Goal: Contribute content: Contribute content

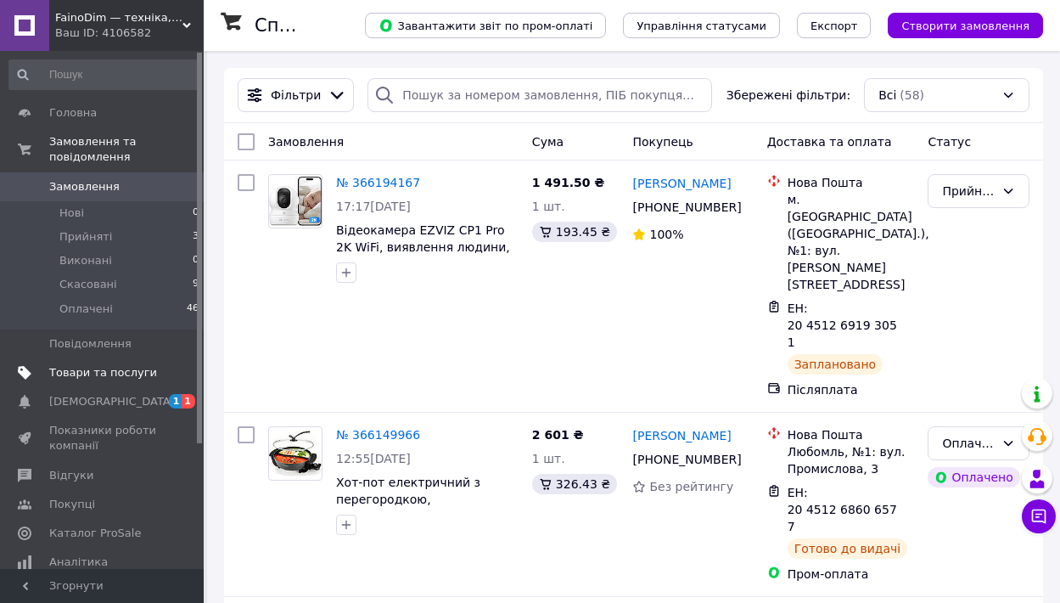
click at [121, 374] on span "Товари та послуги" at bounding box center [103, 372] width 108 height 15
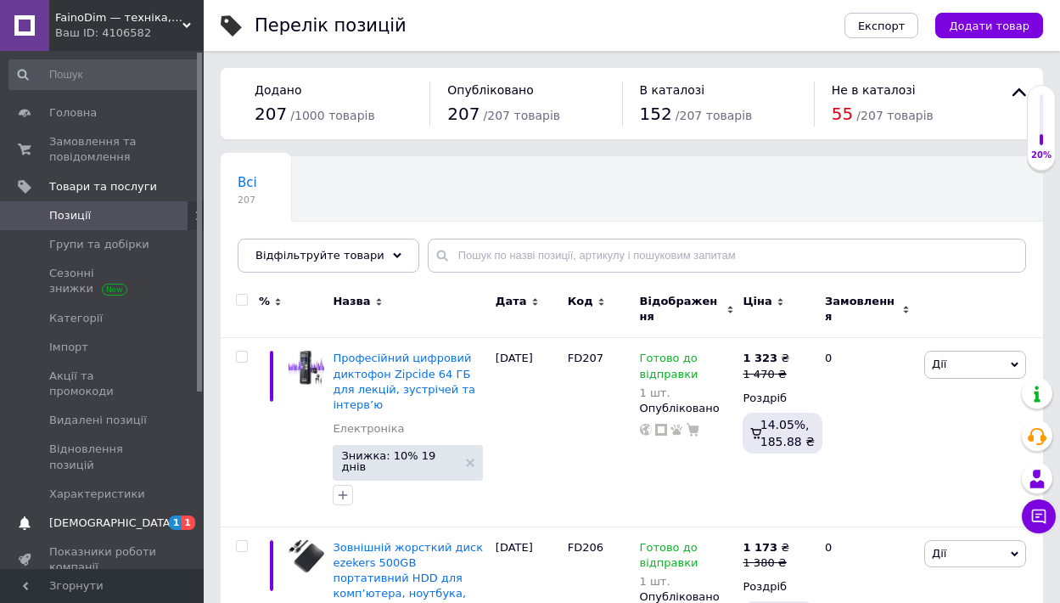
click at [63, 515] on span "[DEMOGRAPHIC_DATA]" at bounding box center [112, 522] width 126 height 15
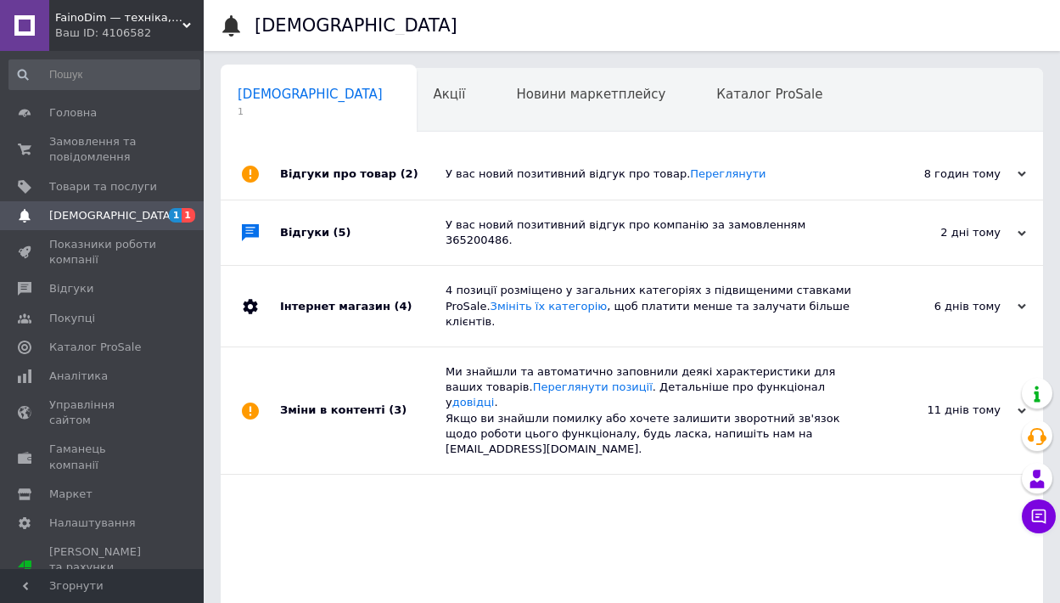
scroll to position [0, 8]
click at [726, 177] on link "Переглянути" at bounding box center [728, 173] width 76 height 13
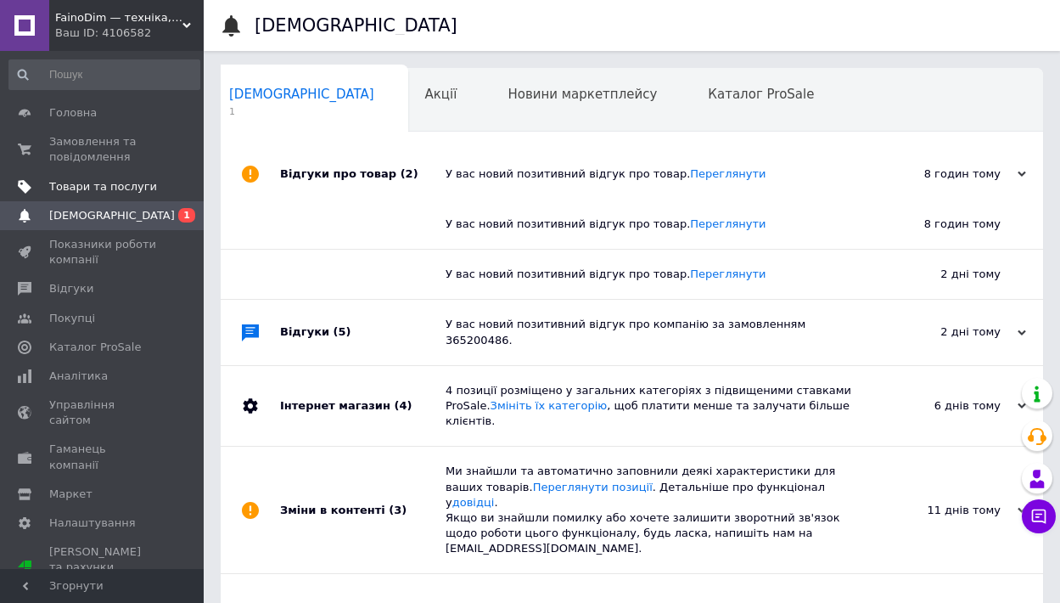
click at [90, 188] on span "Товари та послуги" at bounding box center [103, 186] width 108 height 15
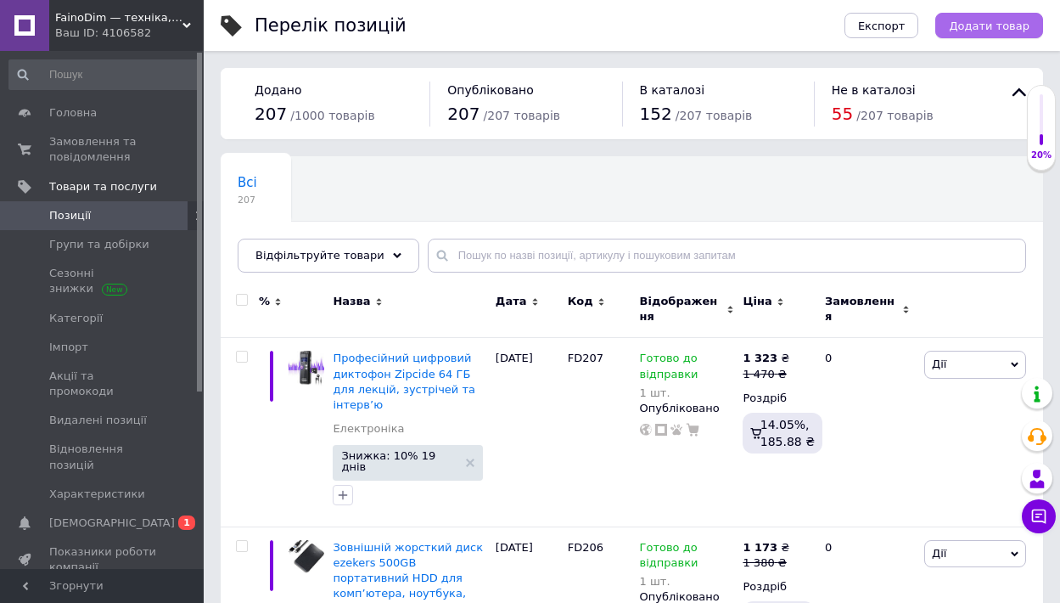
click at [1009, 32] on button "Додати товар" at bounding box center [990, 25] width 108 height 25
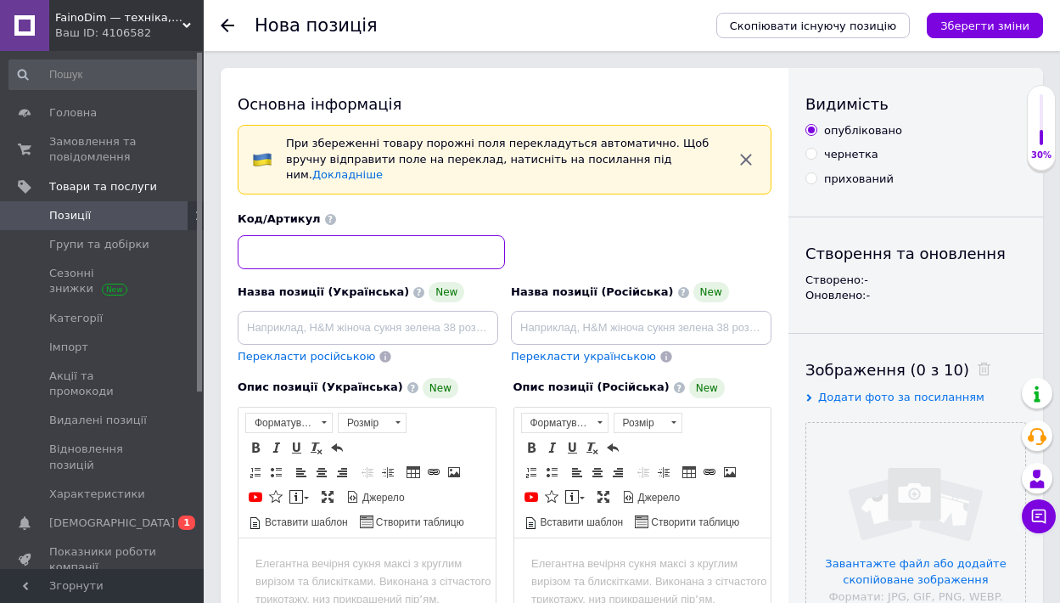
click at [359, 241] on input at bounding box center [371, 252] width 267 height 34
type input "[PERSON_NAME]"
type input "FD208"
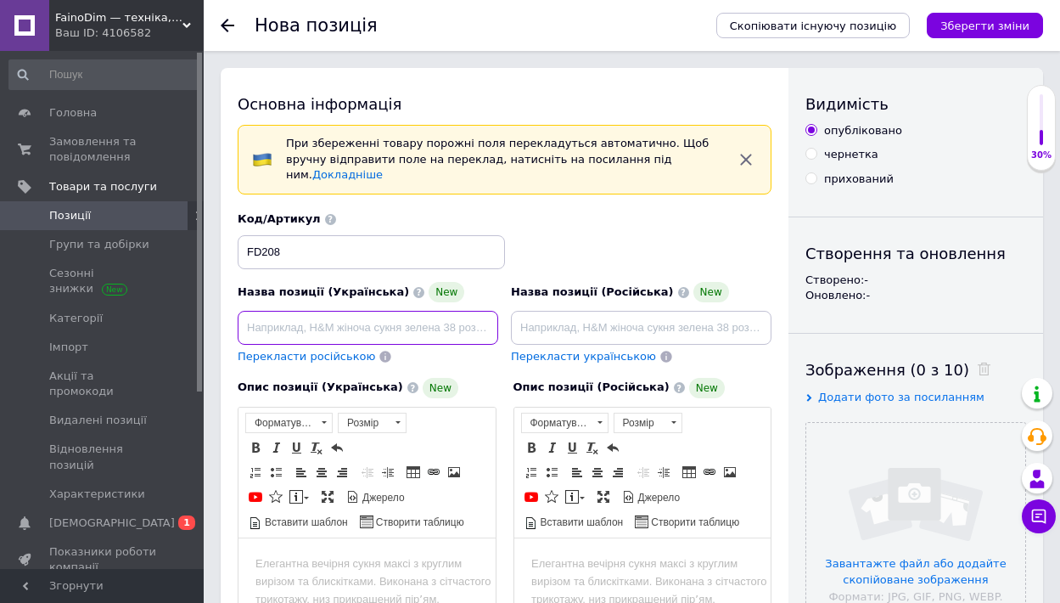
click at [326, 315] on input at bounding box center [368, 328] width 261 height 34
paste input "Електричні шкарпетки iKuchelife з повним підігрівом стопи й пальців, 5 V 9000 м…"
click at [286, 515] on span "Вставити шаблон" at bounding box center [305, 522] width 86 height 14
type input "Електричні шкарпетки iKuchelife з повним підігрівом стопи й пальців, 5 V 9000 м…"
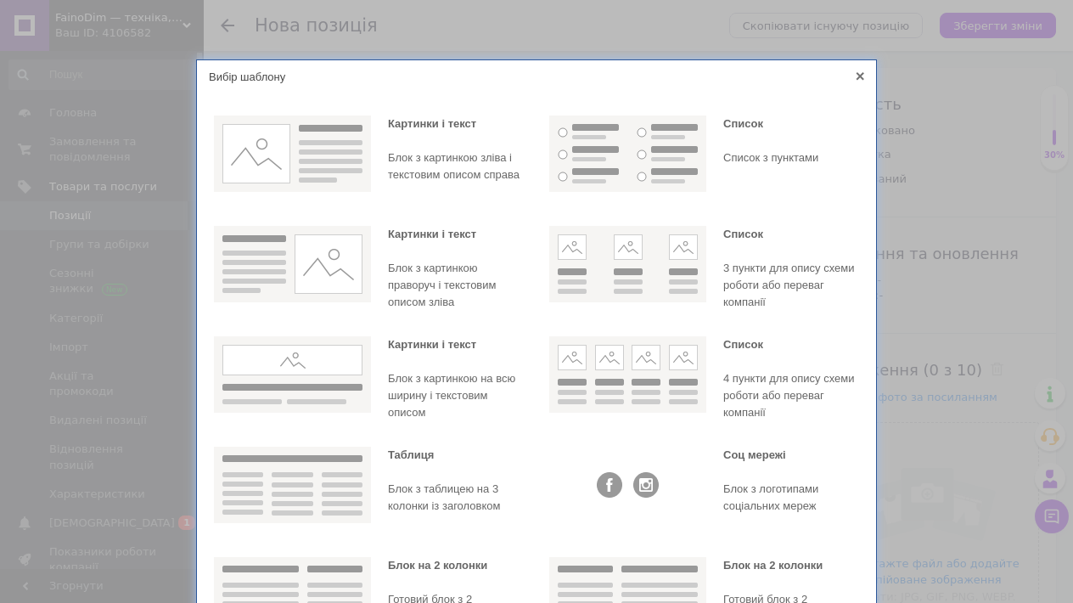
click at [858, 77] on icon at bounding box center [861, 76] width 8 height 8
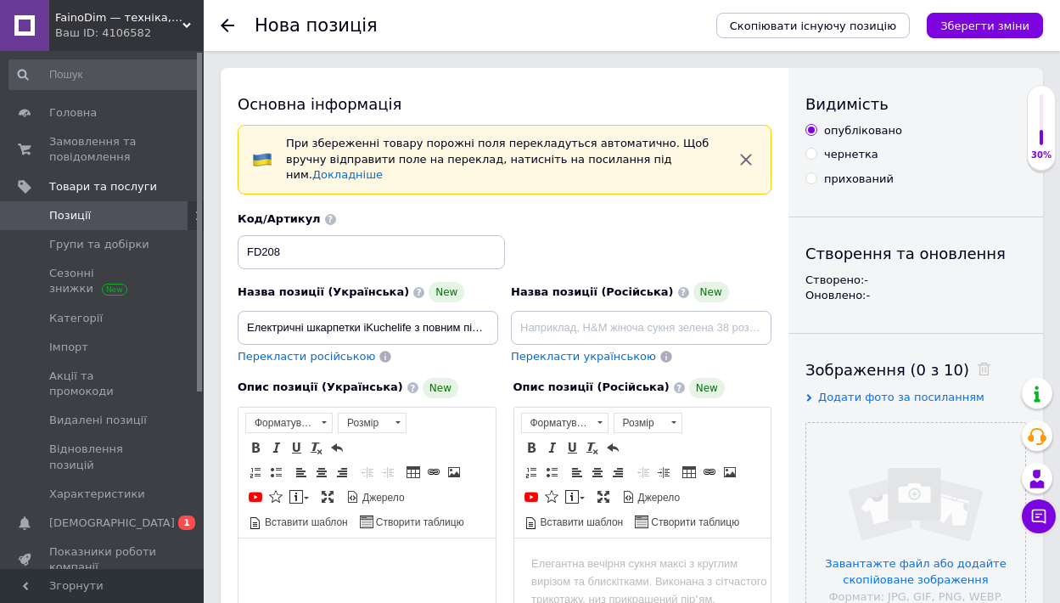
click at [296, 554] on body "Редактор, F960FD26-C8BB-4BED-B2AA-51237ED6E25F" at bounding box center [367, 563] width 223 height 18
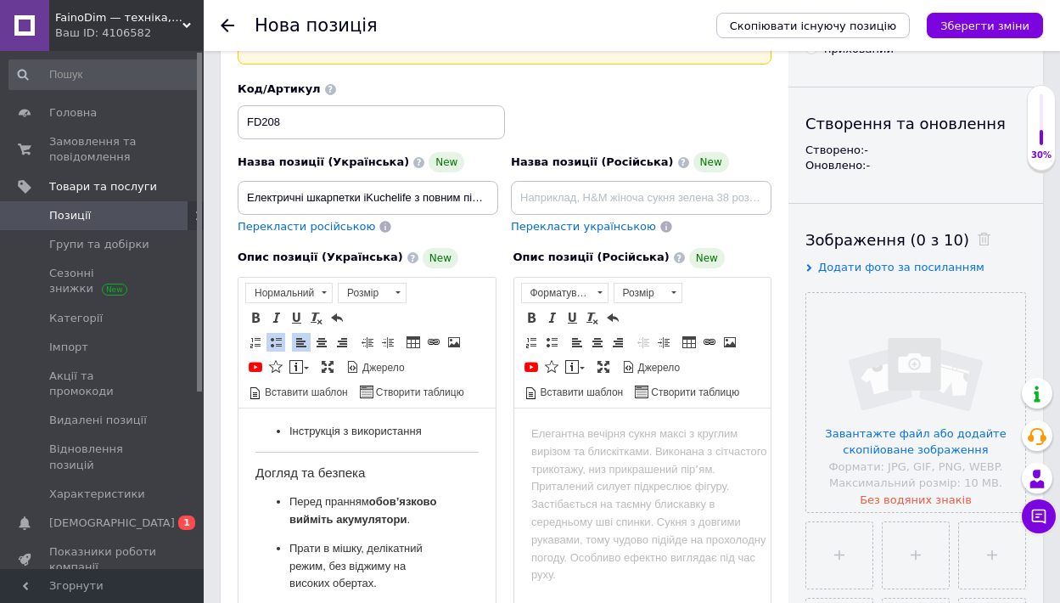
scroll to position [1505, 0]
click at [446, 442] on ul "Шкарпетки з підігрівом — 1 пара Пральний мішок — 1 шт. Інструкція з використання" at bounding box center [367, 396] width 223 height 93
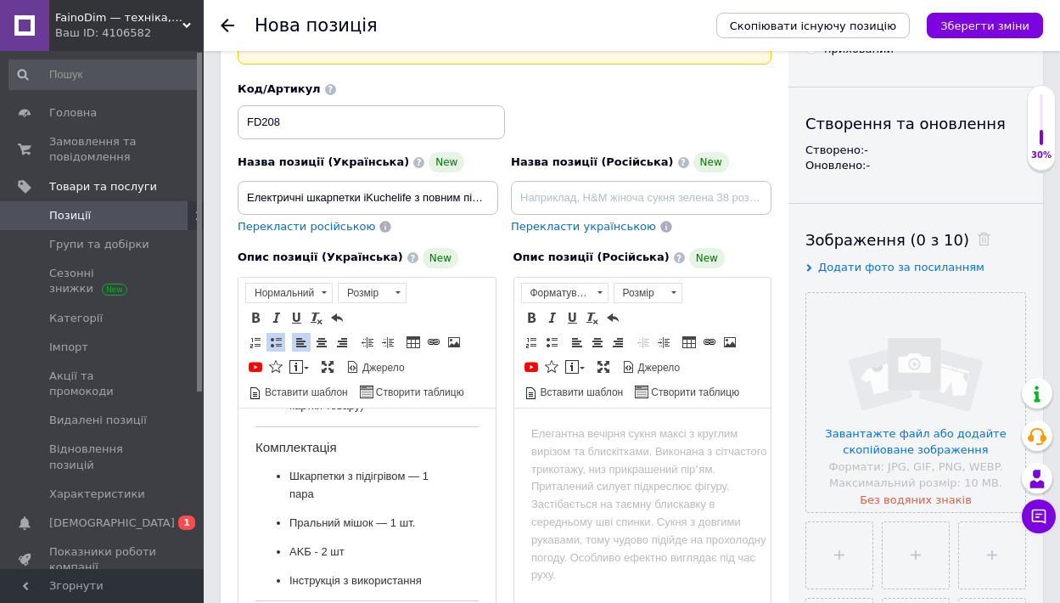
scroll to position [1385, 0]
drag, startPoint x: 420, startPoint y: 495, endPoint x: 394, endPoint y: 477, distance: 31.8
click at [394, 418] on p "АКБ у комплекті: ні (за даними картки товару)" at bounding box center [366, 400] width 155 height 36
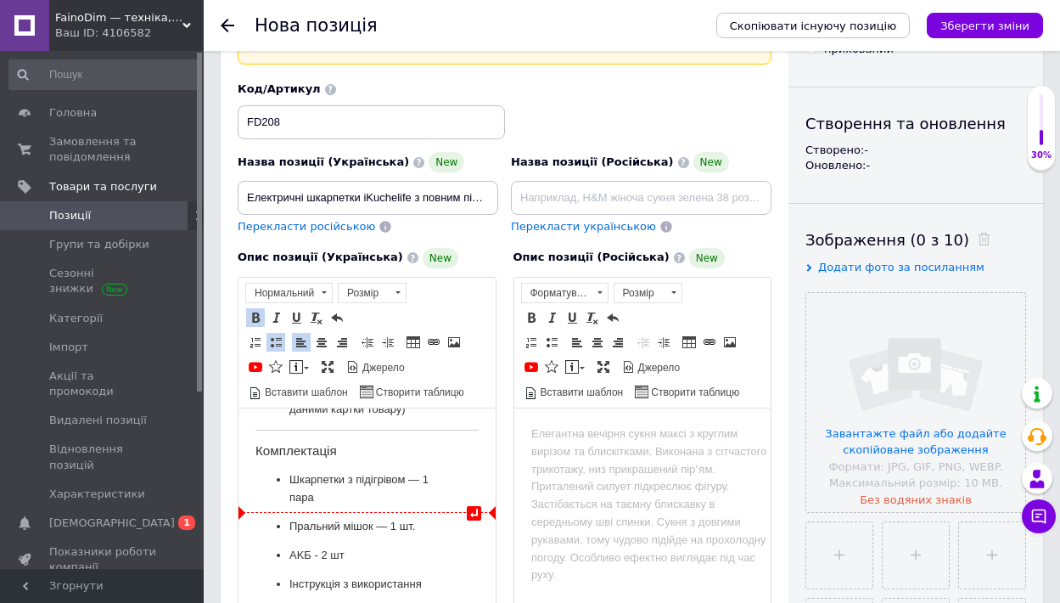
click at [447, 418] on ul "Бренд: iKuchelife Матеріали: бавовна, поліестер, пластик, метал Ємність АКБ: 90…" at bounding box center [367, 212] width 223 height 411
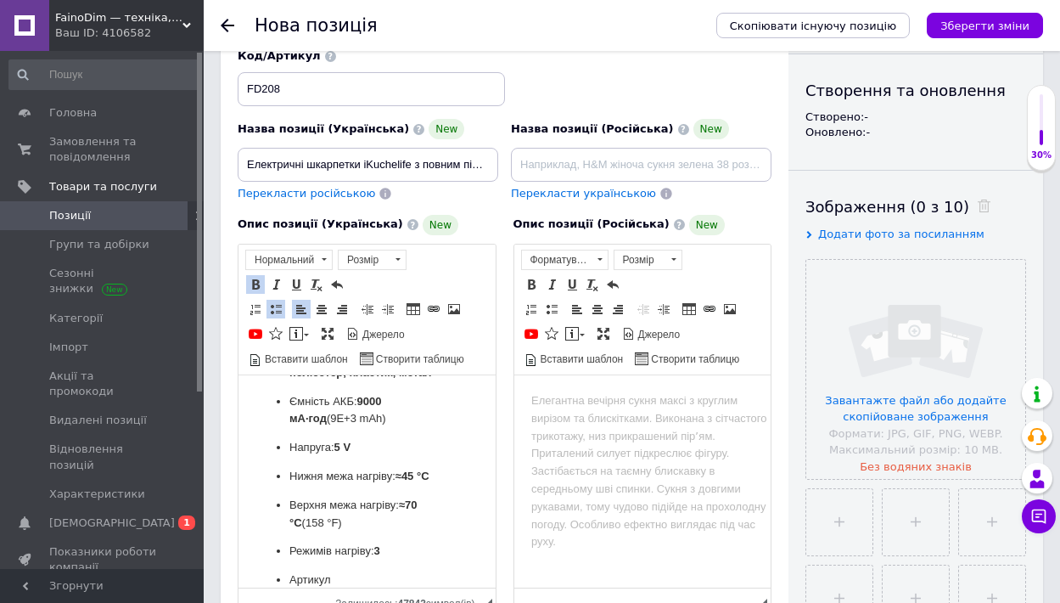
scroll to position [1575, 0]
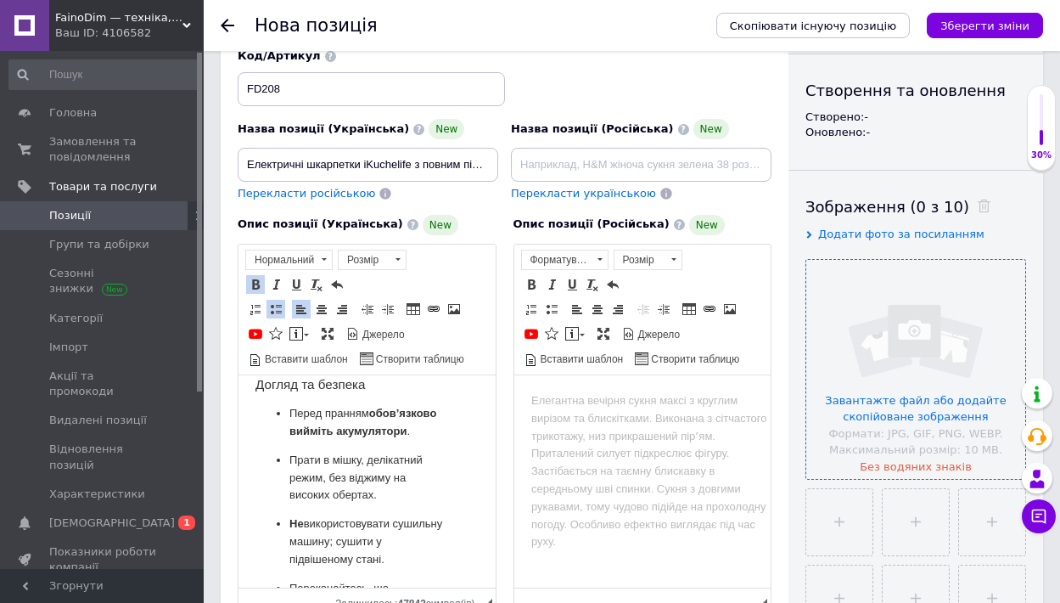
click at [884, 402] on input "file" at bounding box center [915, 369] width 219 height 219
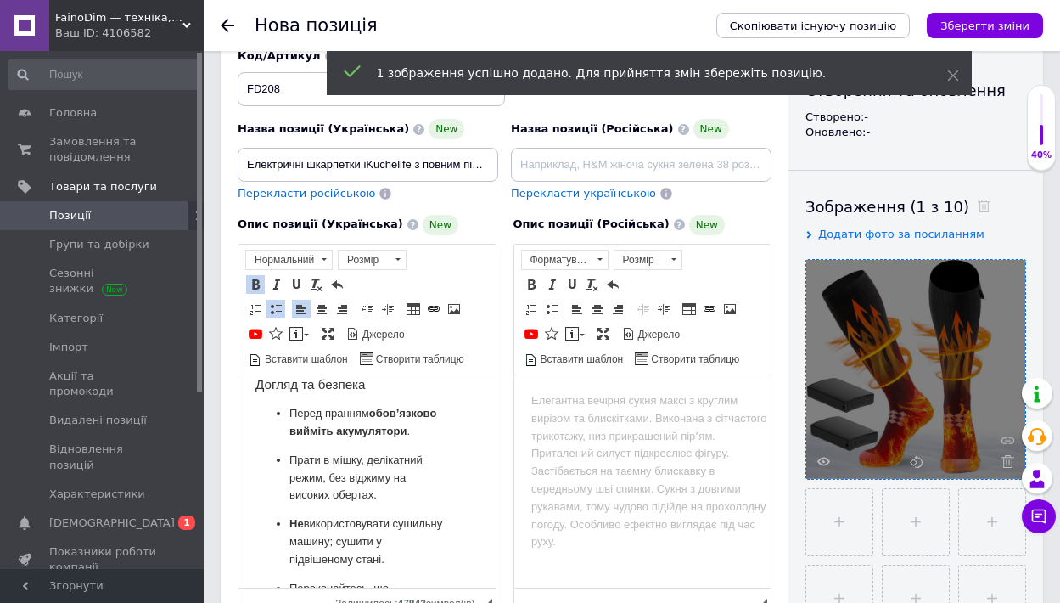
scroll to position [176, 0]
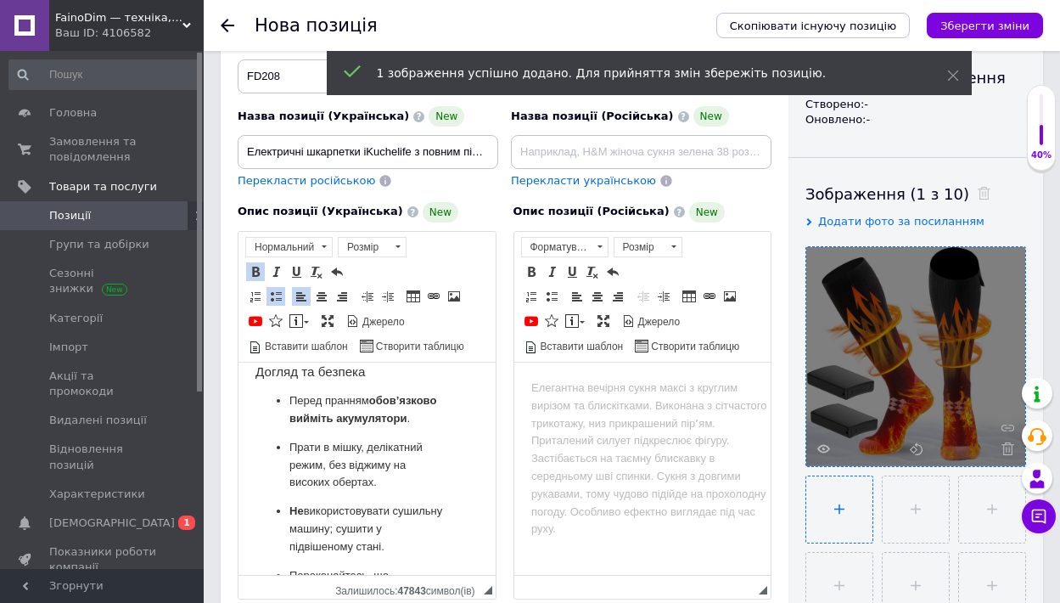
click at [828, 477] on input "file" at bounding box center [839, 509] width 66 height 66
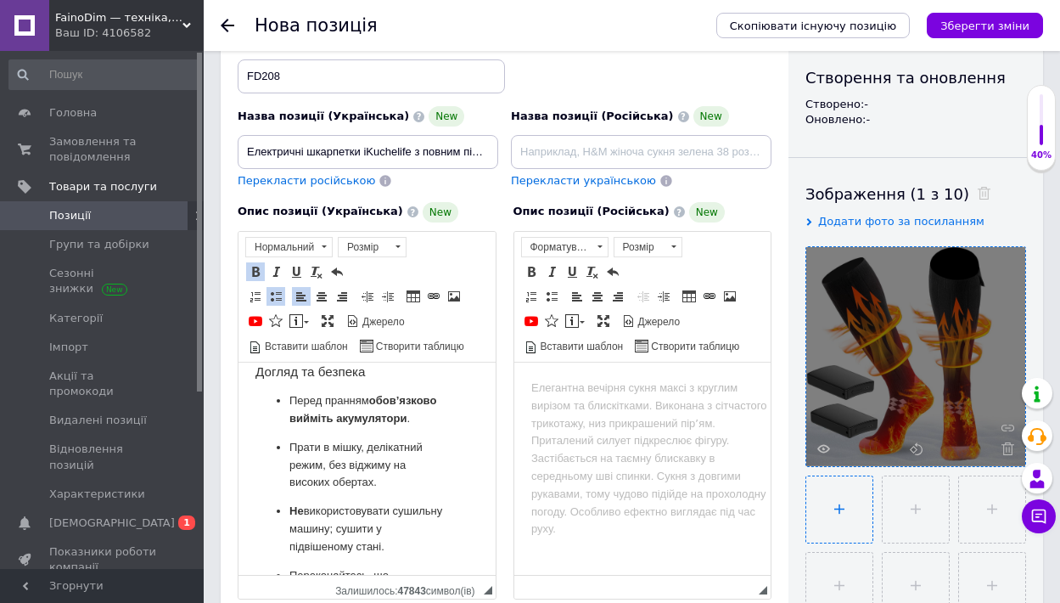
type input "C:\fakepath\71AJHKMDCJL._AC_SL1500_.jpg"
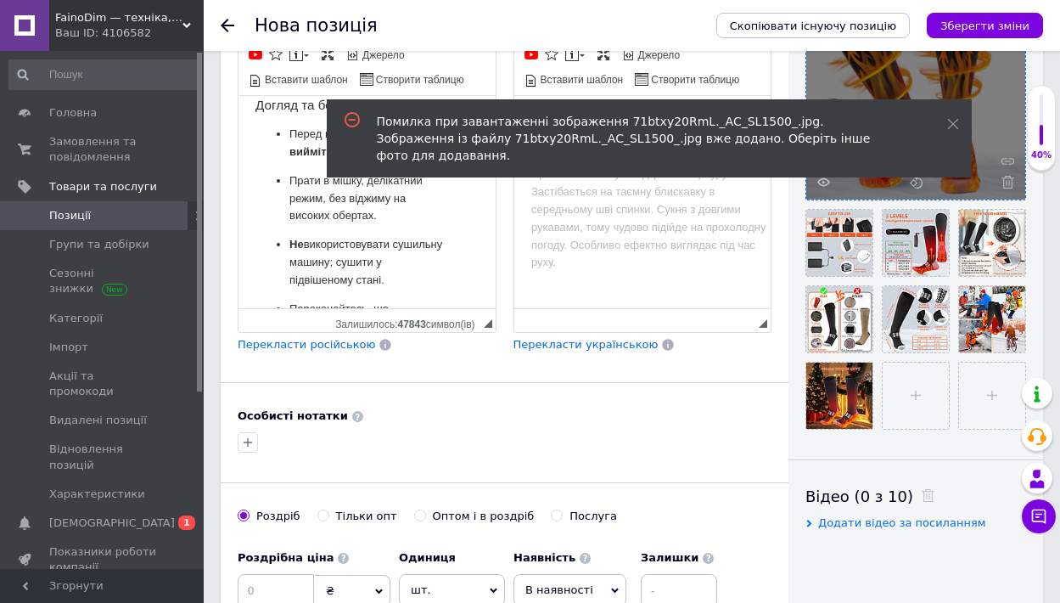
scroll to position [553, 0]
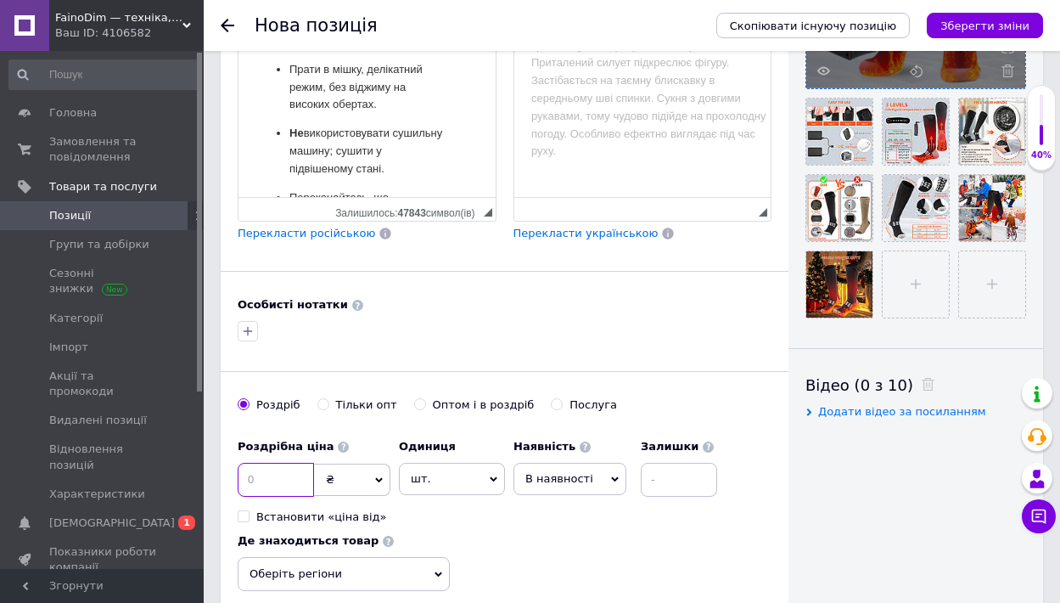
click at [270, 463] on input at bounding box center [276, 480] width 76 height 34
type input "2570"
click at [695, 463] on input at bounding box center [679, 480] width 76 height 34
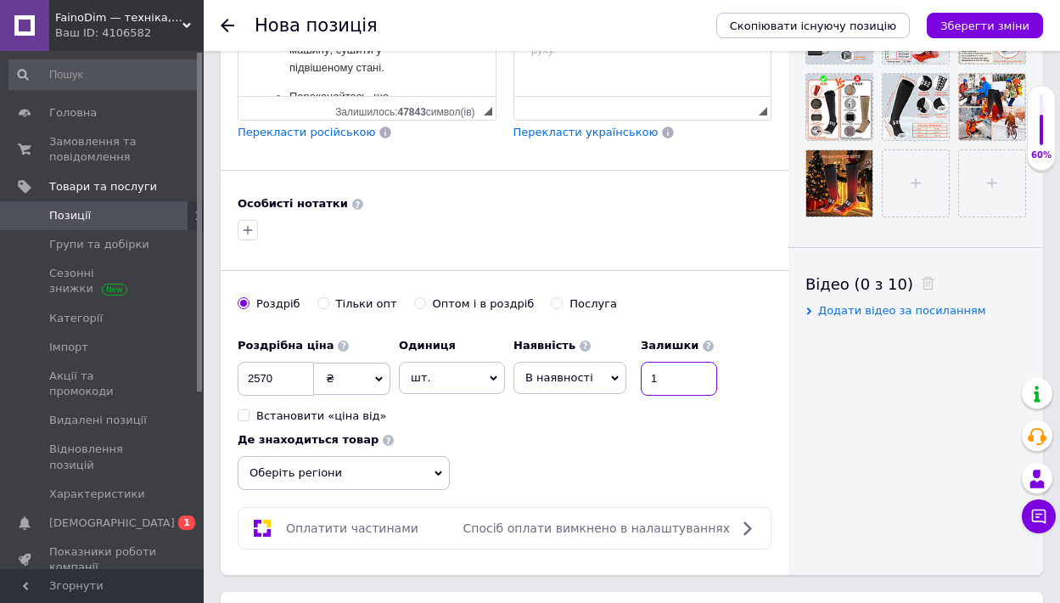
scroll to position [729, 0]
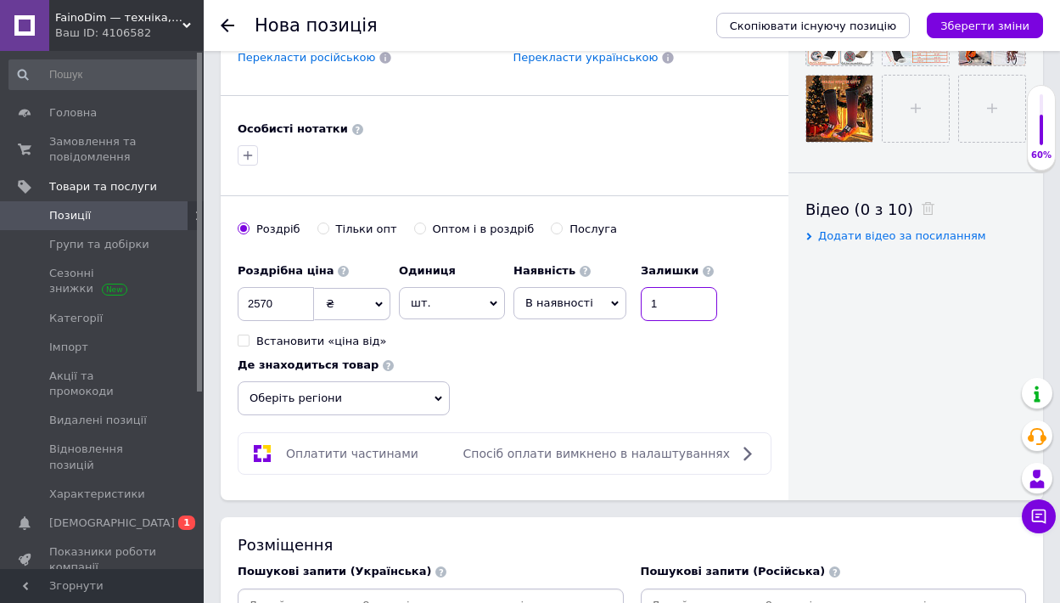
type input "1"
click at [615, 287] on span "В наявності" at bounding box center [570, 303] width 113 height 32
click at [585, 390] on li "Готово до відправки" at bounding box center [569, 409] width 111 height 39
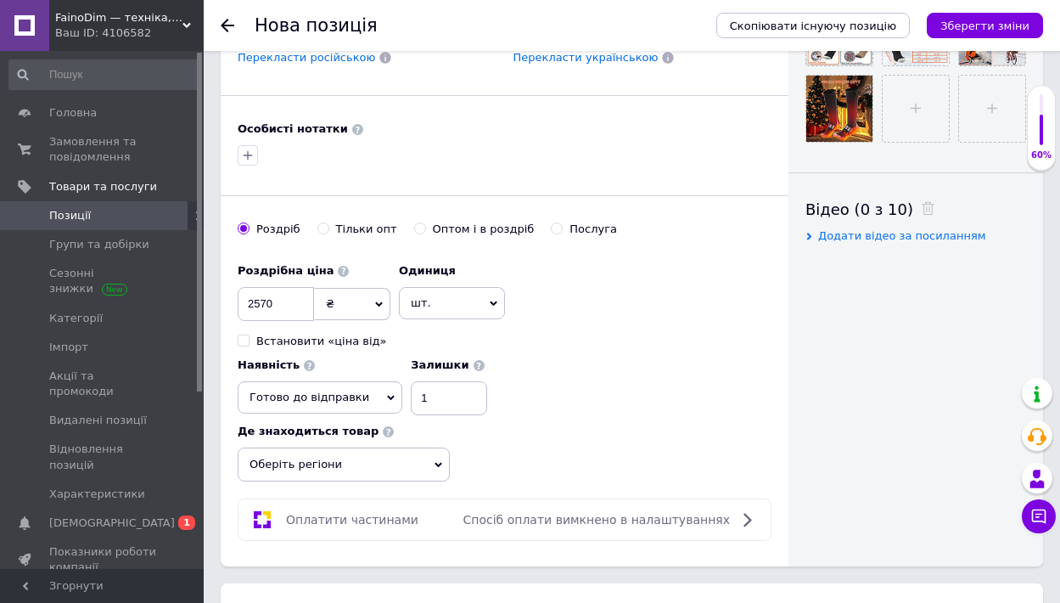
click at [430, 447] on span "Оберіть регіони" at bounding box center [344, 464] width 212 height 34
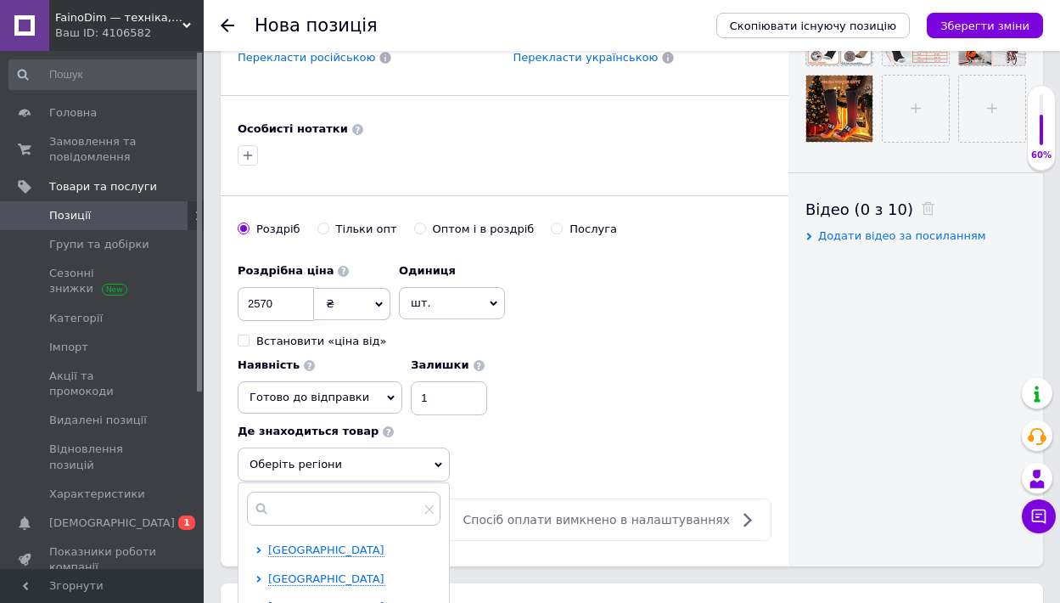
scroll to position [1020, 0]
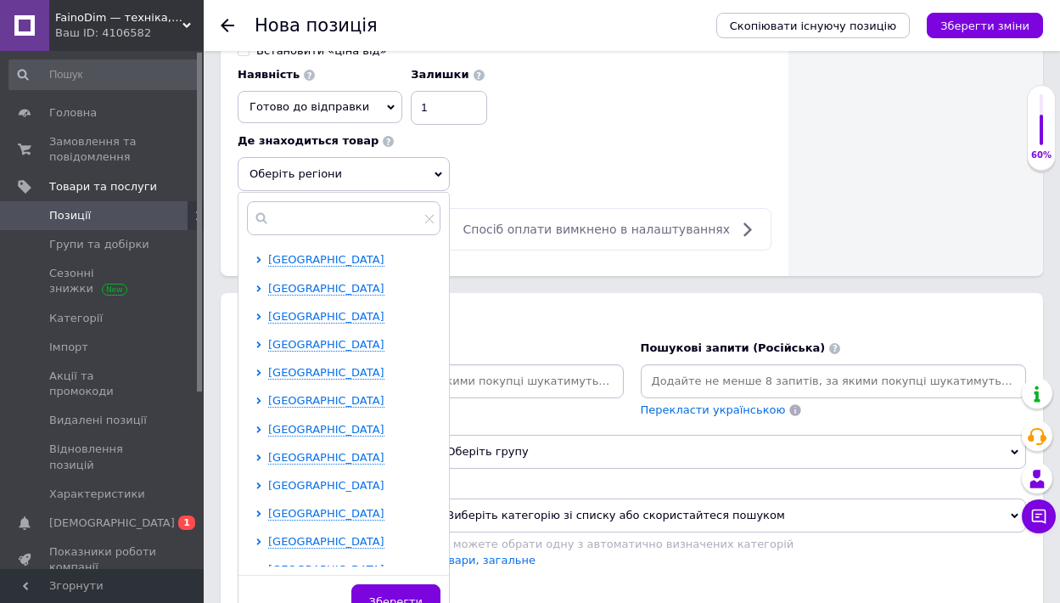
click at [256, 482] on icon at bounding box center [259, 485] width 7 height 7
click at [273, 507] on input "checkbox" at bounding box center [273, 512] width 11 height 11
checkbox input "true"
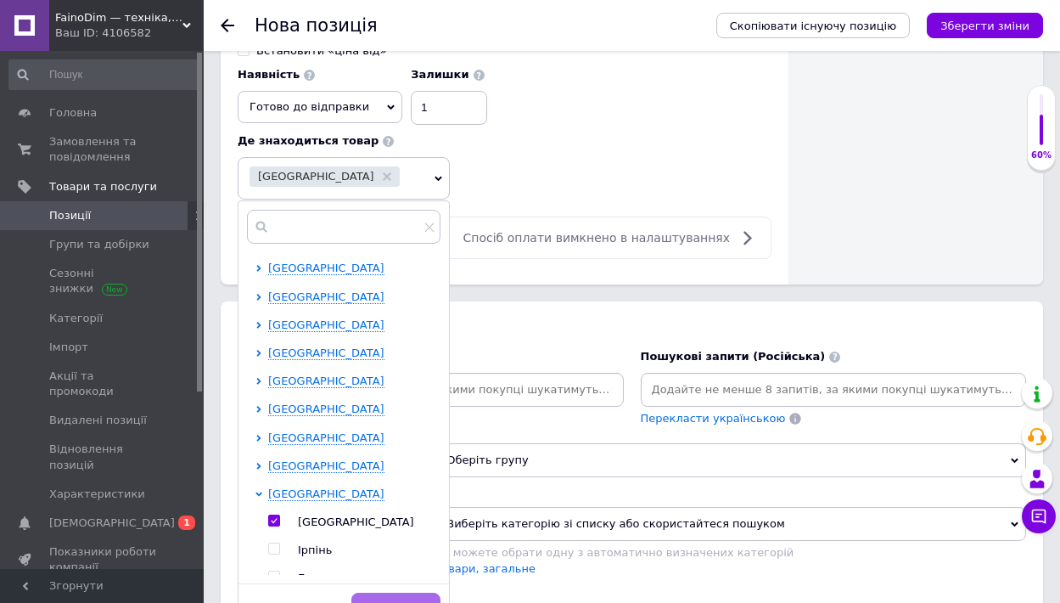
click at [406, 602] on span "Зберегти" at bounding box center [395, 610] width 53 height 13
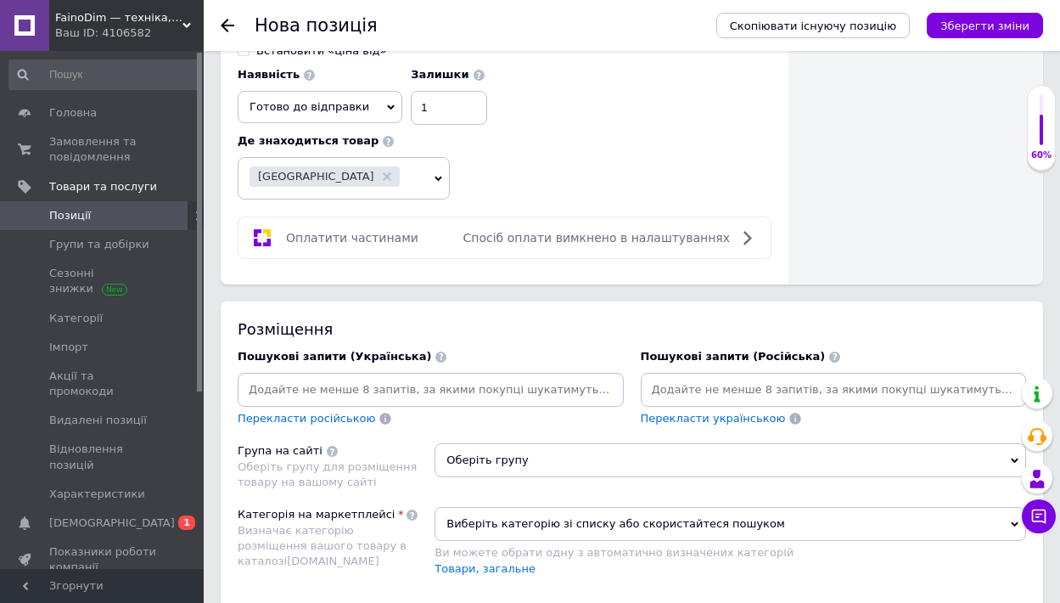
click at [356, 377] on input at bounding box center [430, 389] width 379 height 25
click at [334, 377] on input at bounding box center [430, 389] width 379 height 25
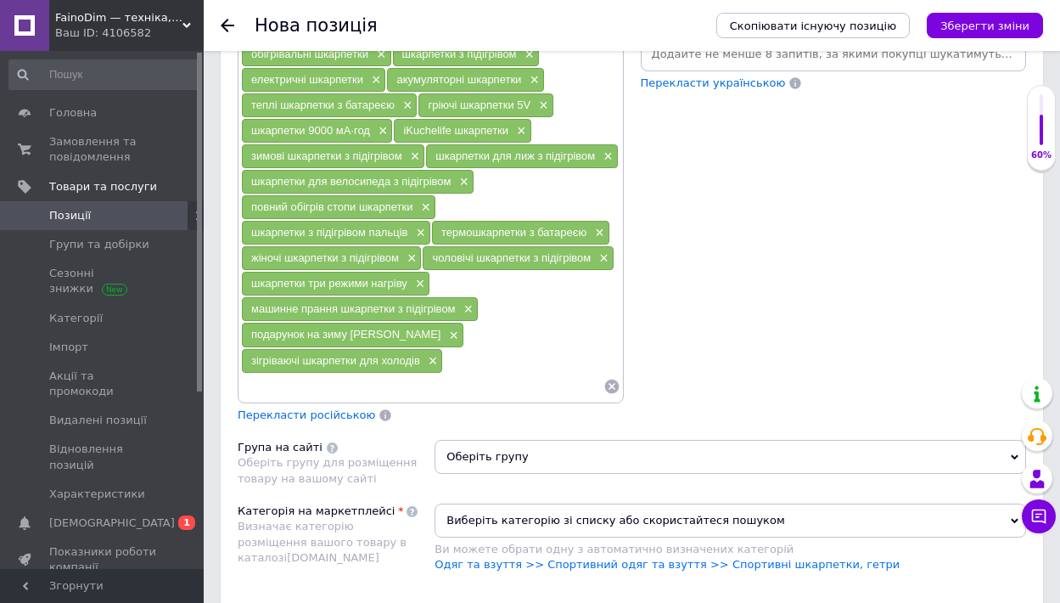
click at [1016, 440] on span "Оберіть групу" at bounding box center [731, 457] width 592 height 34
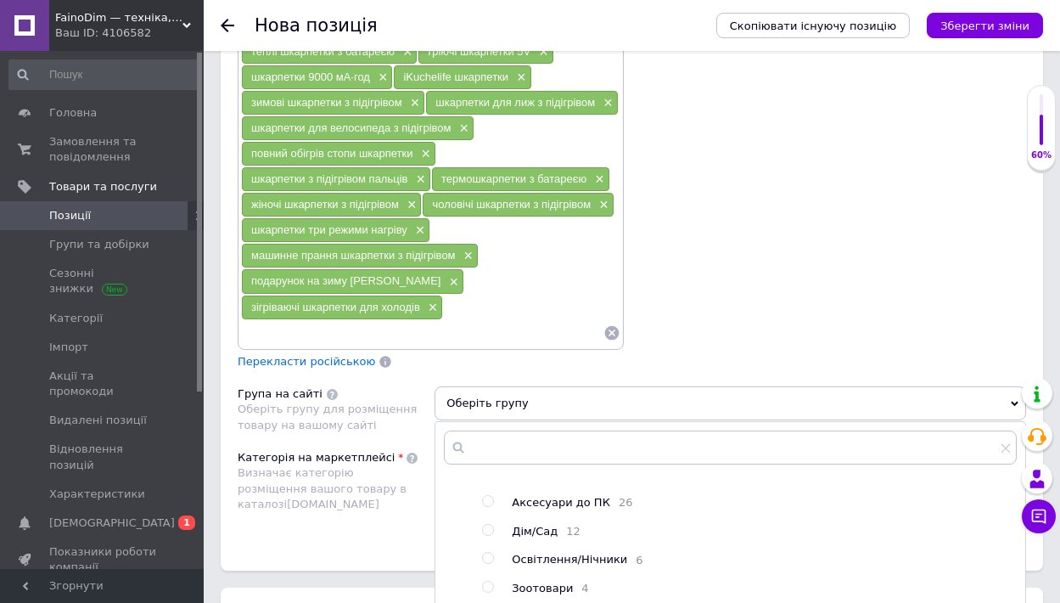
scroll to position [1516, 0]
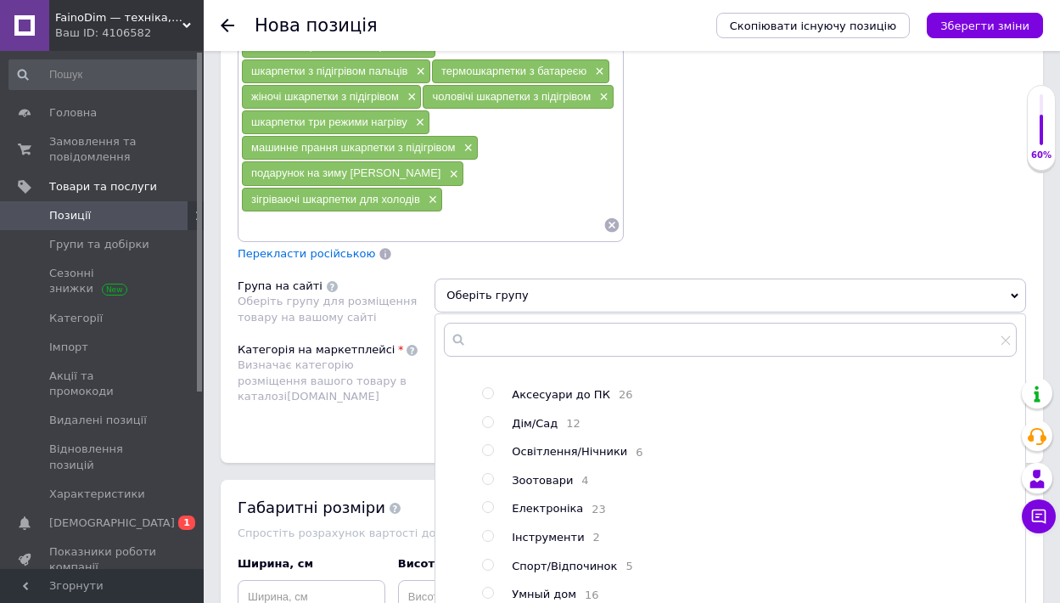
click at [492, 559] on input "radio" at bounding box center [487, 564] width 11 height 11
radio input "true"
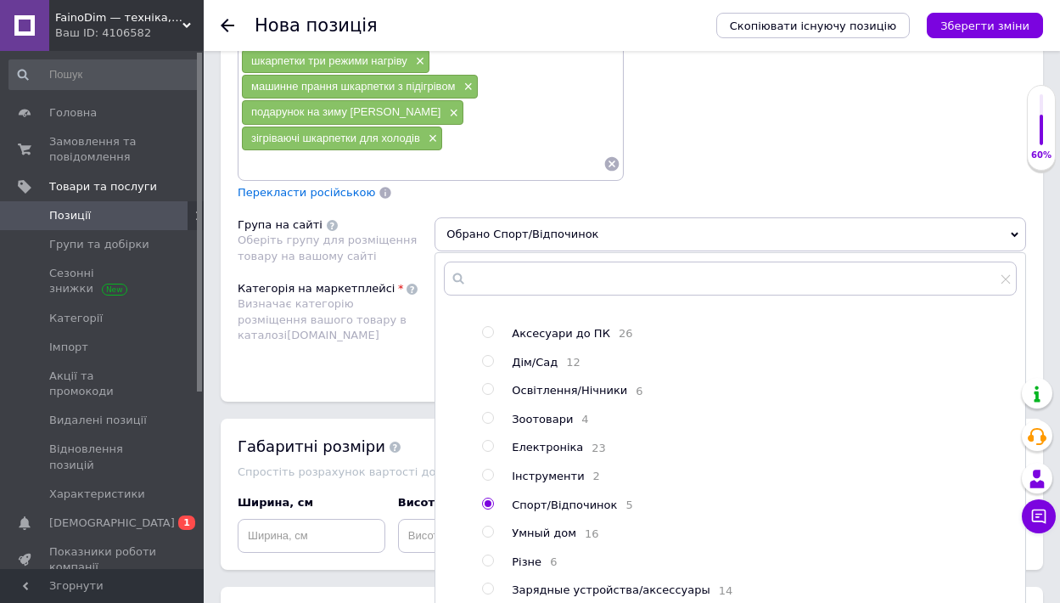
scroll to position [1621, 0]
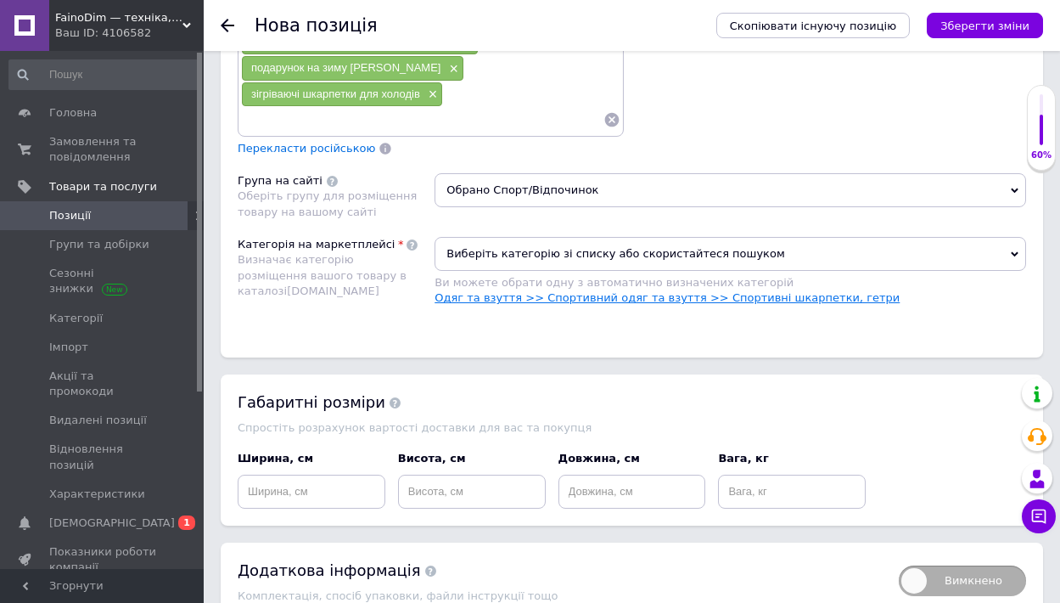
click at [536, 291] on link "Одяг та взуття >> Спортивний одяг та взуття >> Спортивні шкарпетки, гетри" at bounding box center [667, 297] width 465 height 13
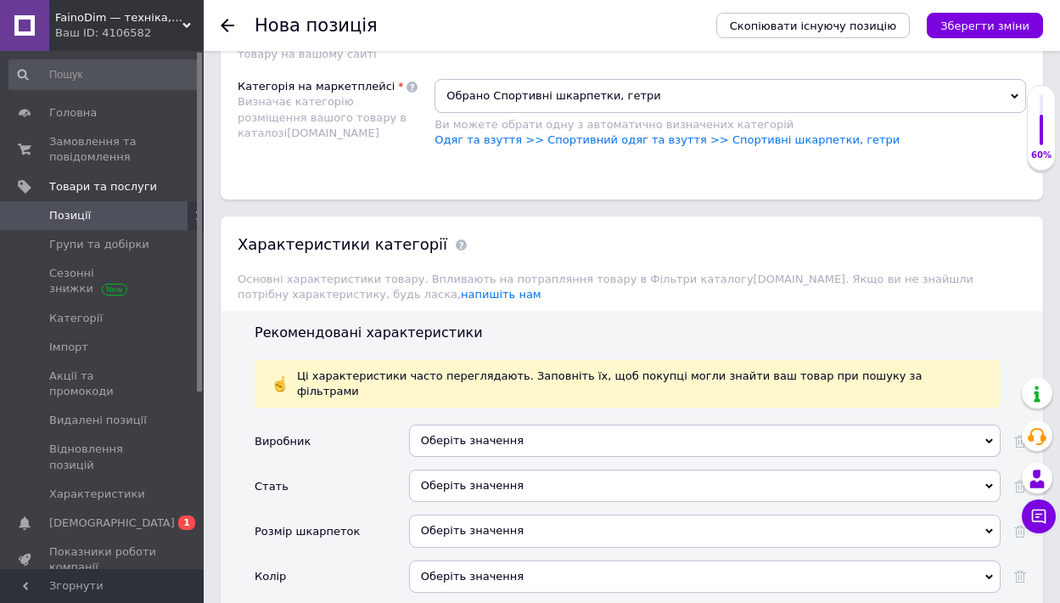
scroll to position [1815, 0]
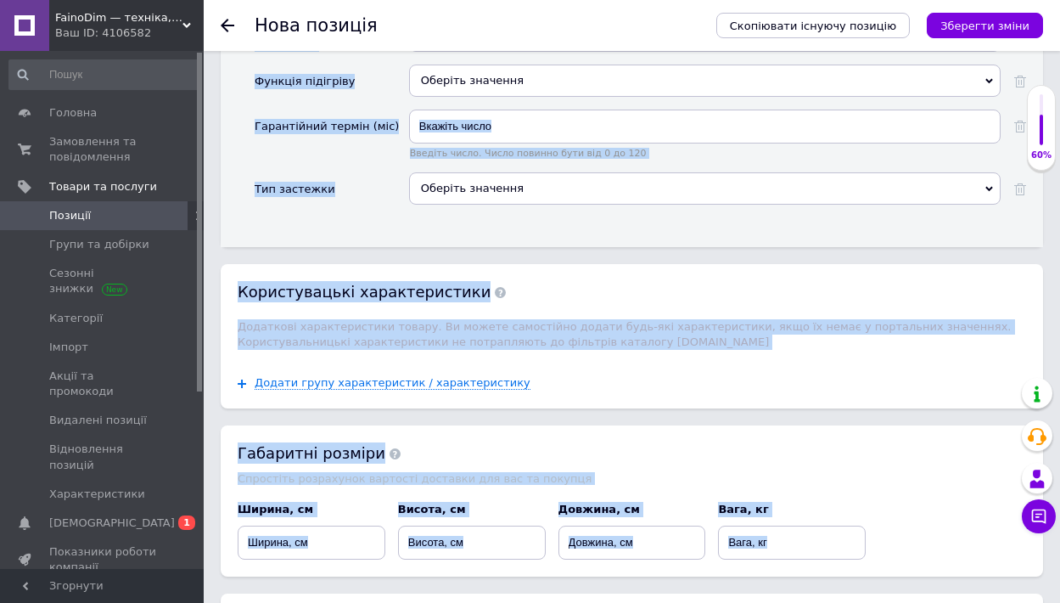
scroll to position [2701, 0]
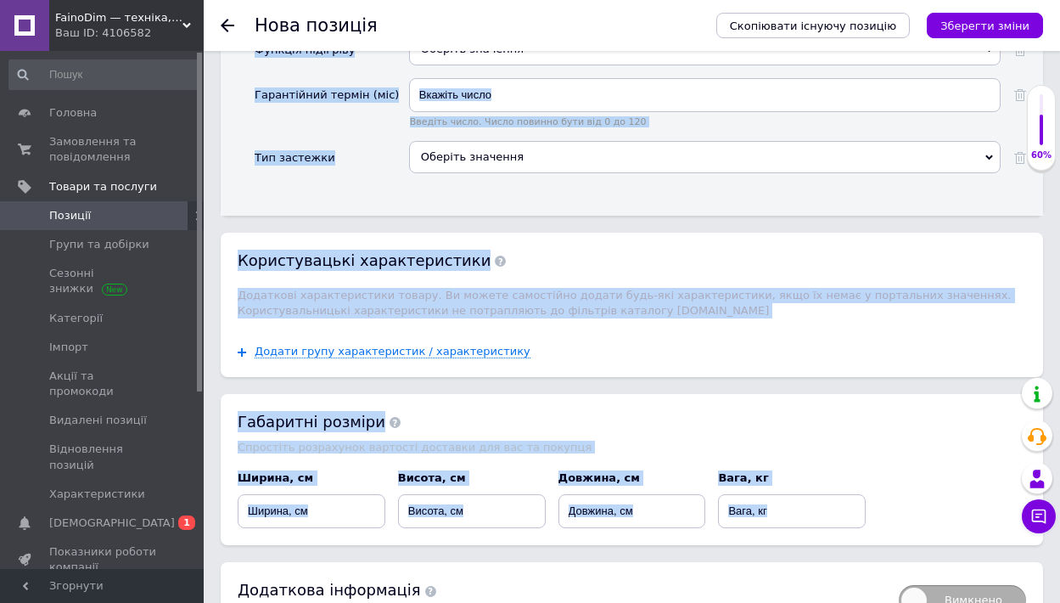
drag, startPoint x: 243, startPoint y: 295, endPoint x: 597, endPoint y: 458, distance: 389.7
copy div "Loremips Dolorsi ametcons Adipi Elitsed doeiusmo Tempor incididun Utlabor etdol…"
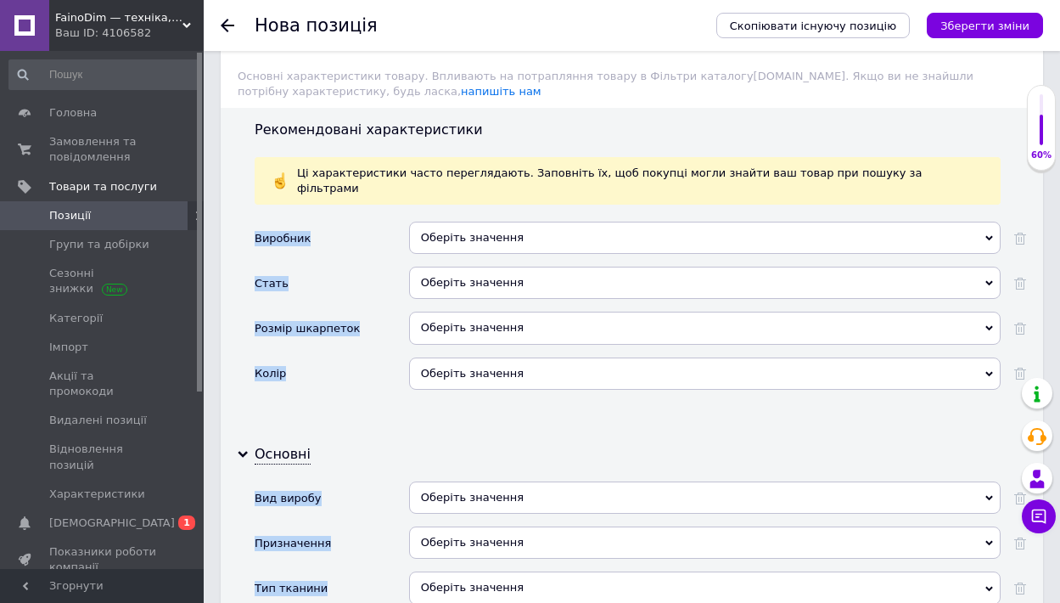
scroll to position [1949, 0]
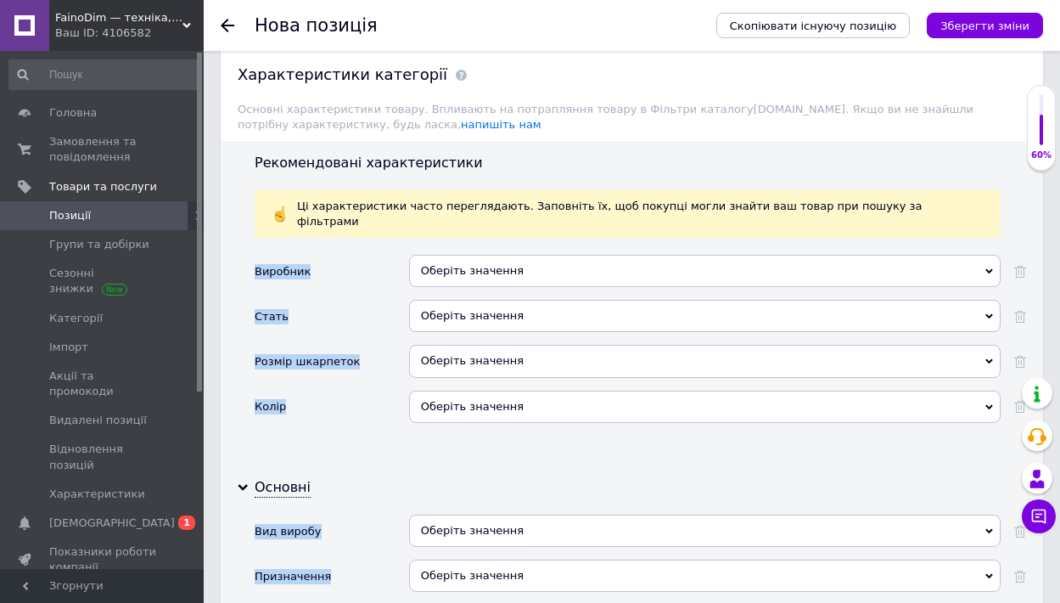
click at [432, 255] on div "Оберіть значення" at bounding box center [705, 271] width 592 height 32
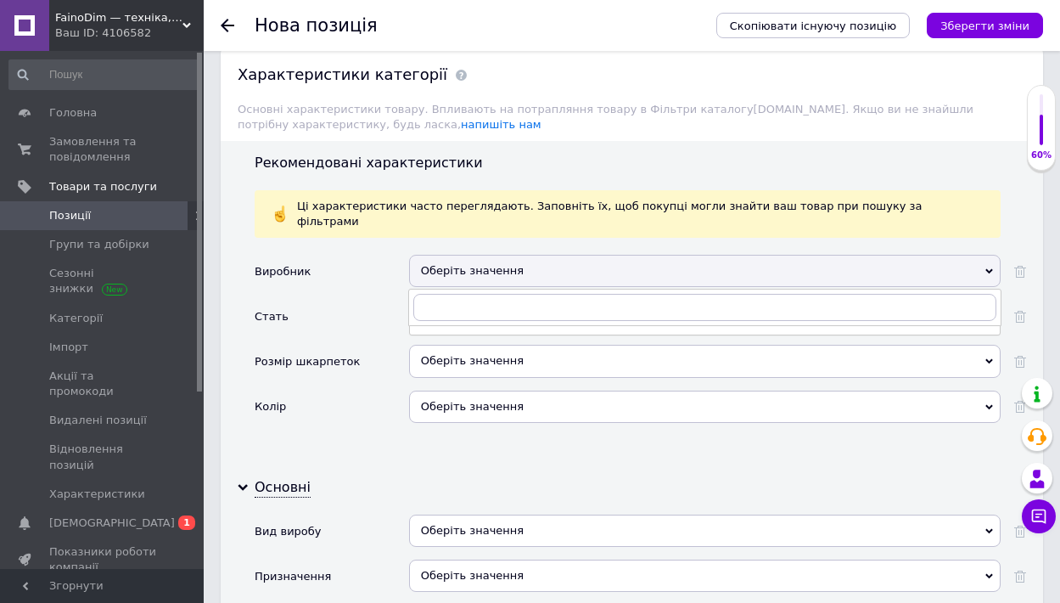
click at [417, 300] on div "Оберіть значення" at bounding box center [705, 322] width 592 height 45
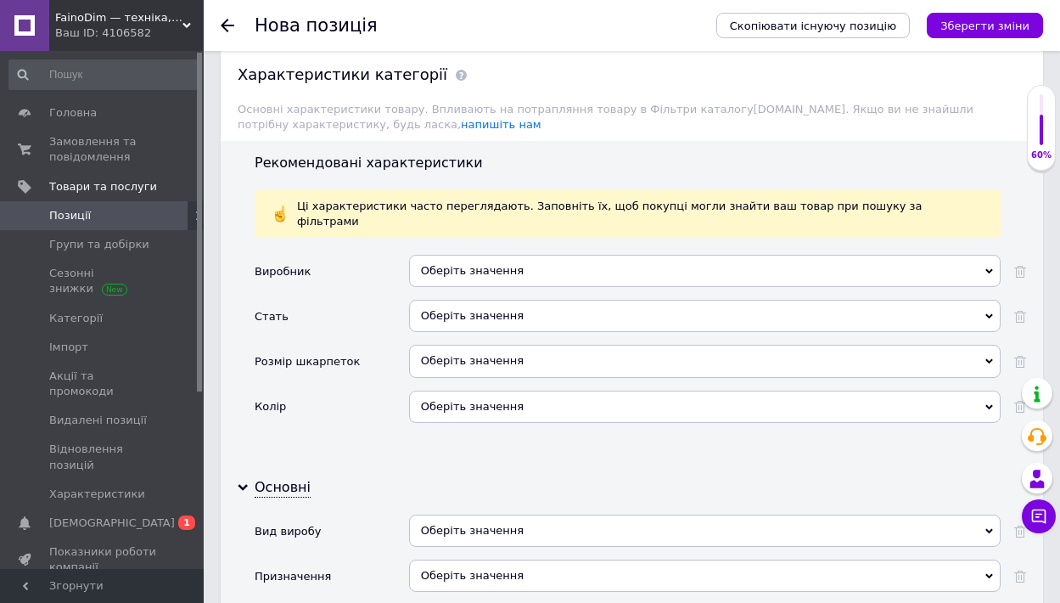
click at [454, 300] on div "Оберіть значення" at bounding box center [705, 316] width 592 height 32
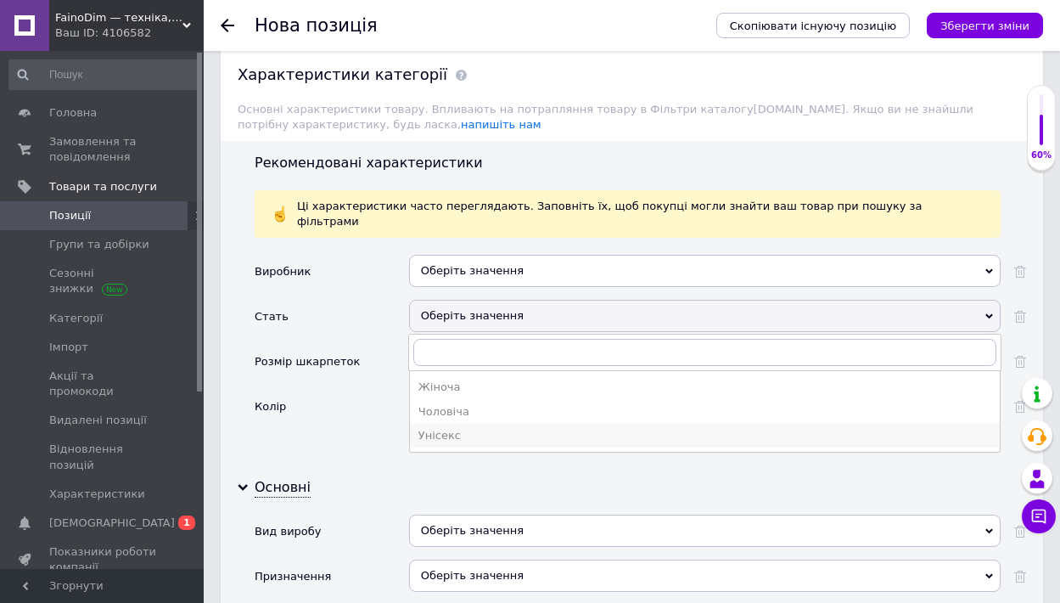
click at [444, 428] on div "Унісекс" at bounding box center [705, 435] width 573 height 15
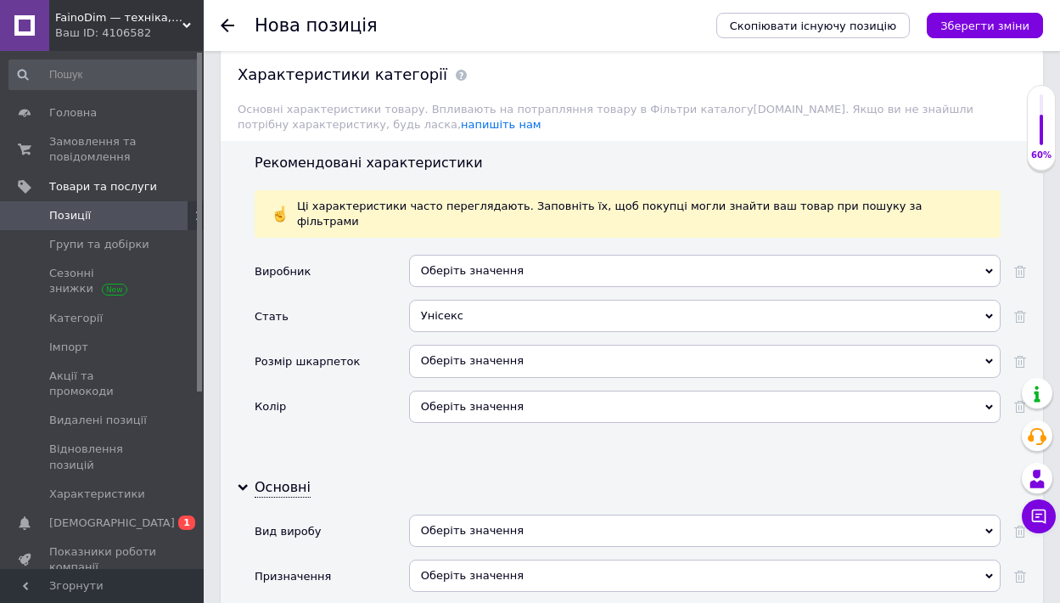
click at [490, 345] on div "Оберіть значення" at bounding box center [705, 361] width 592 height 32
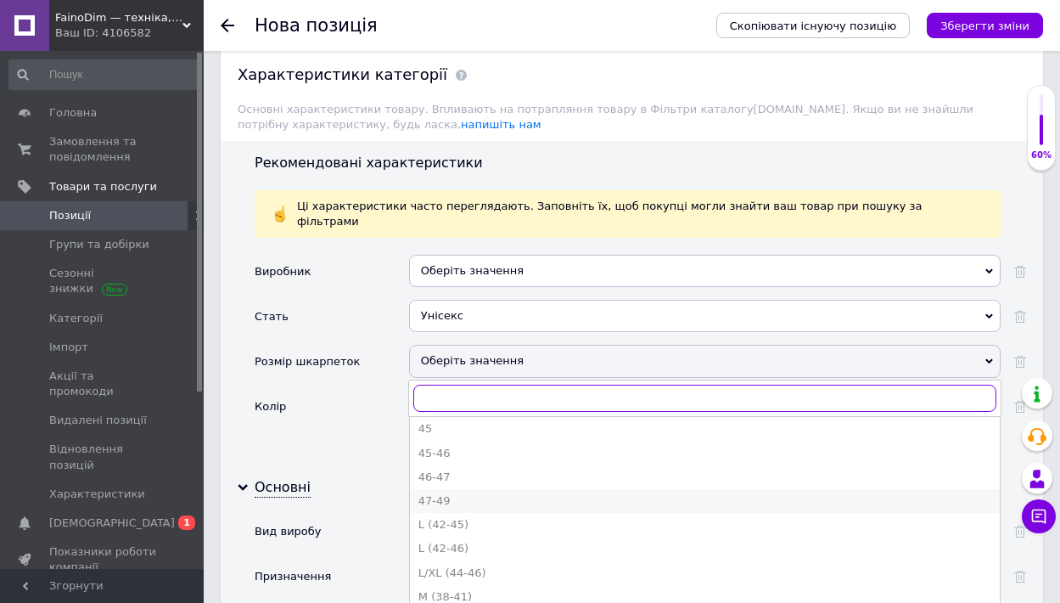
scroll to position [734, 0]
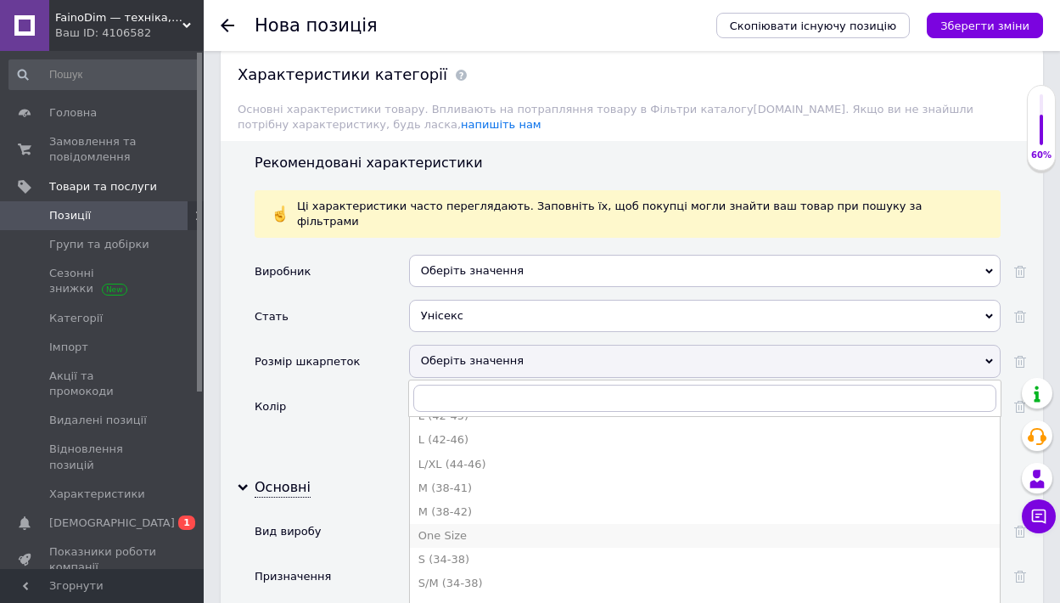
click at [478, 528] on div "One Size" at bounding box center [705, 535] width 573 height 15
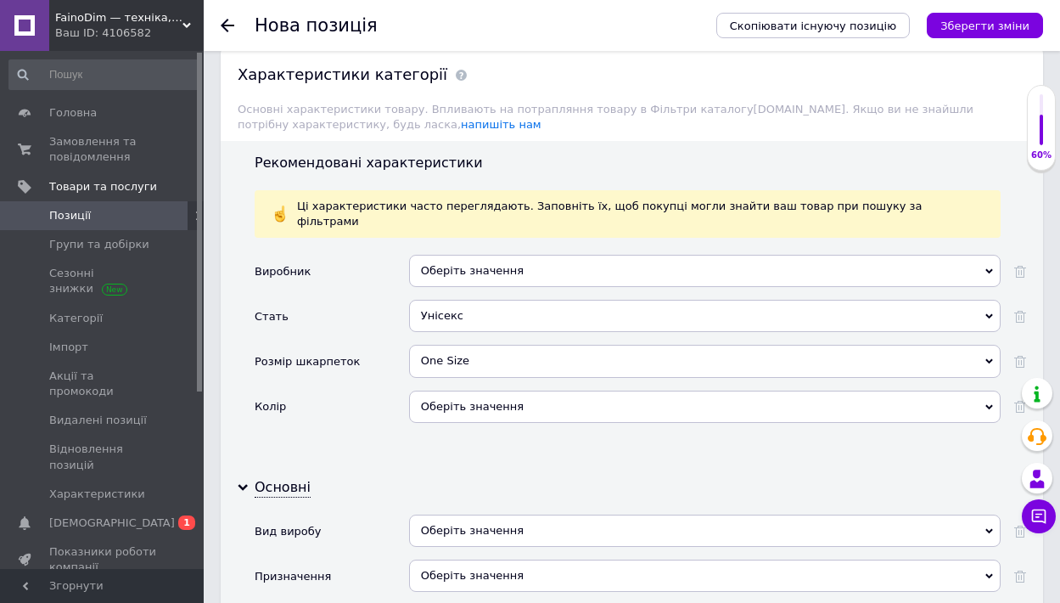
click at [457, 391] on div "Оберіть значення" at bounding box center [705, 407] width 592 height 32
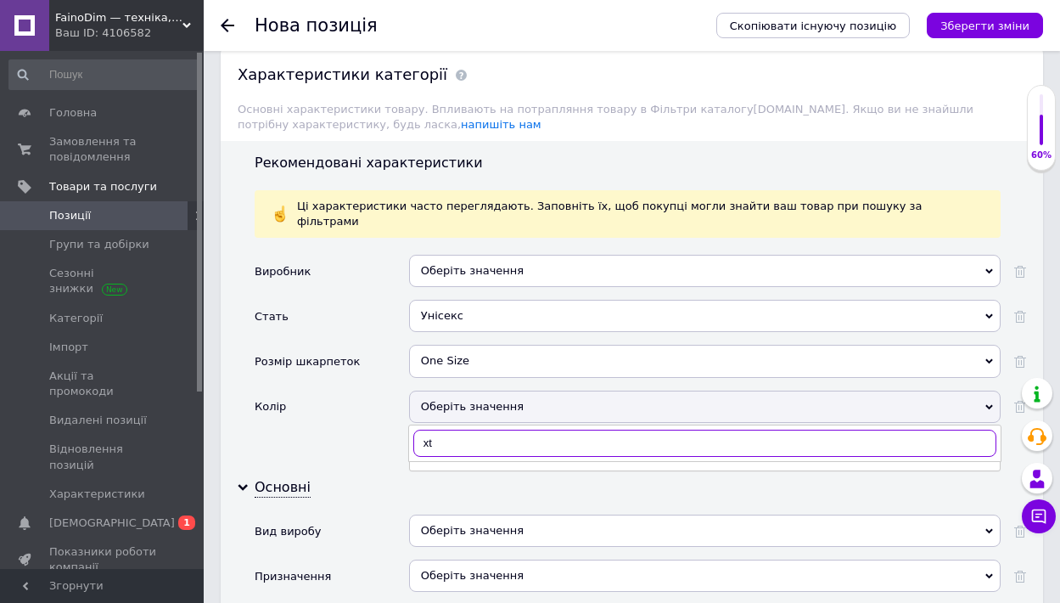
type input "x"
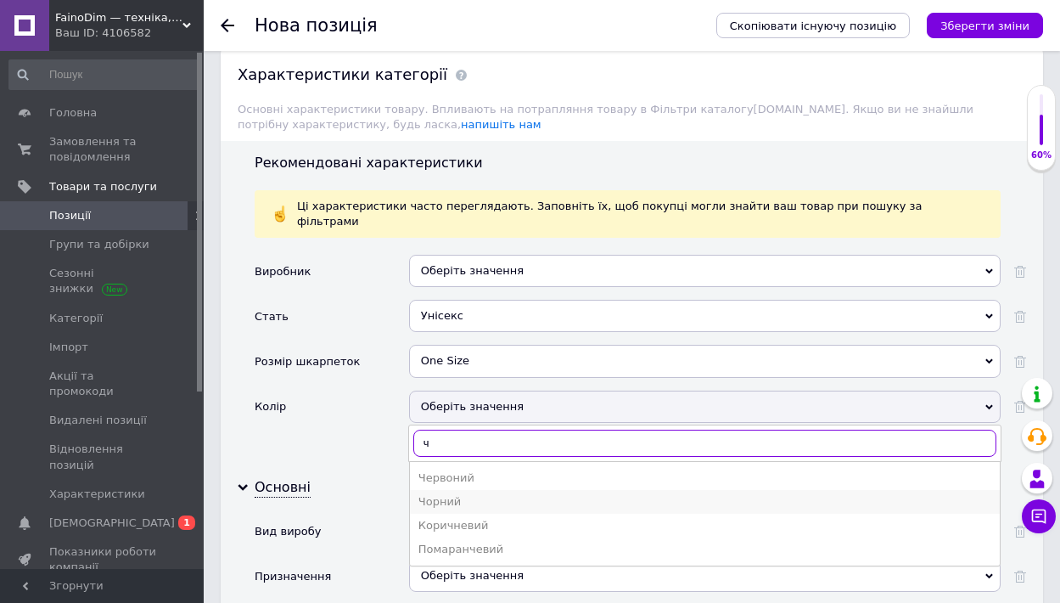
type input "ч"
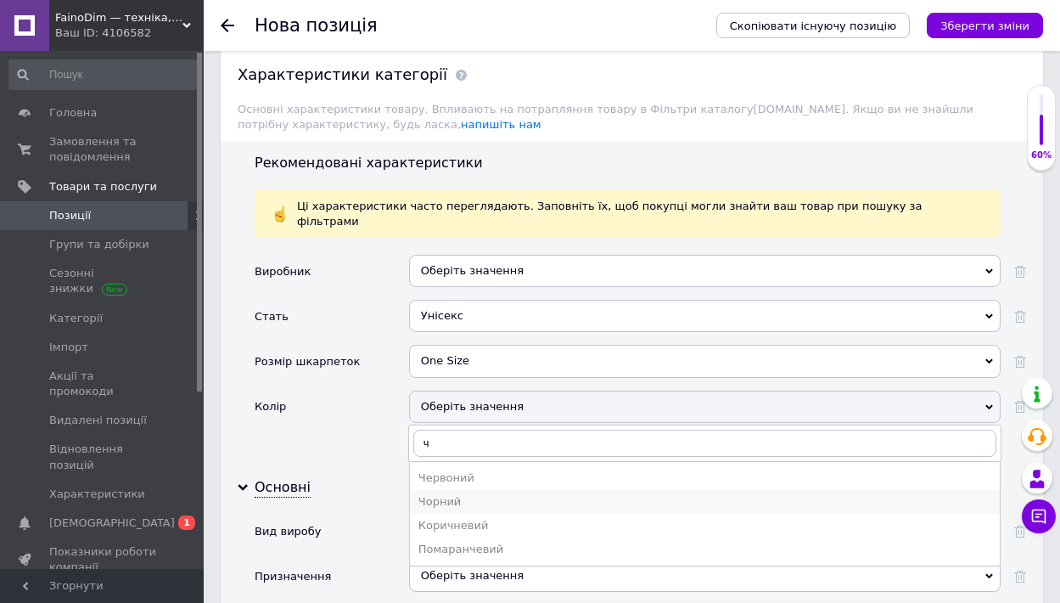
click at [469, 494] on div "Чорний" at bounding box center [705, 501] width 573 height 15
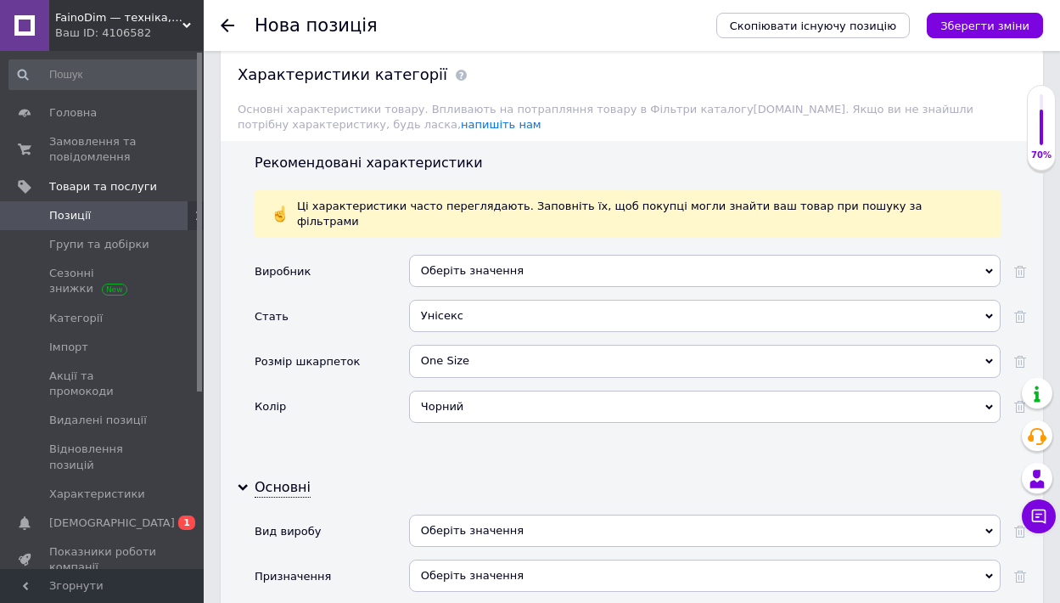
click at [472, 514] on div "Оберіть значення" at bounding box center [705, 530] width 592 height 32
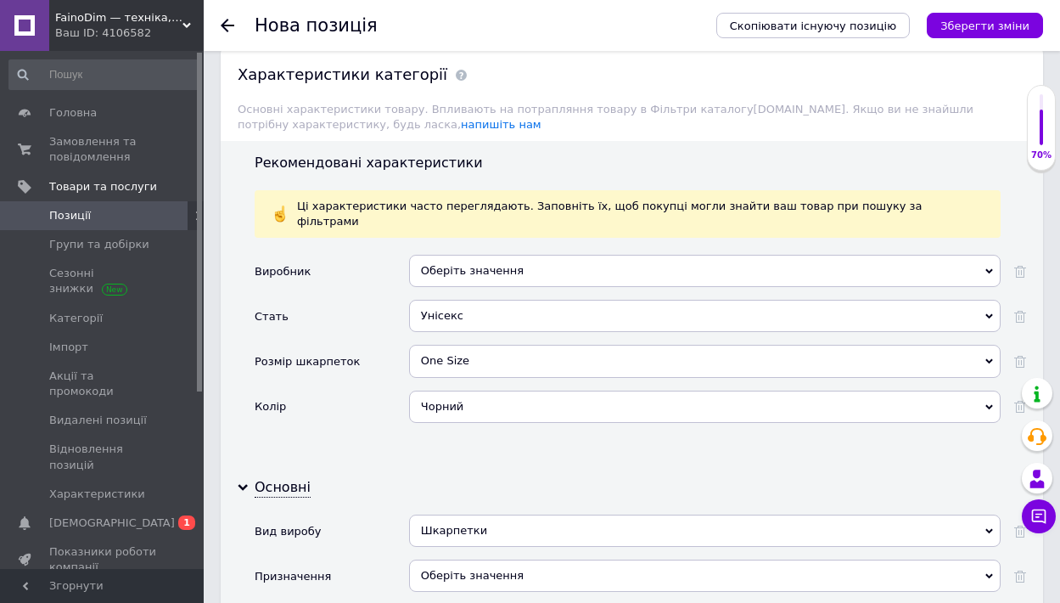
click at [529, 559] on div "Оберіть значення" at bounding box center [705, 575] width 592 height 32
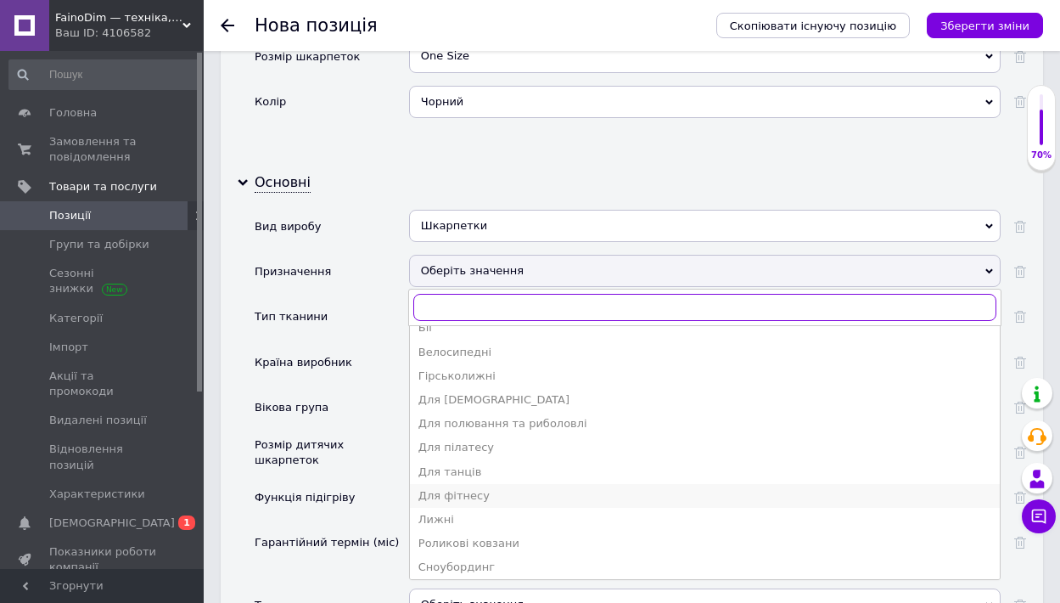
scroll to position [0, 0]
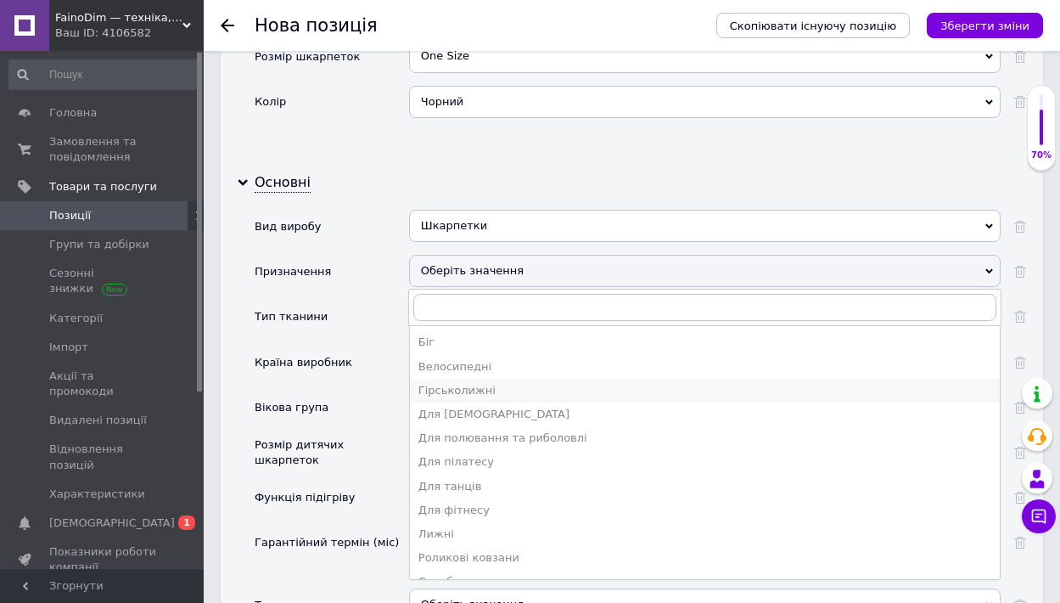
click at [502, 383] on div "Гірськолижні" at bounding box center [705, 390] width 573 height 15
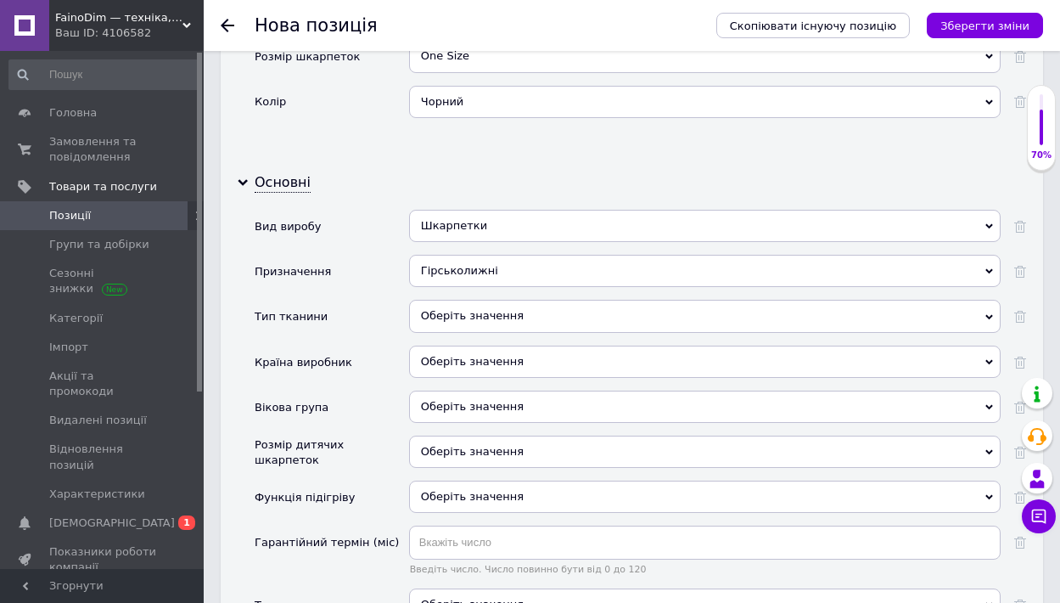
click at [520, 300] on div "Оберіть значення" at bounding box center [705, 316] width 592 height 32
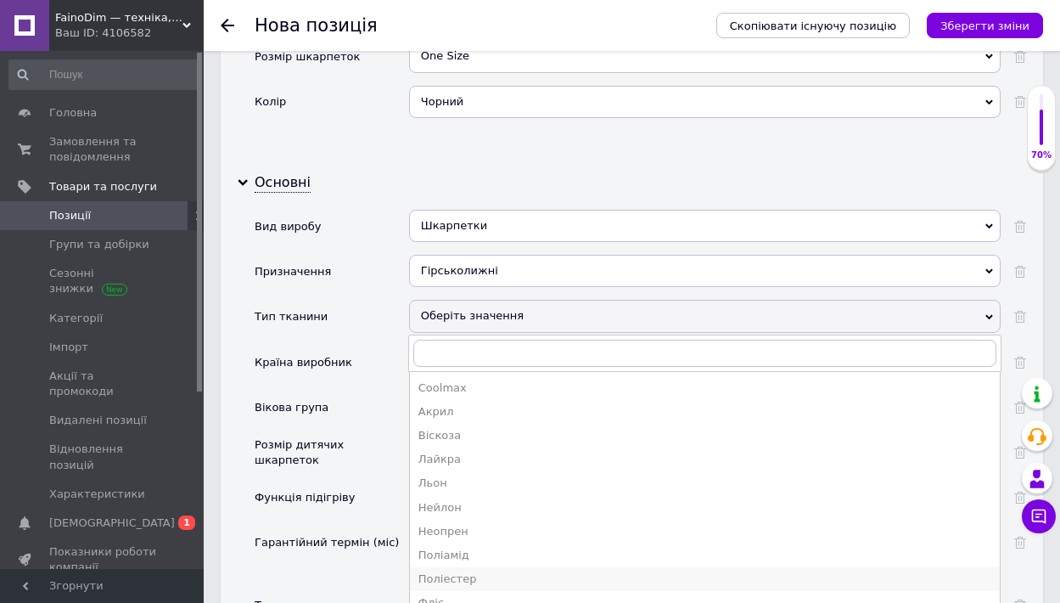
click at [490, 567] on li "Поліестер" at bounding box center [705, 579] width 590 height 24
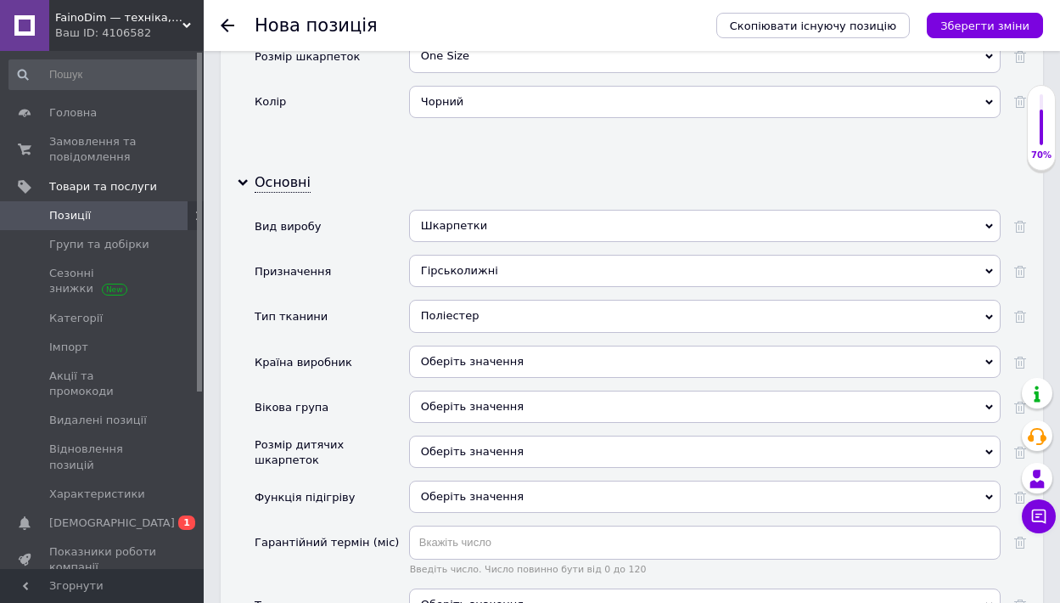
click at [458, 346] on div "Оберіть значення" at bounding box center [705, 362] width 592 height 32
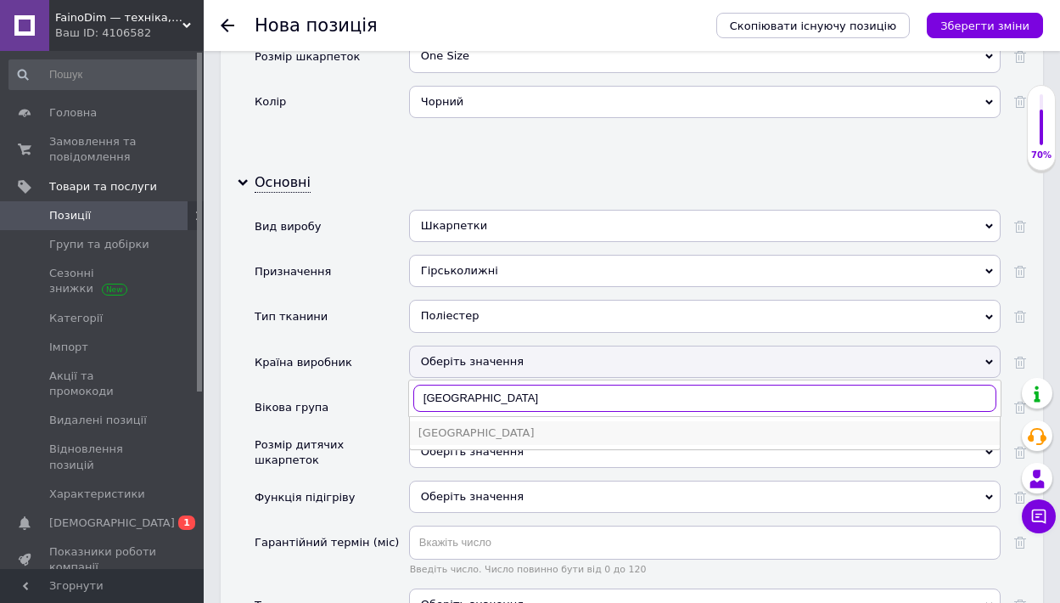
type input "[GEOGRAPHIC_DATA]"
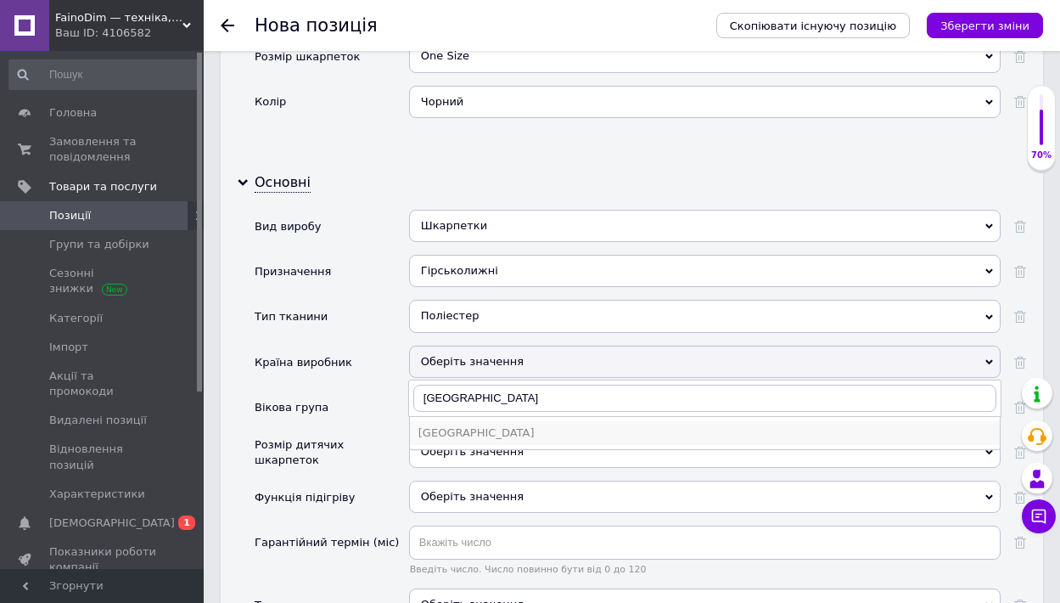
click at [453, 425] on div "[GEOGRAPHIC_DATA]" at bounding box center [705, 432] width 573 height 15
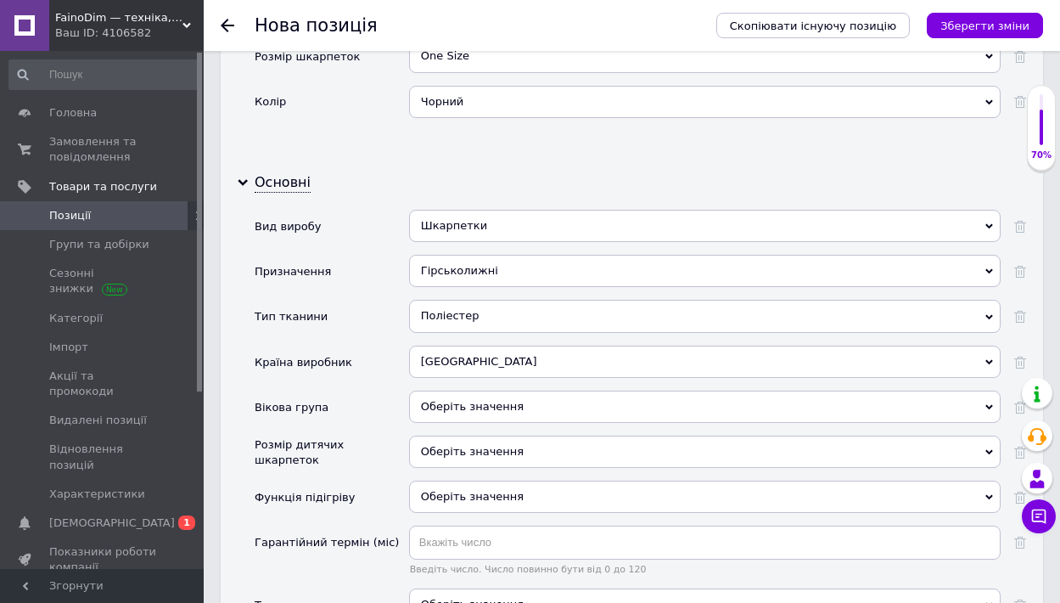
click at [484, 490] on span "Оберіть значення" at bounding box center [472, 496] width 103 height 13
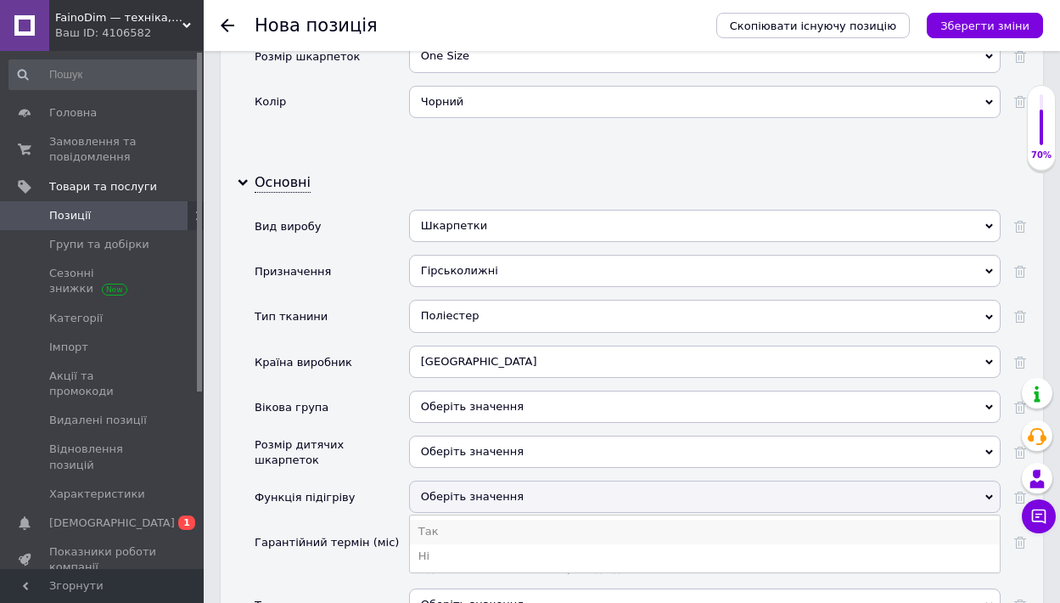
click at [469, 520] on li "Так" at bounding box center [705, 532] width 590 height 24
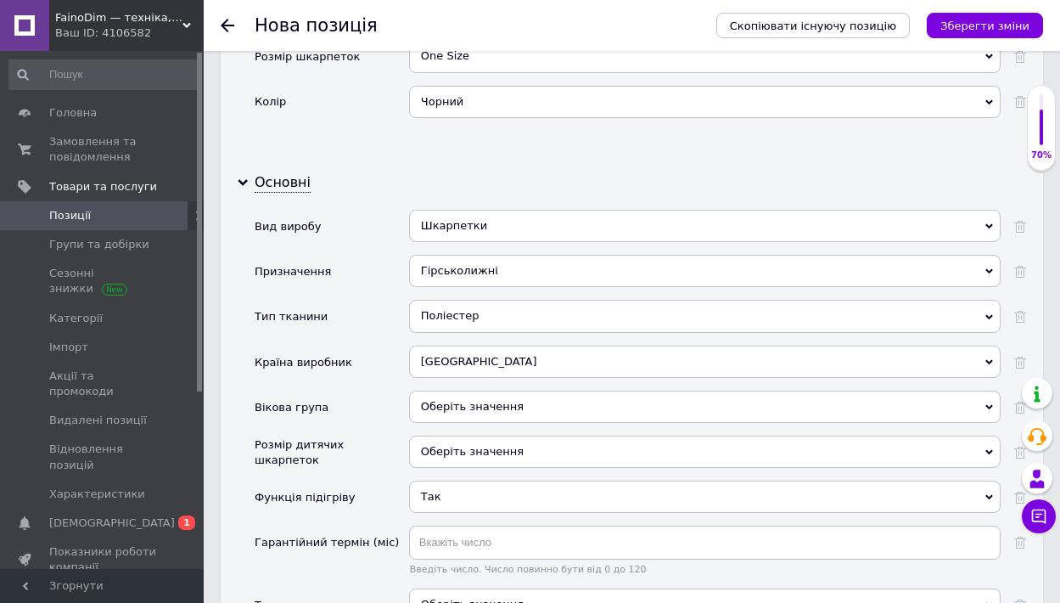
click at [458, 588] on div "Оберіть значення" at bounding box center [705, 604] width 592 height 32
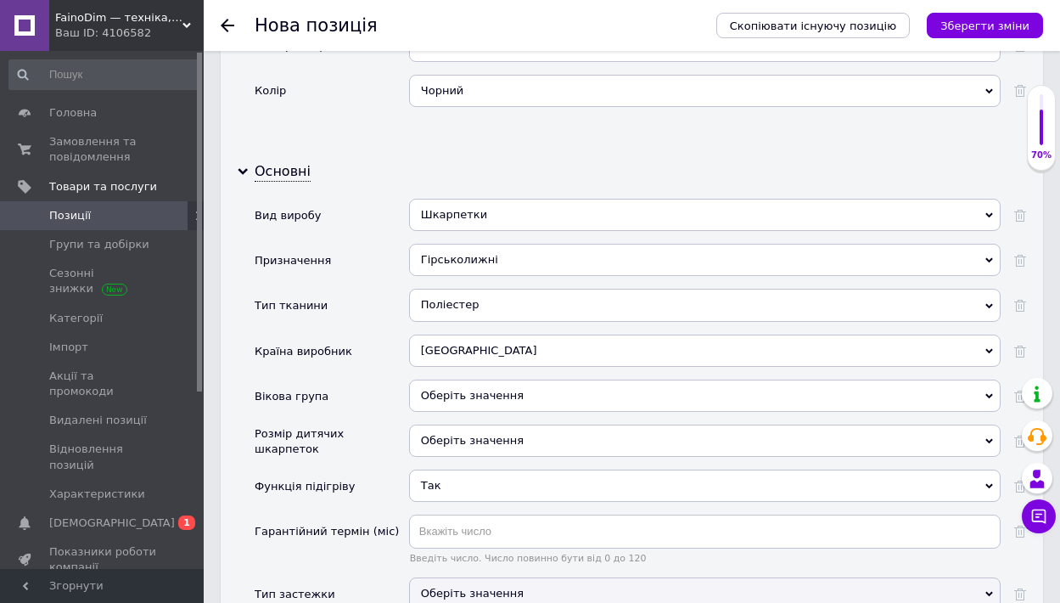
scroll to position [2301, 0]
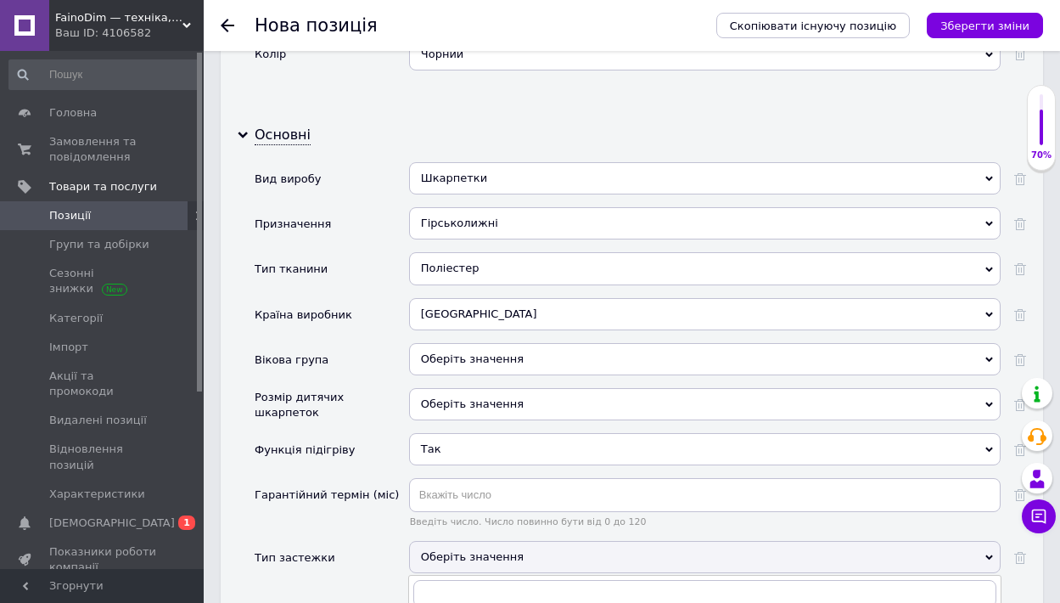
click at [363, 487] on div "Основні Вид виробу Шкарпетки Гетри [PERSON_NAME] Призначення Гірськолижні Біг В…" at bounding box center [632, 364] width 823 height 503
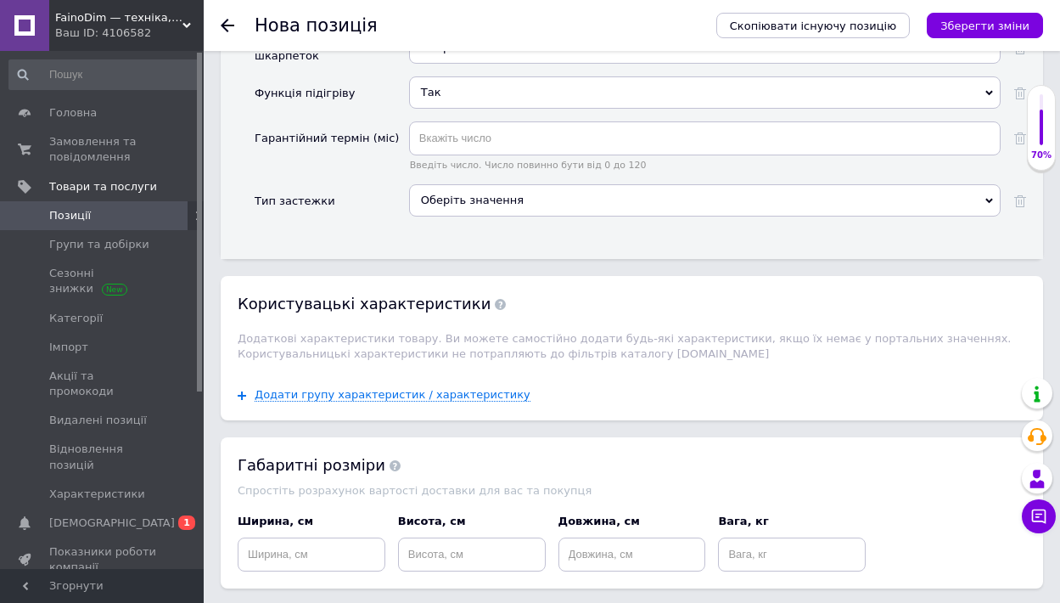
scroll to position [2678, 0]
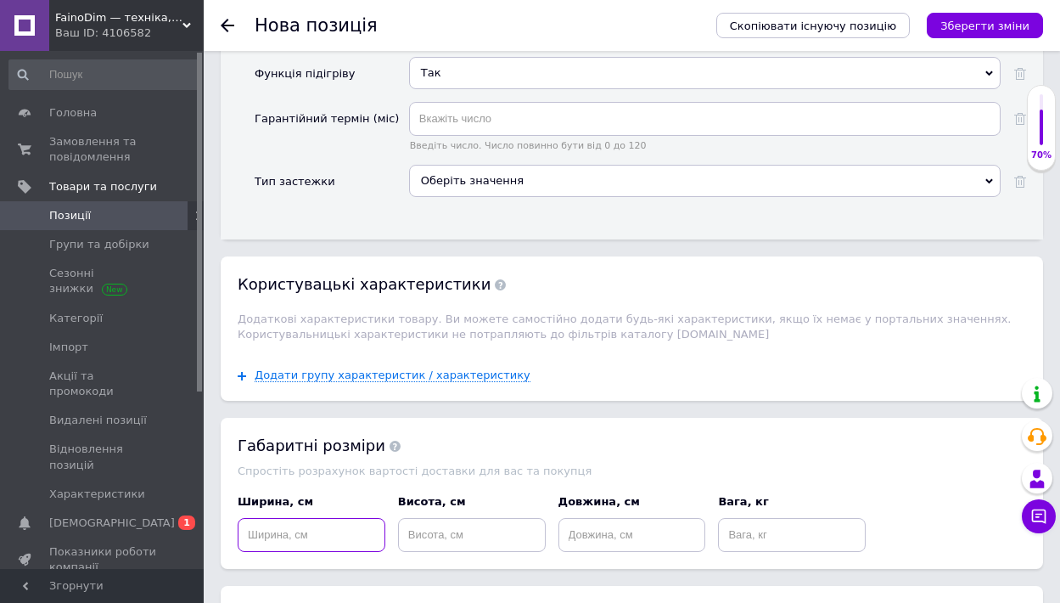
click at [266, 518] on input at bounding box center [312, 535] width 148 height 34
type input "20.3"
click at [433, 518] on input at bounding box center [472, 535] width 148 height 34
type input "4.2"
click at [589, 518] on input at bounding box center [633, 535] width 148 height 34
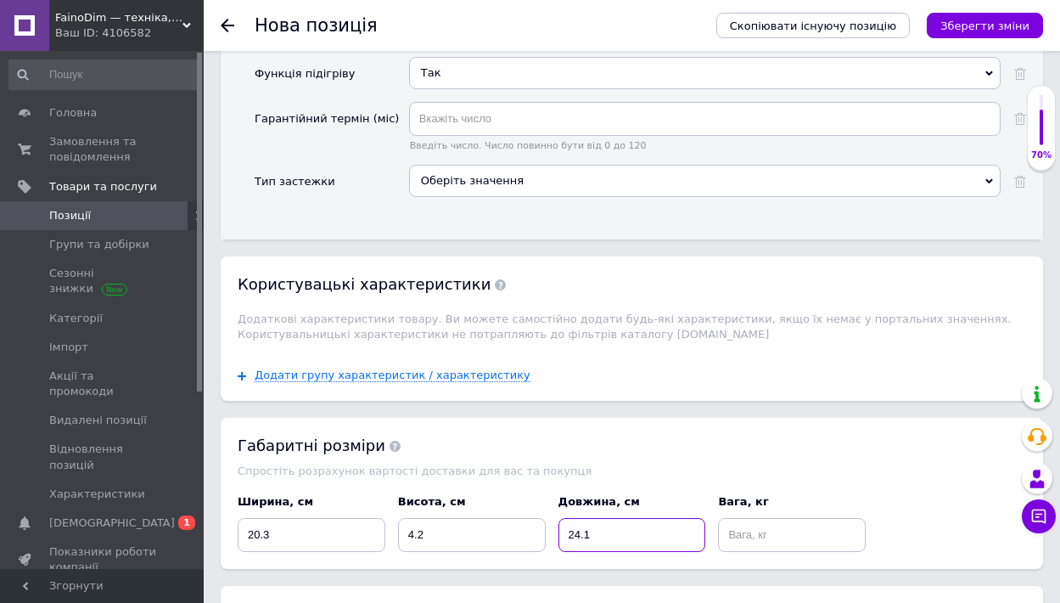
type input "24.1"
click at [827, 518] on input at bounding box center [792, 535] width 148 height 34
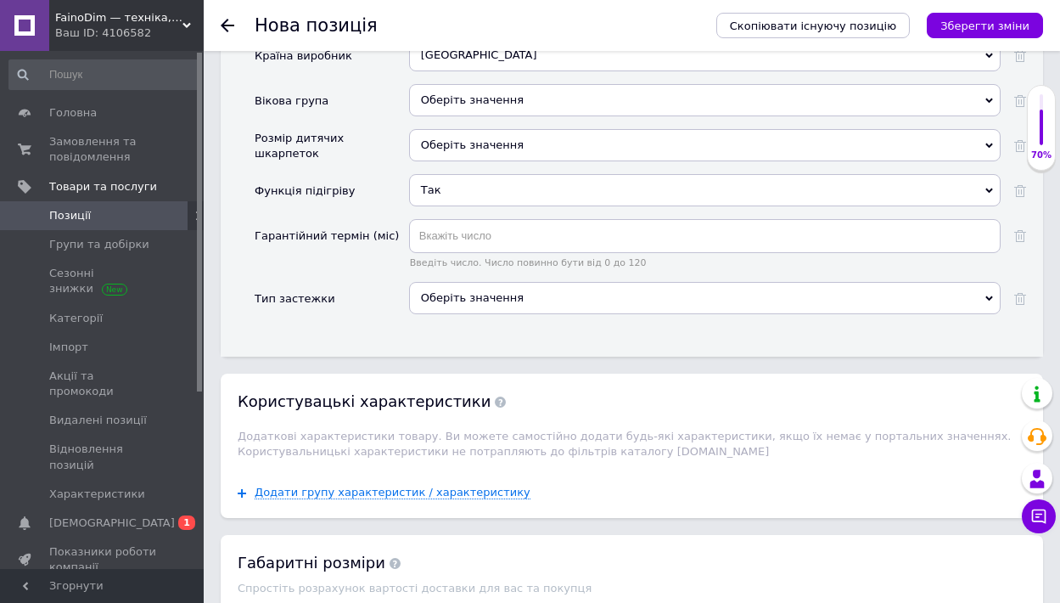
scroll to position [2701, 0]
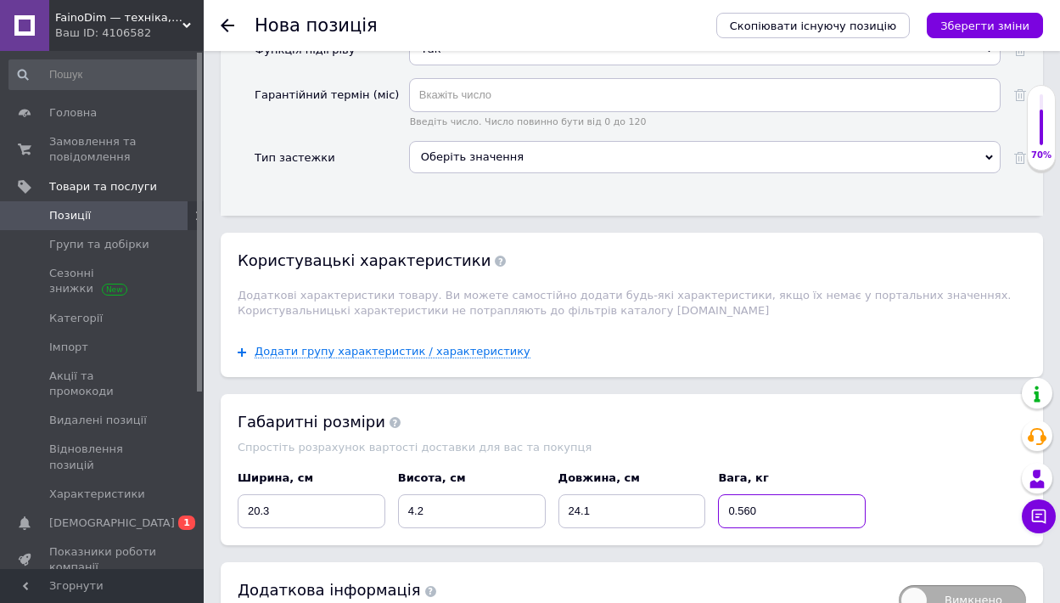
type input "0.560"
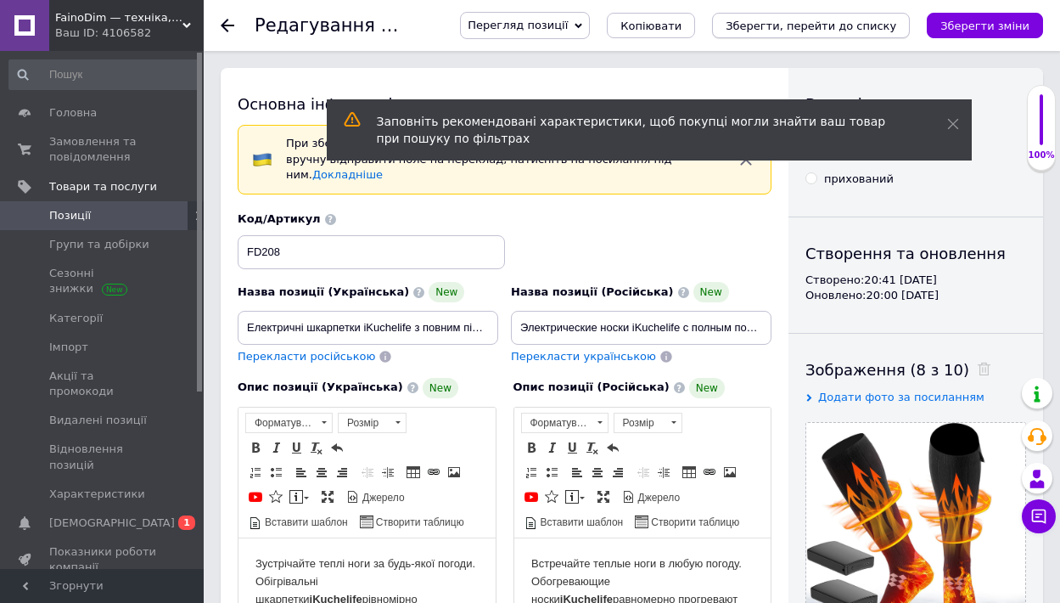
click at [823, 22] on icon "Зберегти, перейти до списку" at bounding box center [811, 26] width 171 height 13
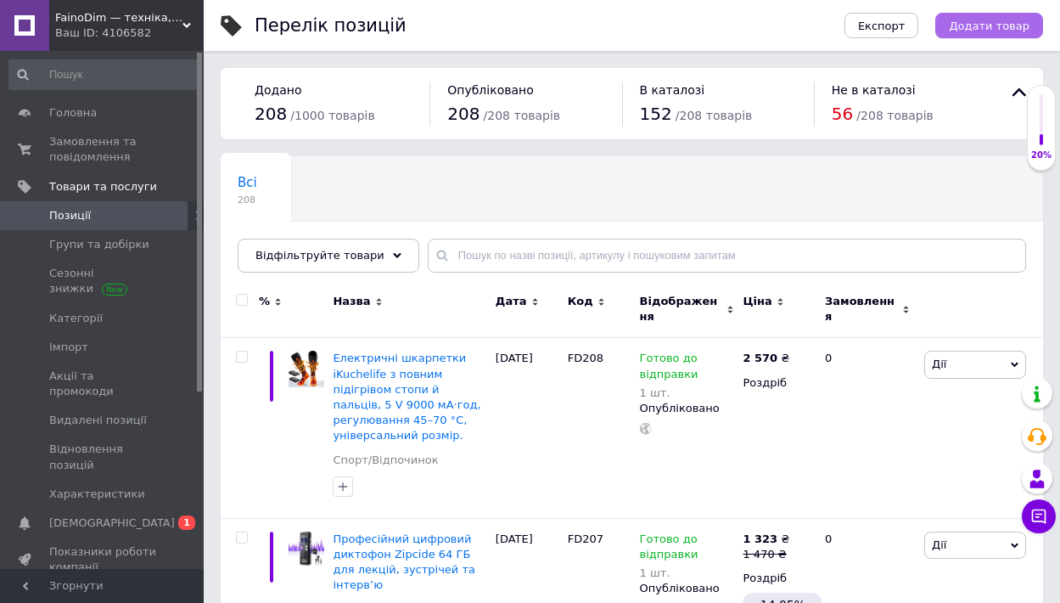
click at [967, 20] on span "Додати товар" at bounding box center [989, 26] width 81 height 13
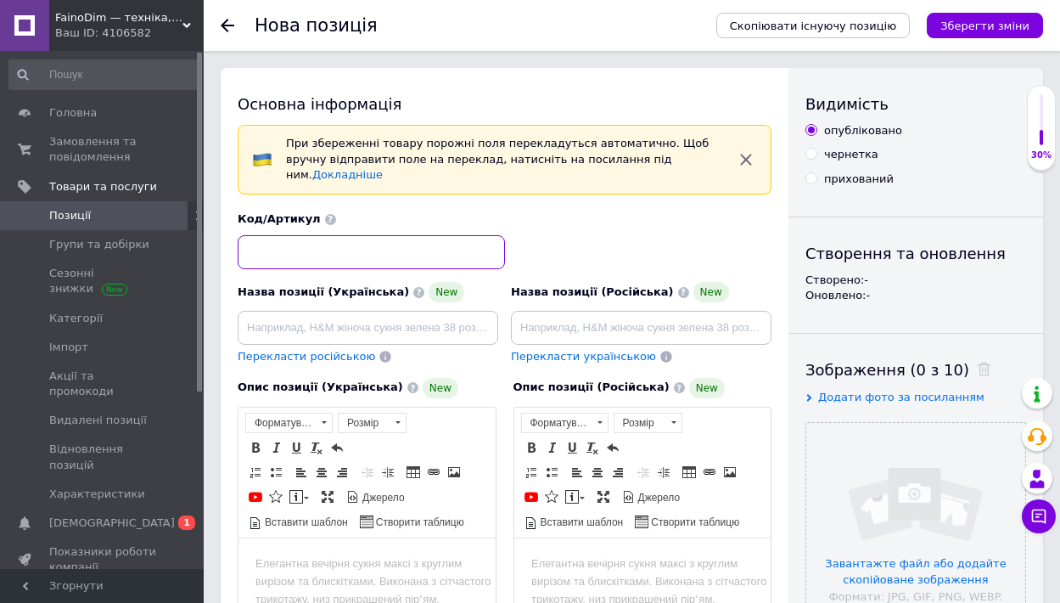
click at [312, 239] on input at bounding box center [371, 252] width 267 height 34
type input "FD209"
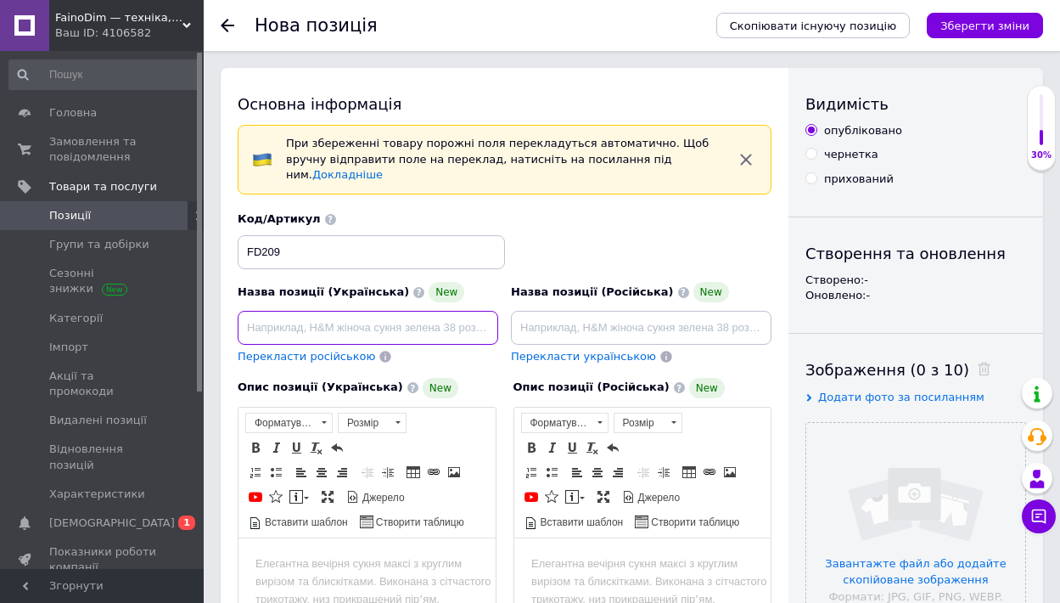
click at [264, 311] on input at bounding box center [368, 328] width 261 height 34
paste input "Шкарпетки з підігрівом iKuchelife — 7500 мА·год, до 14 годин, для роботи й акти…"
type input "Шкарпетки з підігрівом iKuchelife — 7500 мА·год, до 14 годин, для роботи й акти…"
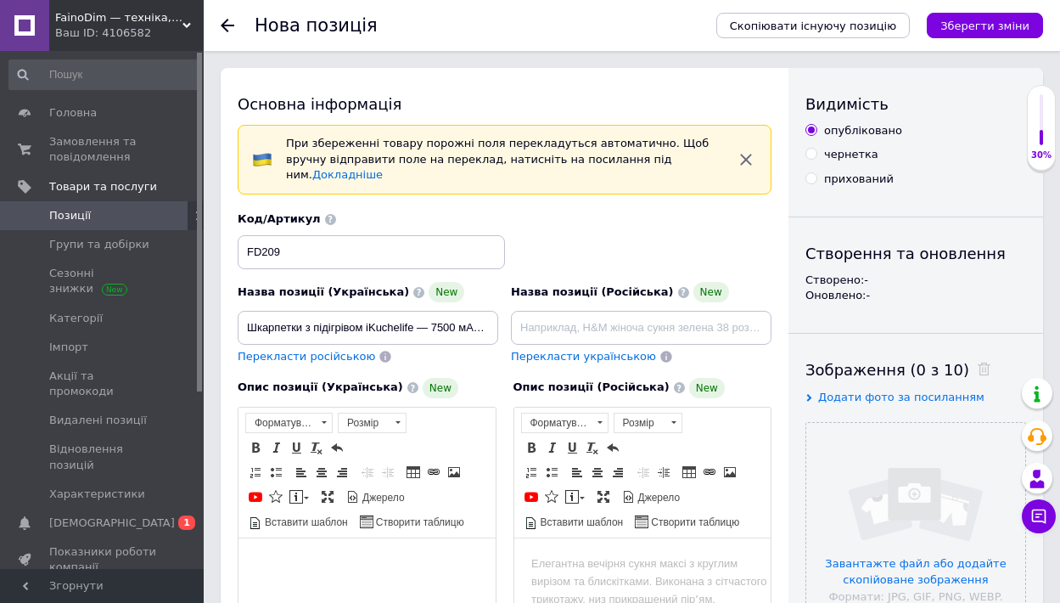
click at [300, 558] on body "Редактор, B56230C7-9A5E-483B-8F62-DEA7523E25FF" at bounding box center [367, 563] width 223 height 18
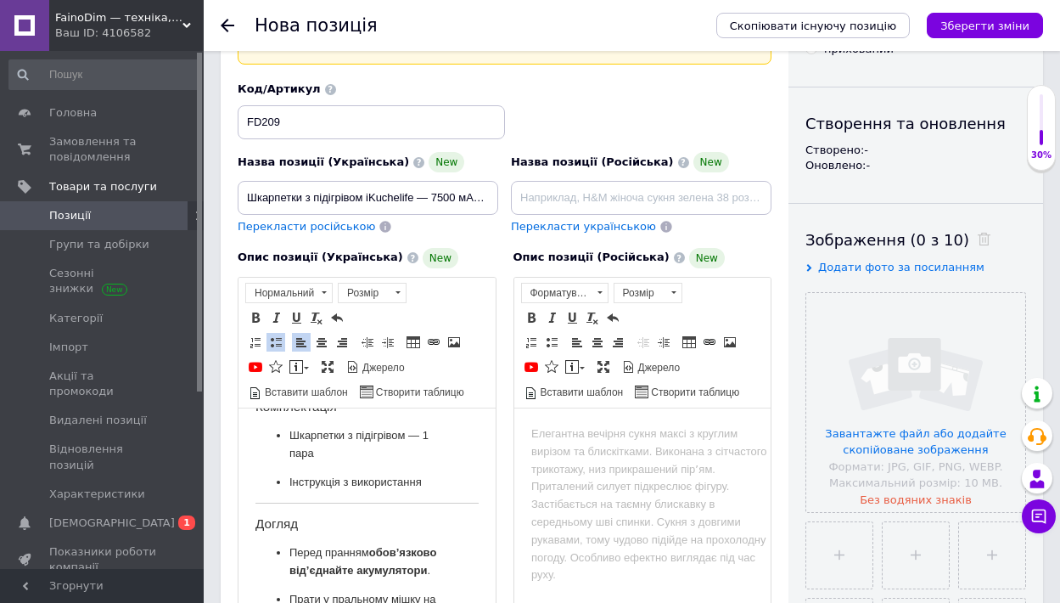
scroll to position [1227, 0]
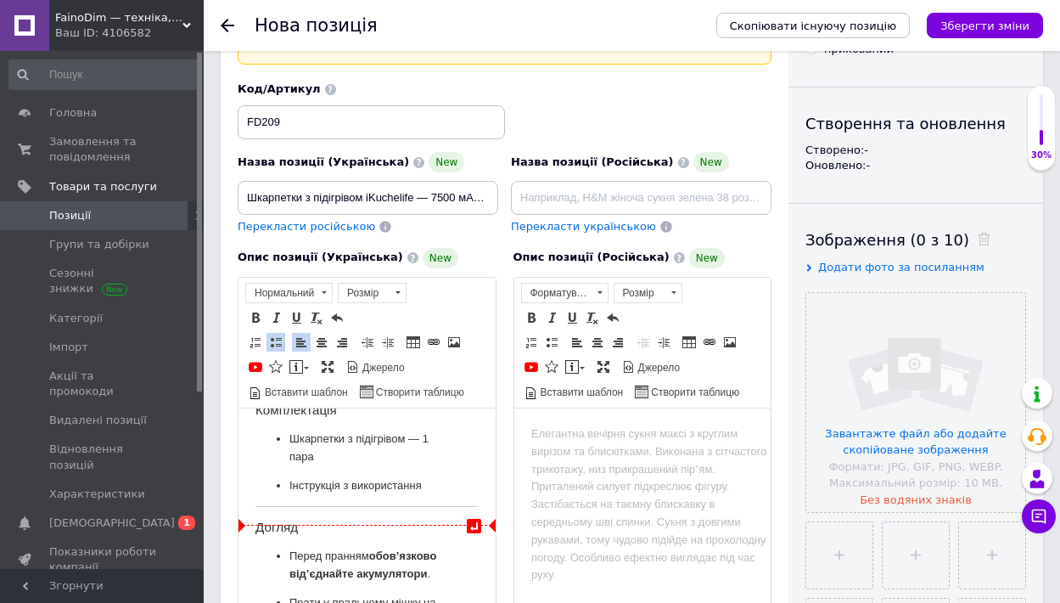
click at [458, 493] on ul "Шкарпетки з підігрівом — 1 пара Інструкція з використання" at bounding box center [367, 462] width 223 height 64
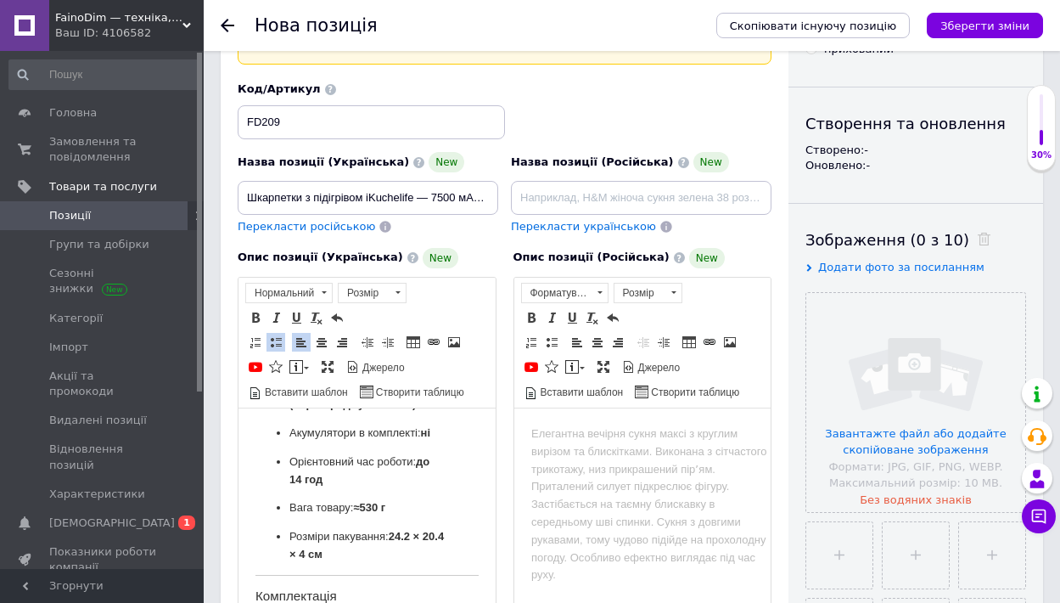
scroll to position [1037, 0]
click at [351, 472] on ul "Бренд: iKuchelife Модель: XC-IK-7.5K Матеріал: тканина (без уточнення складу) Є…" at bounding box center [367, 398] width 223 height 335
click at [320, 445] on p "Акумулятори в комплекті: ні" at bounding box center [366, 436] width 155 height 18
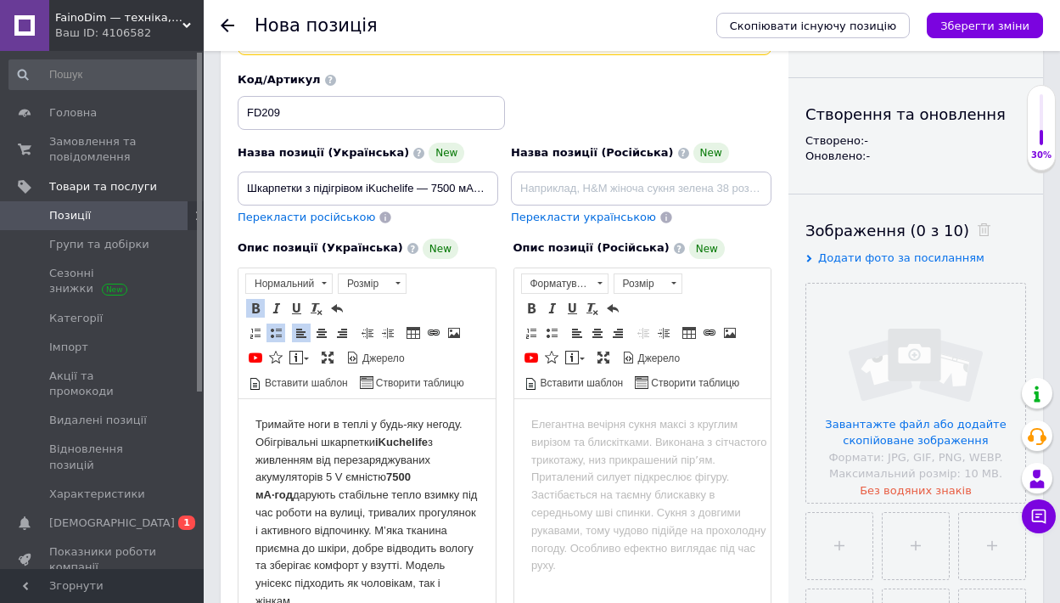
scroll to position [166, 0]
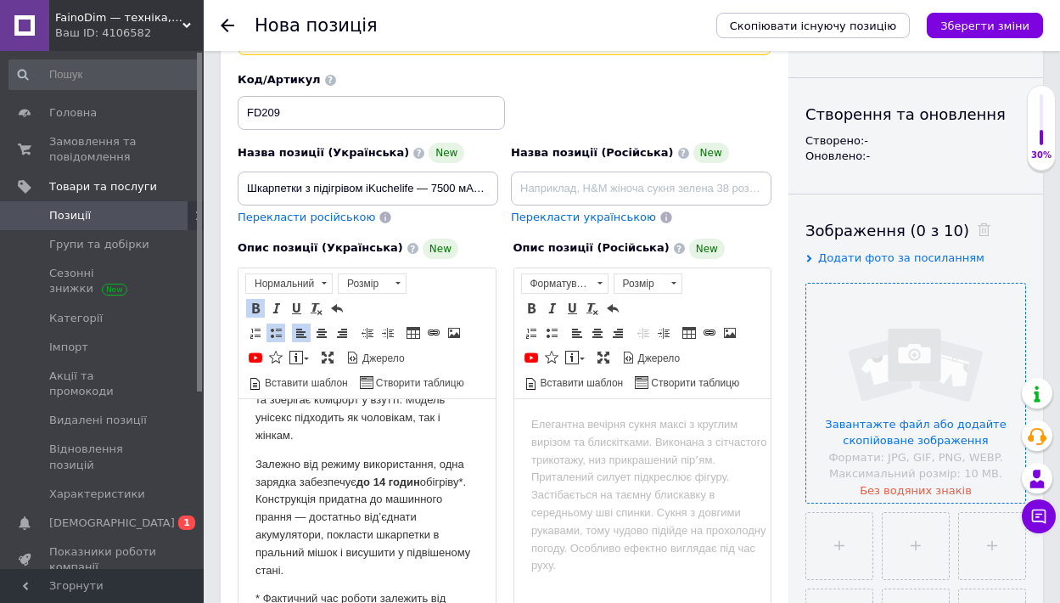
click at [868, 433] on input "file" at bounding box center [915, 393] width 219 height 219
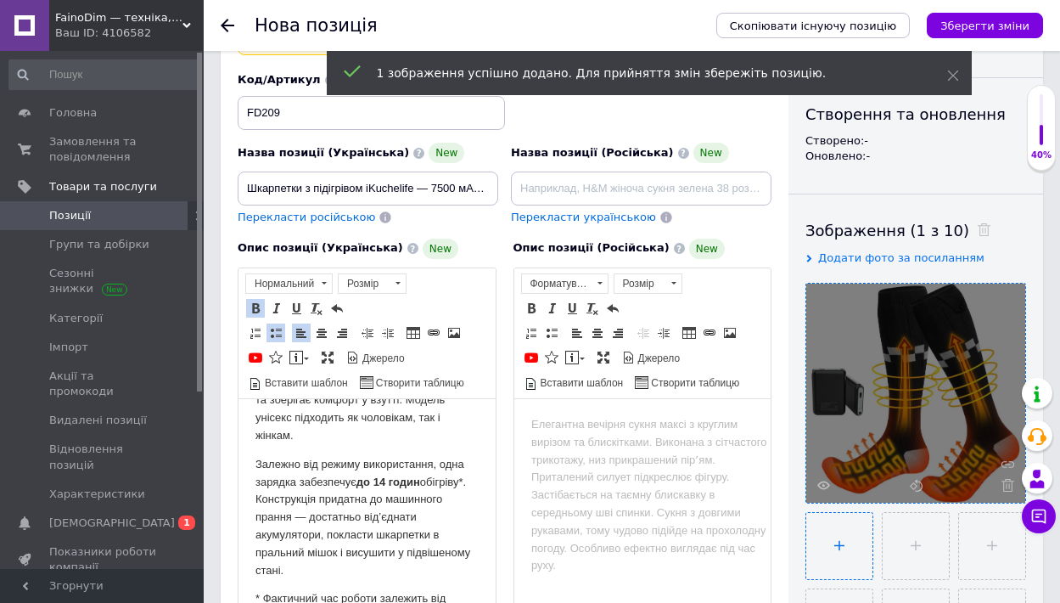
click at [839, 539] on input "file" at bounding box center [839, 546] width 66 height 66
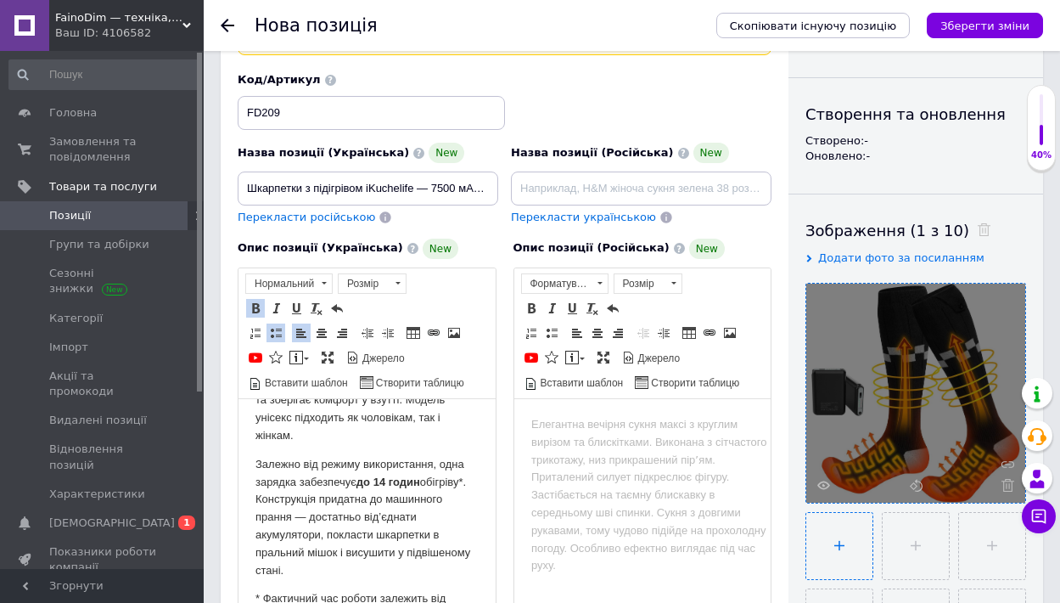
type input "C:\fakepath\61ROQdFPaCL._AC_SL1500_.jpg"
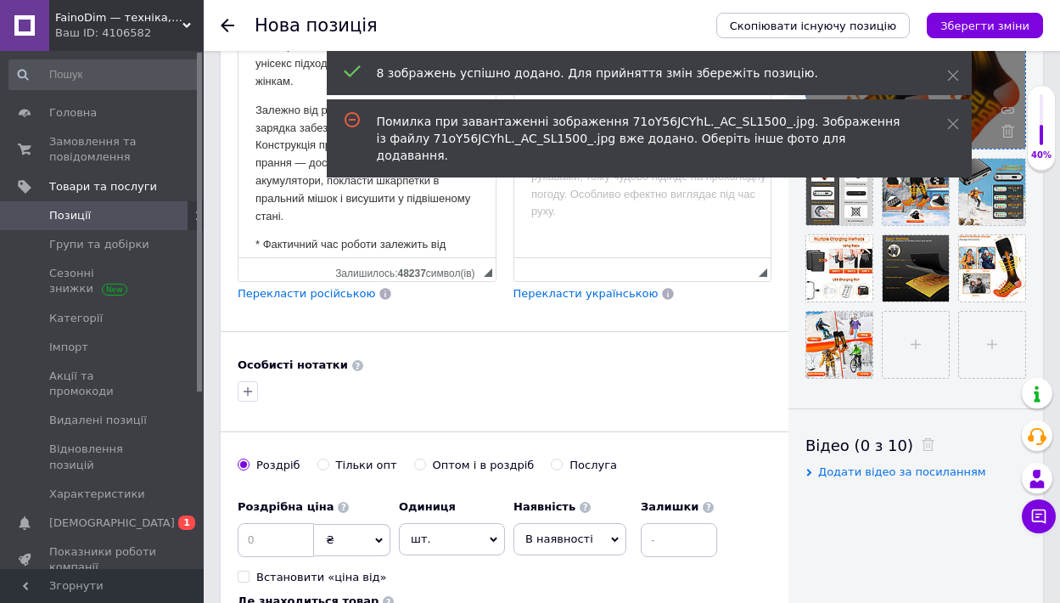
scroll to position [519, 0]
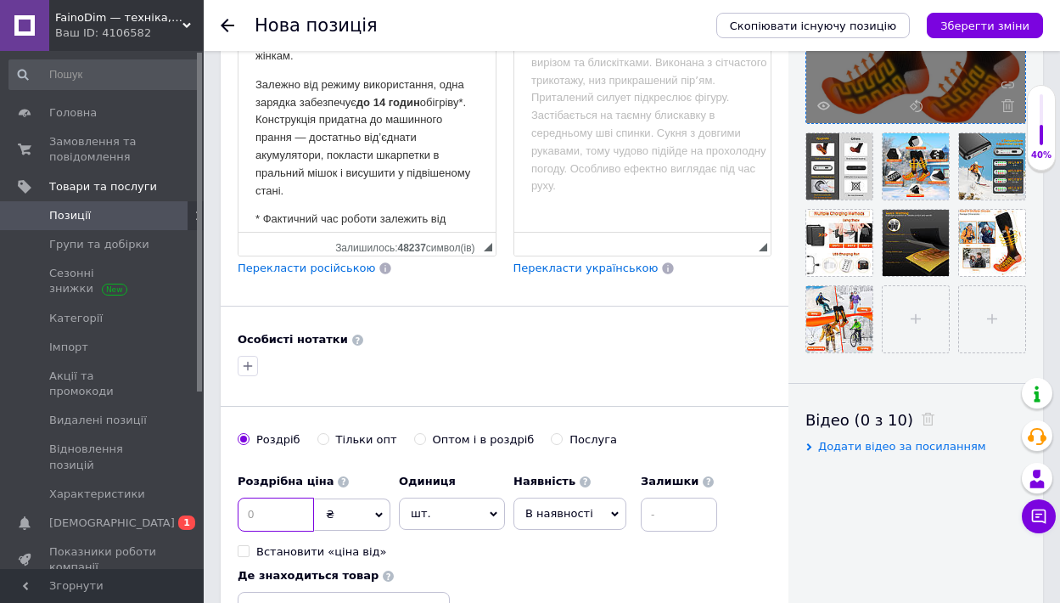
click at [280, 497] on input at bounding box center [276, 514] width 76 height 34
type input "1690"
click at [591, 497] on span "В наявності" at bounding box center [570, 513] width 113 height 32
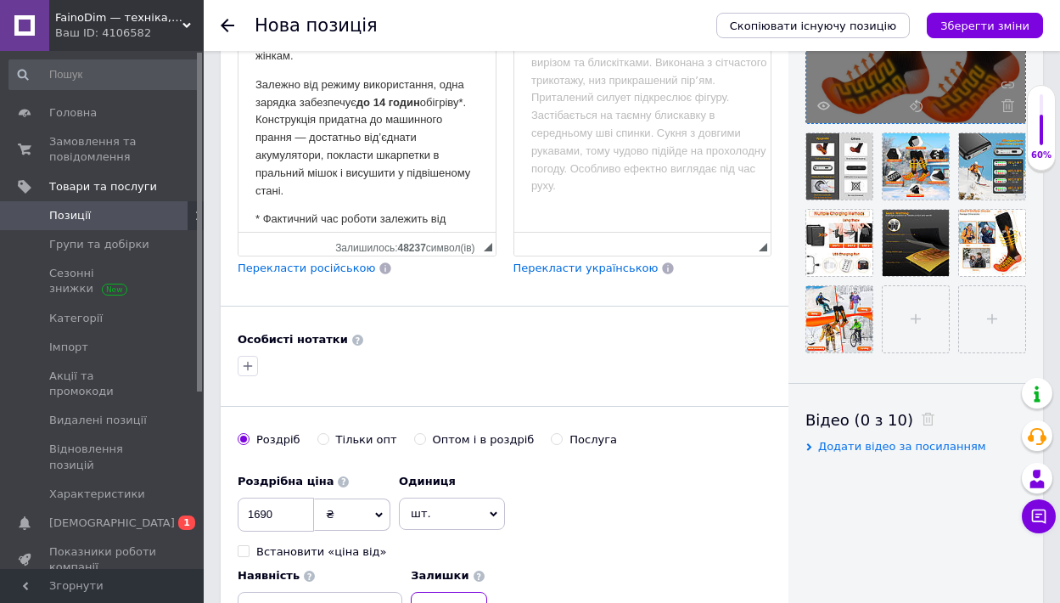
click at [487, 592] on input at bounding box center [449, 609] width 76 height 34
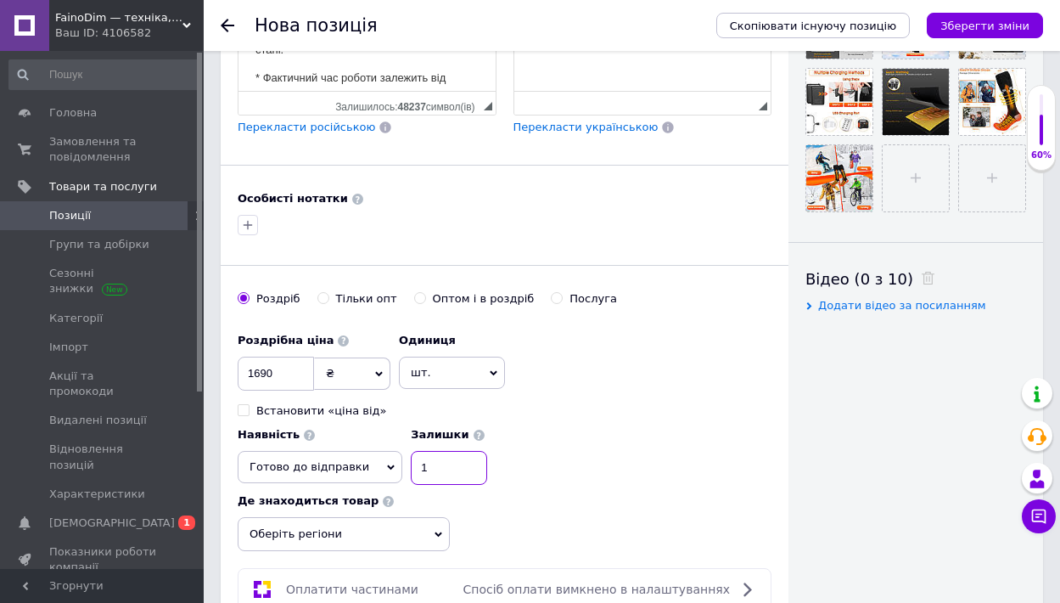
scroll to position [781, 0]
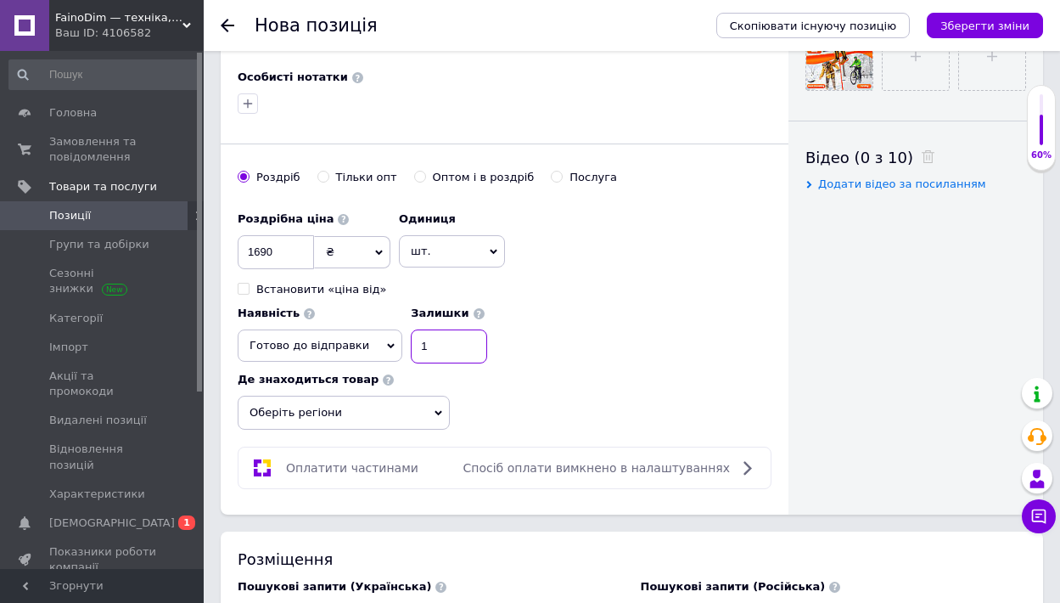
type input "1"
click at [437, 411] on icon at bounding box center [439, 413] width 8 height 5
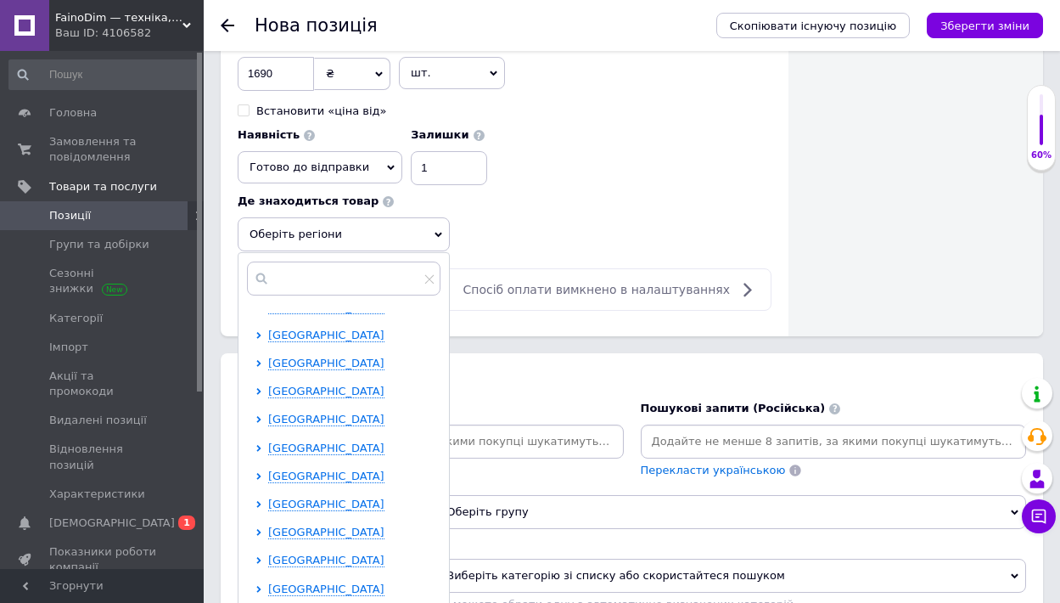
scroll to position [207, 0]
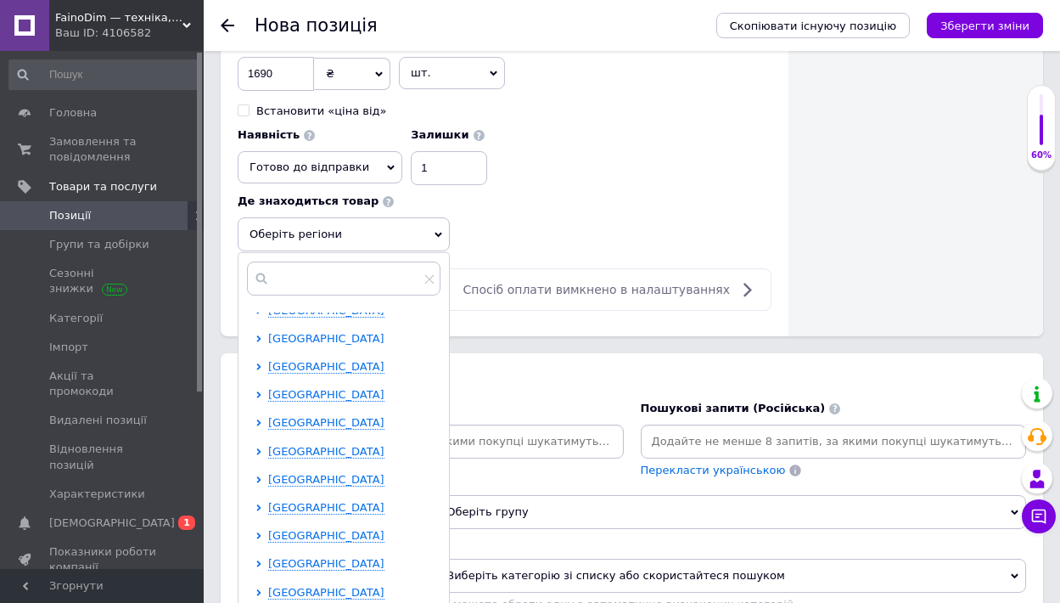
click at [258, 335] on icon at bounding box center [259, 338] width 7 height 7
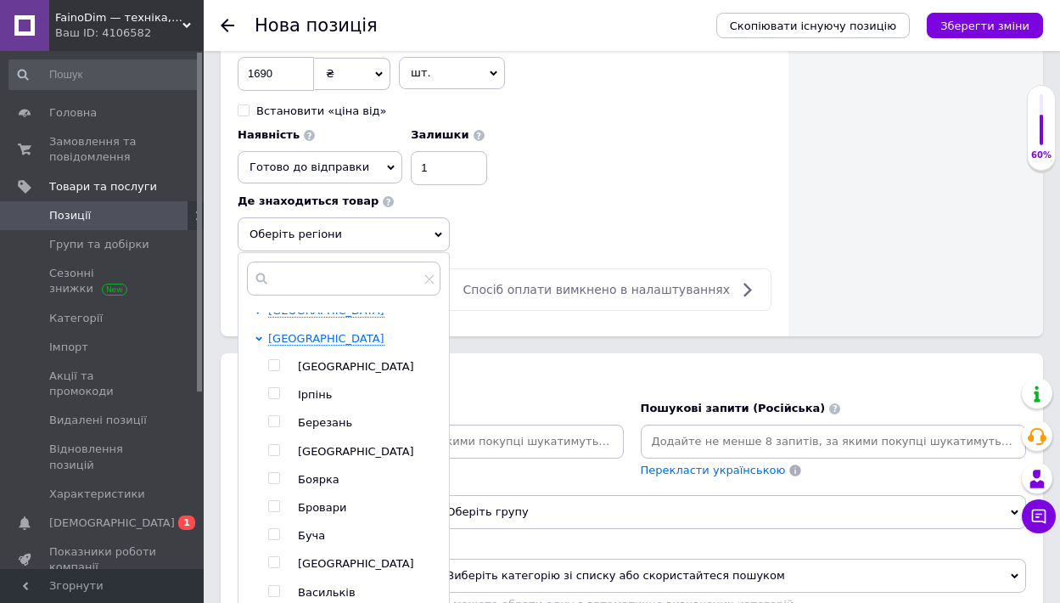
click at [269, 360] on input "checkbox" at bounding box center [273, 365] width 11 height 11
checkbox input "true"
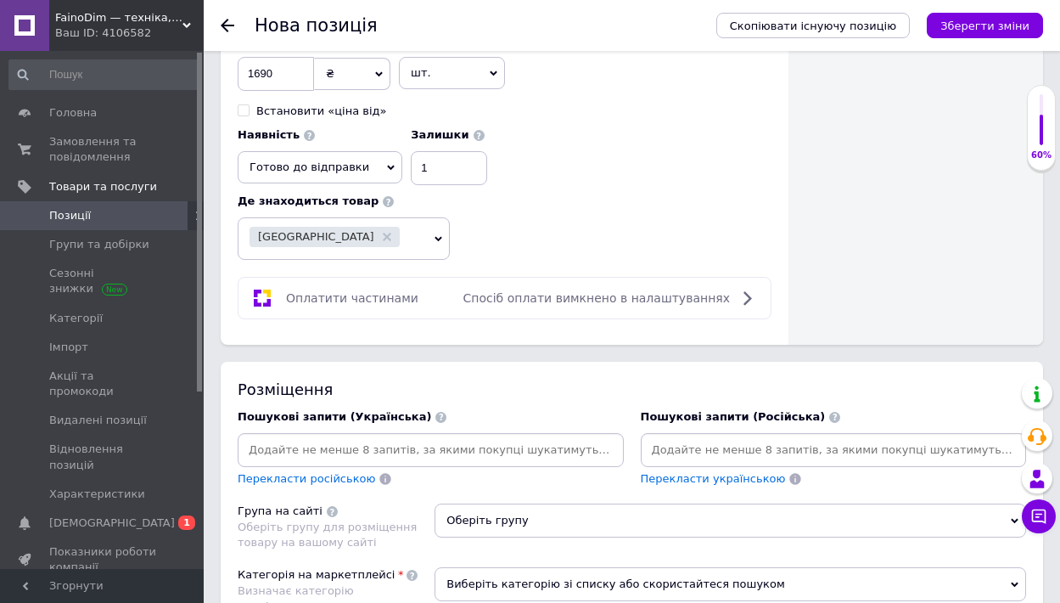
click at [323, 409] on div "Пошукові запити (Українська) Перекласти російською" at bounding box center [431, 448] width 386 height 78
click at [318, 437] on input at bounding box center [430, 449] width 379 height 25
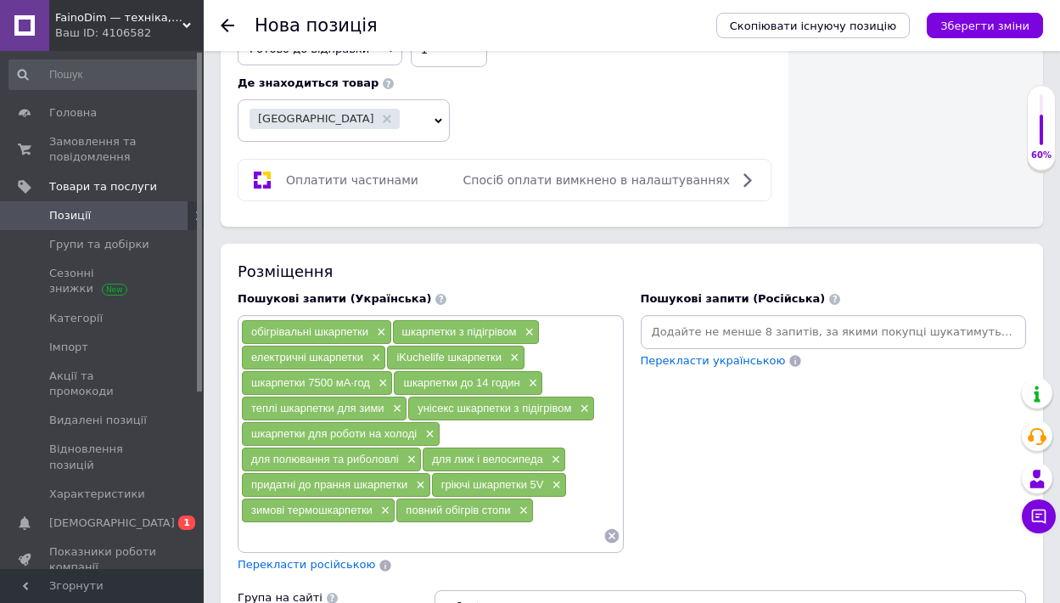
scroll to position [1378, 0]
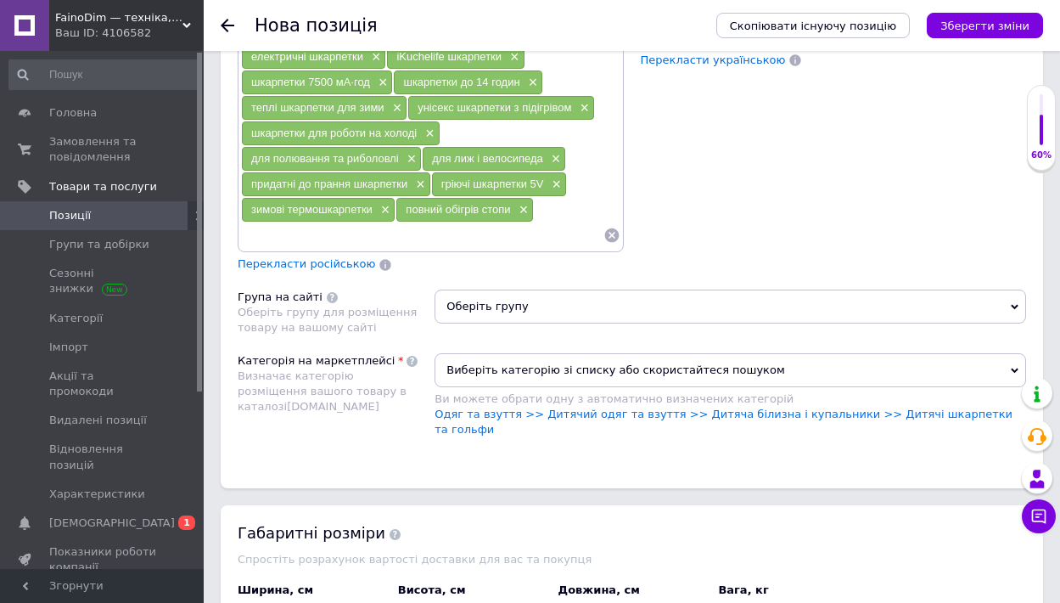
click at [469, 289] on span "Оберіть групу" at bounding box center [731, 306] width 592 height 34
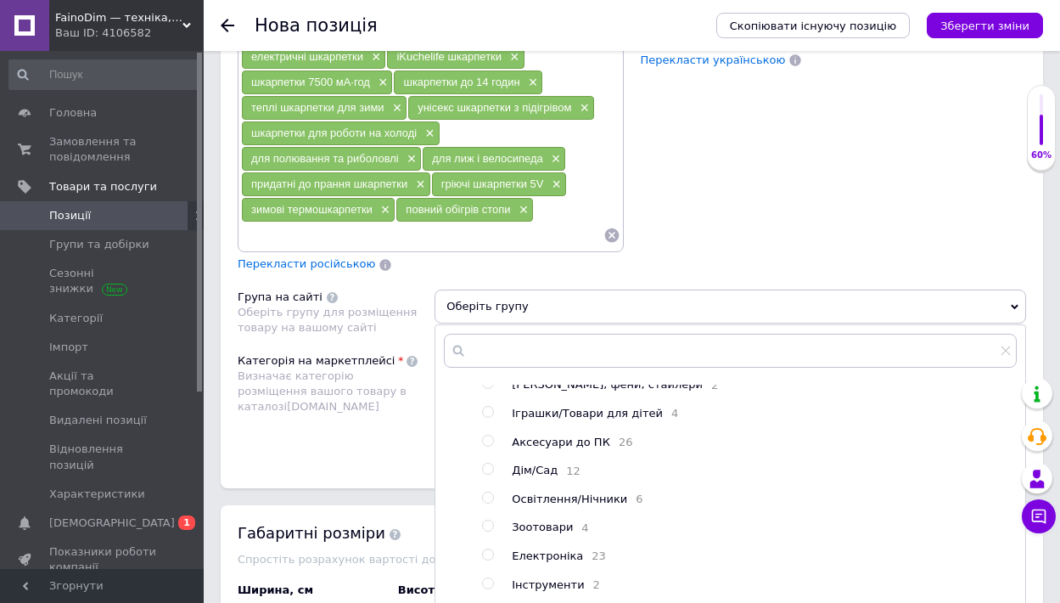
scroll to position [214, 0]
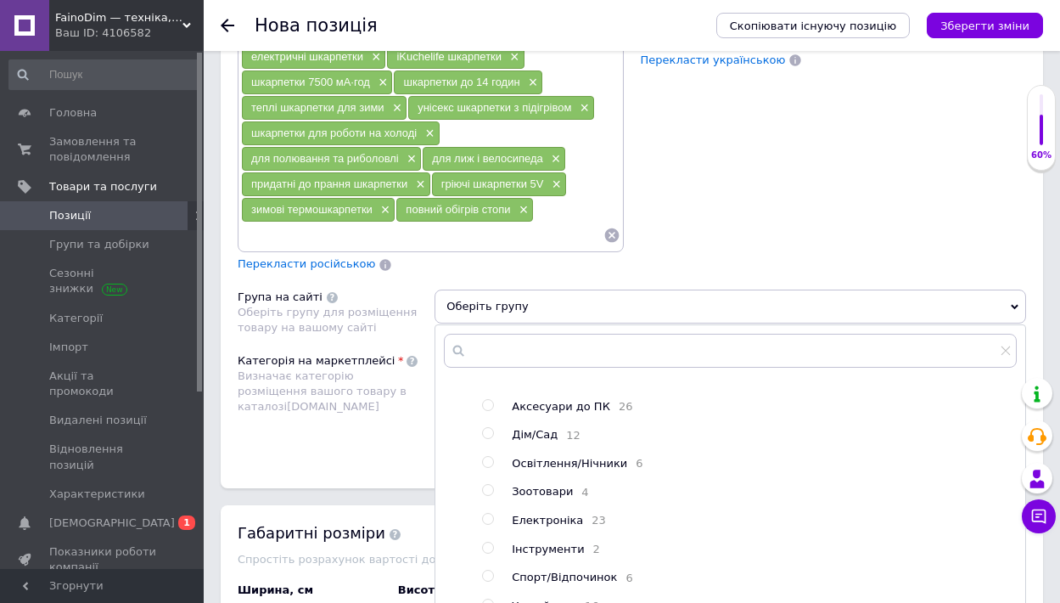
click at [486, 570] on input "radio" at bounding box center [487, 575] width 11 height 11
radio input "true"
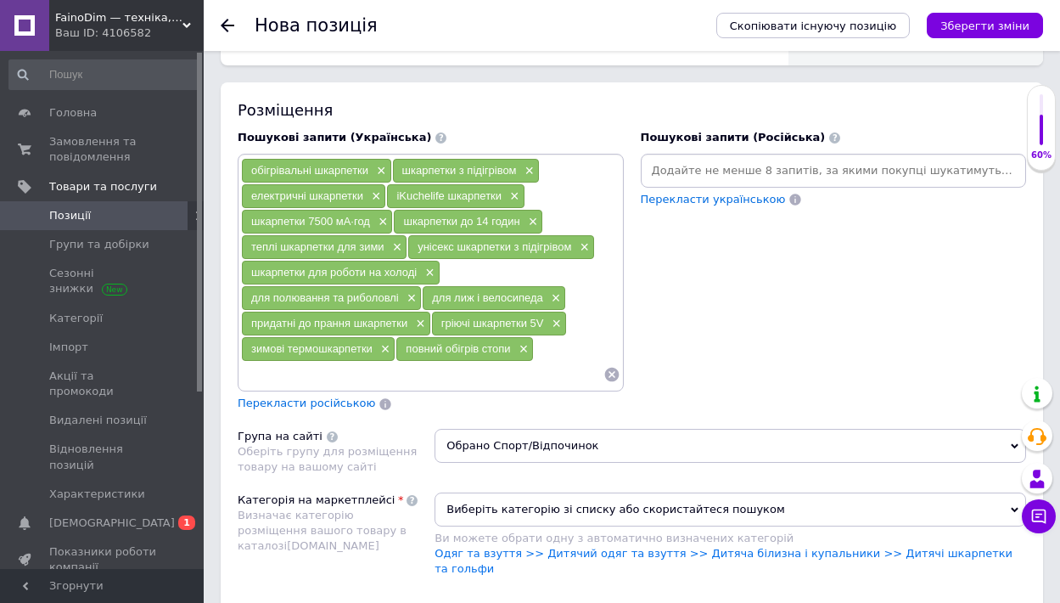
scroll to position [1235, 0]
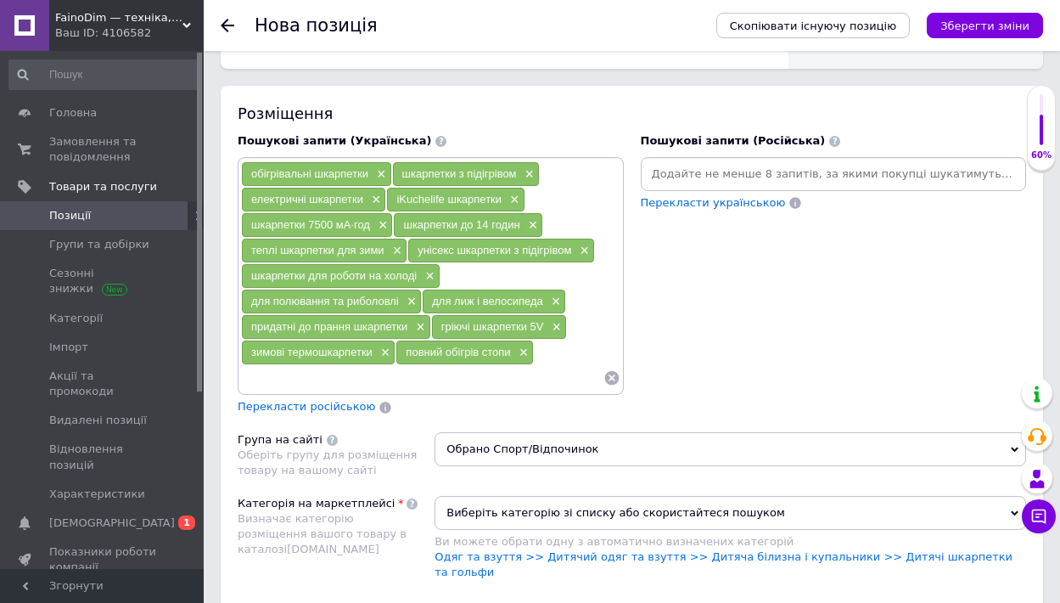
click at [556, 365] on input at bounding box center [422, 377] width 362 height 25
type input "носки з підігрівом"
click at [723, 496] on span "Виберіть категорію зі списку або скористайтеся пошуком" at bounding box center [731, 513] width 592 height 34
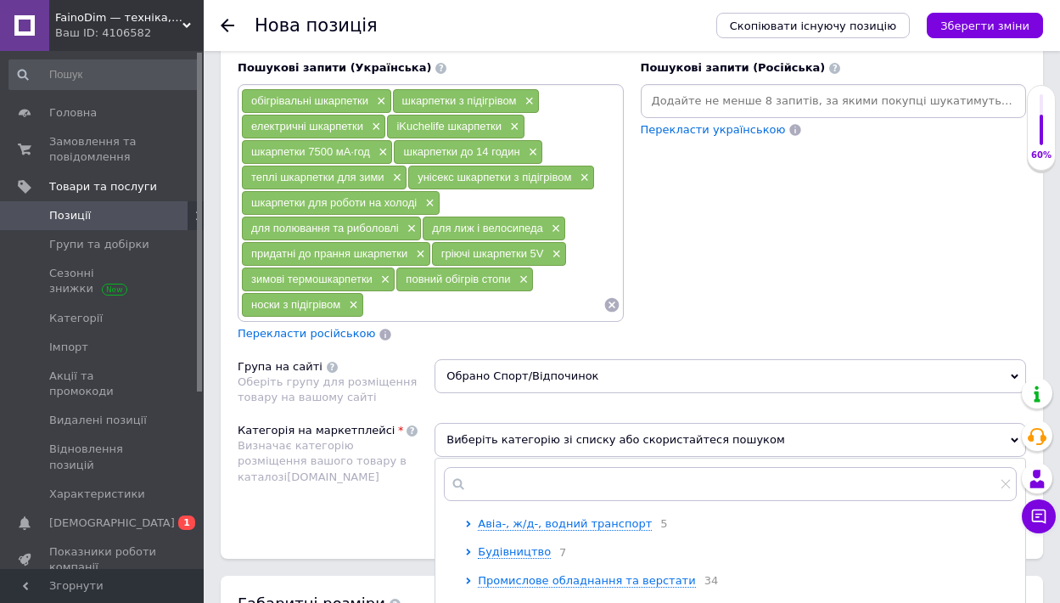
scroll to position [272, 0]
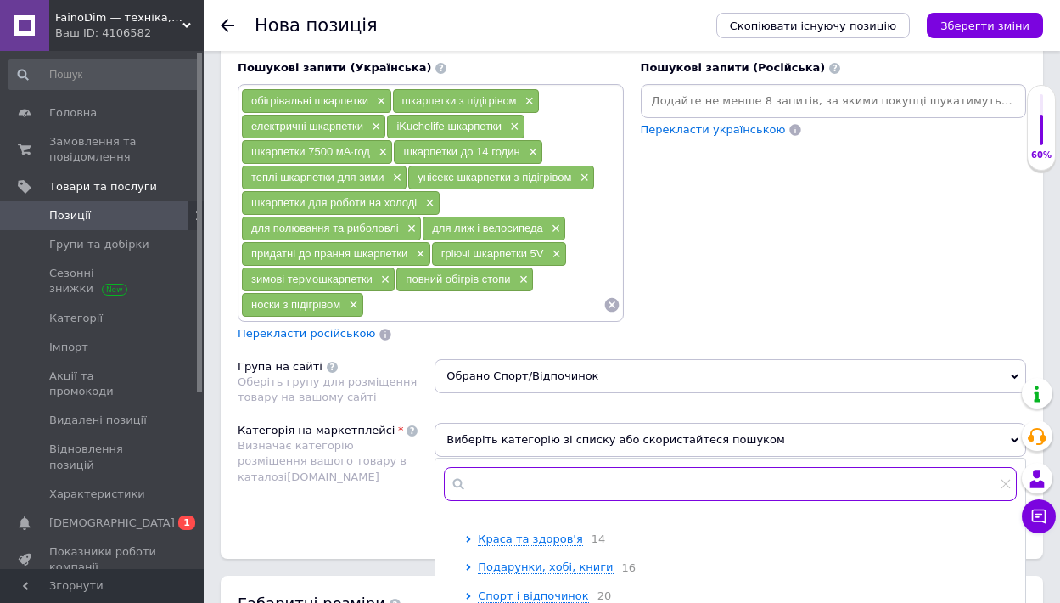
click at [563, 467] on input "text" at bounding box center [730, 484] width 573 height 34
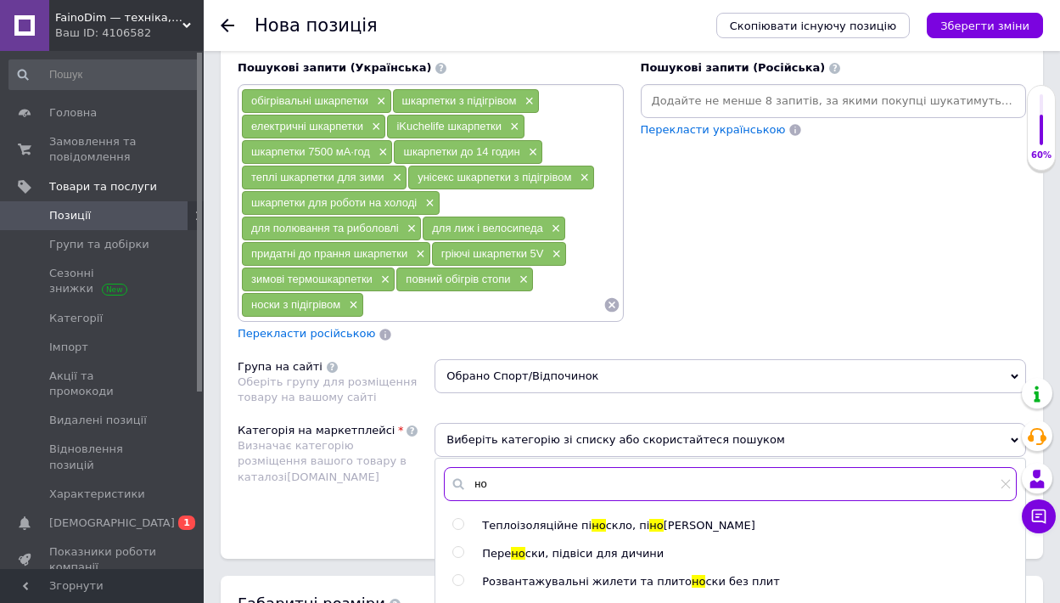
type input "н"
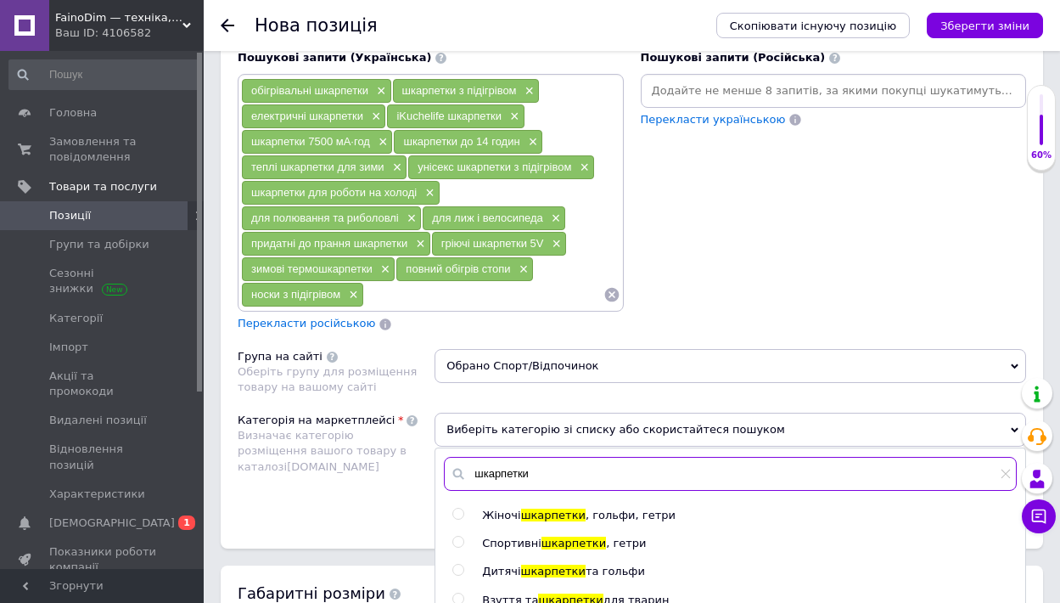
scroll to position [1323, 0]
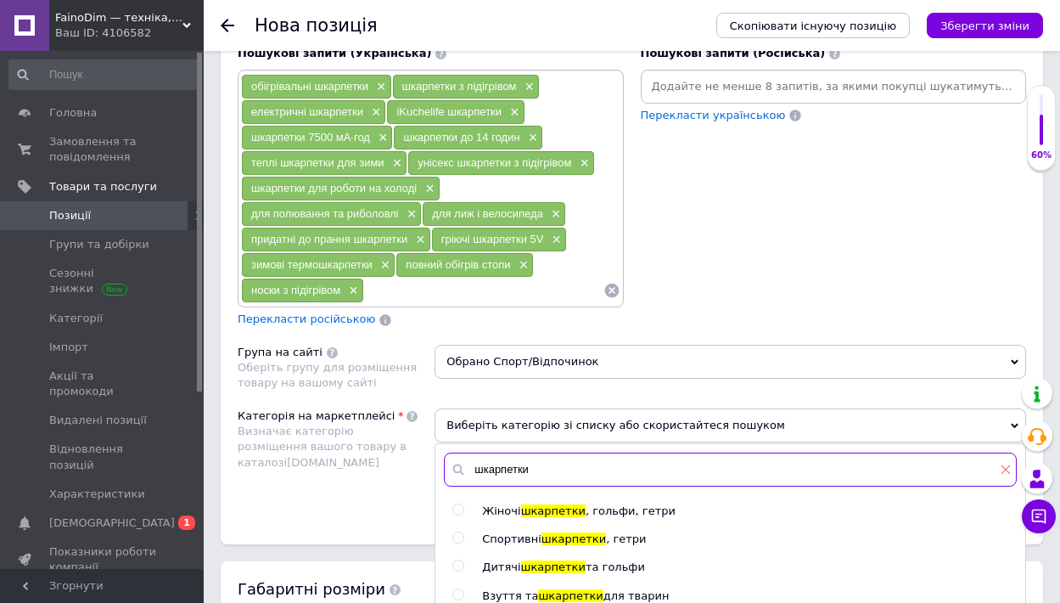
type input "шкарпетки"
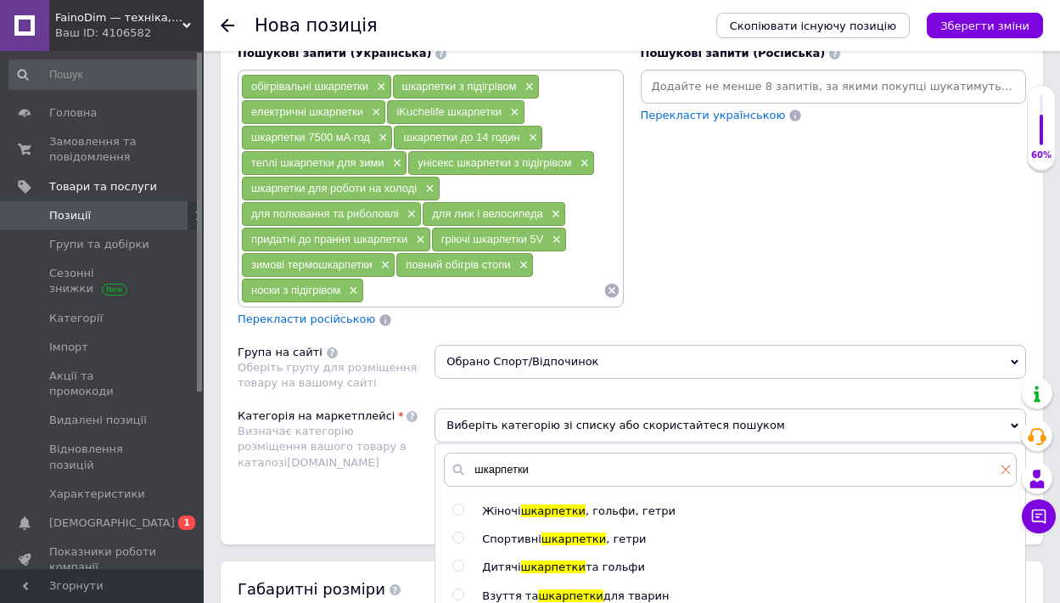
click at [1007, 464] on icon at bounding box center [1006, 469] width 10 height 10
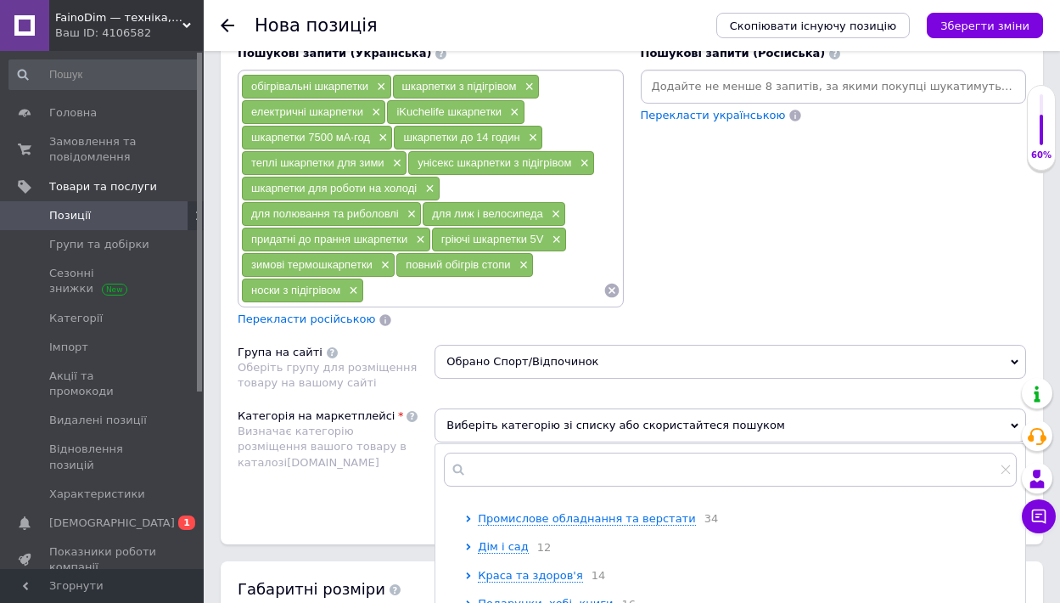
scroll to position [244, 0]
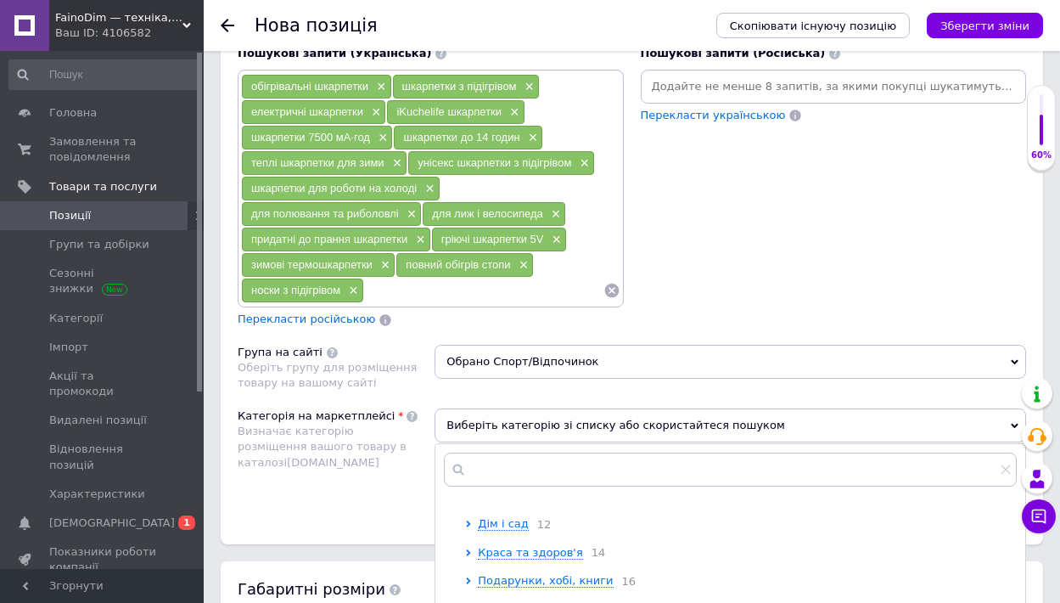
click at [472, 602] on icon at bounding box center [468, 609] width 7 height 7
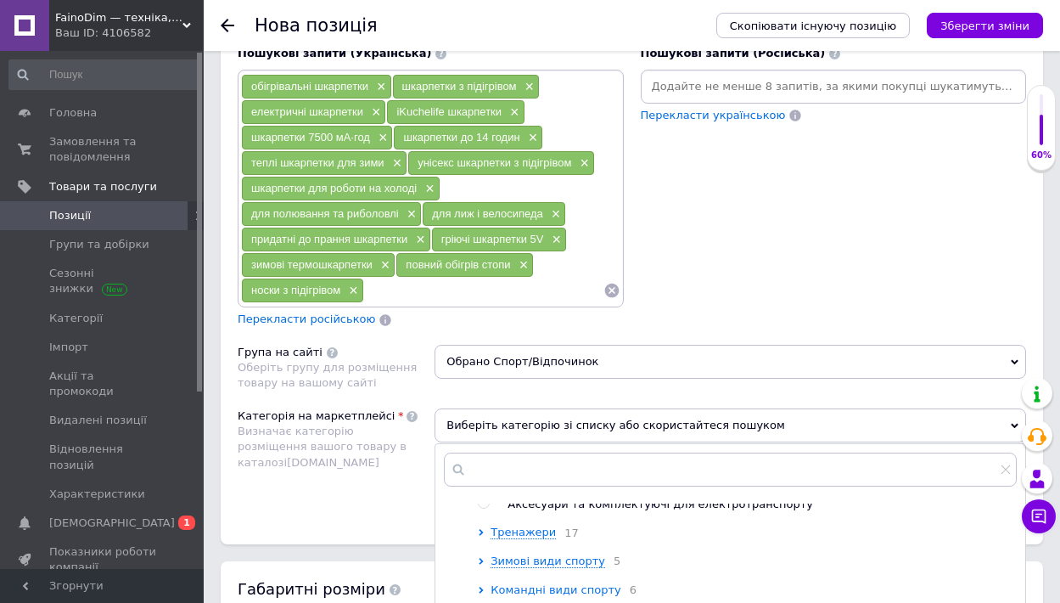
scroll to position [659, 0]
click at [480, 561] on icon at bounding box center [481, 564] width 7 height 7
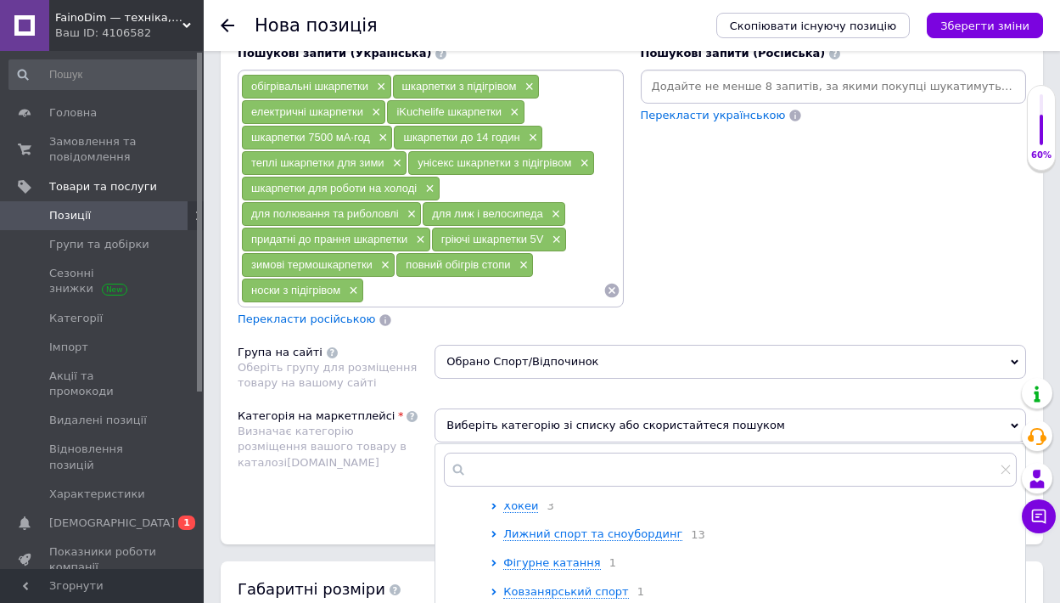
scroll to position [778, 0]
click at [496, 527] on icon at bounding box center [494, 530] width 7 height 7
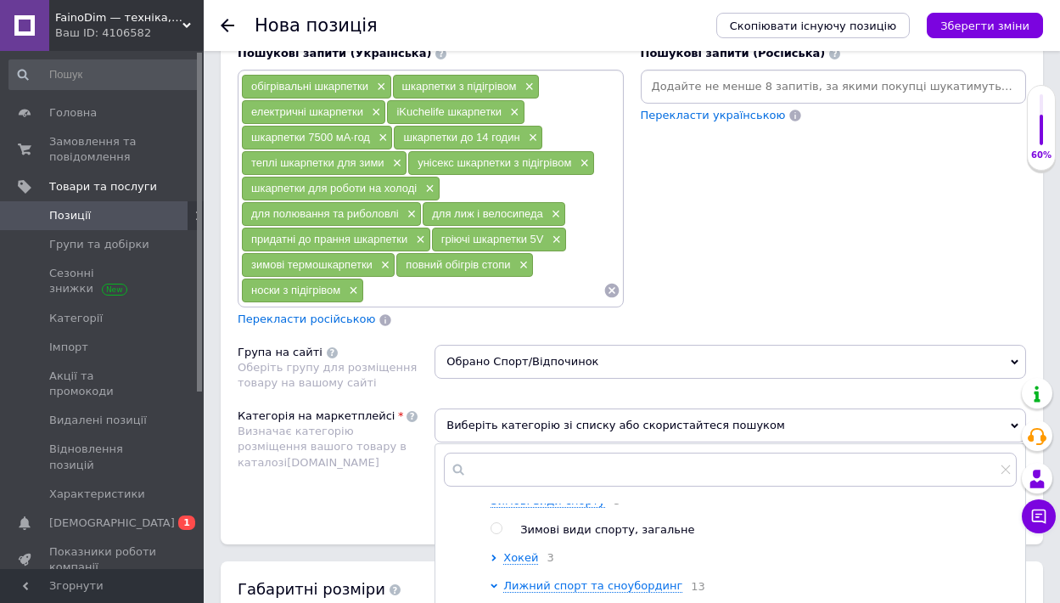
scroll to position [404, 0]
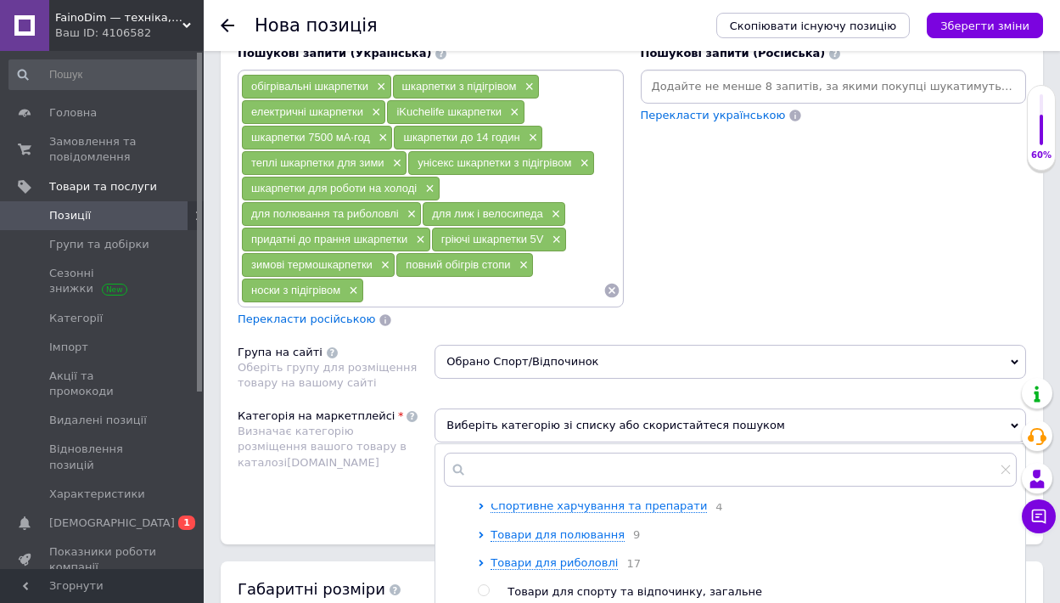
drag, startPoint x: 541, startPoint y: 207, endPoint x: 239, endPoint y: 108, distance: 318.1
click at [239, 108] on div "обігрівальні шкарпетки × шкарпетки з підігрівом × електричні шкарпетки × iKuche…" at bounding box center [431, 189] width 386 height 239
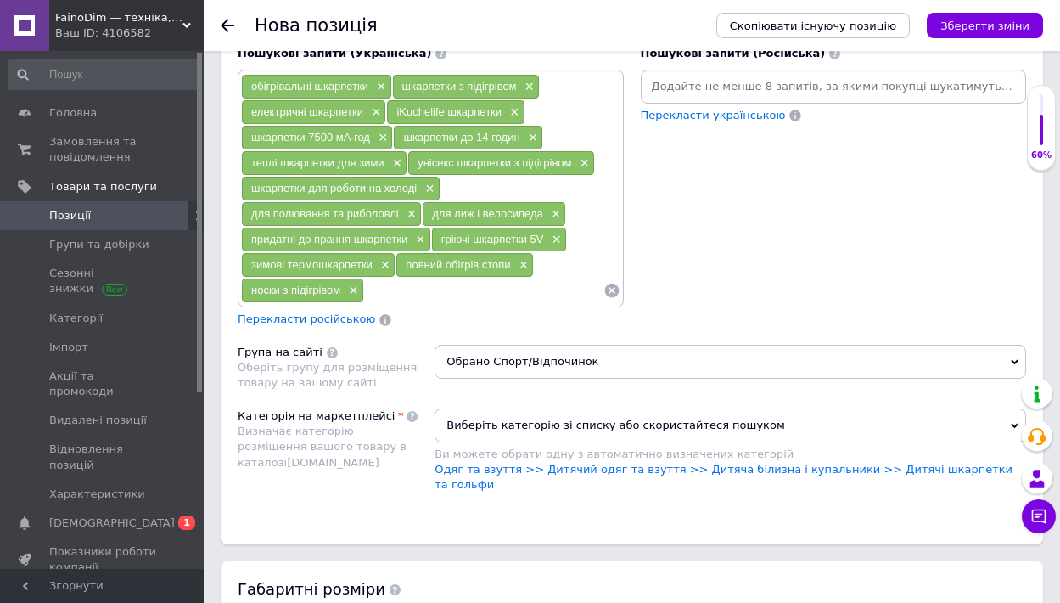
drag, startPoint x: 399, startPoint y: 210, endPoint x: 273, endPoint y: 179, distance: 129.3
click at [273, 179] on div "обігрівальні шкарпетки × шкарпетки з підігрівом × електричні шкарпетки × iKuche…" at bounding box center [430, 189] width 379 height 230
click at [615, 284] on icon at bounding box center [611, 291] width 14 height 14
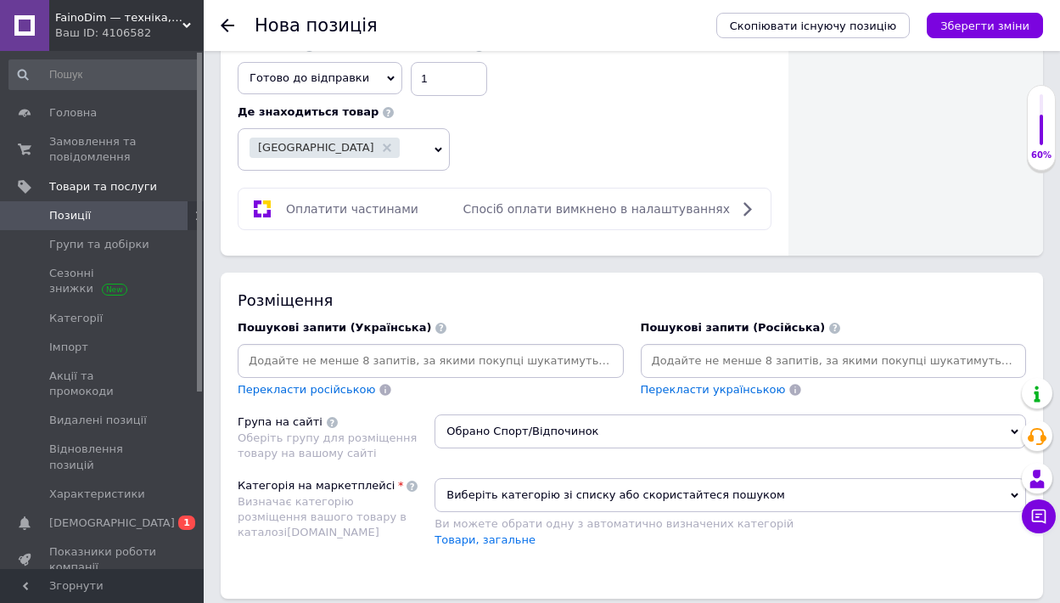
scroll to position [980, 0]
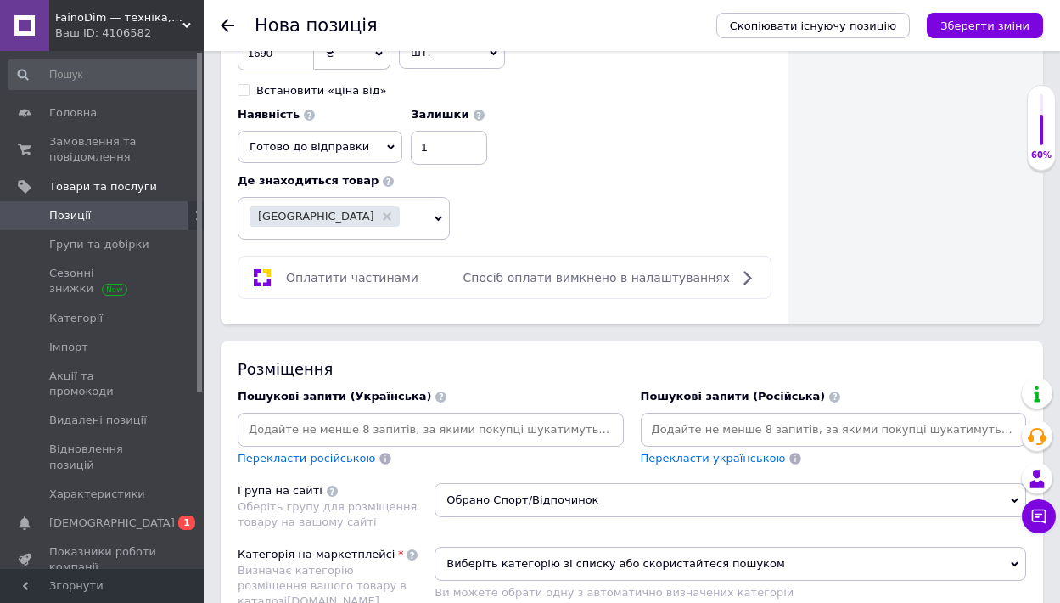
click at [346, 417] on input at bounding box center [430, 429] width 379 height 25
type input "н"
type input "шкарпетки з підігрівом"
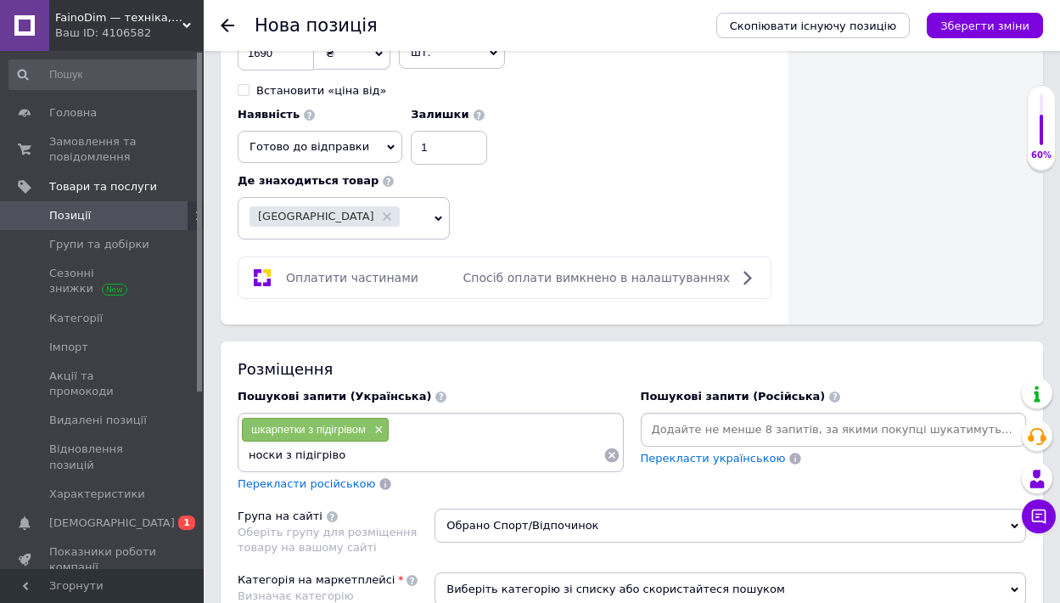
type input "носки з підігрівом"
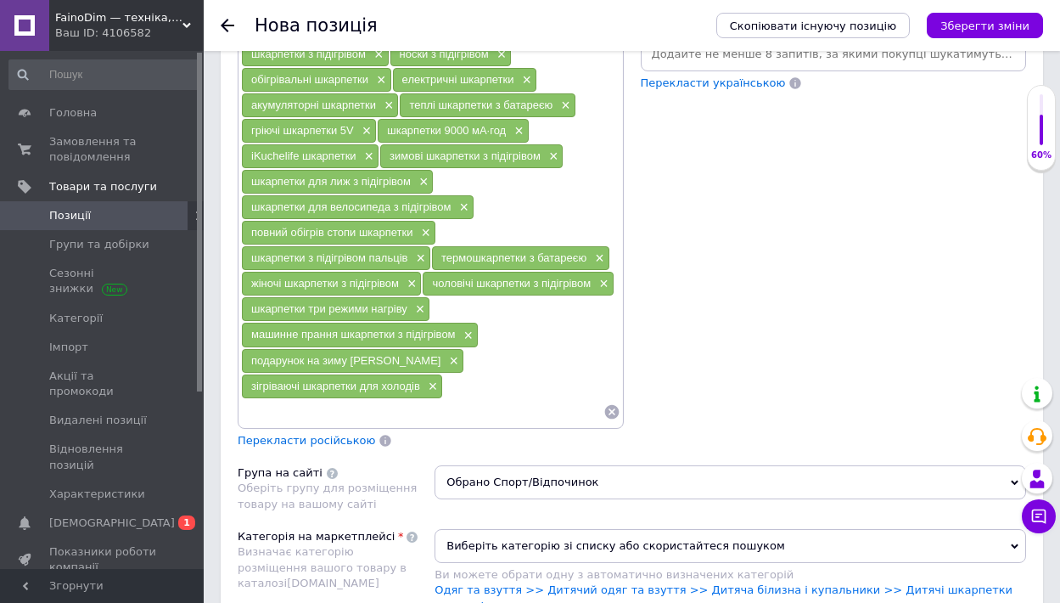
scroll to position [1208, 0]
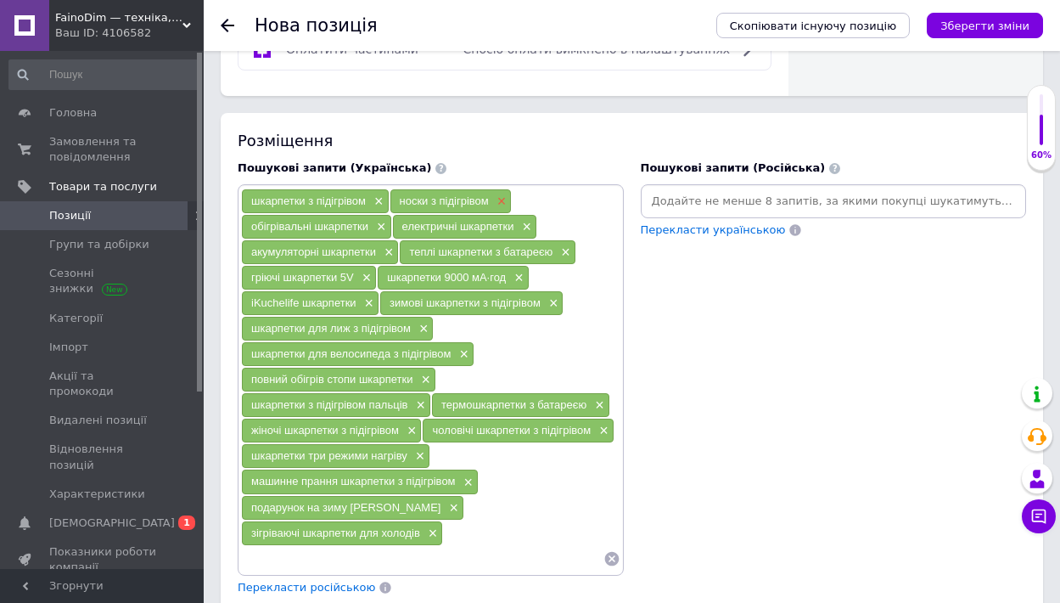
click at [503, 194] on span "×" at bounding box center [500, 201] width 14 height 14
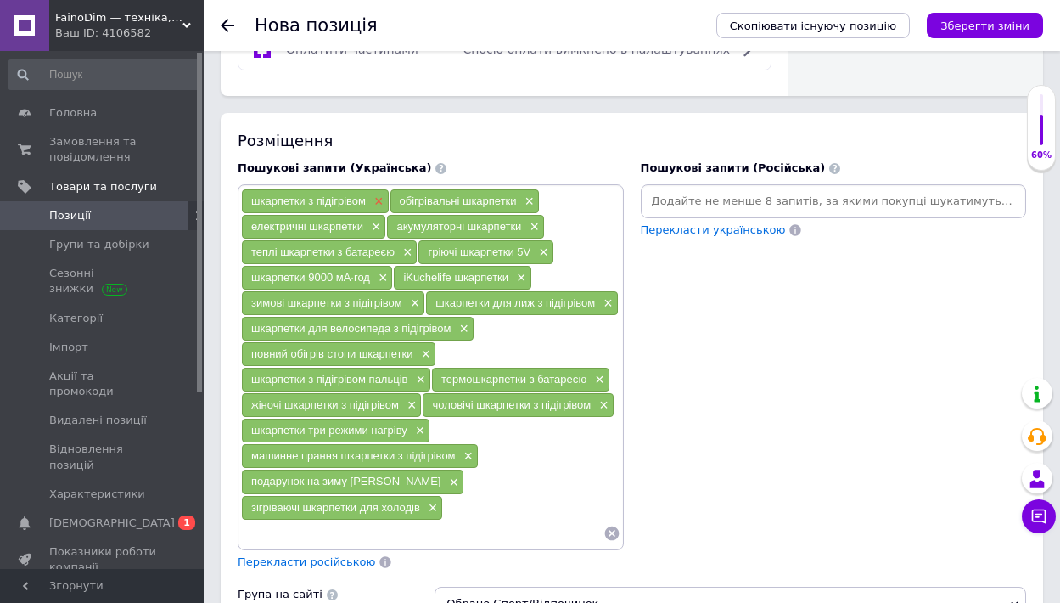
click at [378, 194] on span "×" at bounding box center [377, 201] width 14 height 14
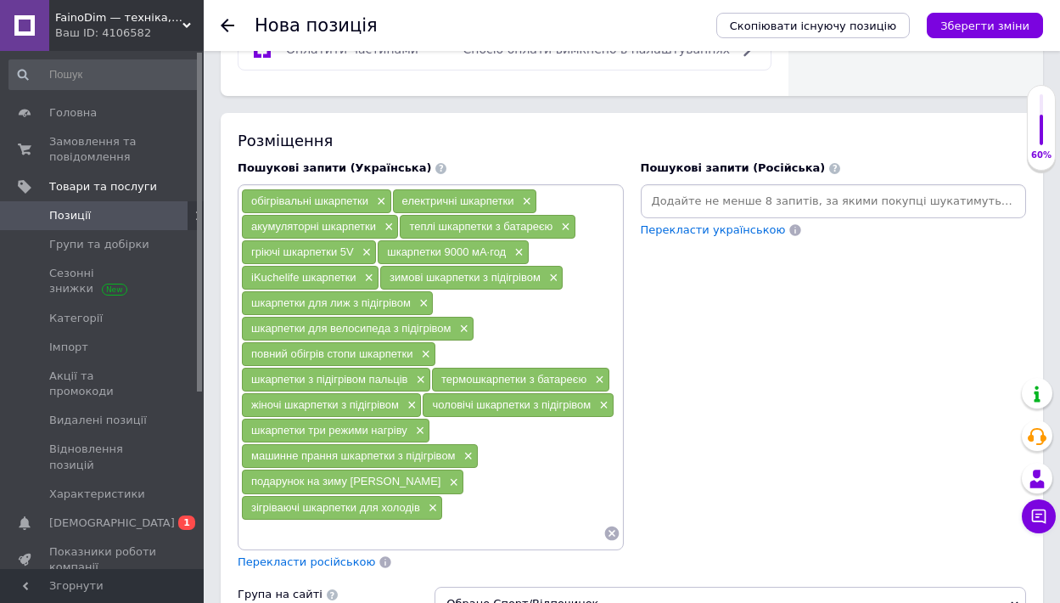
scroll to position [1442, 0]
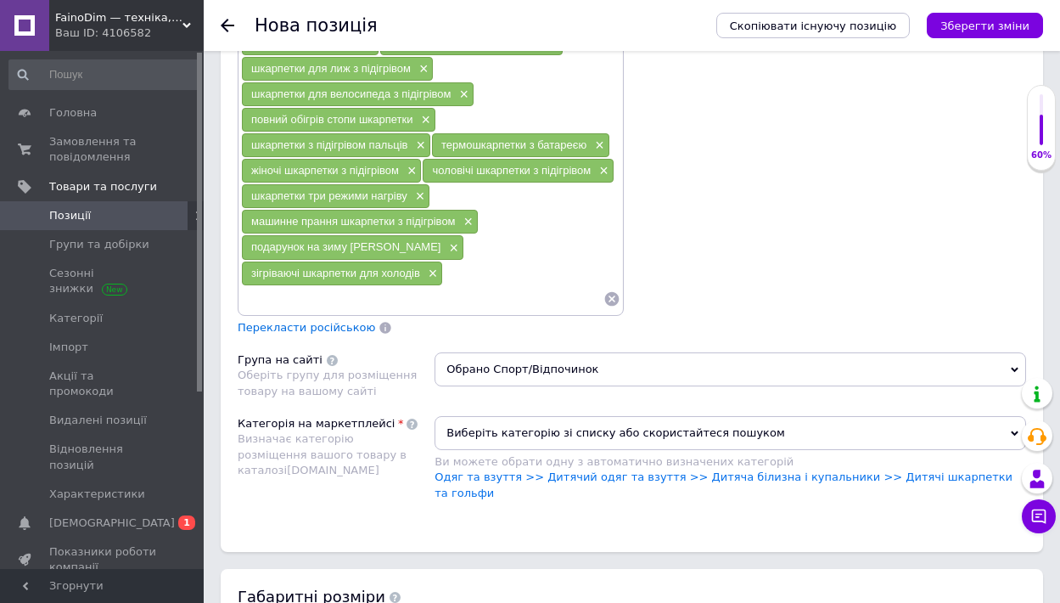
click at [790, 416] on span "Виберіть категорію зі списку або скористайтеся пошуком" at bounding box center [731, 433] width 592 height 34
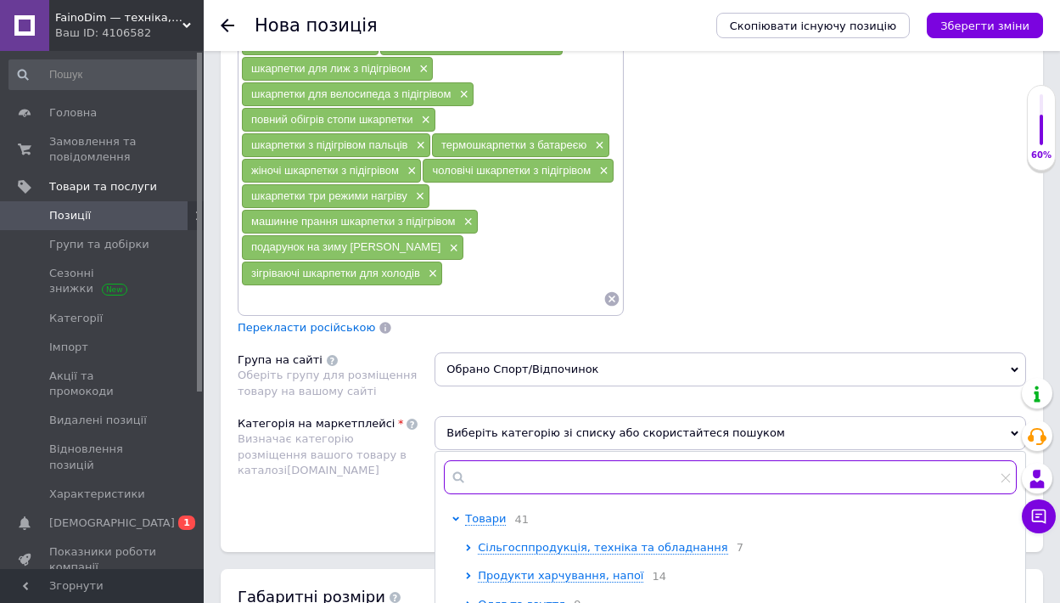
click at [574, 460] on input "text" at bounding box center [730, 477] width 573 height 34
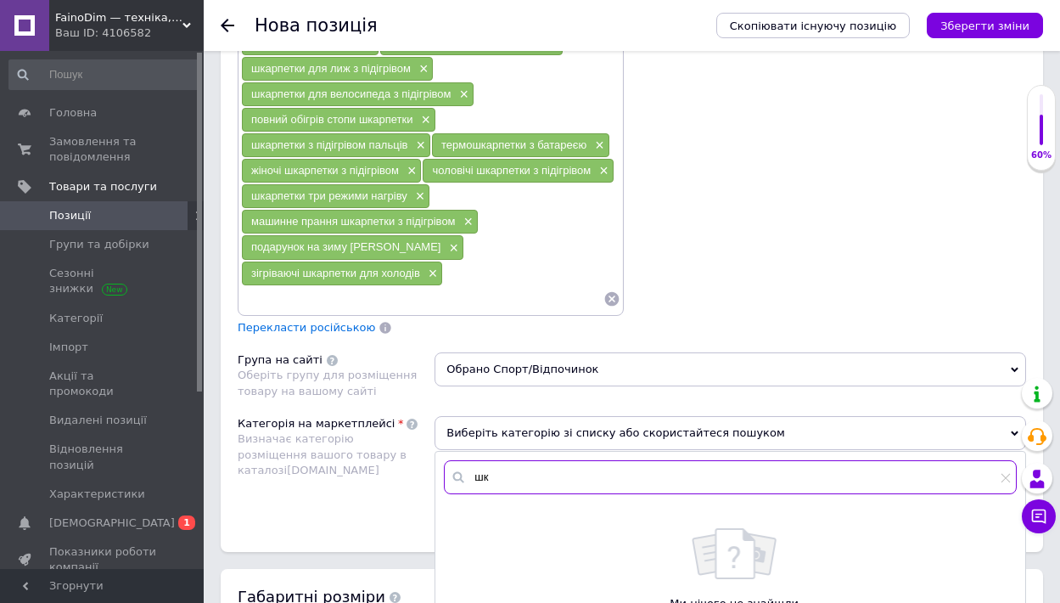
type input "ш"
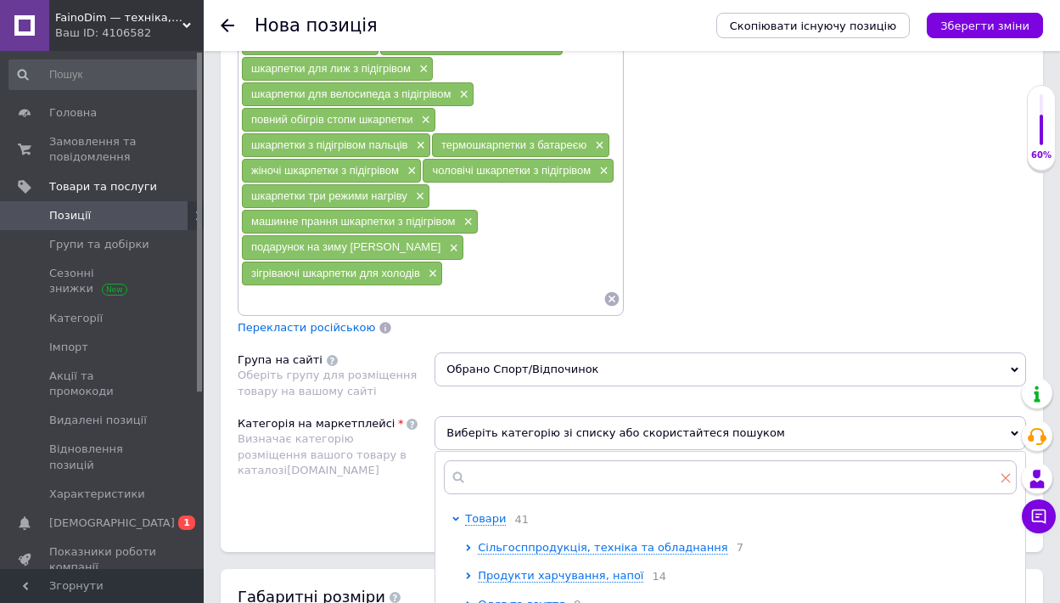
click at [1006, 473] on icon at bounding box center [1006, 478] width 10 height 10
click at [838, 254] on div "Пошукові запити (Російська) Перекласти українською" at bounding box center [833, 131] width 403 height 427
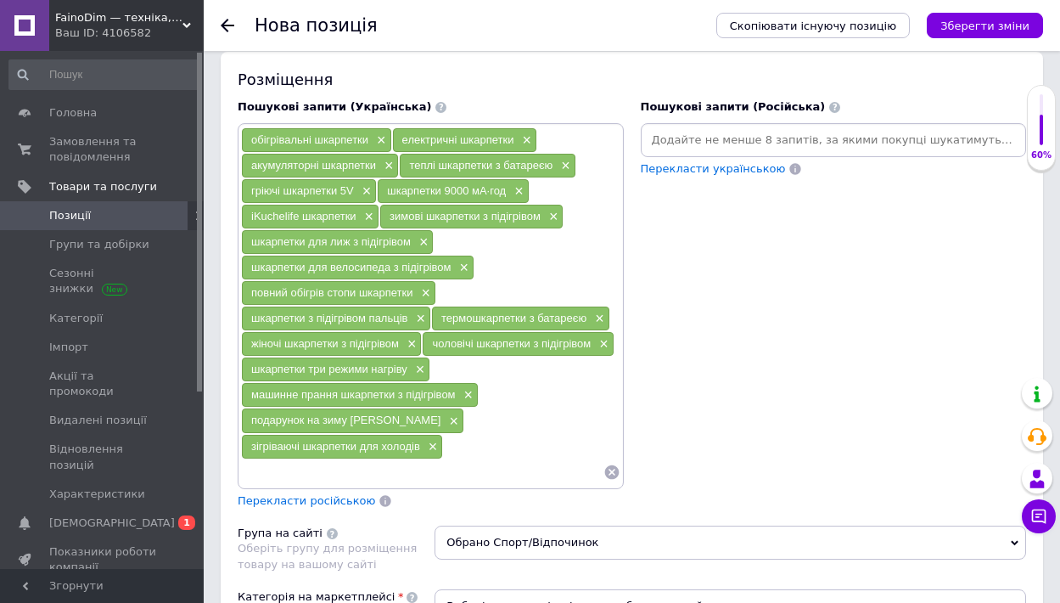
scroll to position [1167, 0]
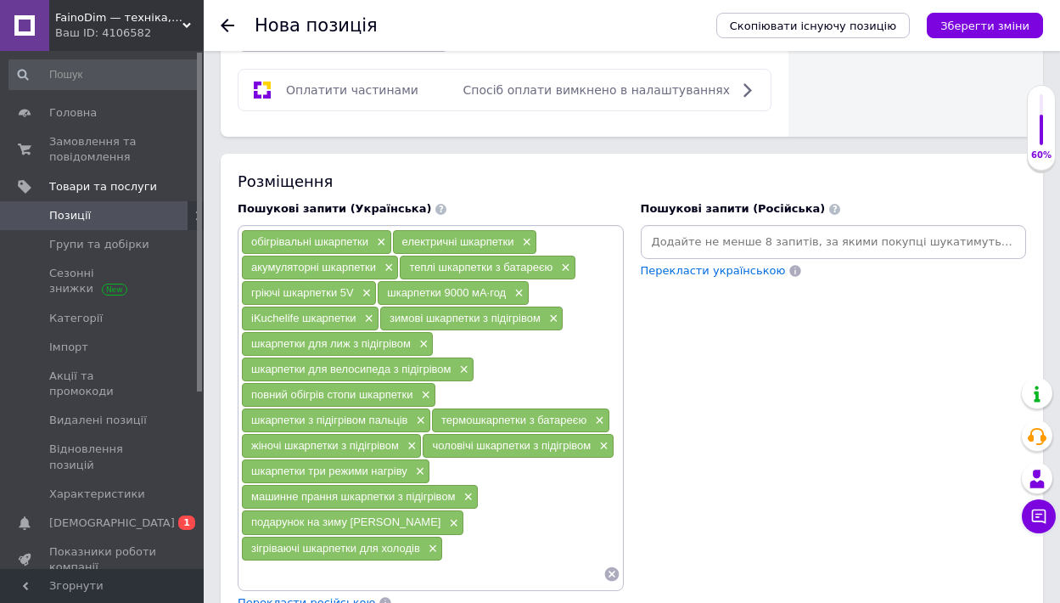
click at [614, 565] on icon at bounding box center [612, 573] width 17 height 17
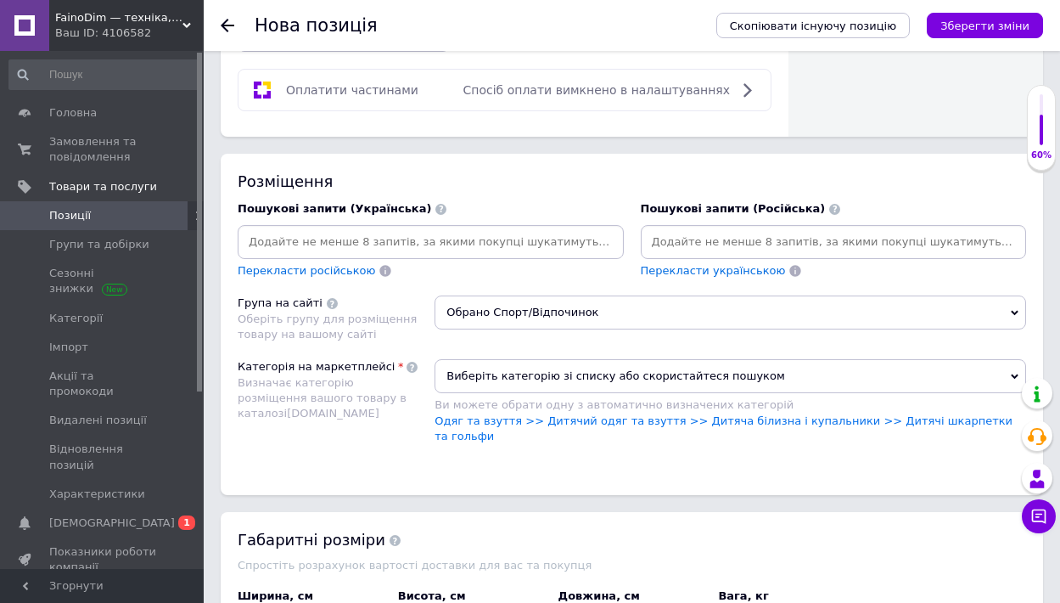
click at [298, 229] on input at bounding box center [430, 241] width 379 height 25
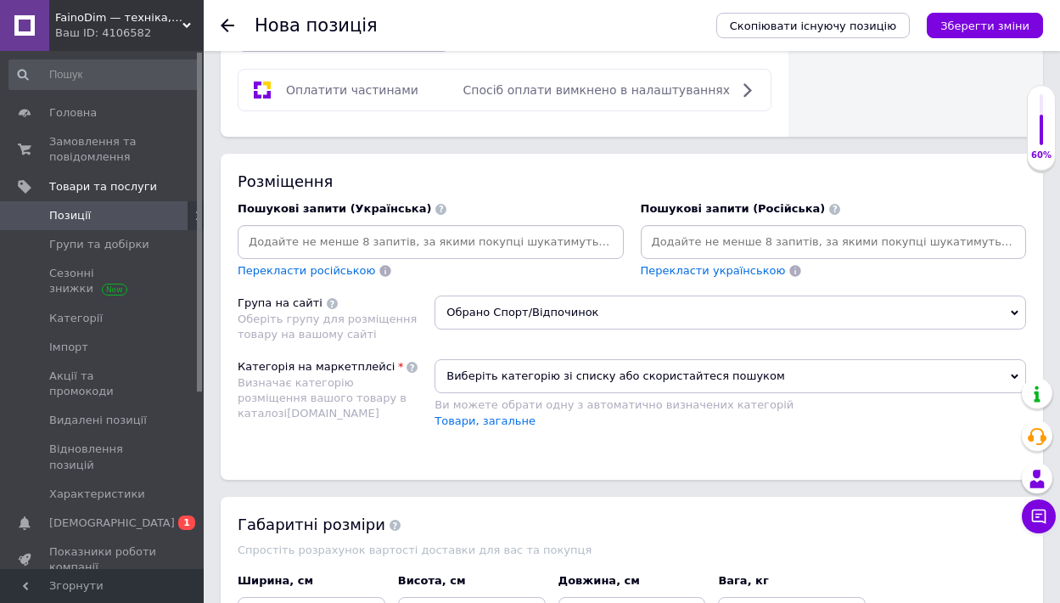
paste input "зігріваючі шкарпетки для холодів"
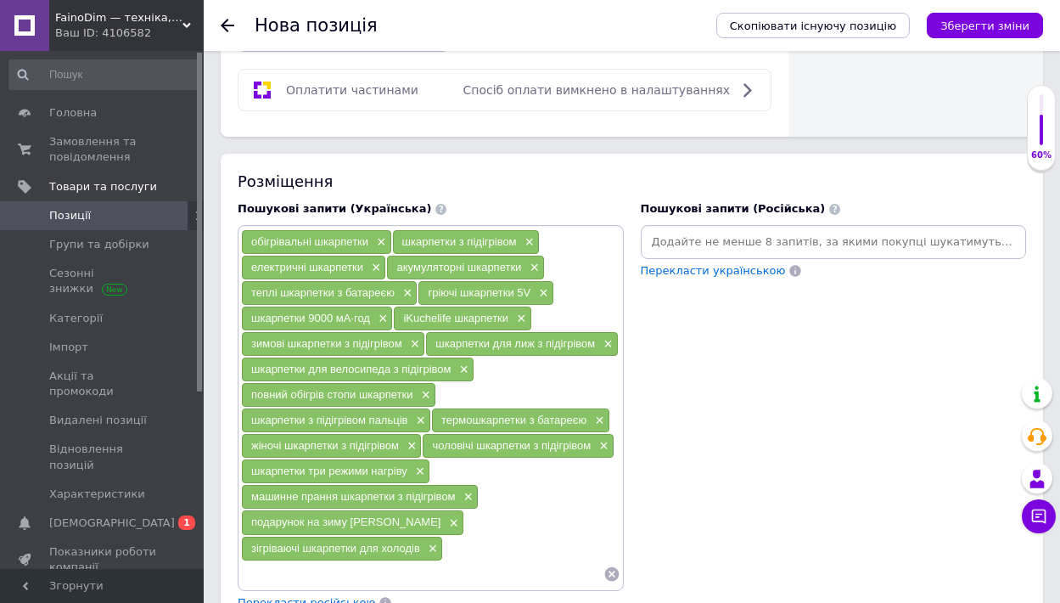
type input "зігріваючі шкарпетки для холодів"
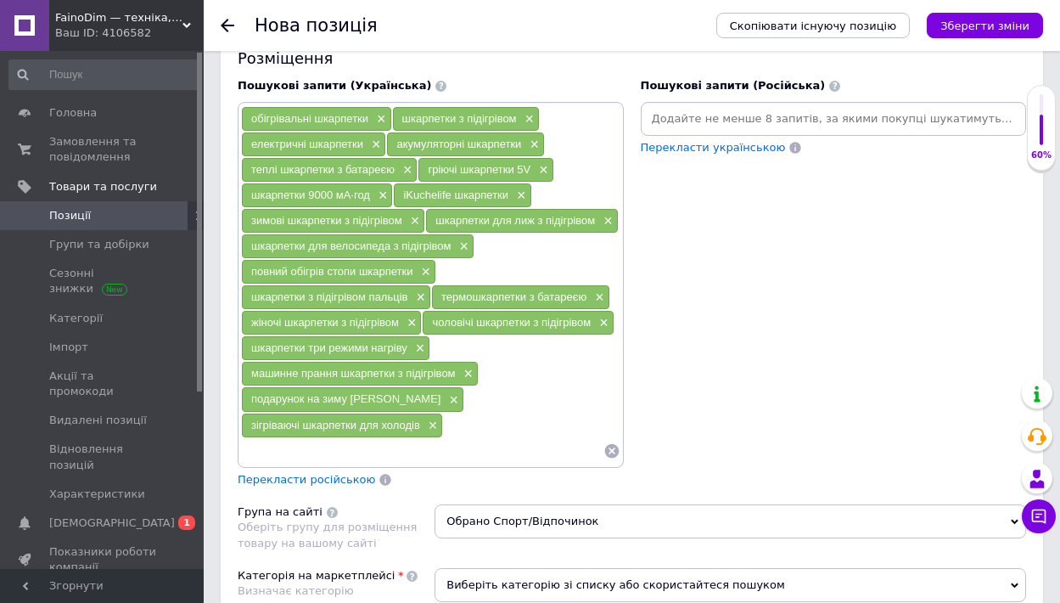
scroll to position [1377, 0]
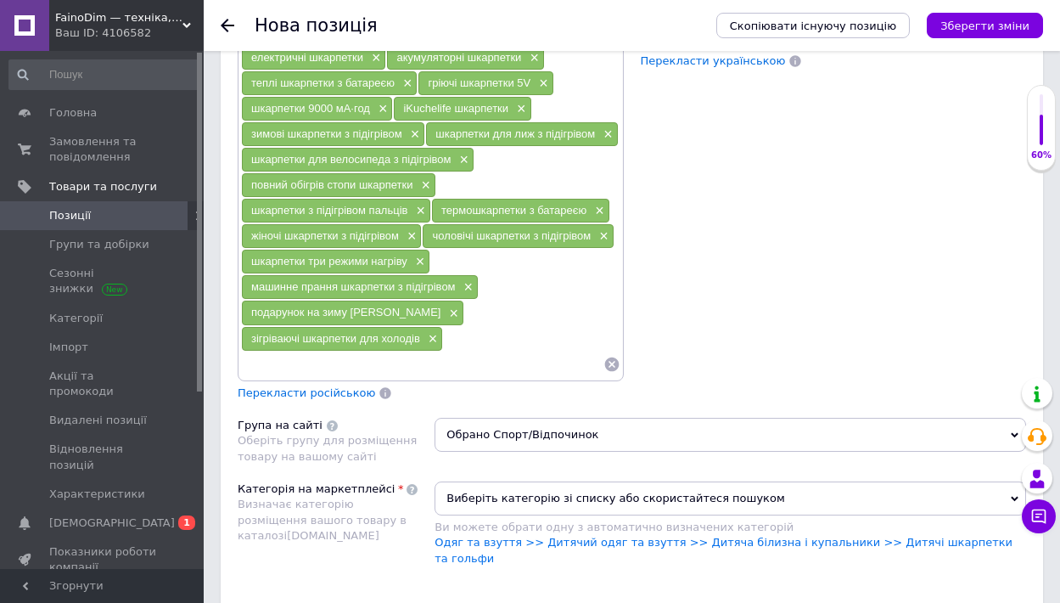
click at [771, 481] on span "Виберіть категорію зі списку або скористайтеся пошуком" at bounding box center [731, 498] width 592 height 34
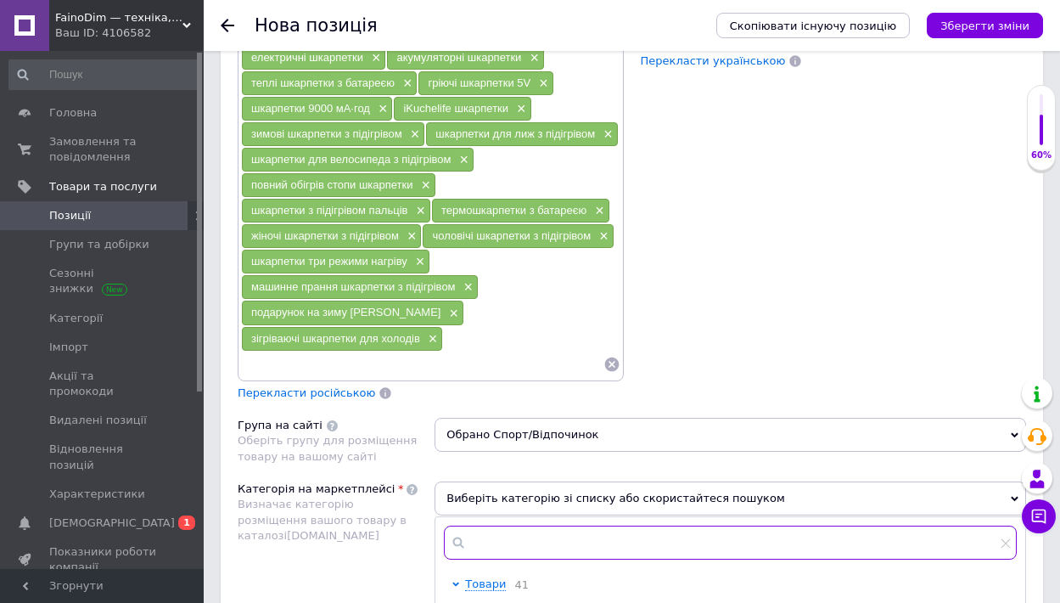
click at [542, 525] on input "text" at bounding box center [730, 542] width 573 height 34
type input "шкарпетк"
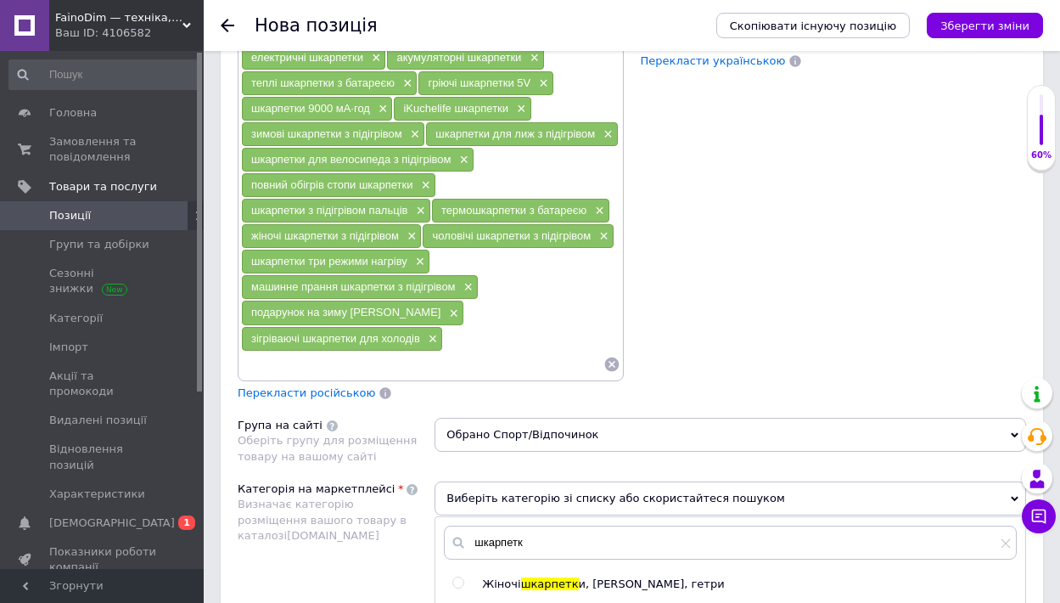
click at [456, 602] on input "radio" at bounding box center [457, 610] width 11 height 11
radio input "true"
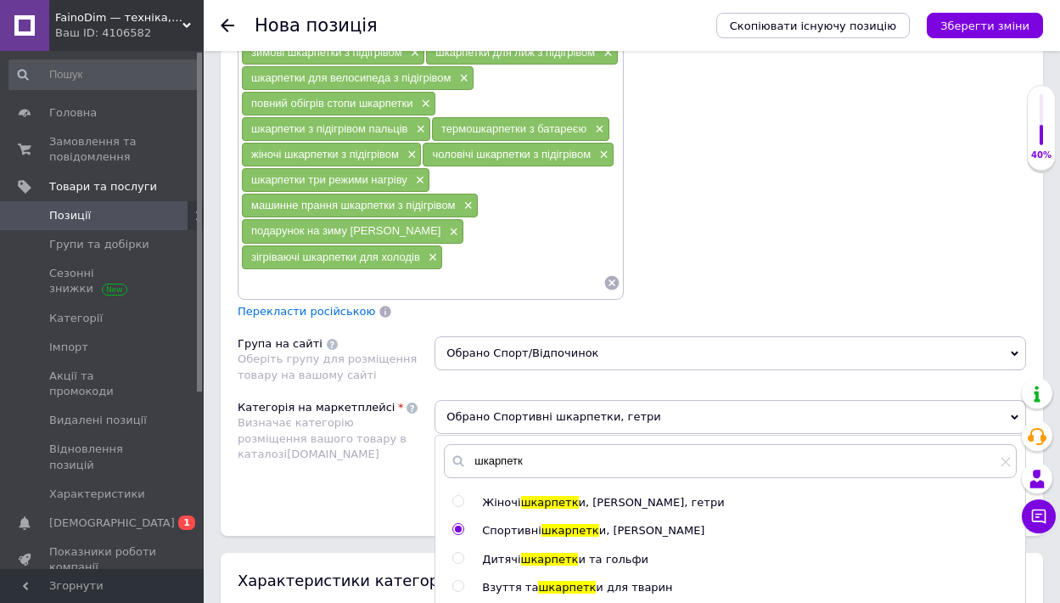
scroll to position [1462, 0]
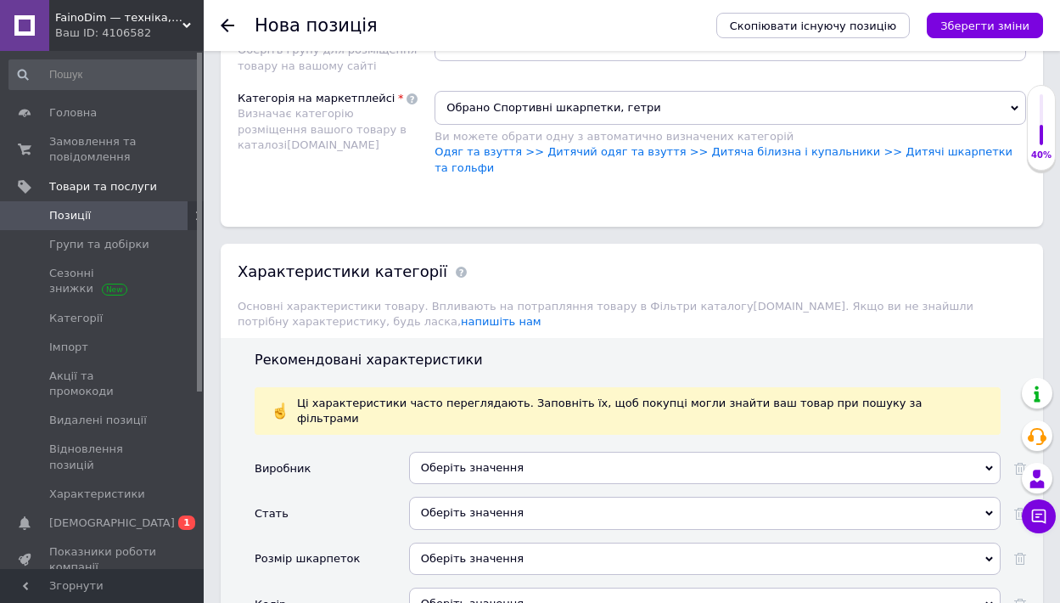
scroll to position [1771, 0]
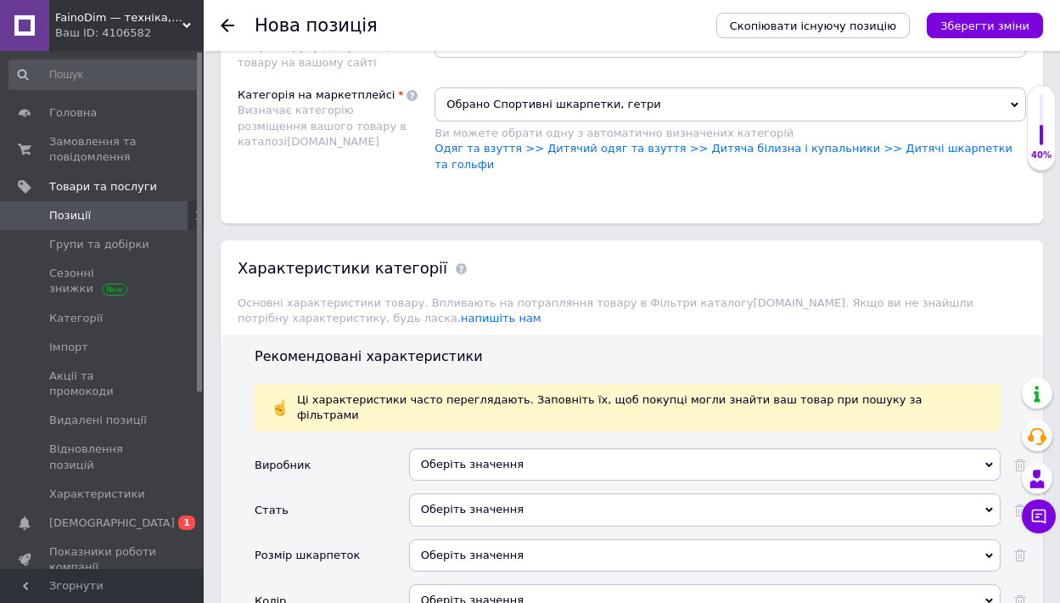
click at [498, 493] on div "Оберіть значення" at bounding box center [705, 509] width 592 height 32
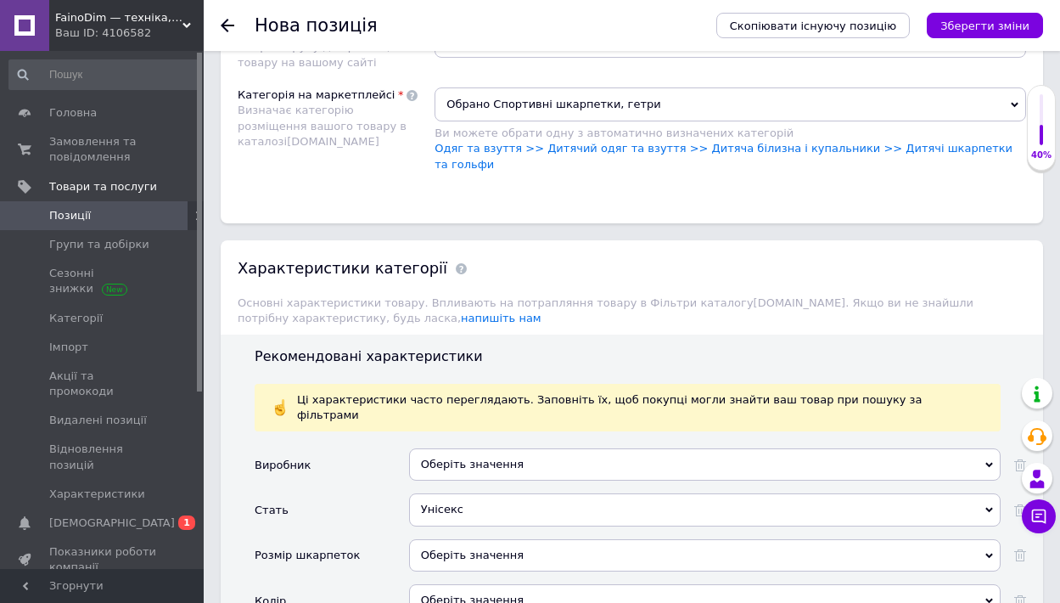
click at [480, 539] on div "Оберіть значення" at bounding box center [705, 555] width 592 height 32
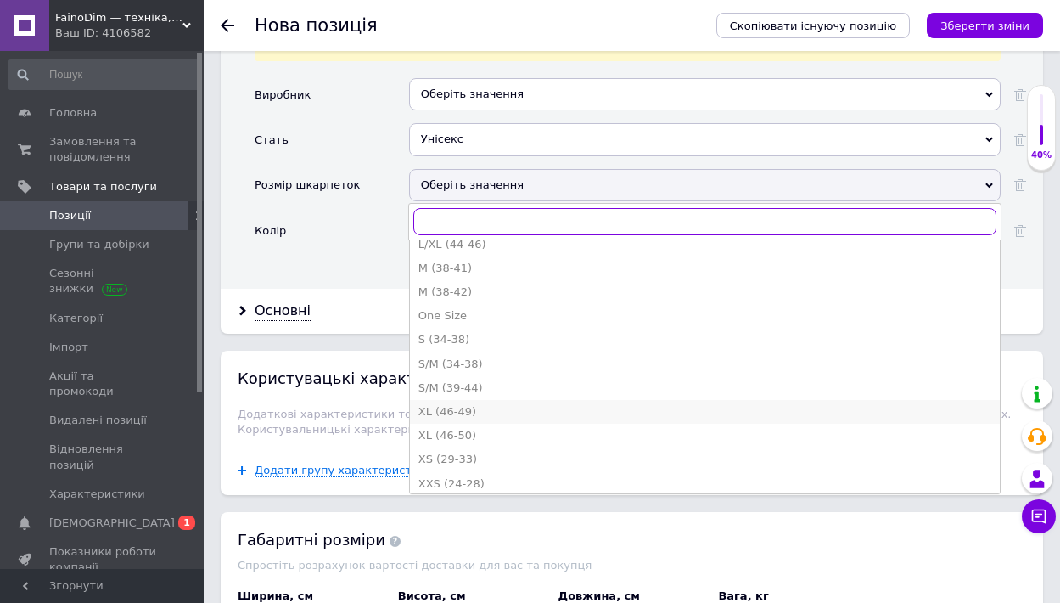
scroll to position [774, 0]
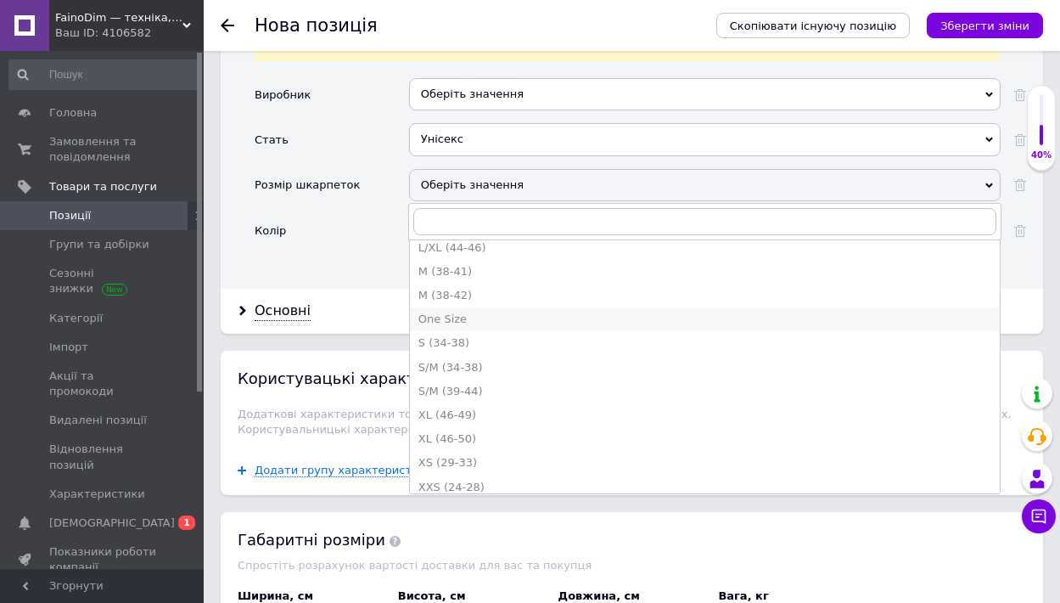
click at [488, 312] on div "One Size" at bounding box center [705, 319] width 573 height 15
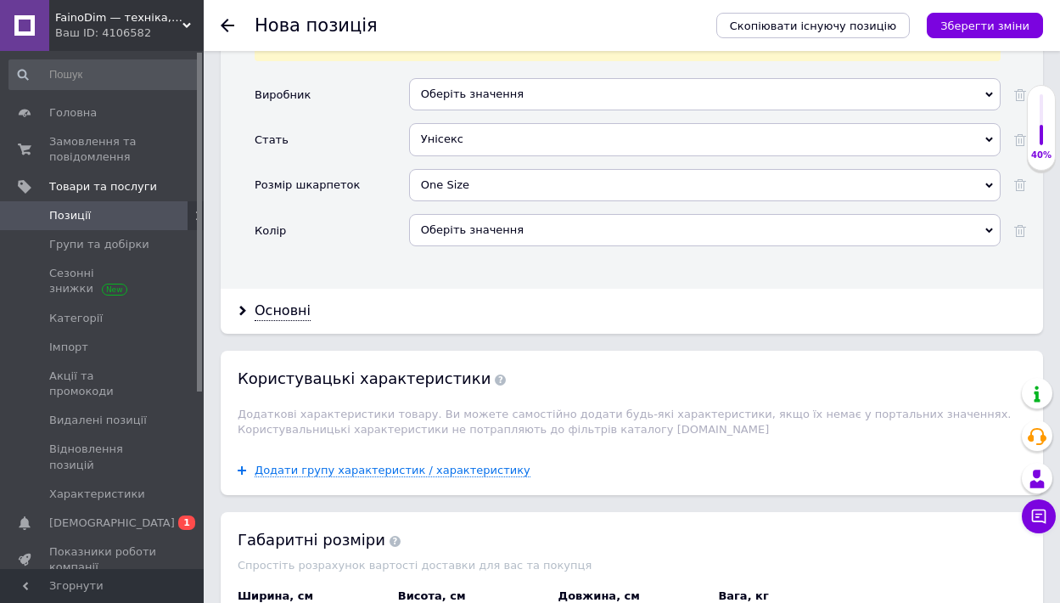
click at [461, 214] on div "Оберіть значення" at bounding box center [705, 230] width 592 height 32
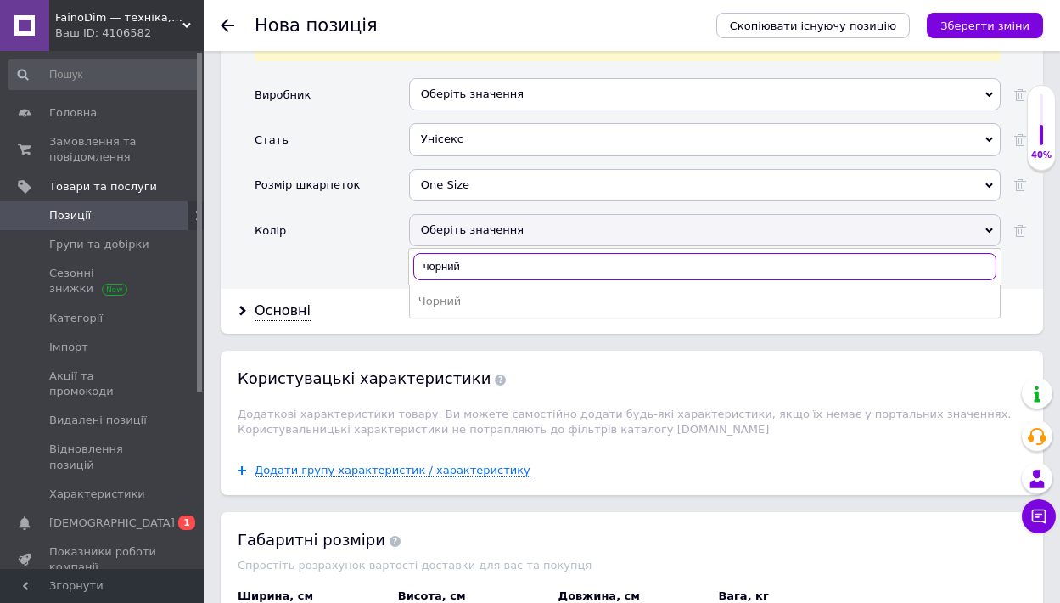
type input "чорний"
drag, startPoint x: 415, startPoint y: 166, endPoint x: 480, endPoint y: 186, distance: 67.4
click at [480, 294] on div "Чорний" at bounding box center [705, 301] width 573 height 15
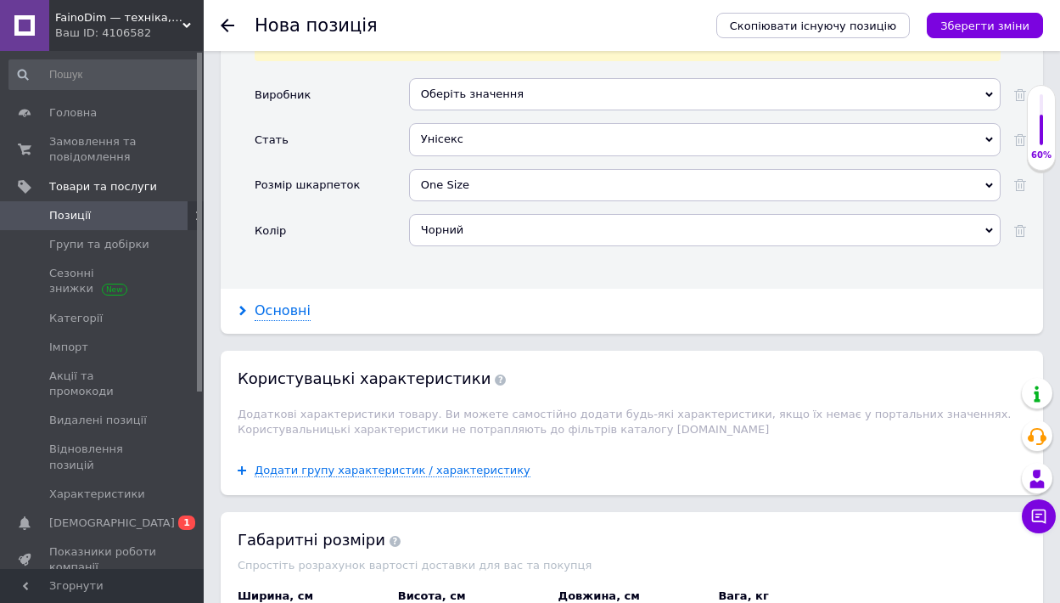
click at [241, 306] on use at bounding box center [242, 311] width 7 height 10
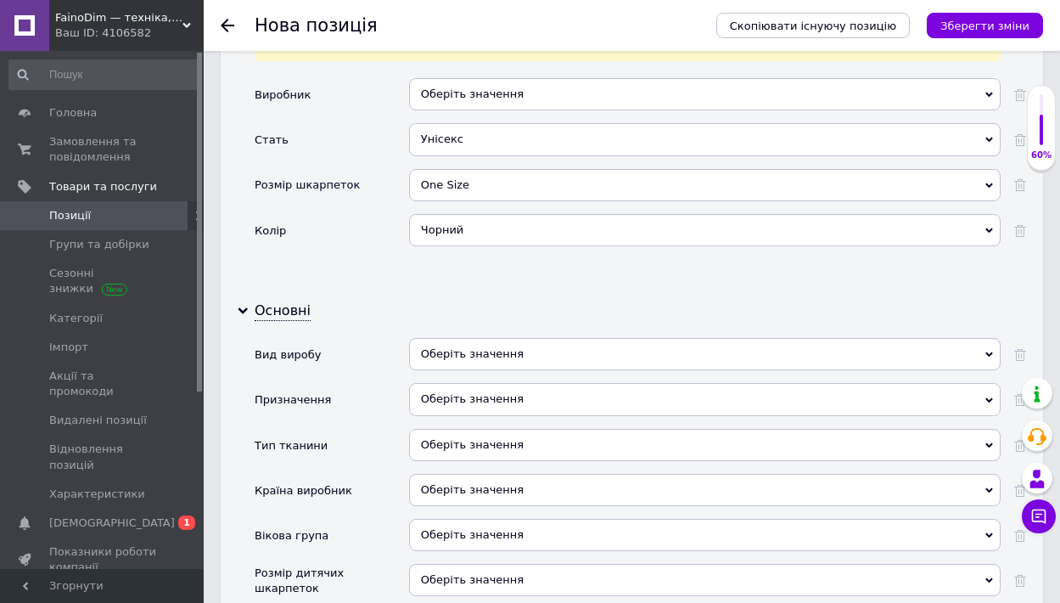
click at [462, 338] on div "Оберіть значення" at bounding box center [705, 354] width 592 height 32
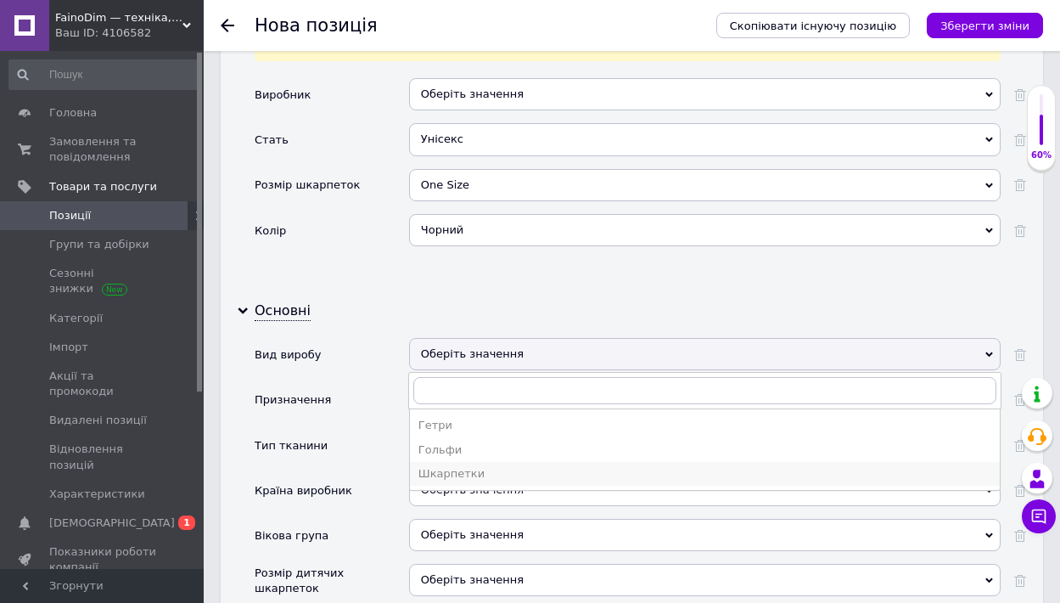
click at [437, 466] on div "Шкарпетки" at bounding box center [705, 473] width 573 height 15
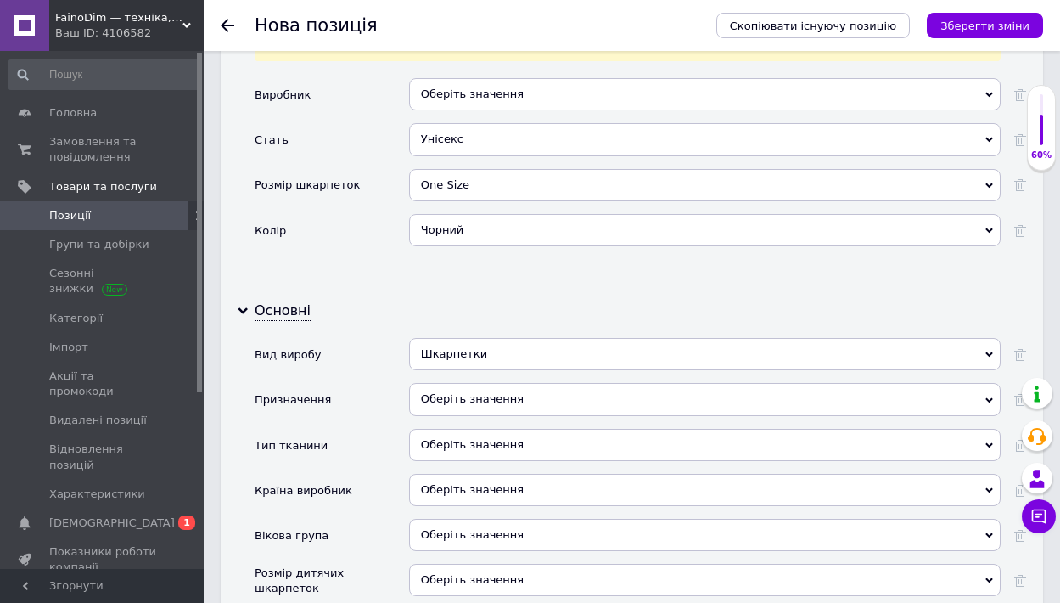
click at [476, 383] on div "Оберіть значення" at bounding box center [705, 399] width 592 height 32
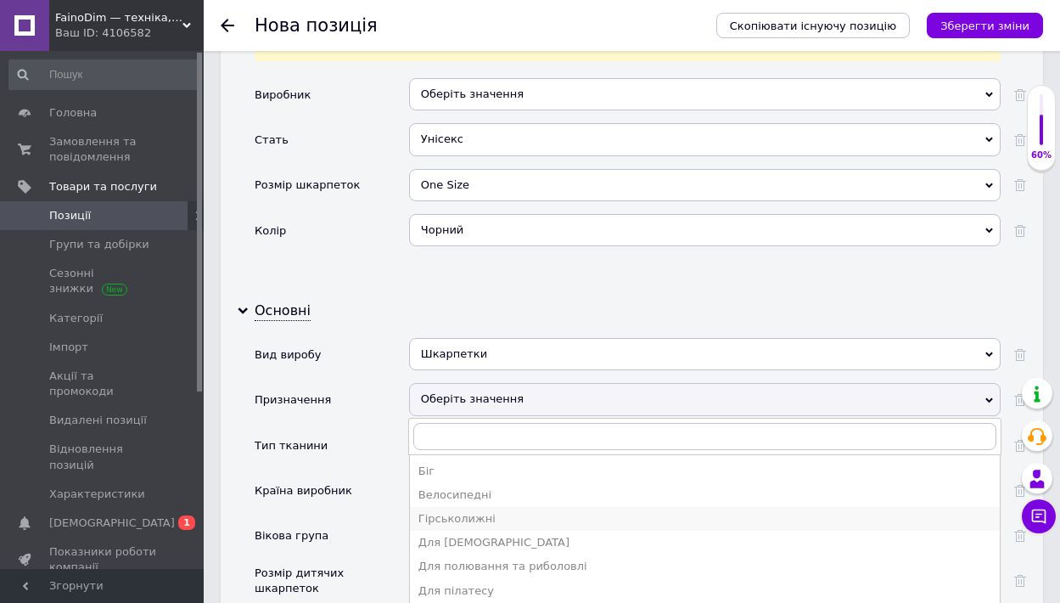
click at [458, 511] on div "Гірськолижні" at bounding box center [705, 518] width 573 height 15
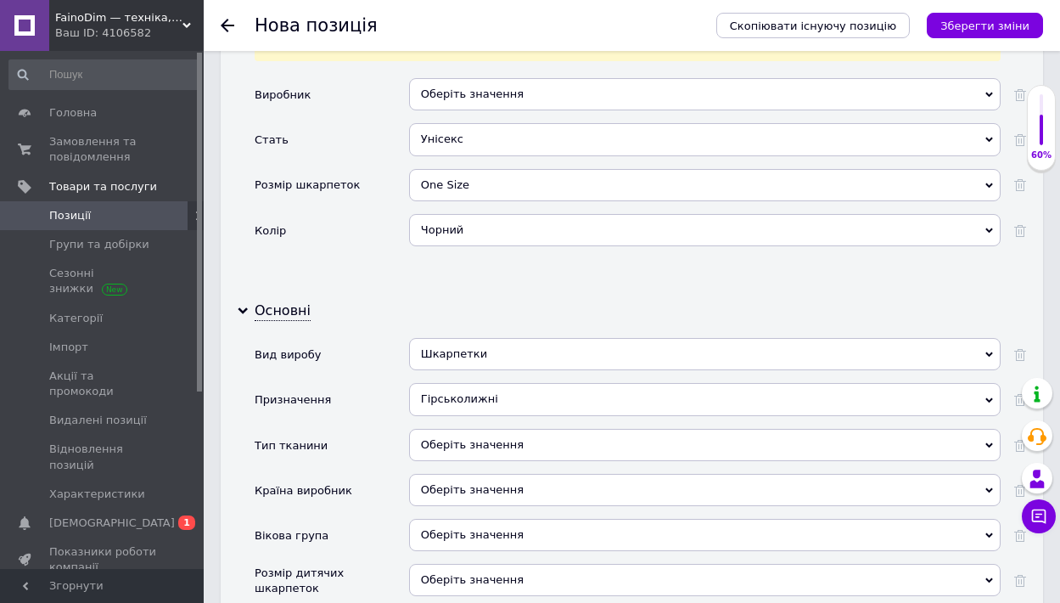
click at [474, 429] on div "Оберіть значення" at bounding box center [705, 445] width 592 height 32
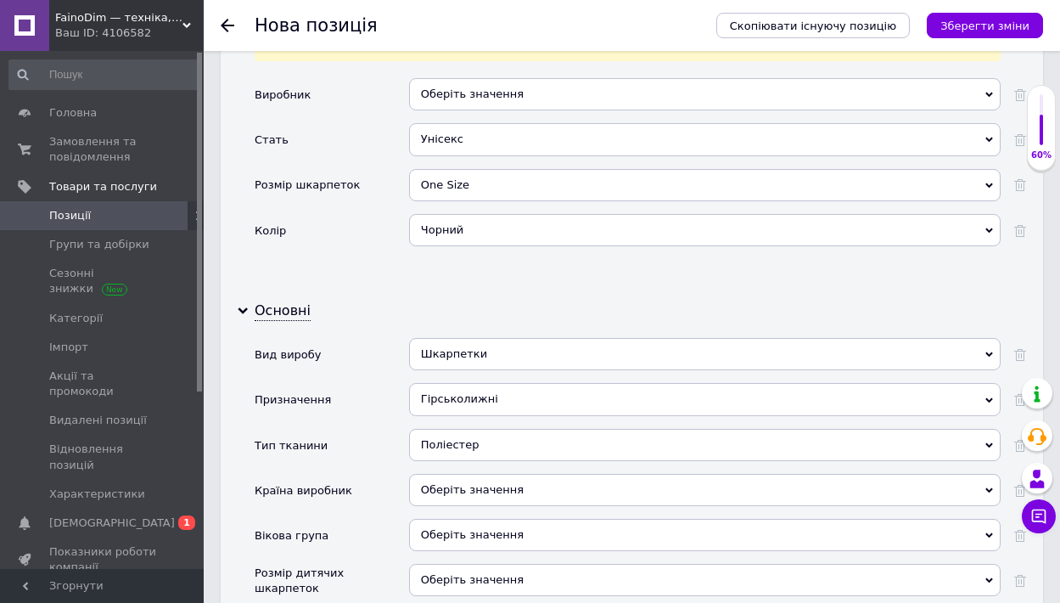
click at [525, 474] on div "Оберіть значення" at bounding box center [705, 490] width 592 height 32
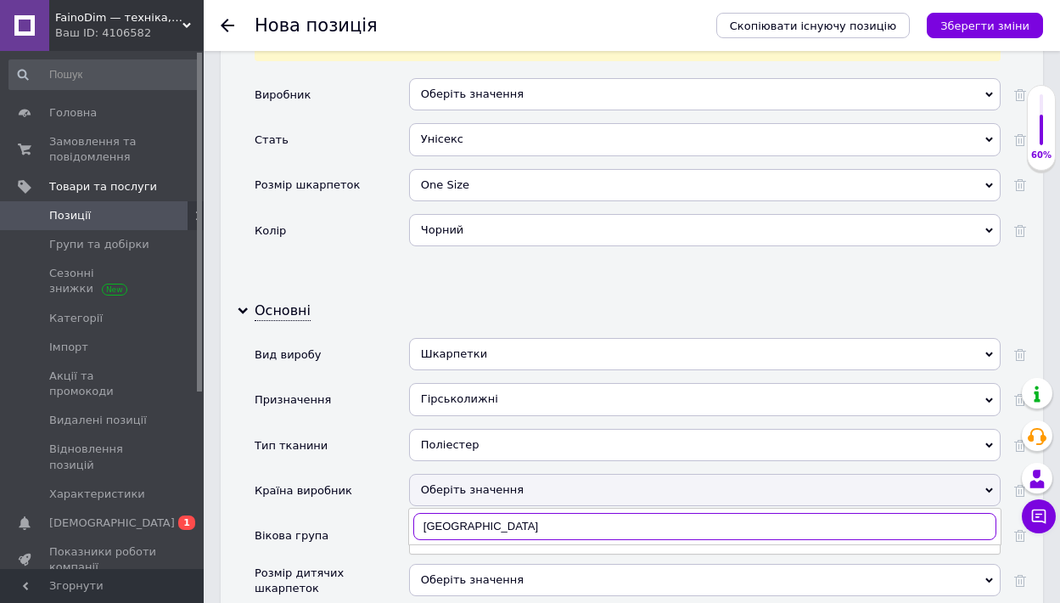
type input "[GEOGRAPHIC_DATA]"
click at [440, 553] on div "[GEOGRAPHIC_DATA]" at bounding box center [705, 560] width 573 height 15
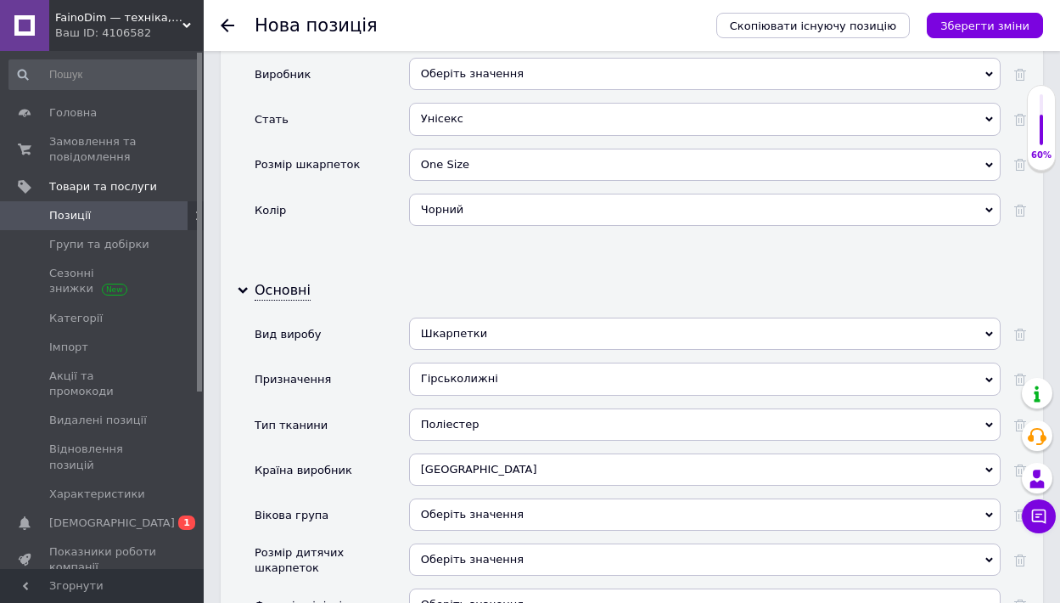
scroll to position [2191, 0]
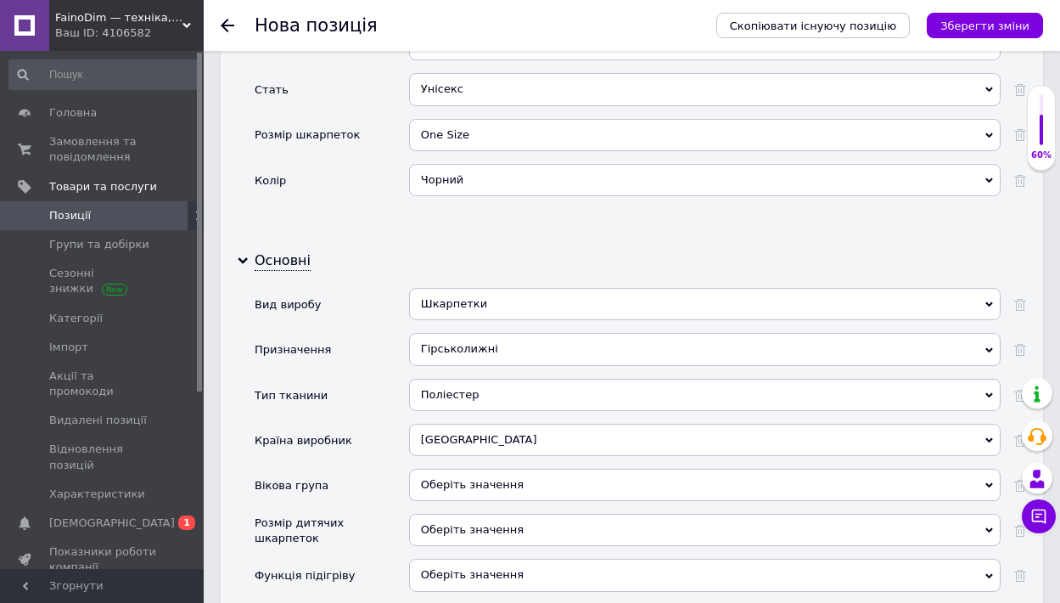
click at [463, 568] on span "Оберіть значення" at bounding box center [472, 574] width 103 height 13
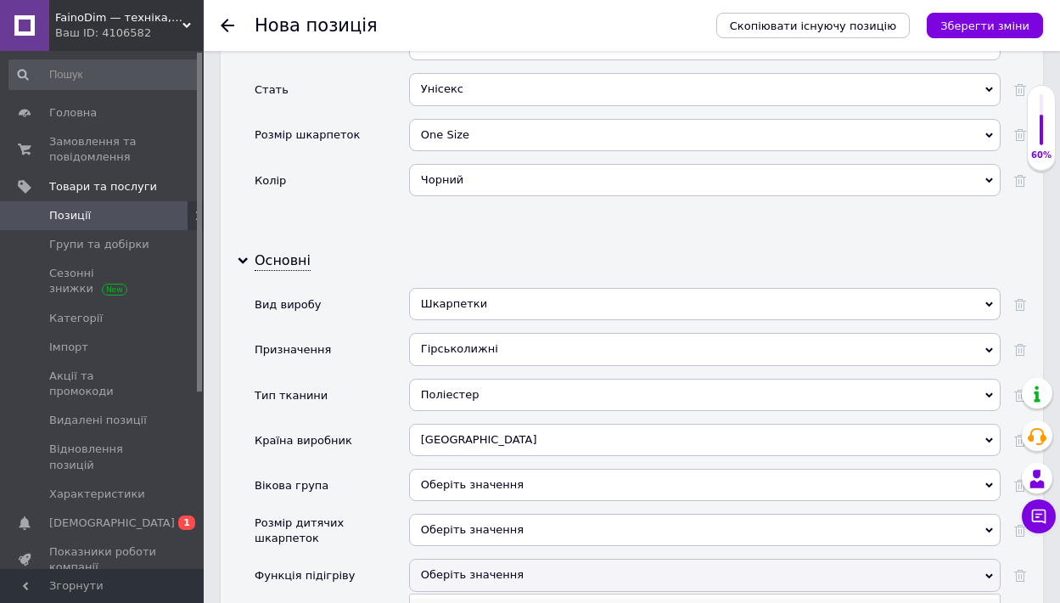
click at [449, 598] on li "Так" at bounding box center [705, 610] width 590 height 24
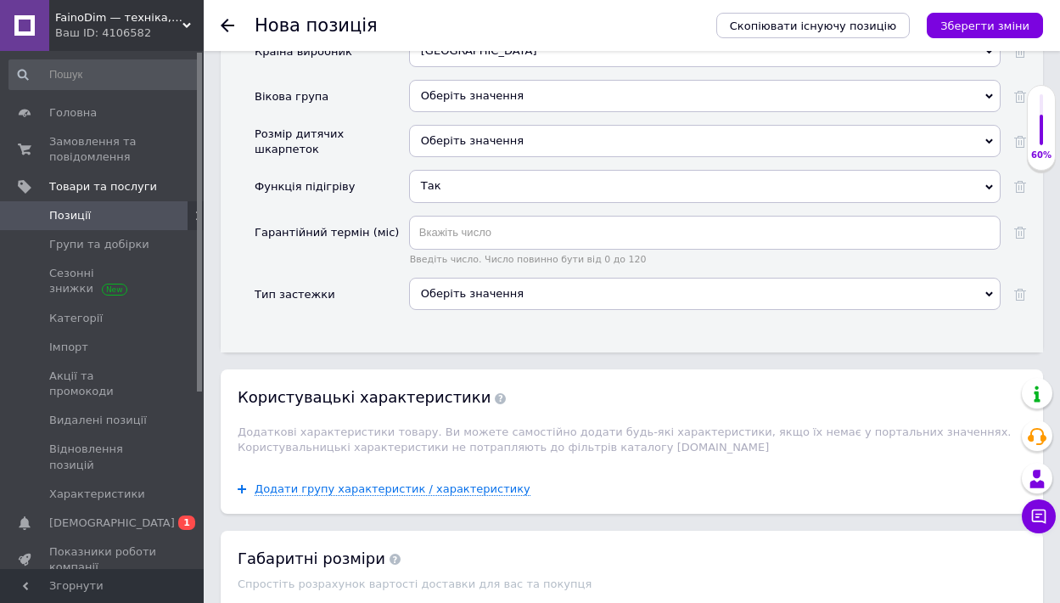
scroll to position [2623, 0]
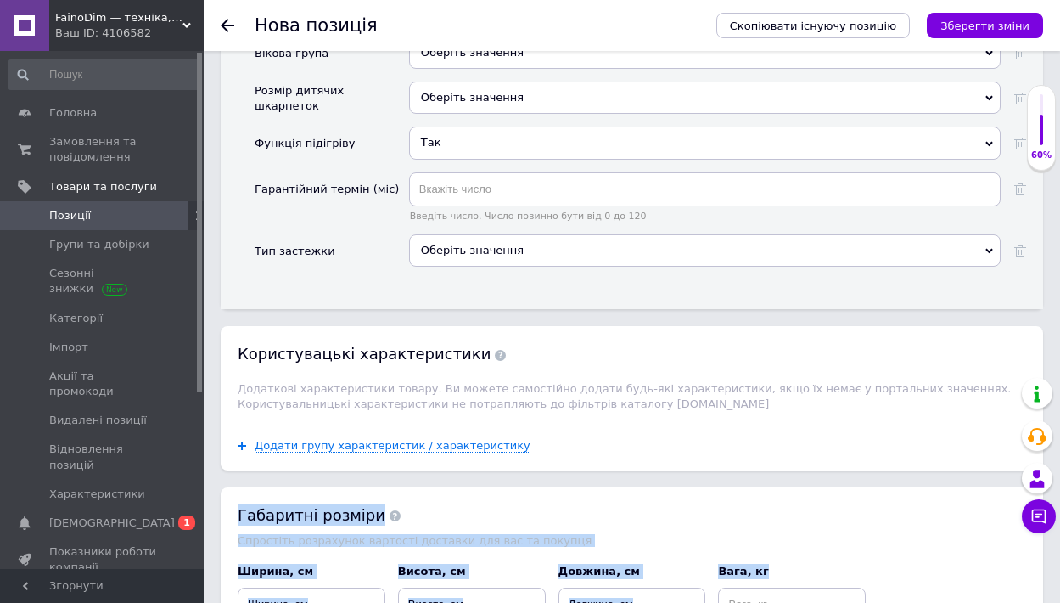
drag, startPoint x: 237, startPoint y: 392, endPoint x: 821, endPoint y: 506, distance: 595.0
click at [821, 506] on div "Габаритні розміри Спростіть розрахунок вартості доставки для вас та покупця Шир…" at bounding box center [632, 562] width 823 height 151
copy div "Габаритні розміри Спростіть розрахунок вартості доставки для вас та покупця Шир…"
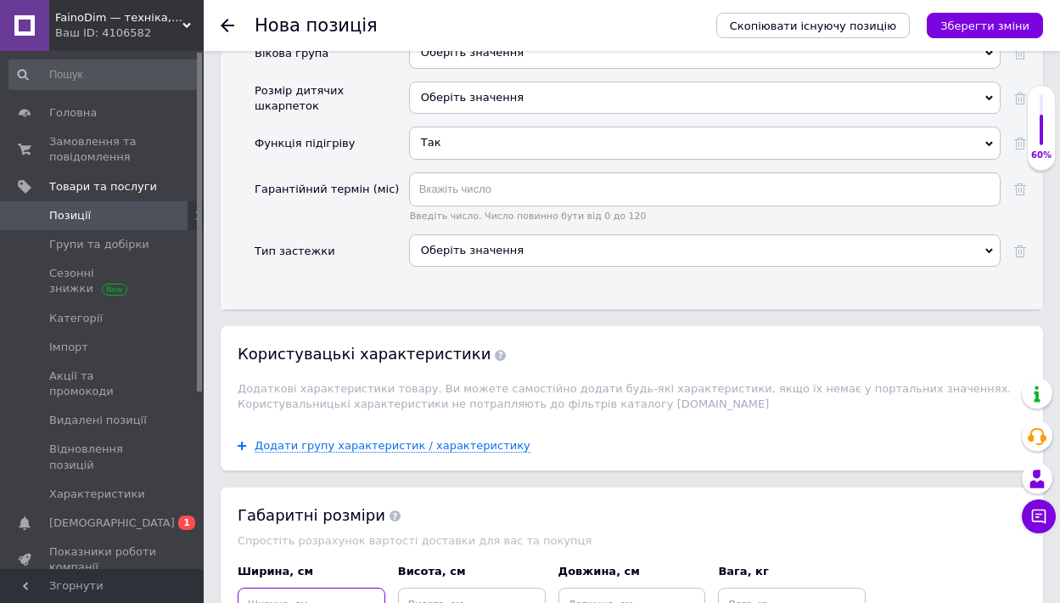
click at [327, 587] on input at bounding box center [312, 604] width 148 height 34
type input "20.4"
click at [432, 587] on input at bounding box center [472, 604] width 148 height 34
type input "4"
click at [620, 587] on input at bounding box center [633, 604] width 148 height 34
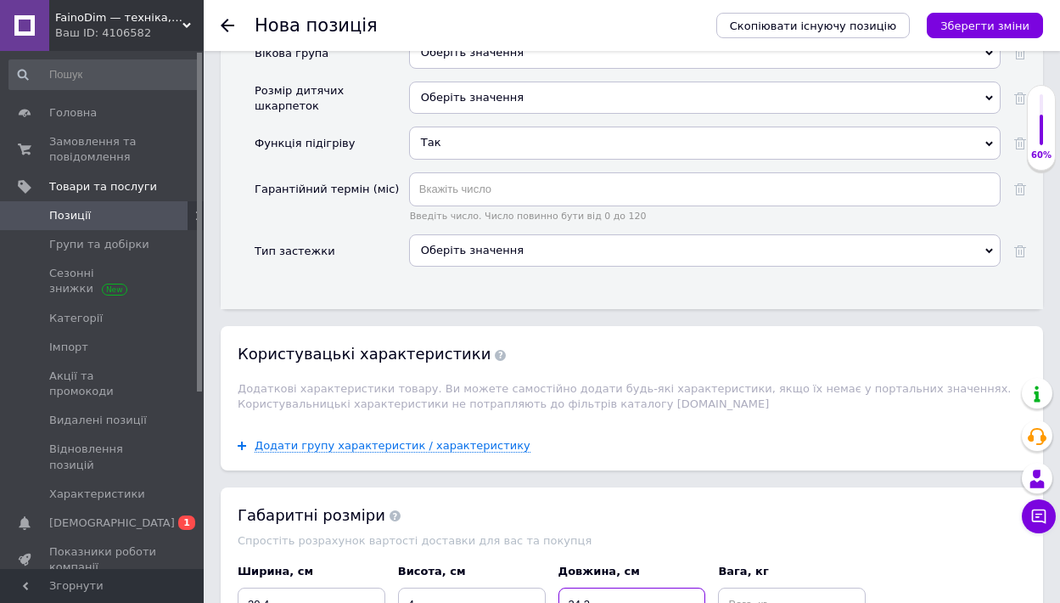
type input "24.2"
click at [749, 587] on input at bounding box center [792, 604] width 148 height 34
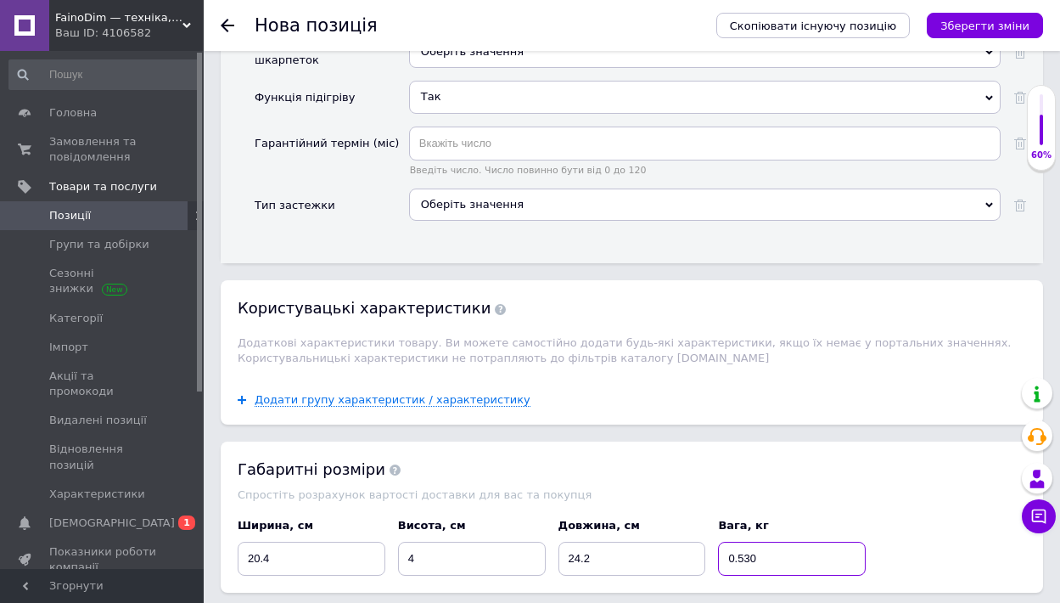
scroll to position [2701, 0]
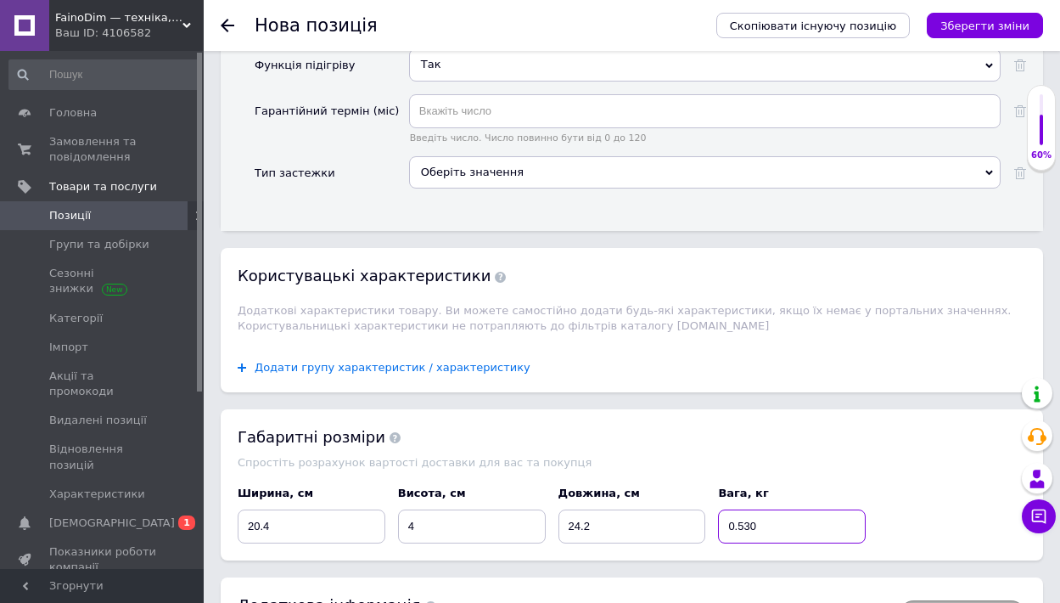
type input "0.530"
click at [268, 361] on span "Додати групу характеристик / характеристику" at bounding box center [393, 368] width 276 height 14
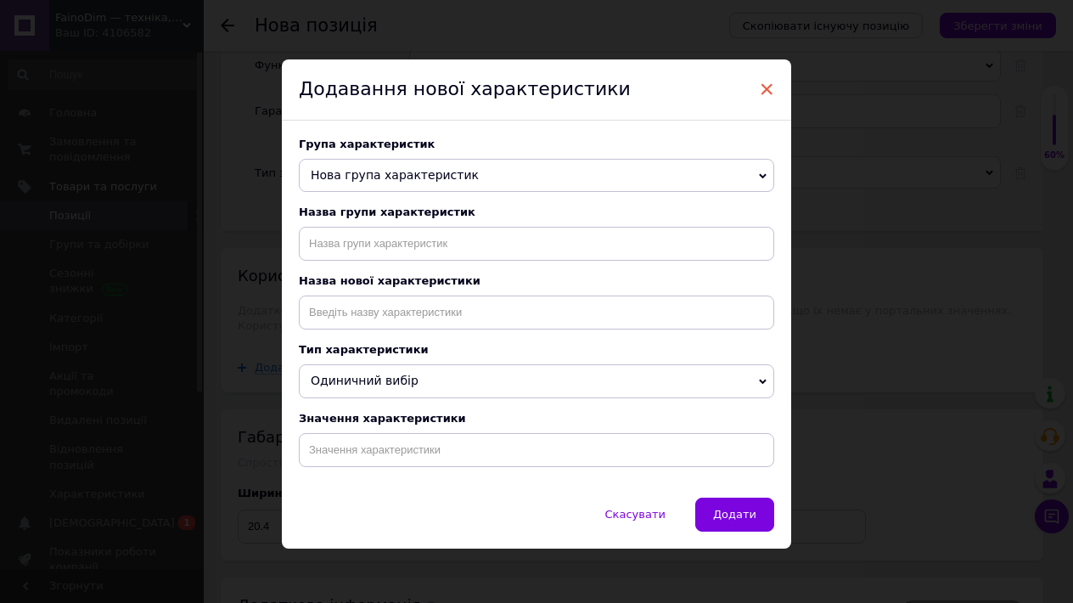
click at [770, 86] on span "×" at bounding box center [766, 89] width 15 height 29
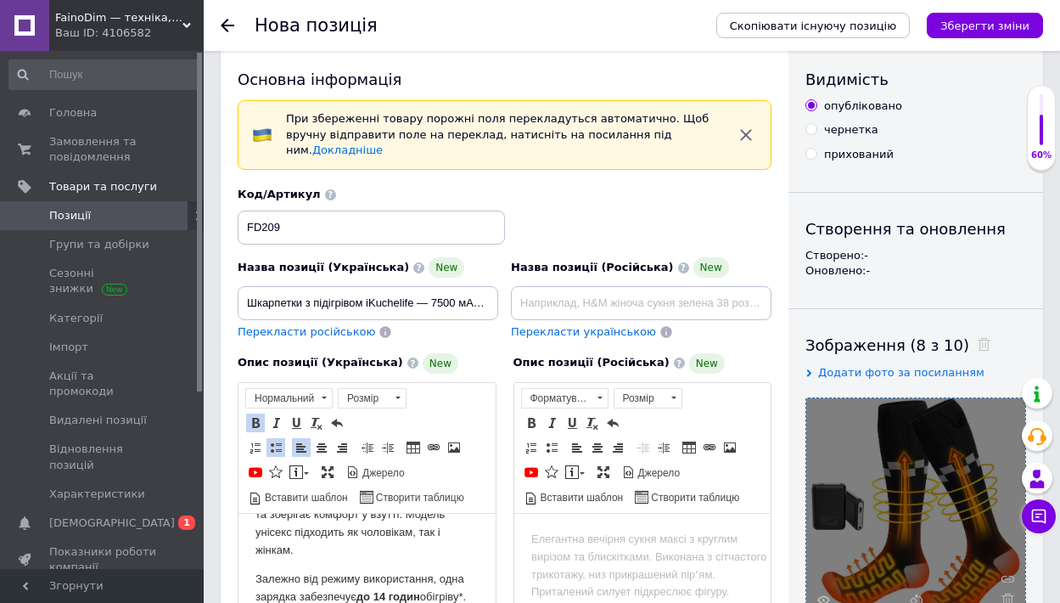
scroll to position [21, 0]
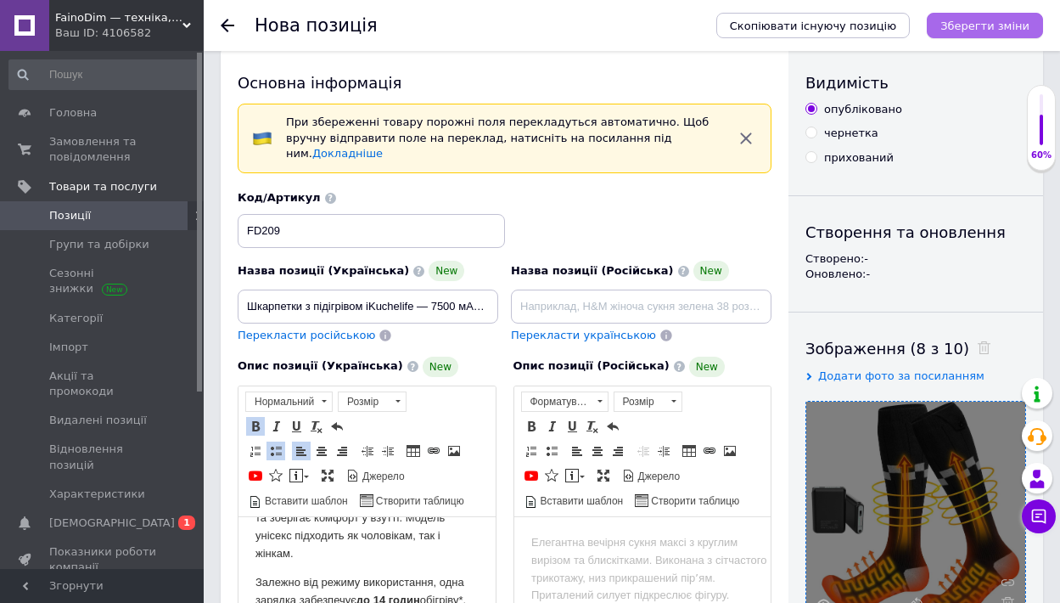
click at [996, 33] on button "Зберегти зміни" at bounding box center [985, 25] width 116 height 25
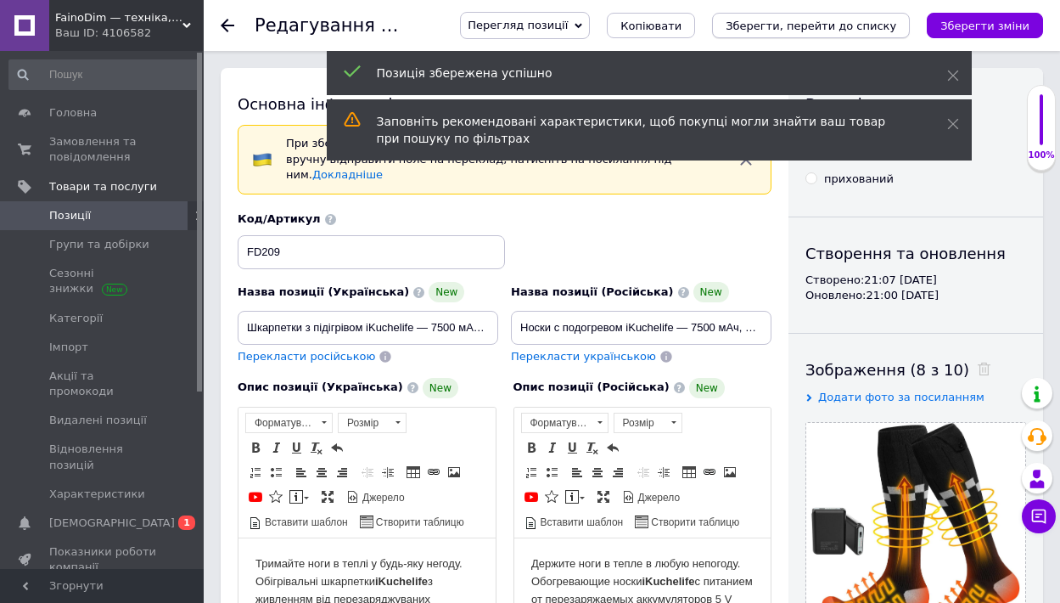
click at [863, 20] on icon "Зберегти, перейти до списку" at bounding box center [811, 26] width 171 height 13
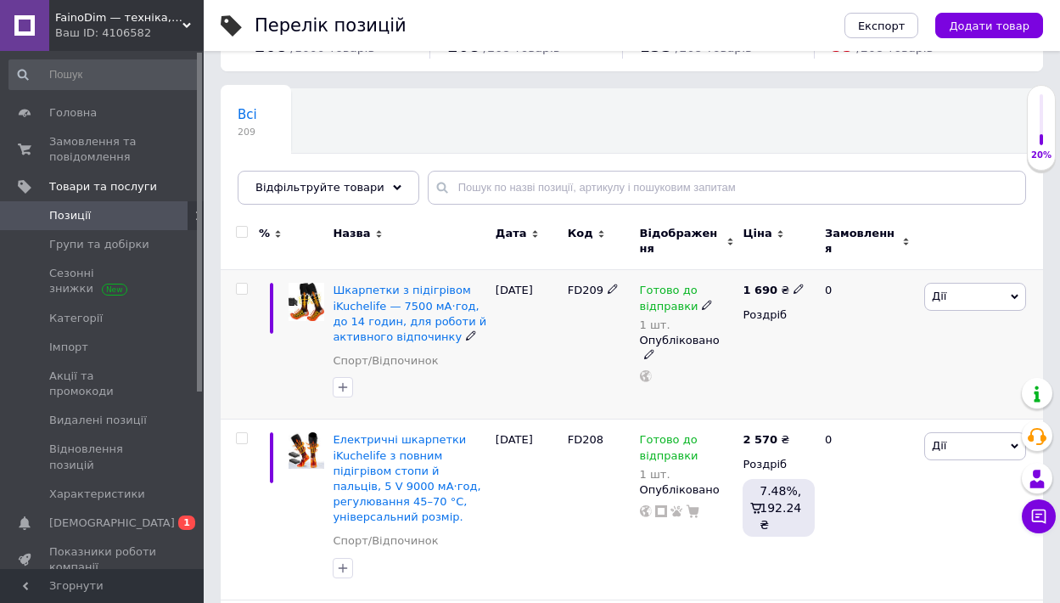
scroll to position [91, 0]
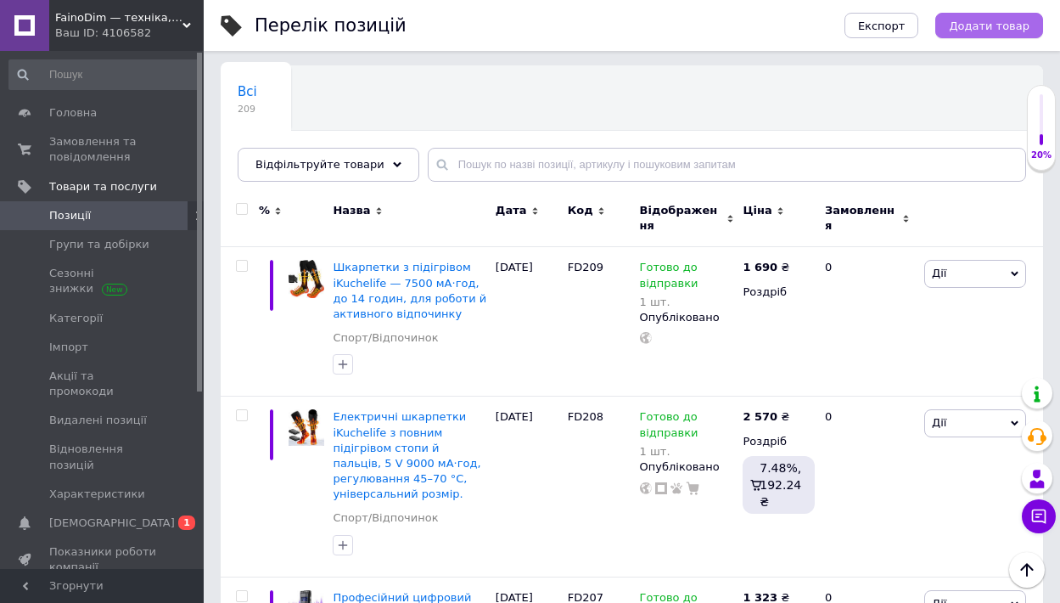
click at [1008, 29] on span "Додати товар" at bounding box center [989, 26] width 81 height 13
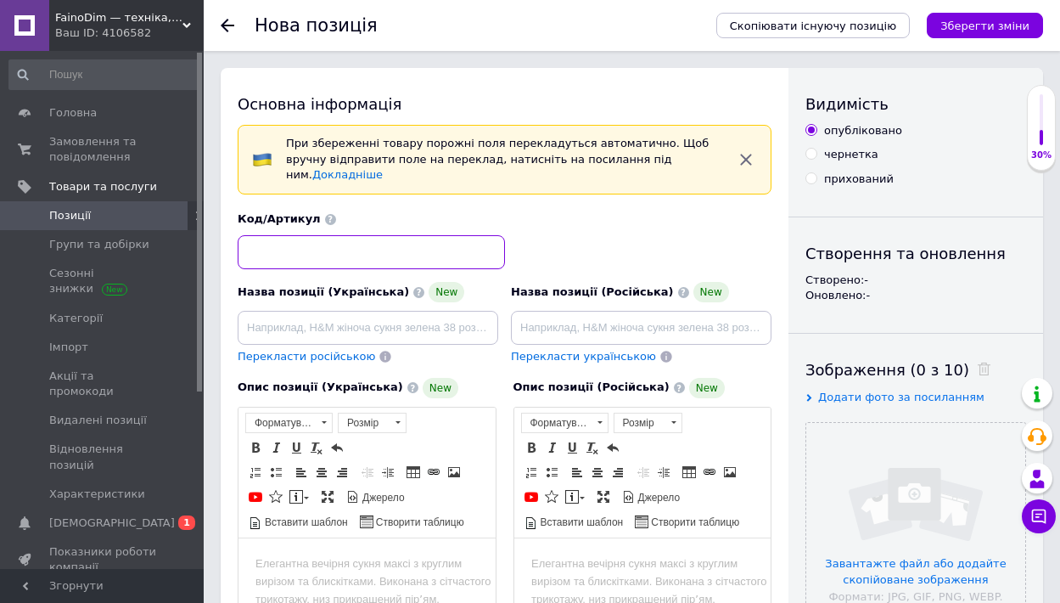
click at [379, 239] on input at bounding box center [371, 252] width 267 height 34
type input "FD210"
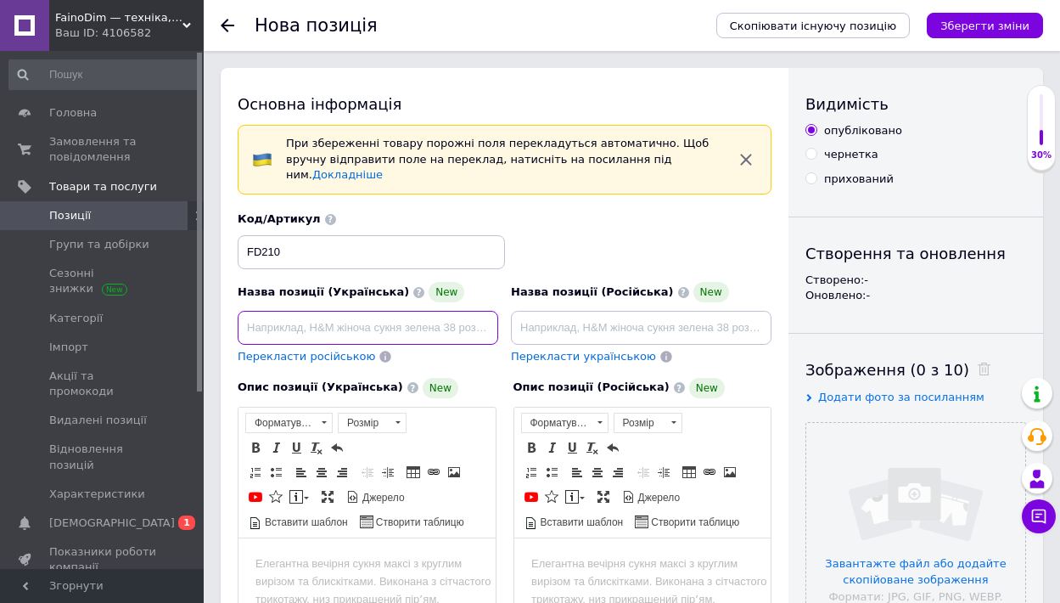
click at [384, 323] on input at bounding box center [368, 328] width 261 height 34
paste input "Шкарпетки з підігрівом QZLGD Heated Socks 39-45 EU сірі електричні з керуванням…"
type input "Шкарпетки з підігрівом QZLGD Heated Socks 39-45 EU сірі електричні з керуванням…"
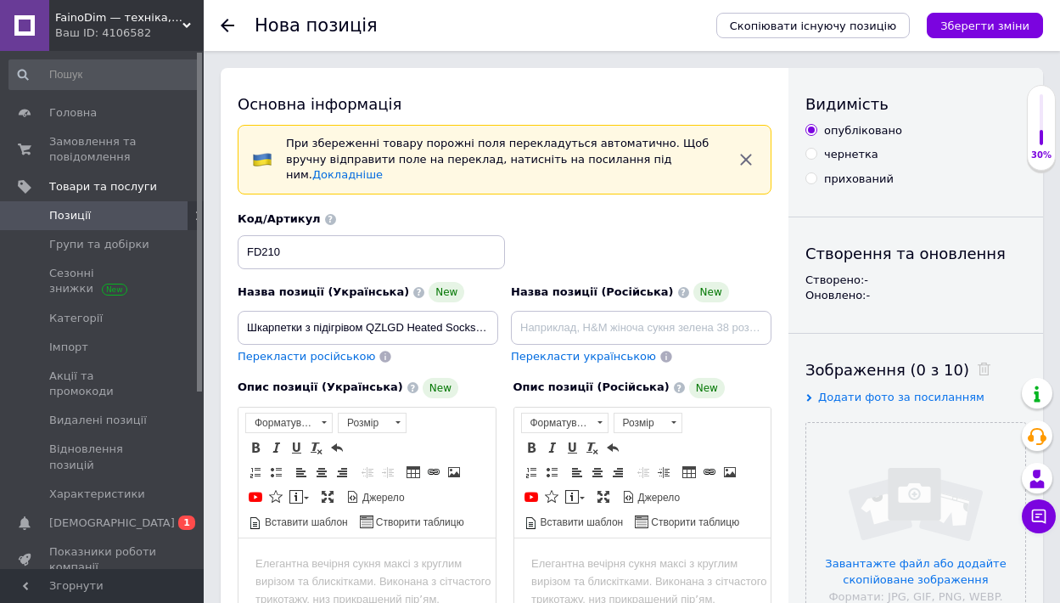
click at [371, 565] on body "Редактор, A43E13E0-0A68-4C8E-BF23-A3CD70354BDF" at bounding box center [367, 563] width 223 height 18
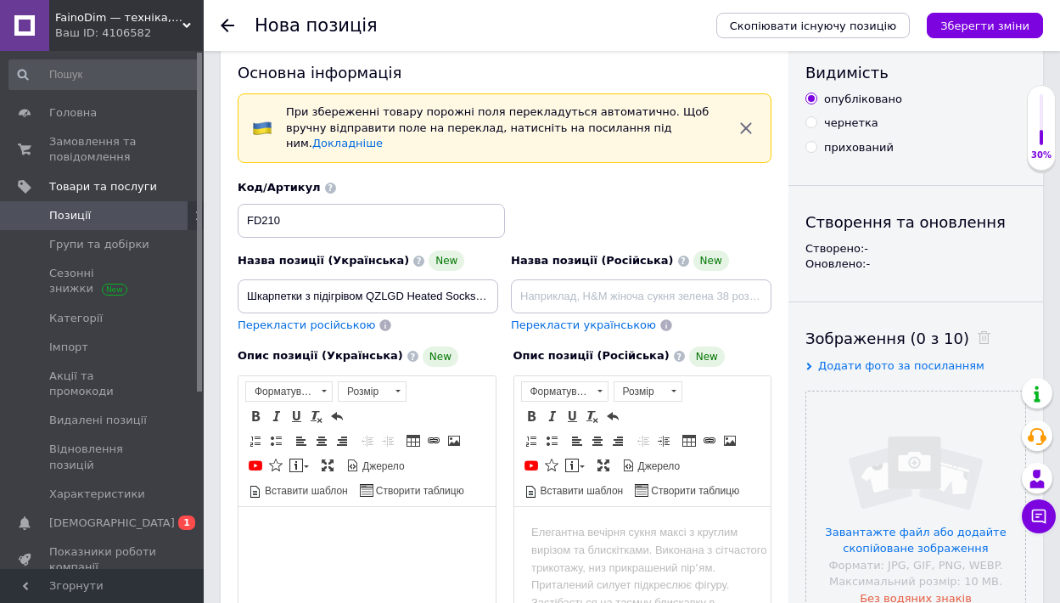
scroll to position [233, 0]
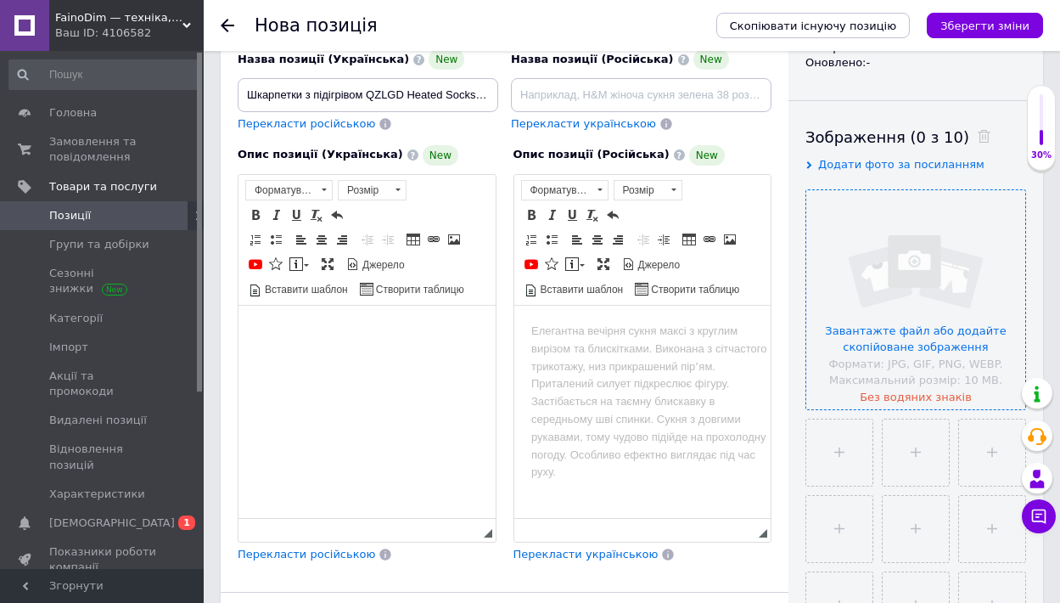
click at [890, 326] on input "file" at bounding box center [915, 299] width 219 height 219
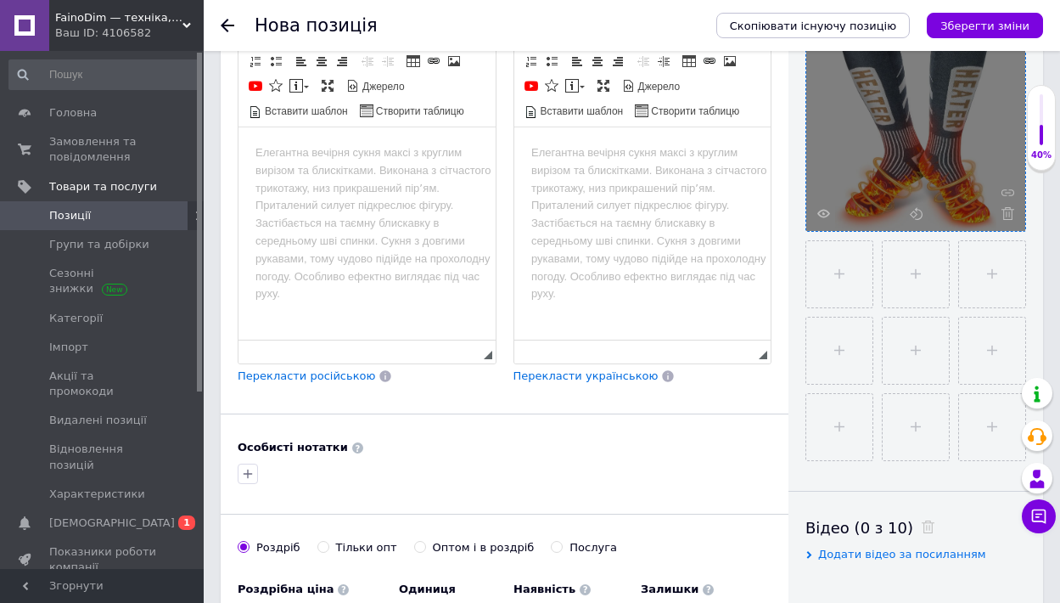
scroll to position [540, 0]
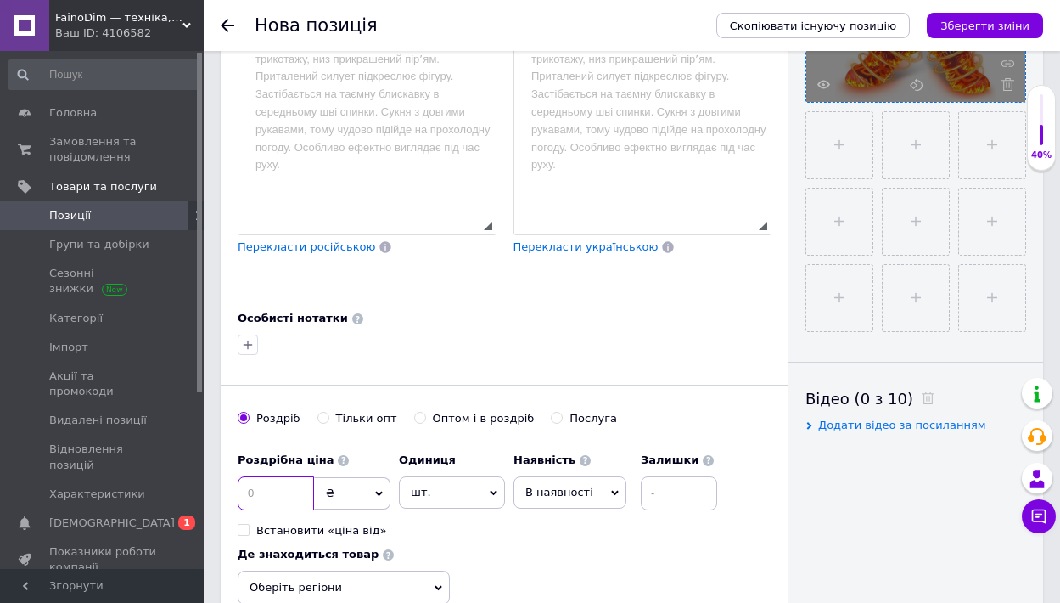
click at [262, 485] on input at bounding box center [276, 493] width 76 height 34
type input "1"
type input "1590"
click at [615, 476] on span "В наявності" at bounding box center [570, 492] width 113 height 32
click at [562, 579] on li "Готово до відправки" at bounding box center [569, 598] width 111 height 39
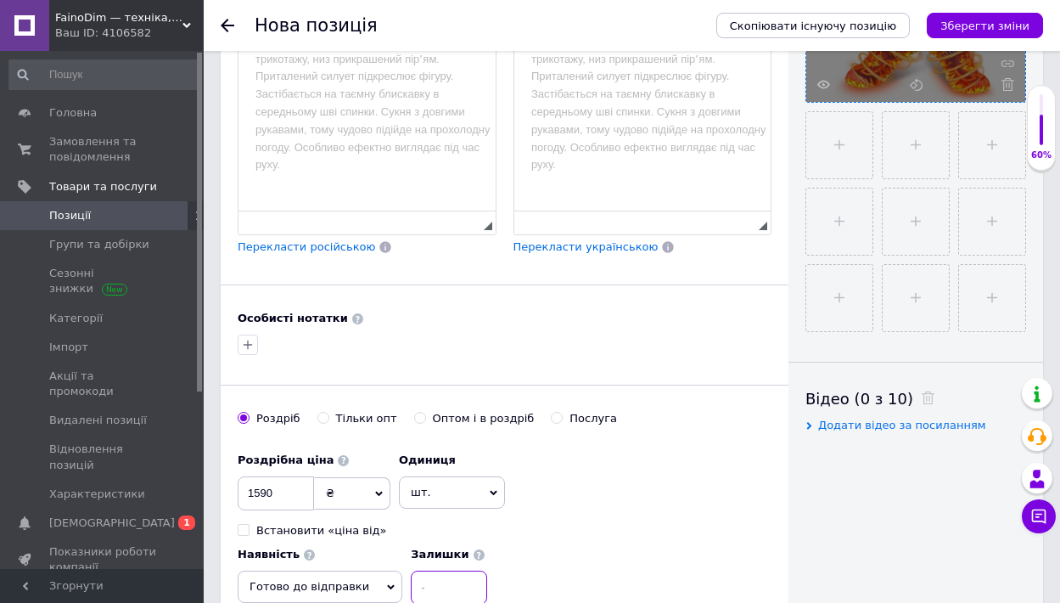
click at [487, 570] on input at bounding box center [449, 587] width 76 height 34
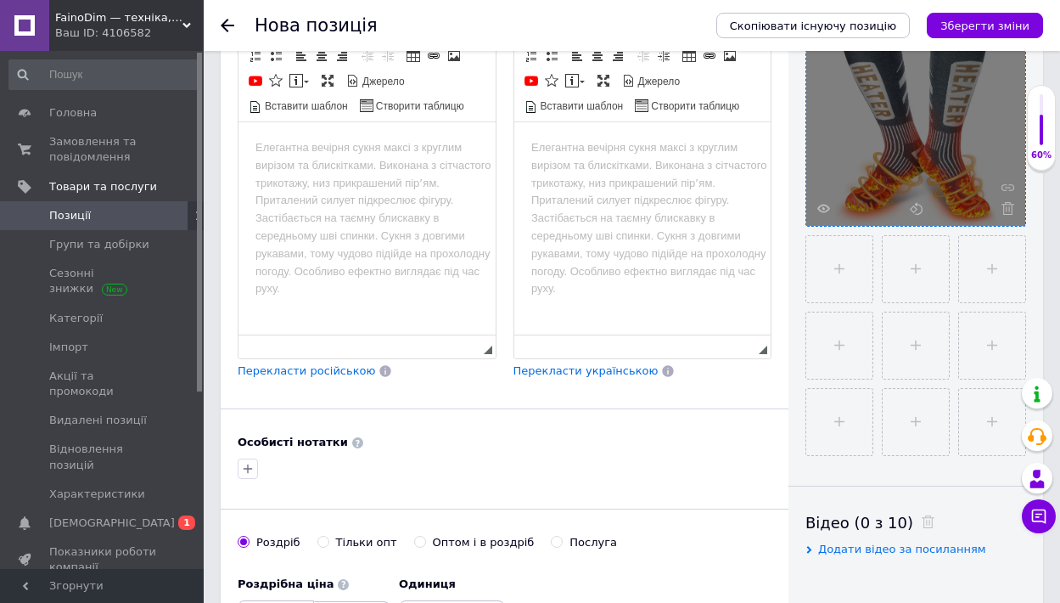
scroll to position [275, 0]
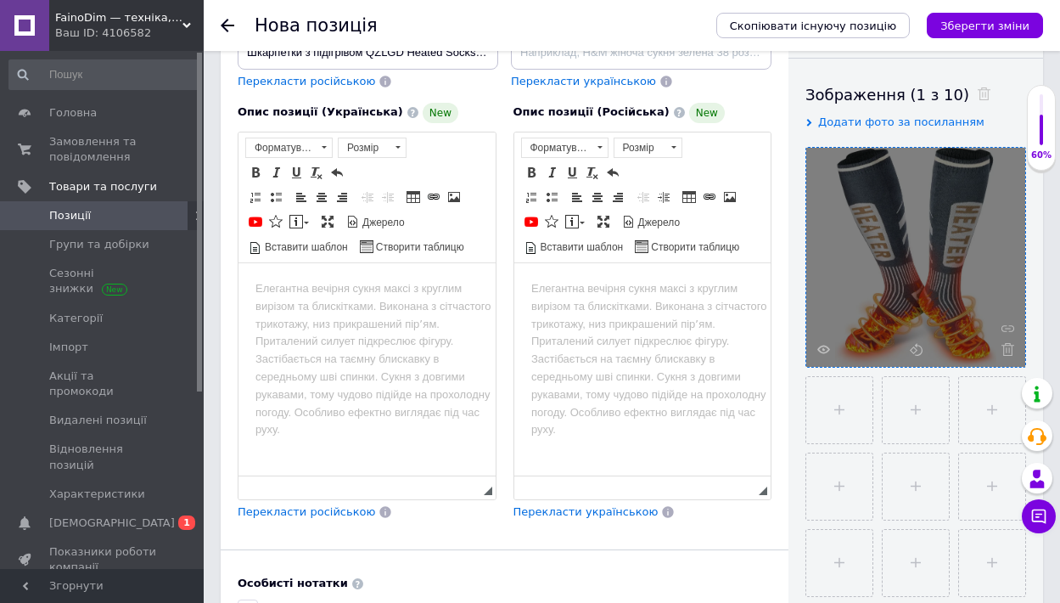
type input "1"
click at [289, 292] on body "Редактор, A43E13E0-0A68-4C8E-BF23-A3CD70354BDF" at bounding box center [367, 288] width 223 height 18
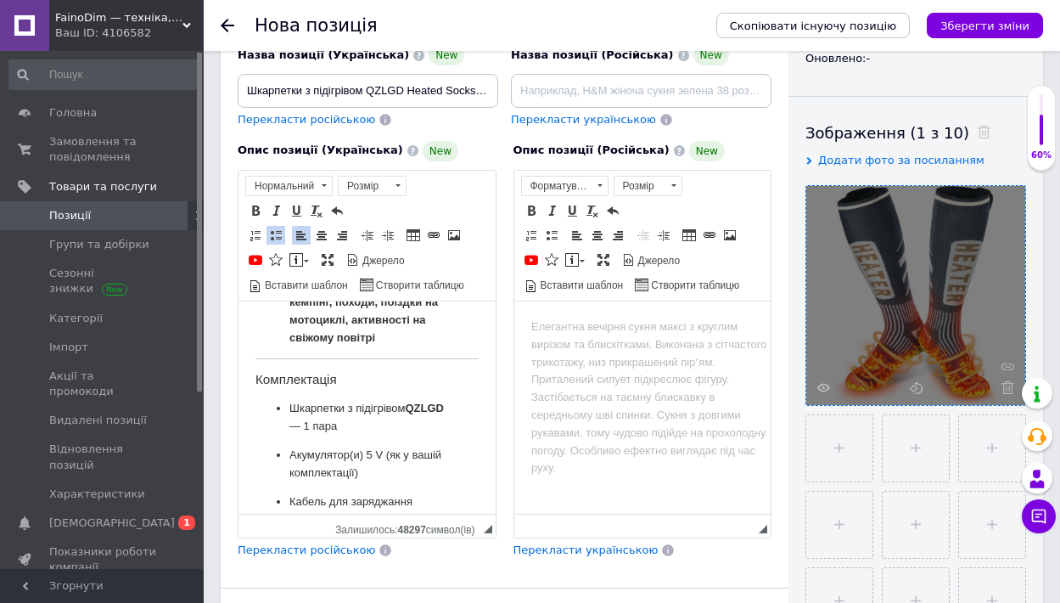
scroll to position [1021, 0]
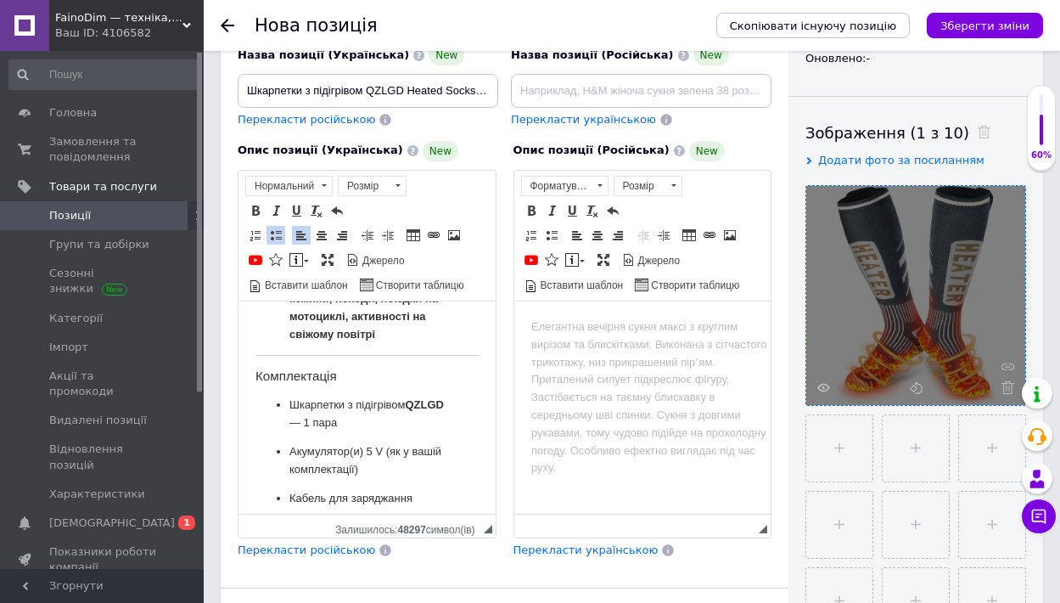
click at [399, 473] on p "Акумулятор(и) 5 V (як у вашій комплектації)" at bounding box center [366, 460] width 155 height 36
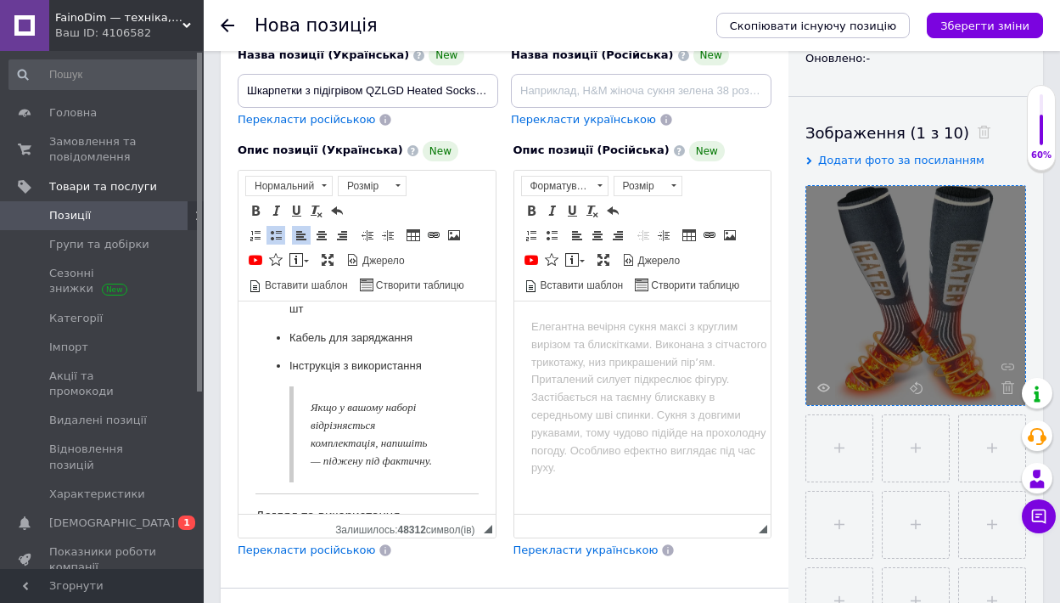
scroll to position [1185, 0]
click at [400, 465] on p "Якщо у вашому наборі відрізняється комплектація, напишіть — піджену під фактичн…" at bounding box center [374, 430] width 127 height 70
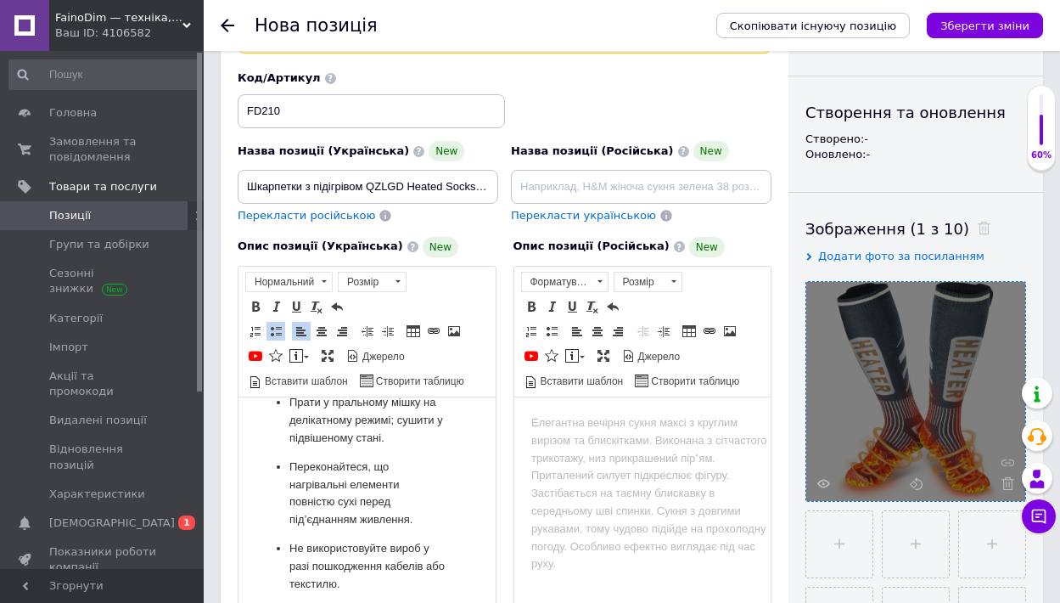
scroll to position [261, 0]
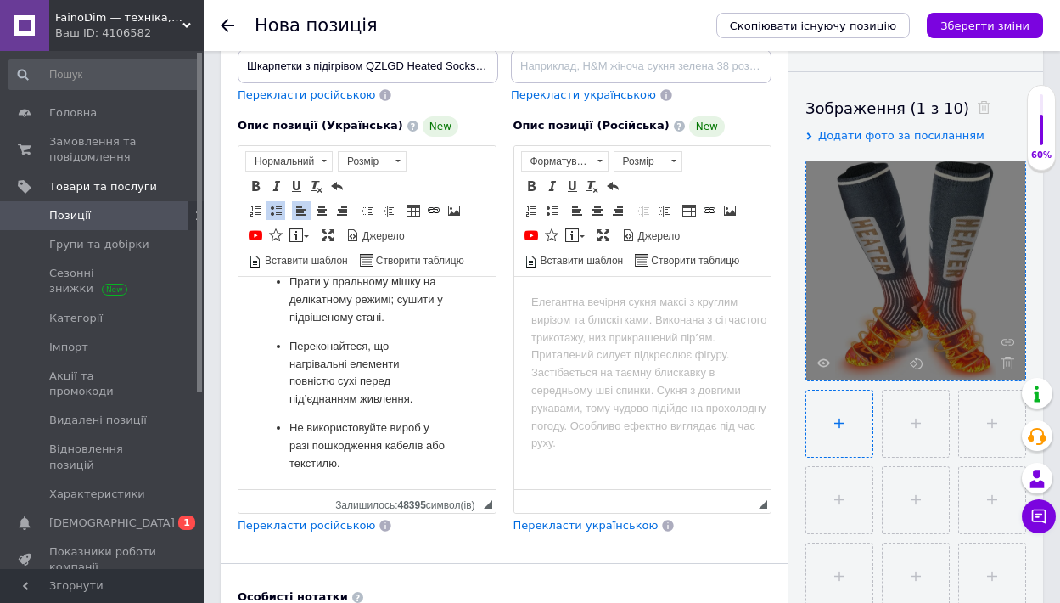
click at [829, 416] on input "file" at bounding box center [839, 424] width 66 height 66
type input "C:\fakepath\6637926862_w640_h640_noski-s-podogrevom.jpg.webp"
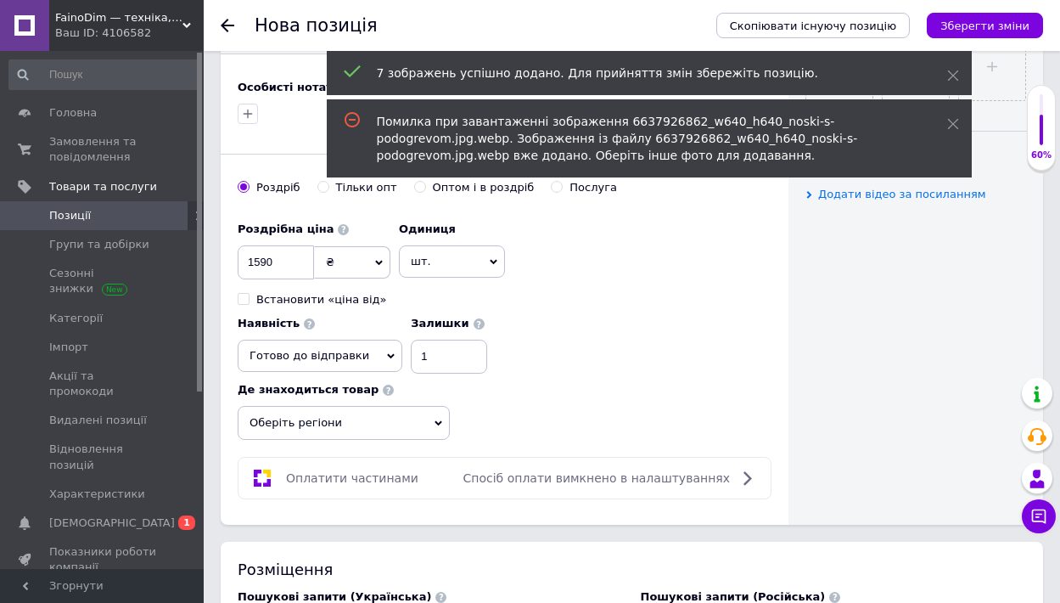
scroll to position [938, 0]
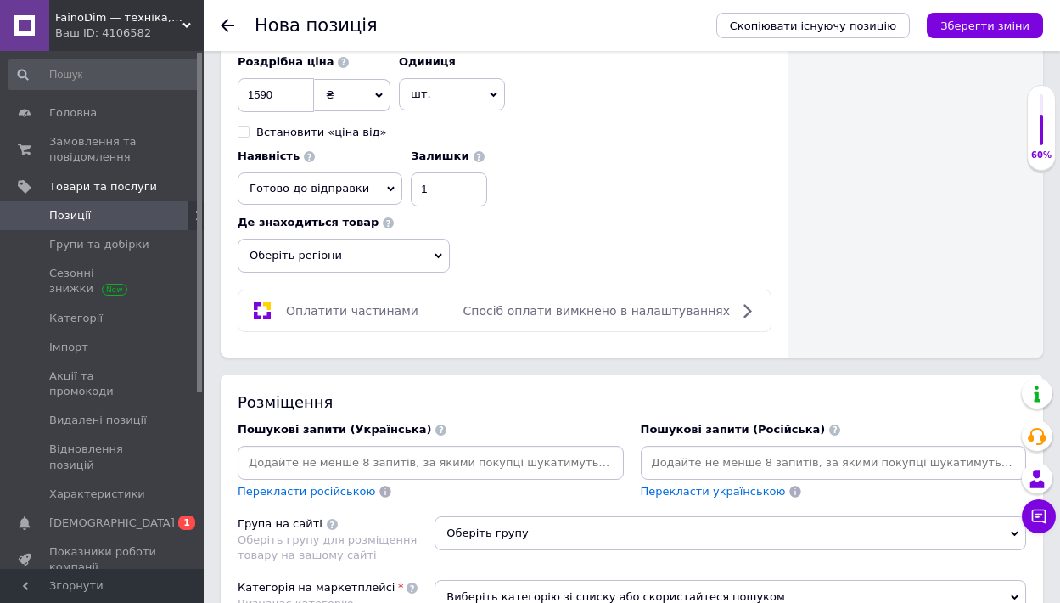
click at [333, 450] on input at bounding box center [430, 462] width 379 height 25
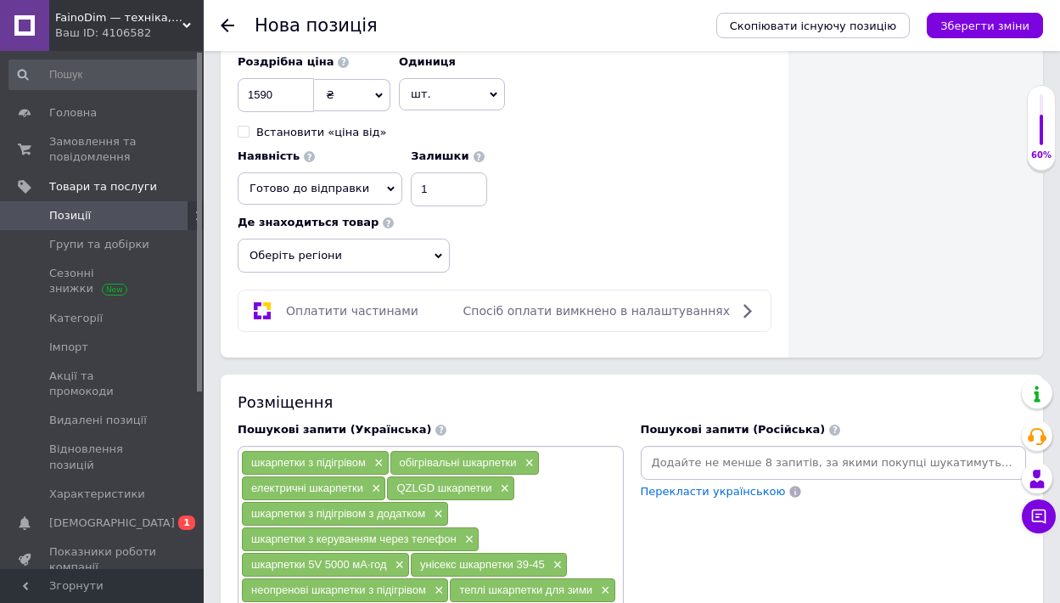
scroll to position [1397, 0]
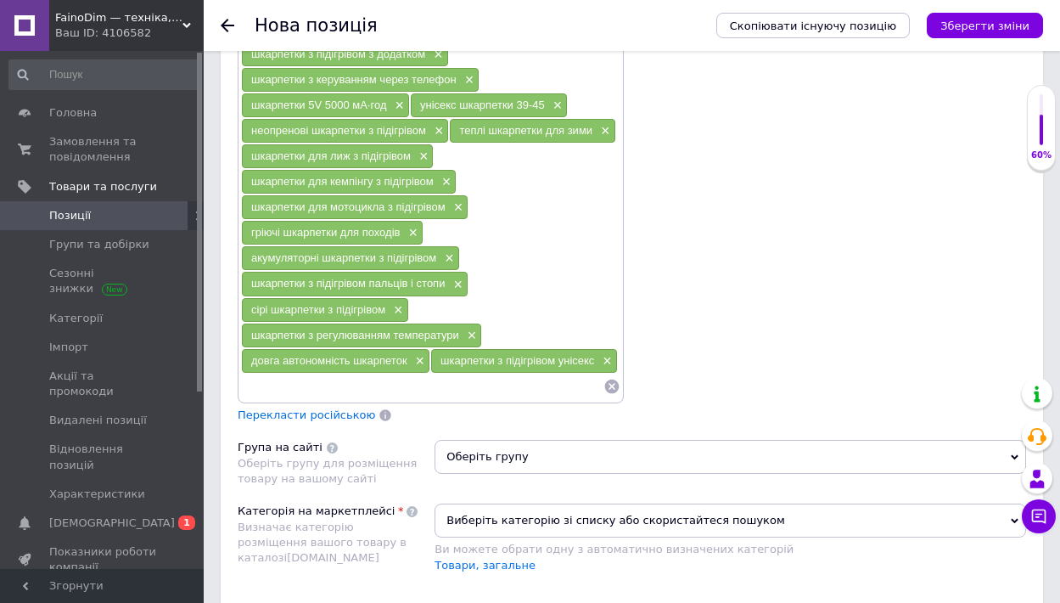
click at [533, 440] on span "Оберіть групу" at bounding box center [731, 457] width 592 height 34
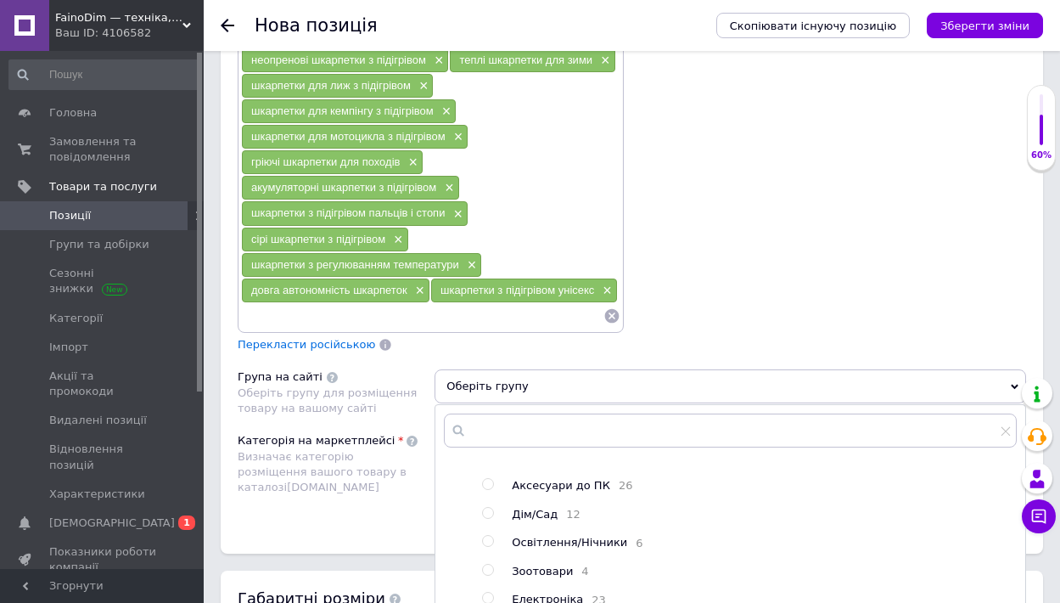
scroll to position [1486, 0]
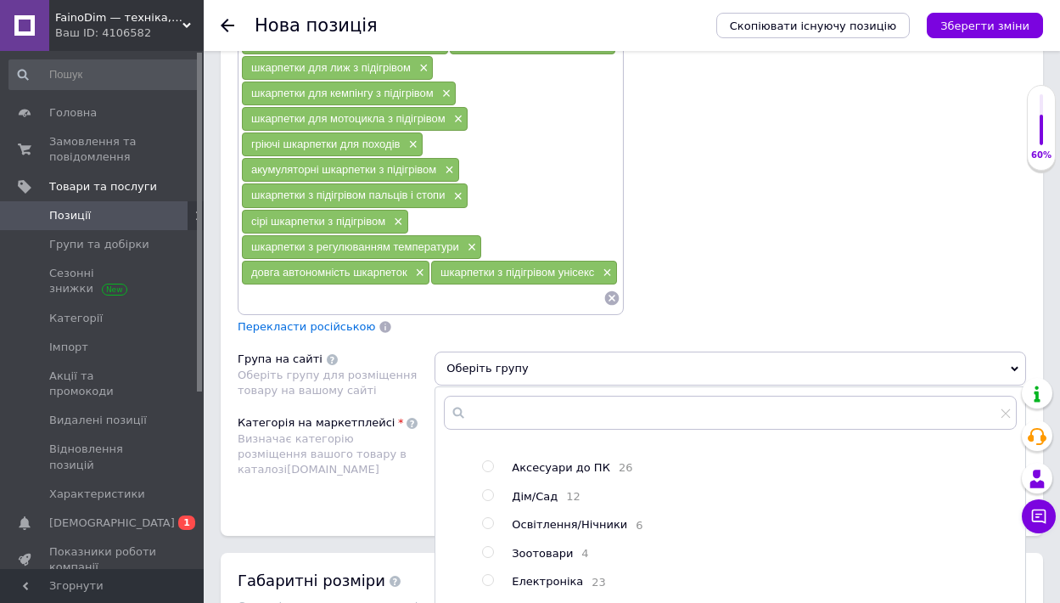
radio input "true"
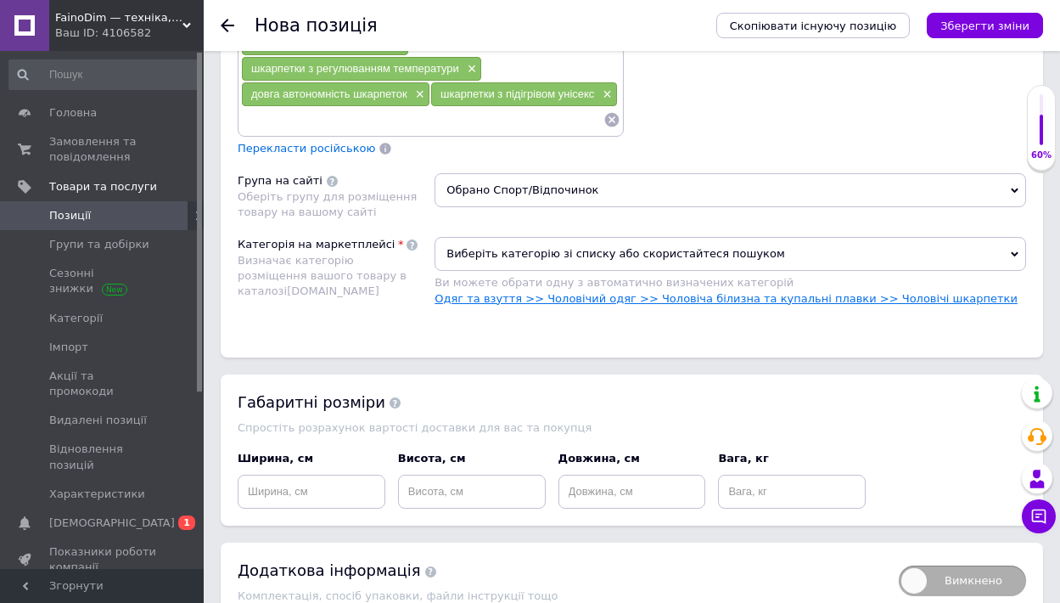
click at [746, 292] on link "Одяг та взуття >> Чоловічий одяг >> Чоловіча білизна та купальні плавки >> Чоло…" at bounding box center [726, 298] width 583 height 13
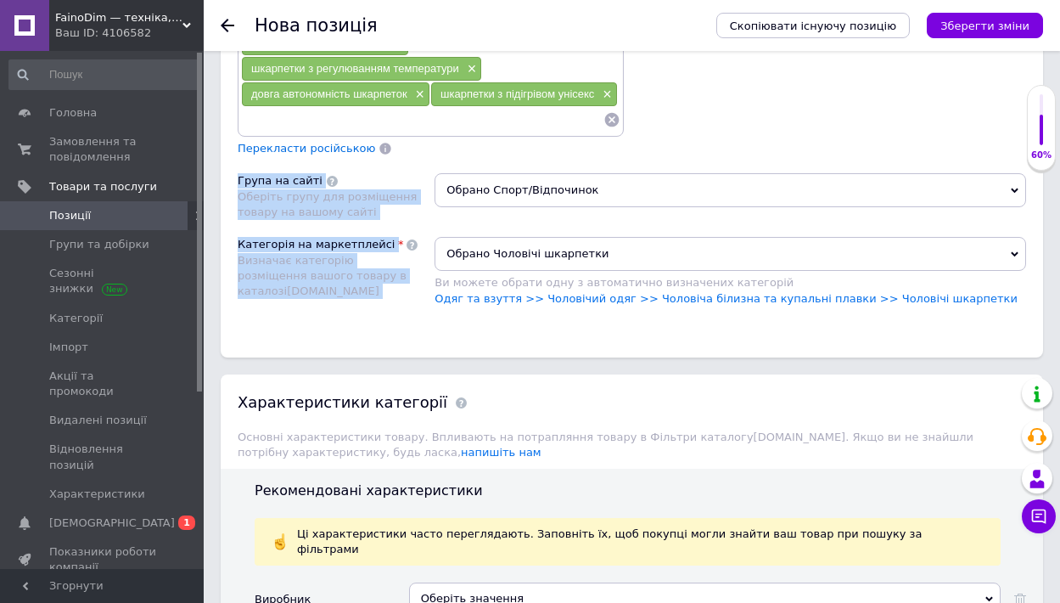
drag, startPoint x: 866, startPoint y: 175, endPoint x: 538, endPoint y: 140, distance: 329.5
click at [538, 140] on div "Розміщення Пошукові запити (Українська) шкарпетки з підігрівом × обігрівальні ш…" at bounding box center [632, 3] width 823 height 708
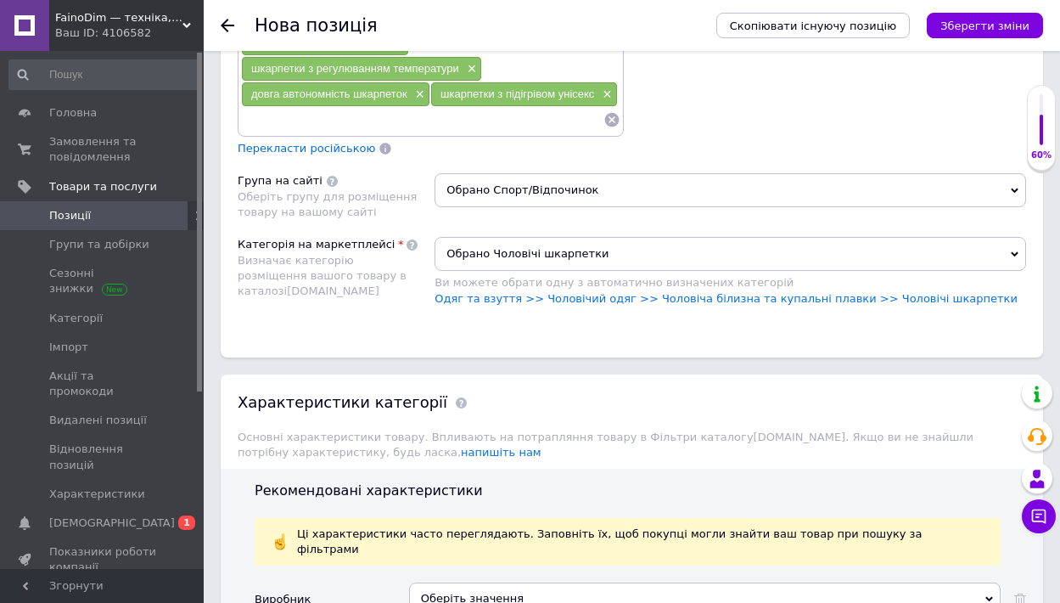
click at [981, 237] on span "Обрано Чоловічі шкарпетки" at bounding box center [731, 254] width 592 height 34
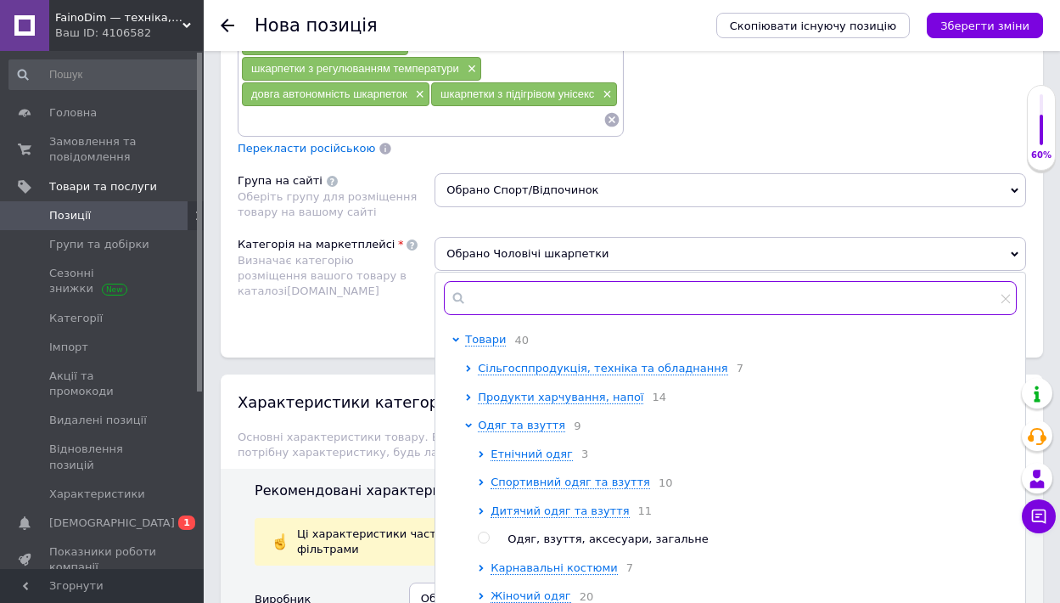
click at [695, 281] on input "text" at bounding box center [730, 298] width 573 height 34
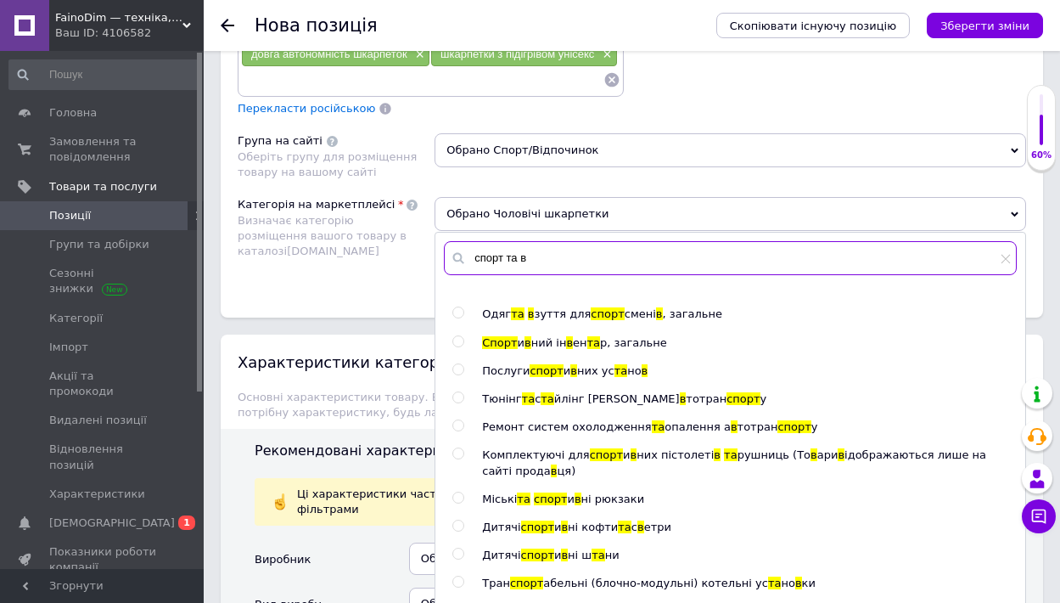
scroll to position [0, 0]
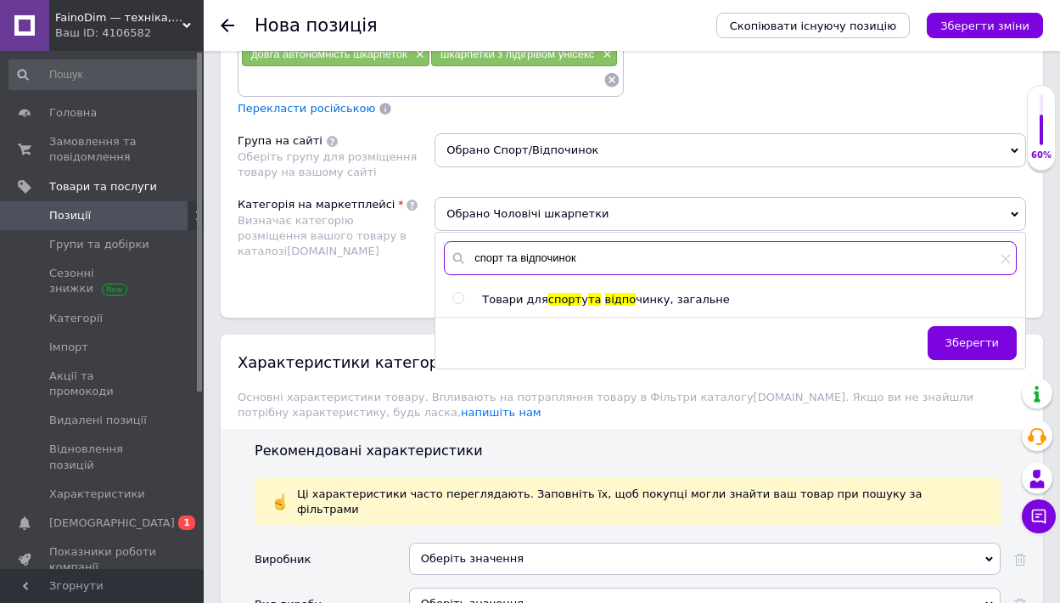
type input "спорт та відпочинок"
drag, startPoint x: 530, startPoint y: 485, endPoint x: 458, endPoint y: 211, distance: 282.7
click at [458, 293] on input "radio" at bounding box center [457, 298] width 11 height 11
radio input "true"
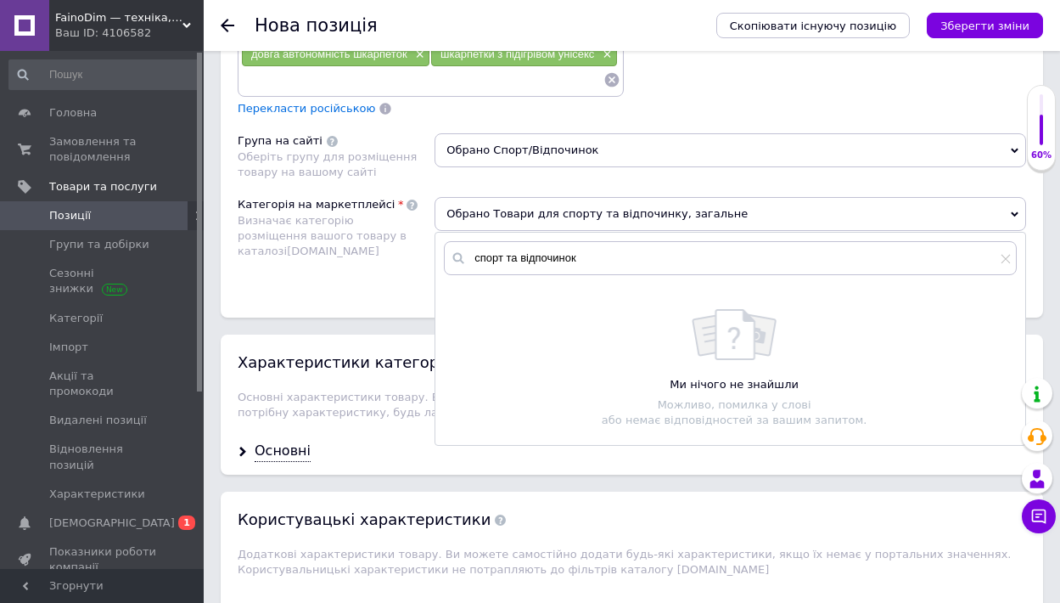
click at [715, 429] on div "Основні" at bounding box center [632, 451] width 823 height 45
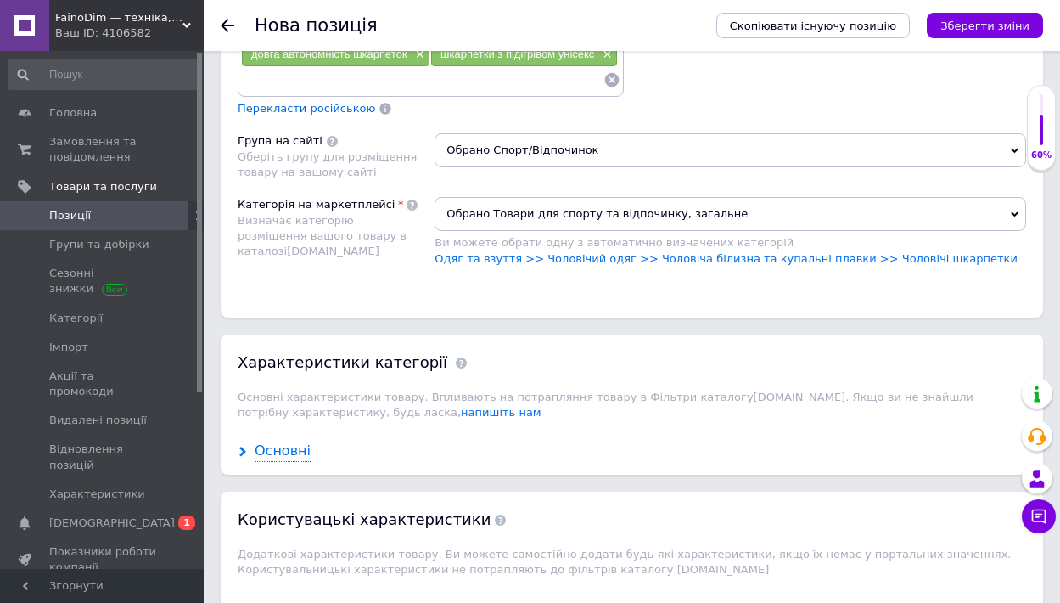
click at [242, 447] on use at bounding box center [242, 452] width 7 height 10
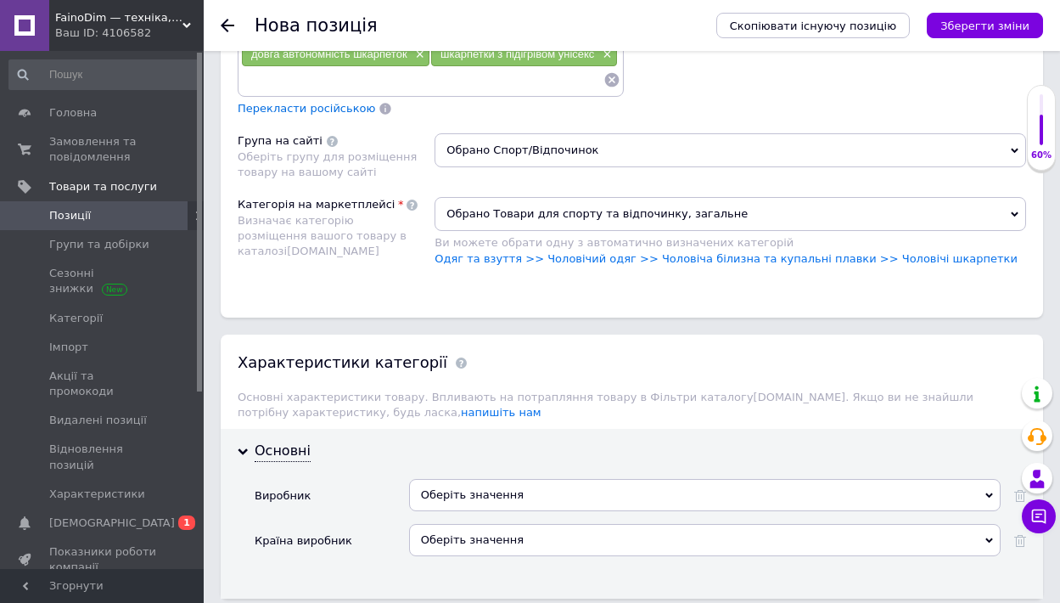
click at [765, 197] on span "Обрано Товари для спорту та відпочинку, загальне" at bounding box center [731, 214] width 592 height 34
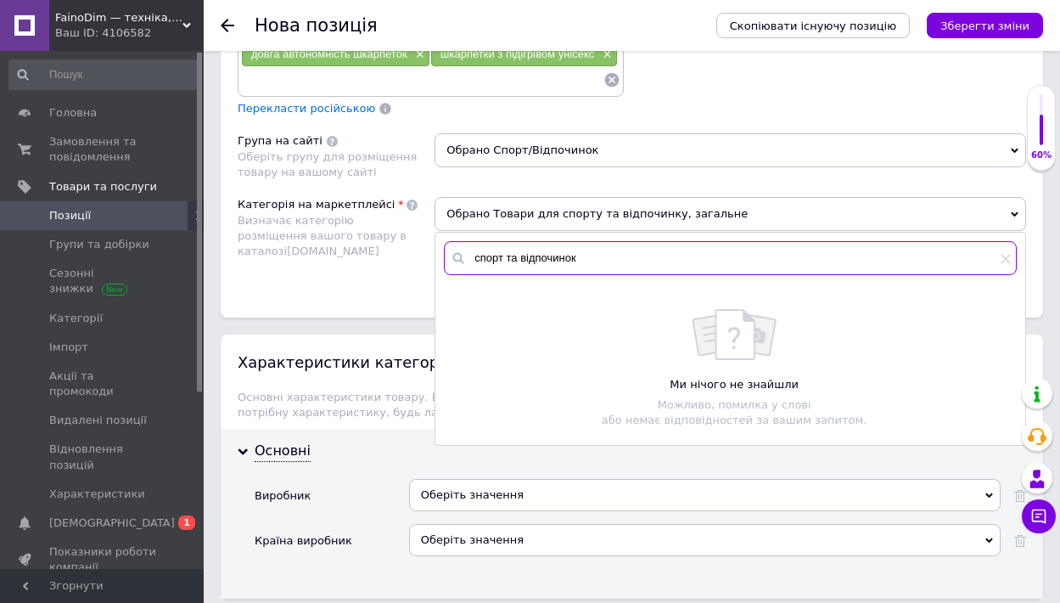
drag, startPoint x: 717, startPoint y: 167, endPoint x: 387, endPoint y: 158, distance: 330.4
click at [387, 197] on div "Категорія на маркетплейсі Визначає категорію розміщення вашого товару в каталоз…" at bounding box center [632, 240] width 789 height 86
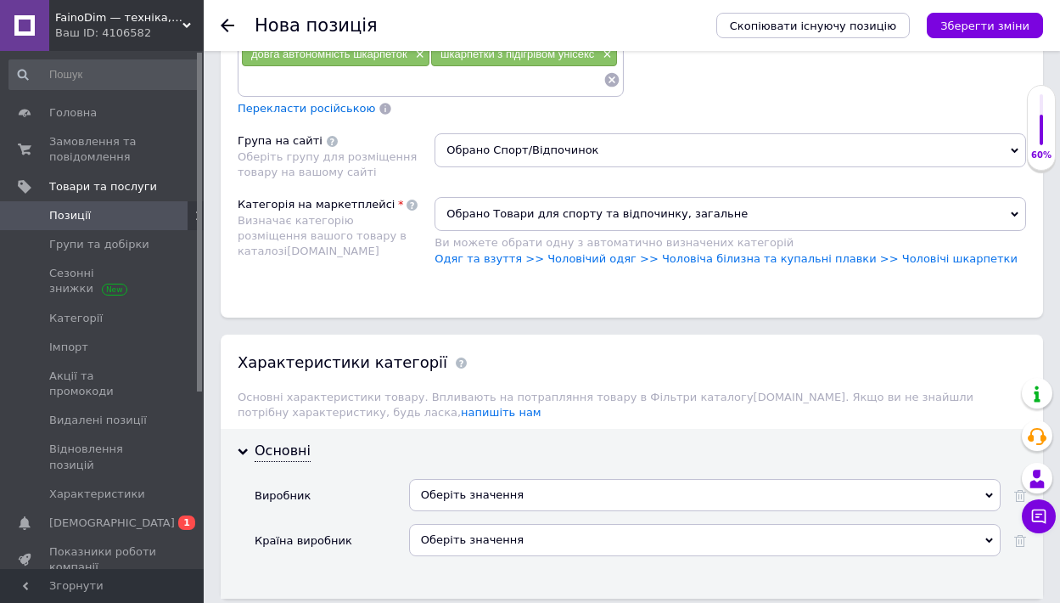
click at [733, 197] on span "Обрано Товари для спорту та відпочинку, загальне" at bounding box center [731, 214] width 592 height 34
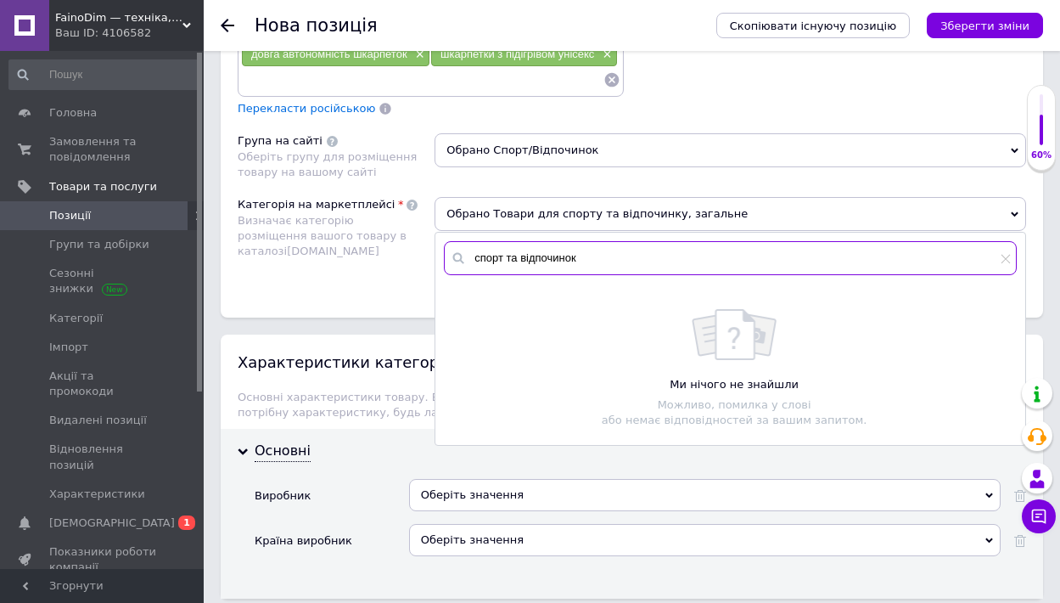
click at [653, 241] on input "спорт та відпочинок" at bounding box center [730, 258] width 573 height 34
drag, startPoint x: 653, startPoint y: 184, endPoint x: 421, endPoint y: 163, distance: 232.7
click at [421, 197] on div "Категорія на маркетплейсі Визначає категорію розміщення вашого товару в каталоз…" at bounding box center [632, 240] width 789 height 86
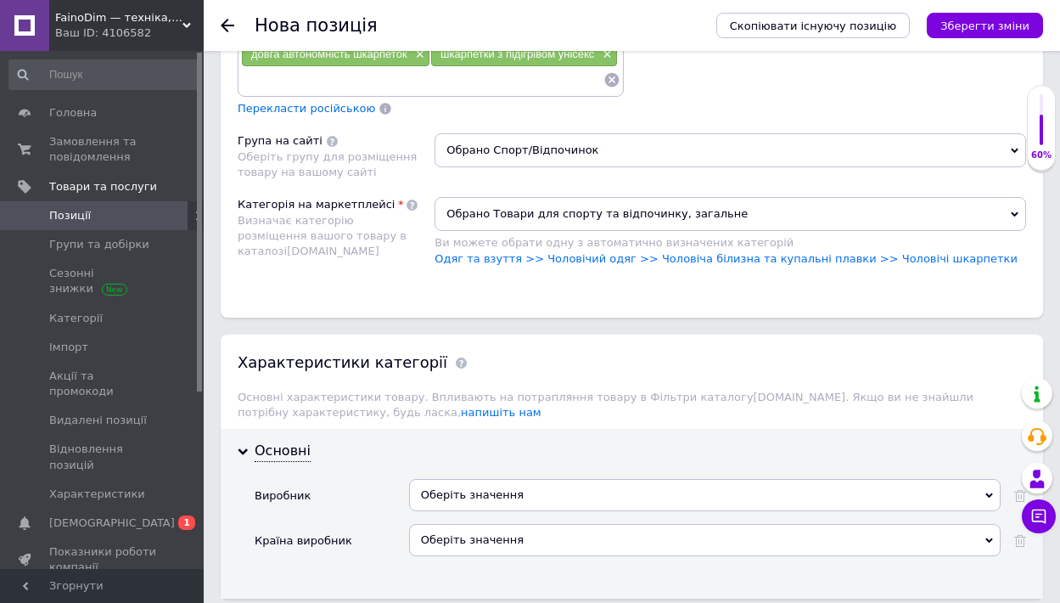
click at [916, 197] on span "Обрано Товари для спорту та відпочинку, загальне" at bounding box center [731, 214] width 592 height 34
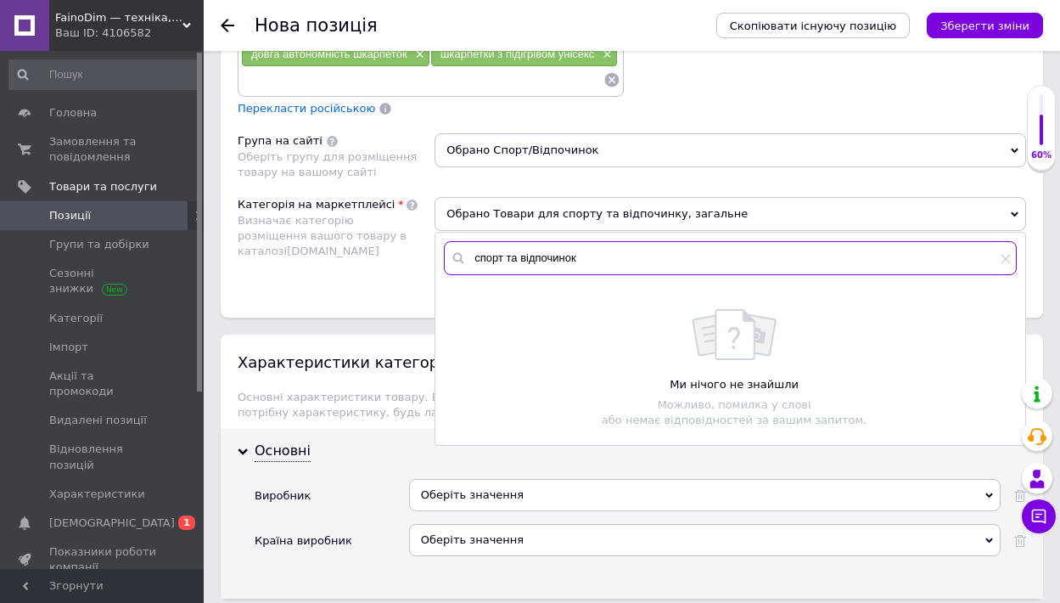
click at [780, 241] on input "спорт та відпочинок" at bounding box center [730, 258] width 573 height 34
click at [1006, 254] on icon at bounding box center [1006, 259] width 10 height 10
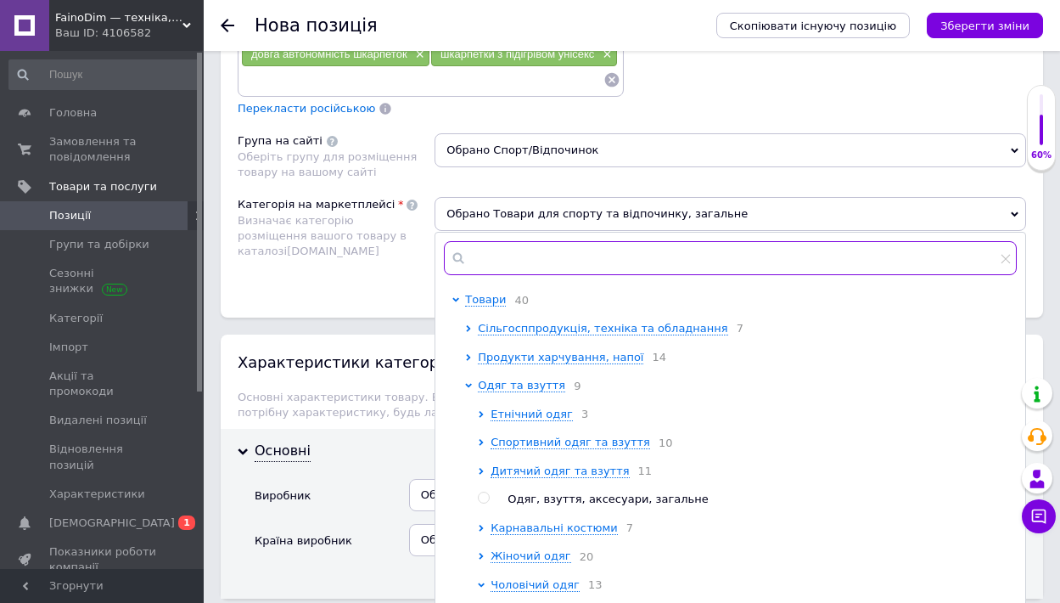
click at [666, 241] on input "text" at bounding box center [730, 258] width 573 height 34
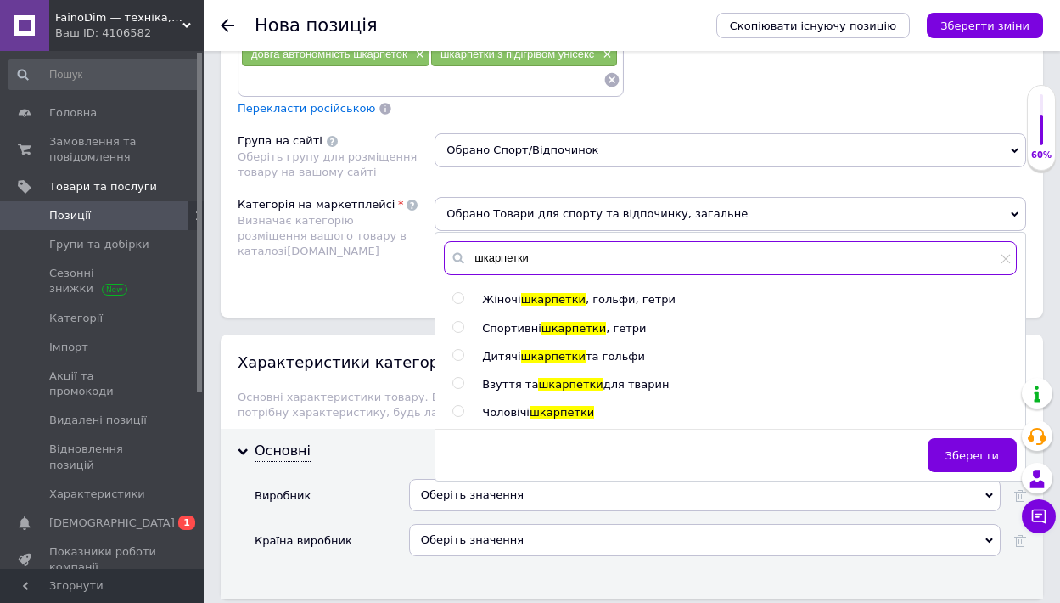
type input "шкарпетки"
click at [454, 322] on input "radio" at bounding box center [457, 327] width 11 height 11
radio input "true"
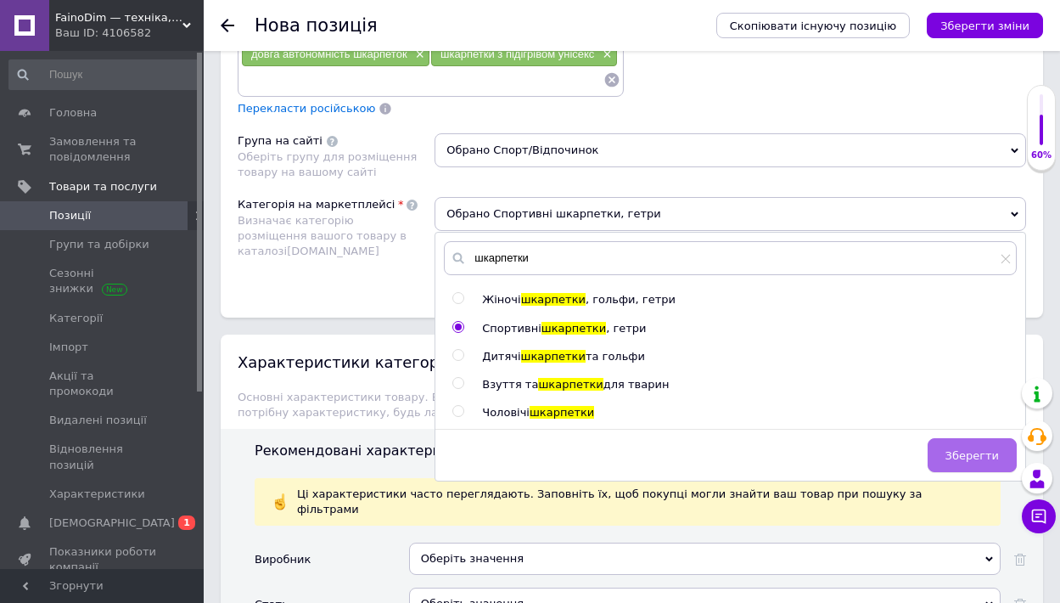
click at [957, 449] on span "Зберегти" at bounding box center [972, 455] width 53 height 13
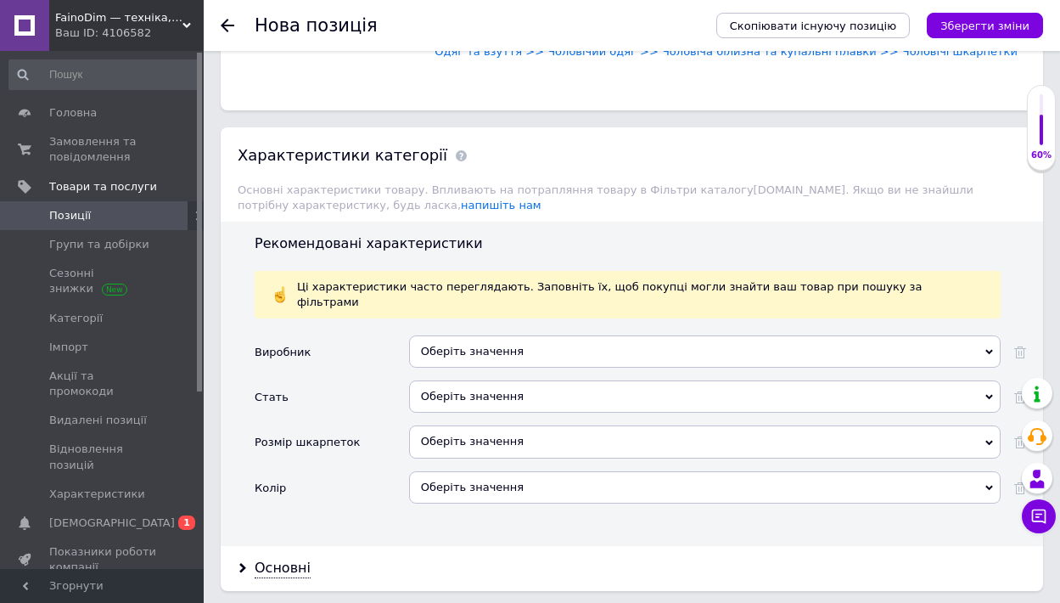
scroll to position [1979, 0]
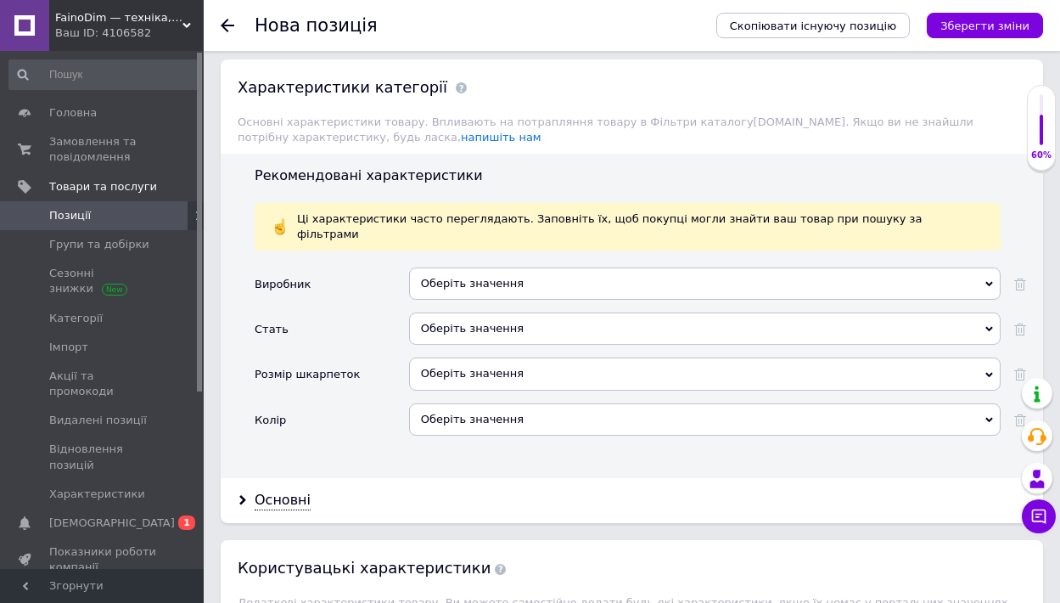
click at [469, 267] on div "Оберіть значення" at bounding box center [705, 283] width 592 height 32
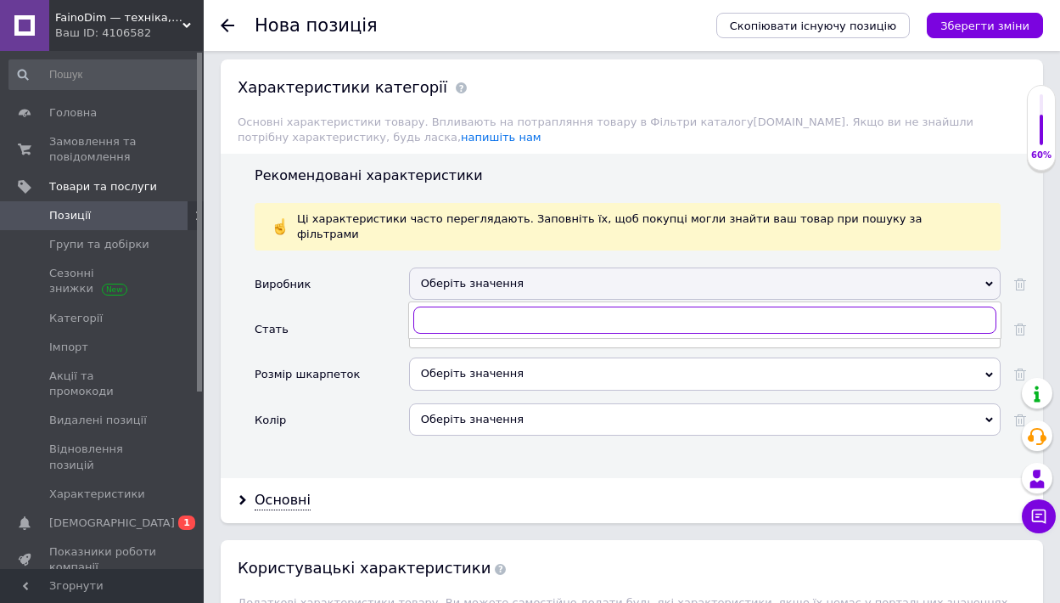
type input "к"
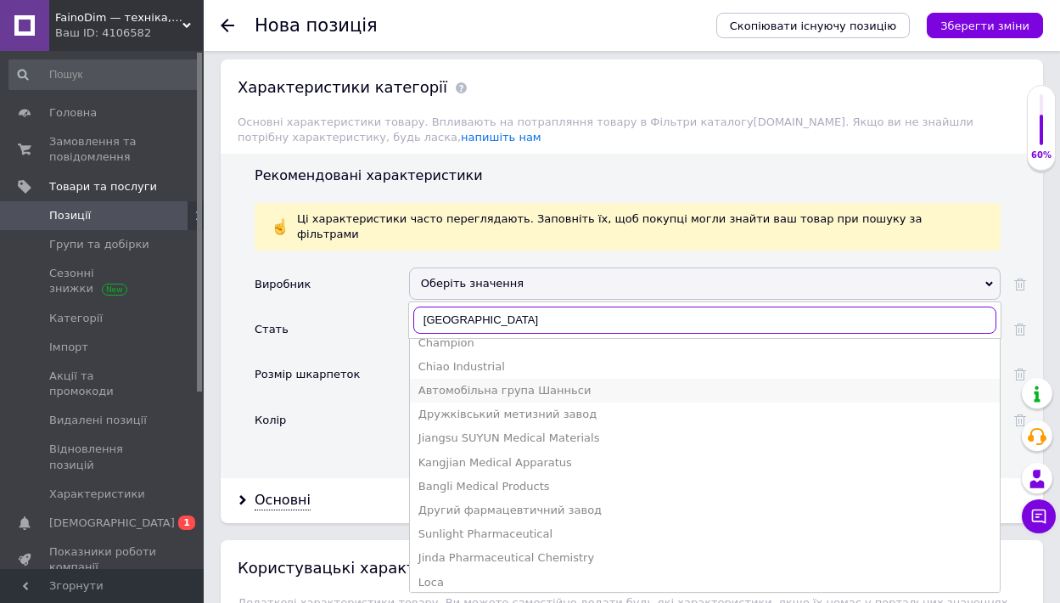
scroll to position [635, 0]
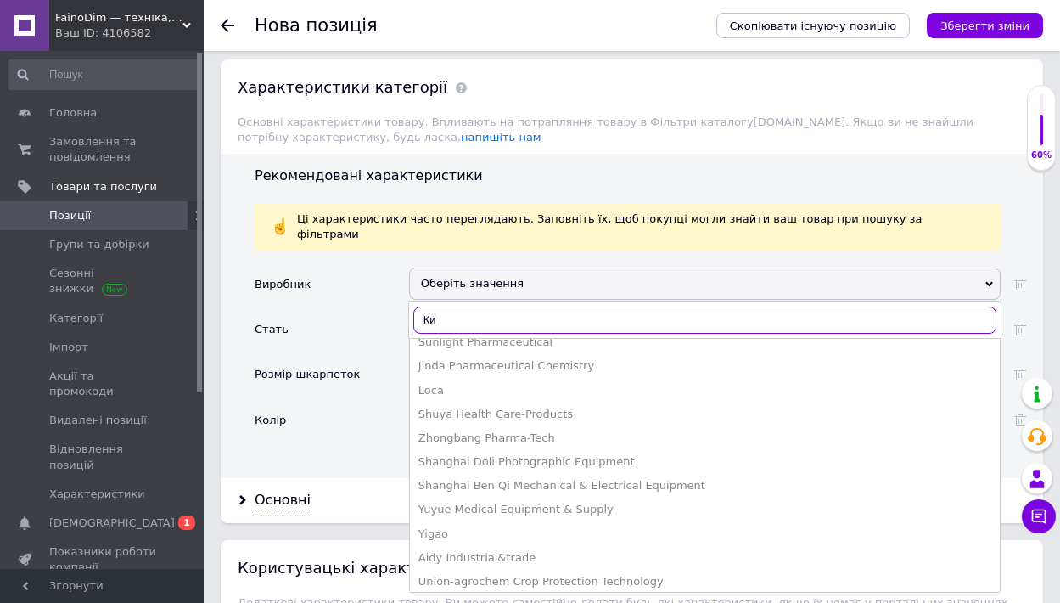
type input "[PERSON_NAME]"
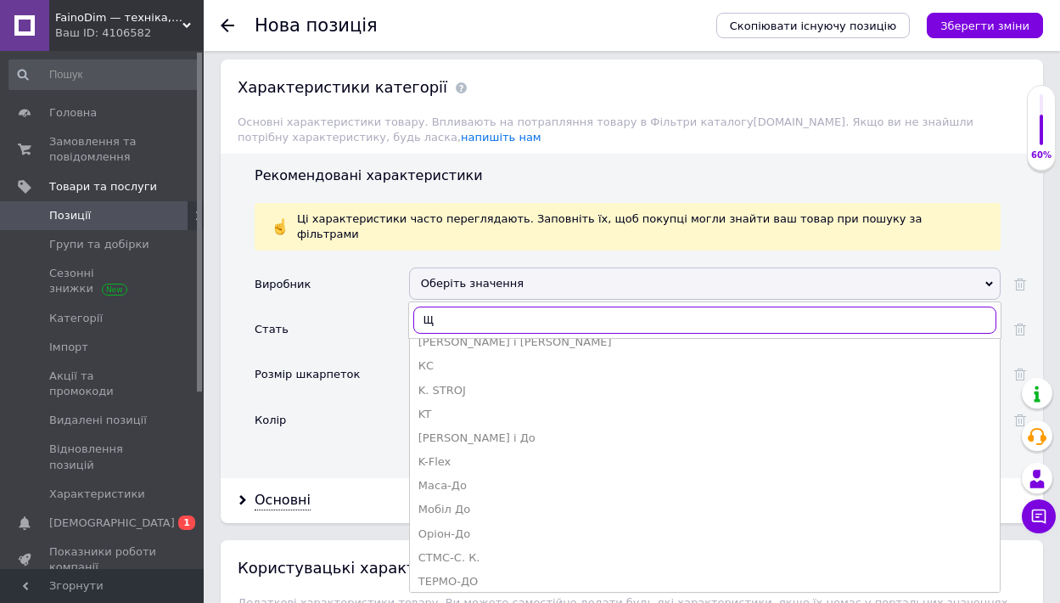
scroll to position [0, 0]
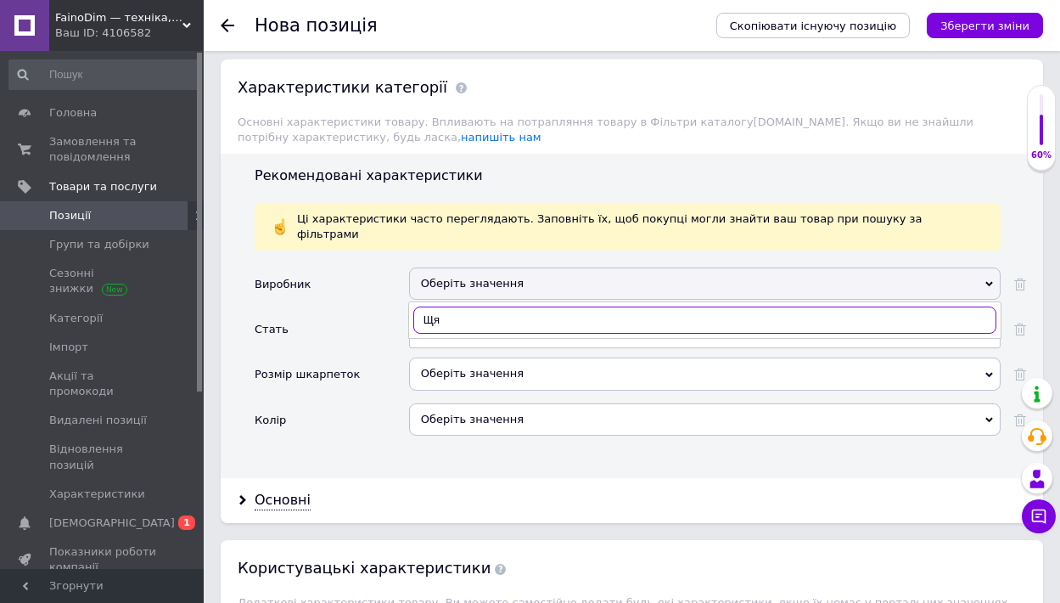
type input "Щ"
type input "O"
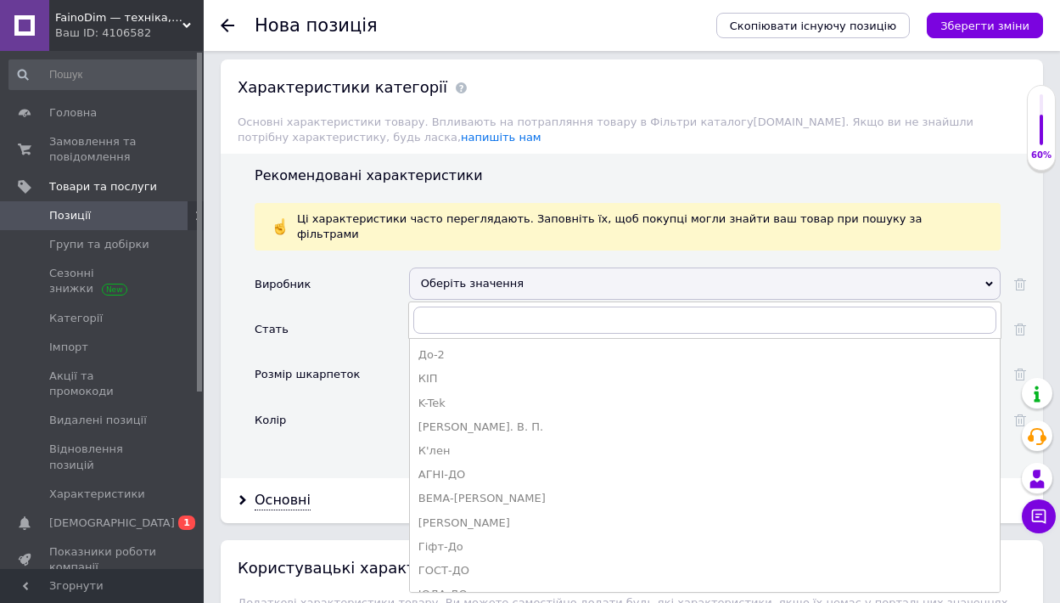
click at [357, 403] on div "Колір" at bounding box center [332, 425] width 155 height 45
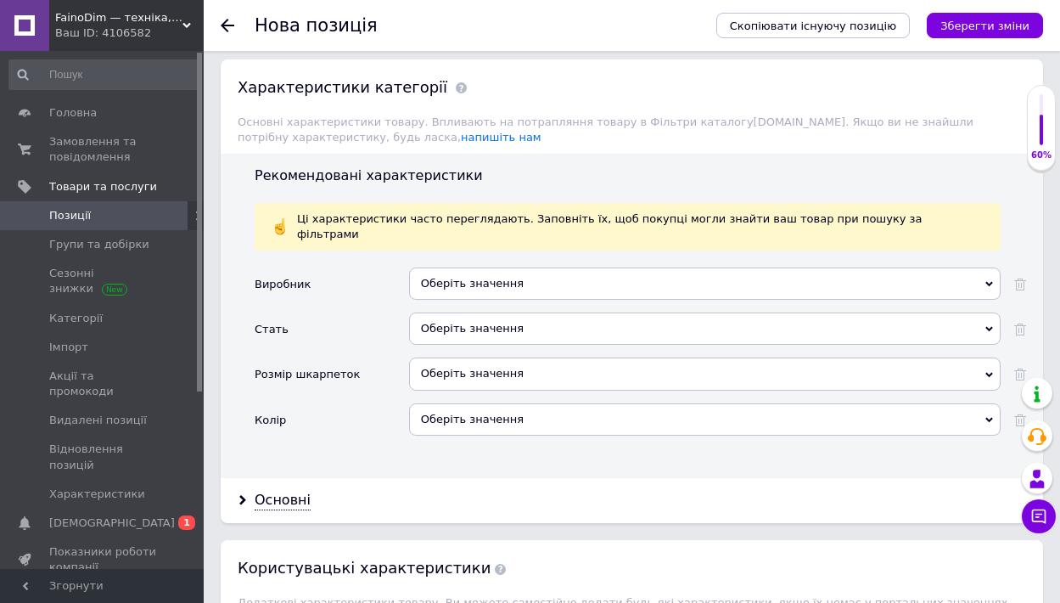
click at [456, 357] on div "Оберіть значення" at bounding box center [705, 373] width 592 height 32
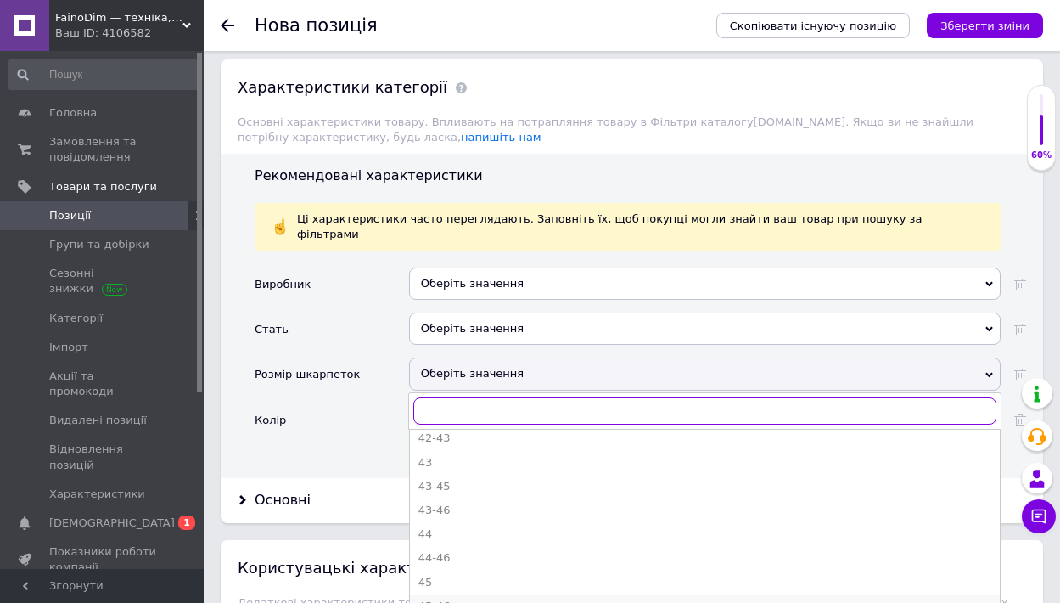
scroll to position [778, 0]
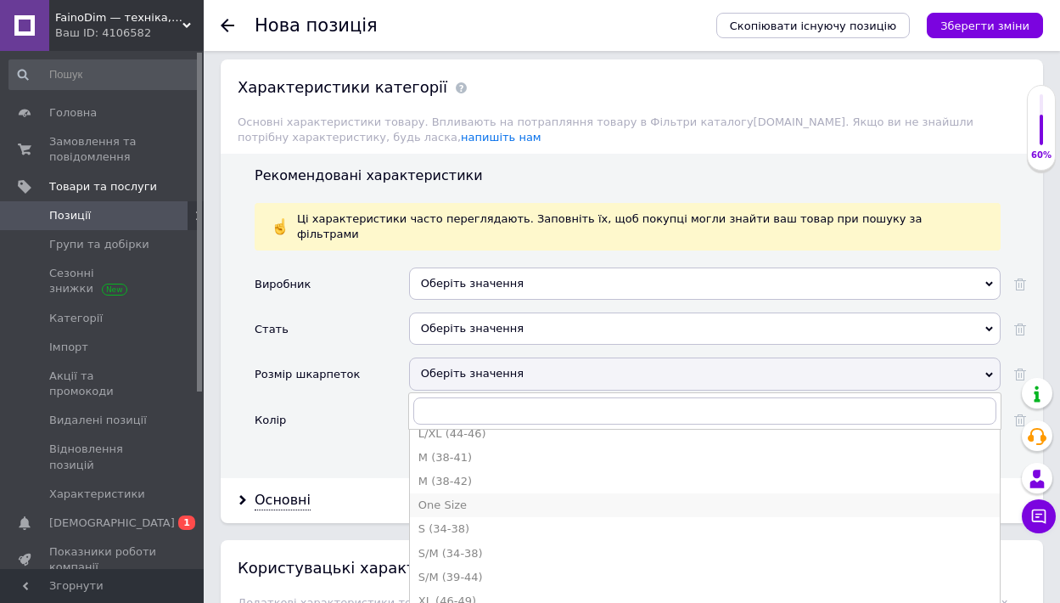
click at [565, 497] on div "One Size" at bounding box center [705, 504] width 573 height 15
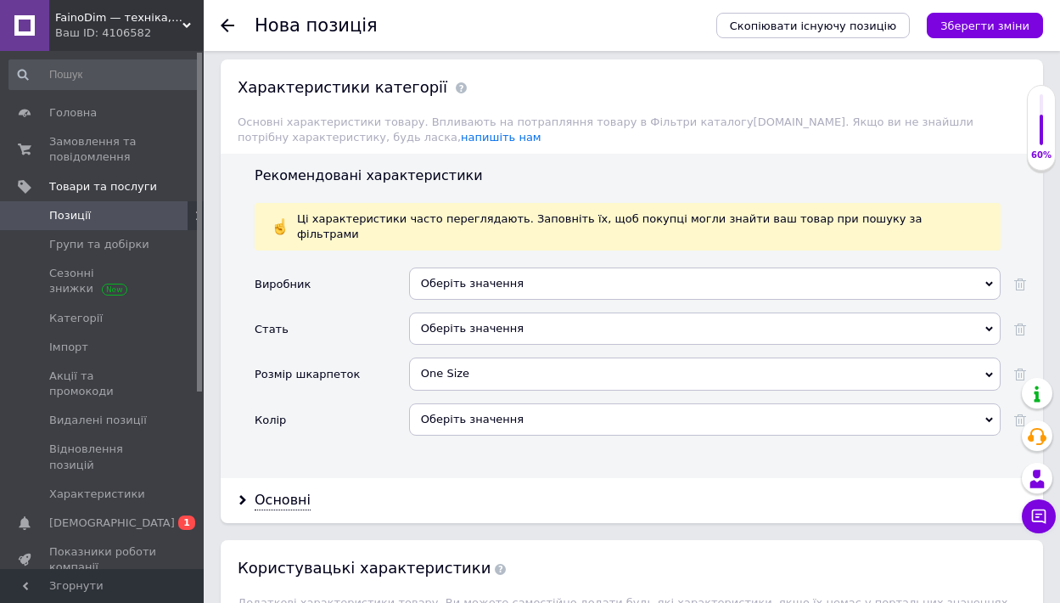
click at [572, 357] on div "One Size" at bounding box center [705, 373] width 592 height 32
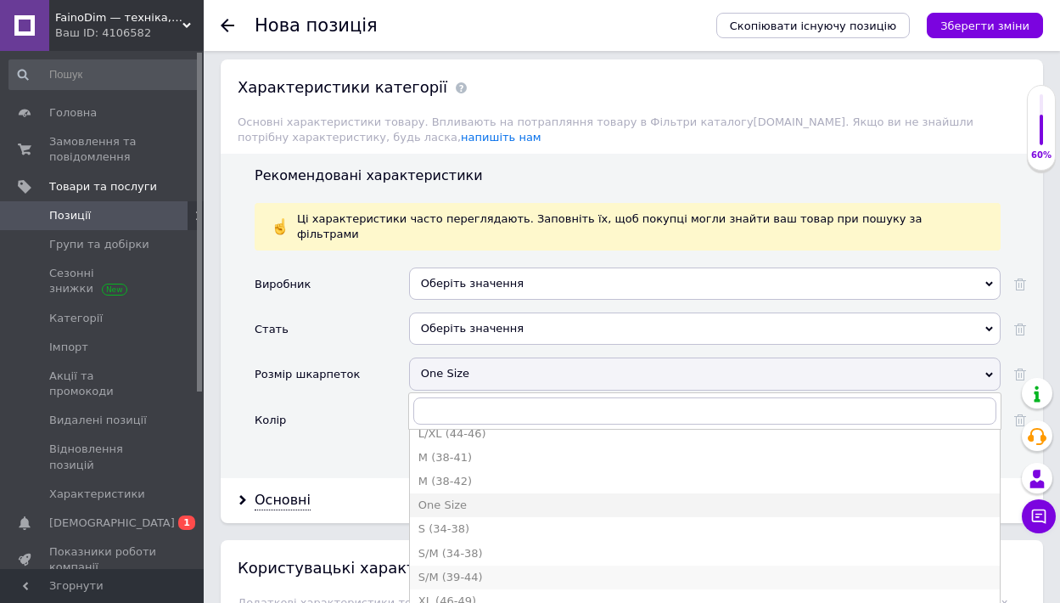
click at [453, 570] on div "S/M (39-44)" at bounding box center [705, 577] width 573 height 15
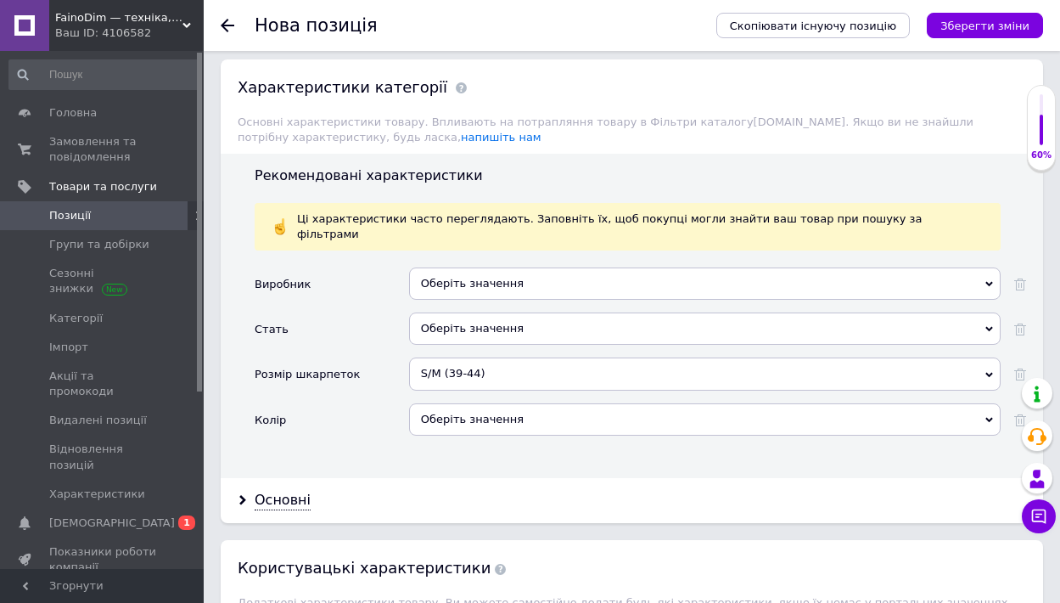
click at [599, 403] on div "Оберіть значення" at bounding box center [705, 419] width 592 height 32
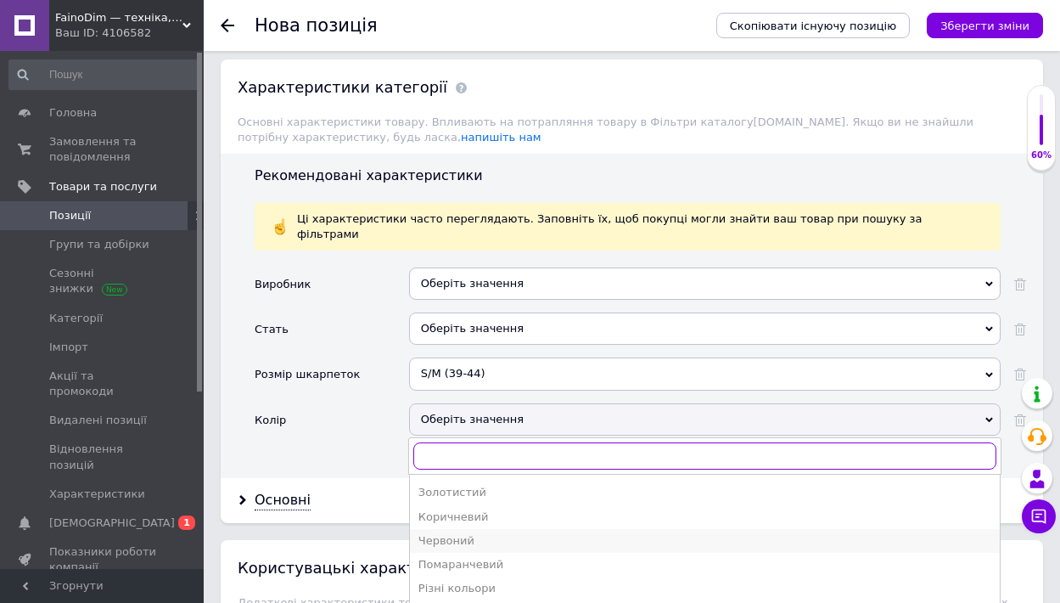
scroll to position [205, 0]
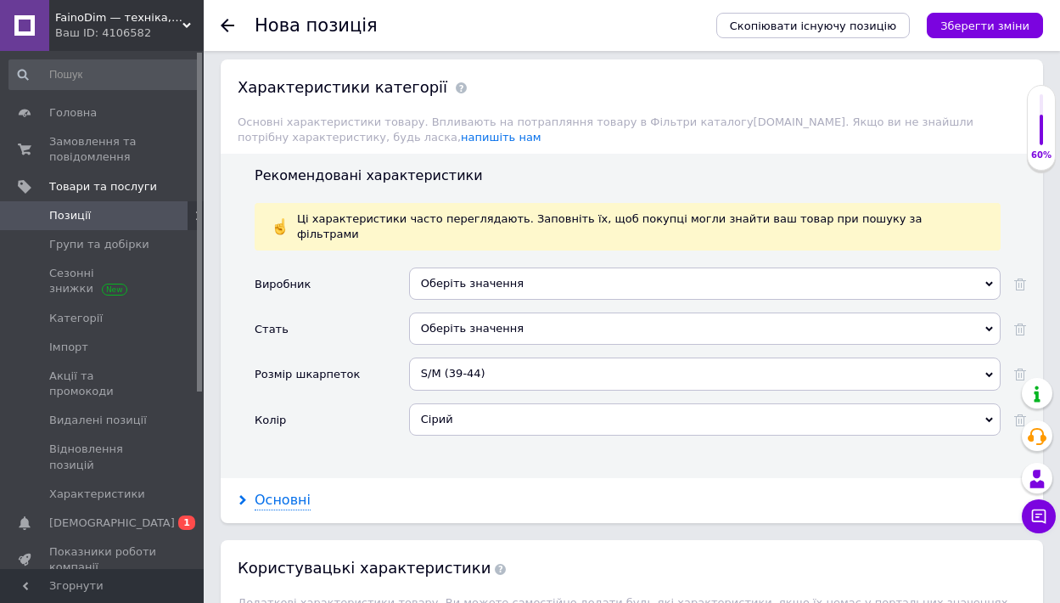
click at [244, 495] on use at bounding box center [242, 500] width 7 height 10
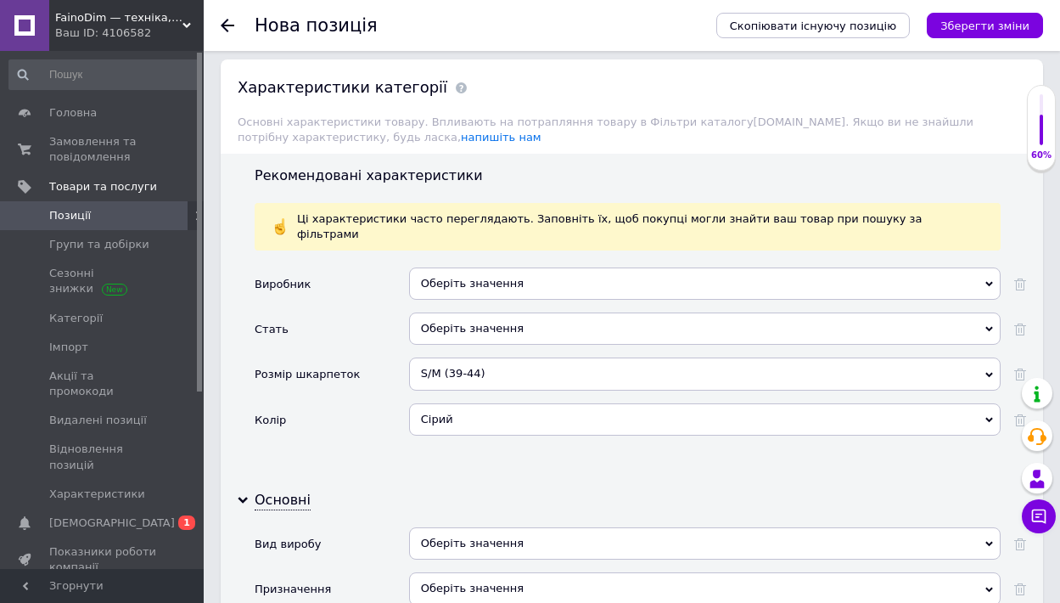
click at [492, 527] on div "Оберіть значення" at bounding box center [705, 543] width 592 height 32
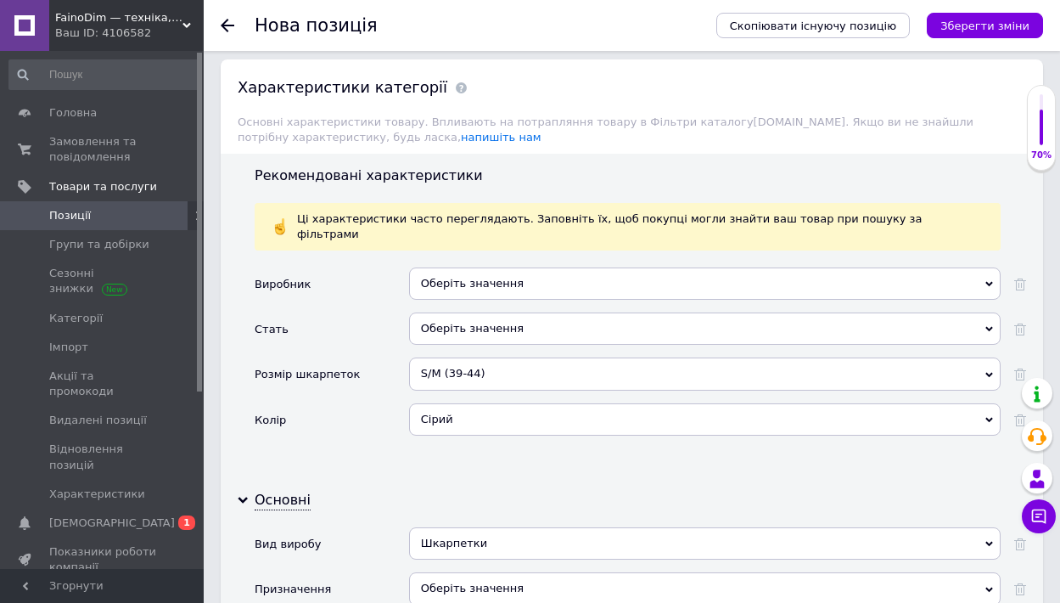
click at [508, 572] on div "Оберіть значення" at bounding box center [705, 588] width 592 height 32
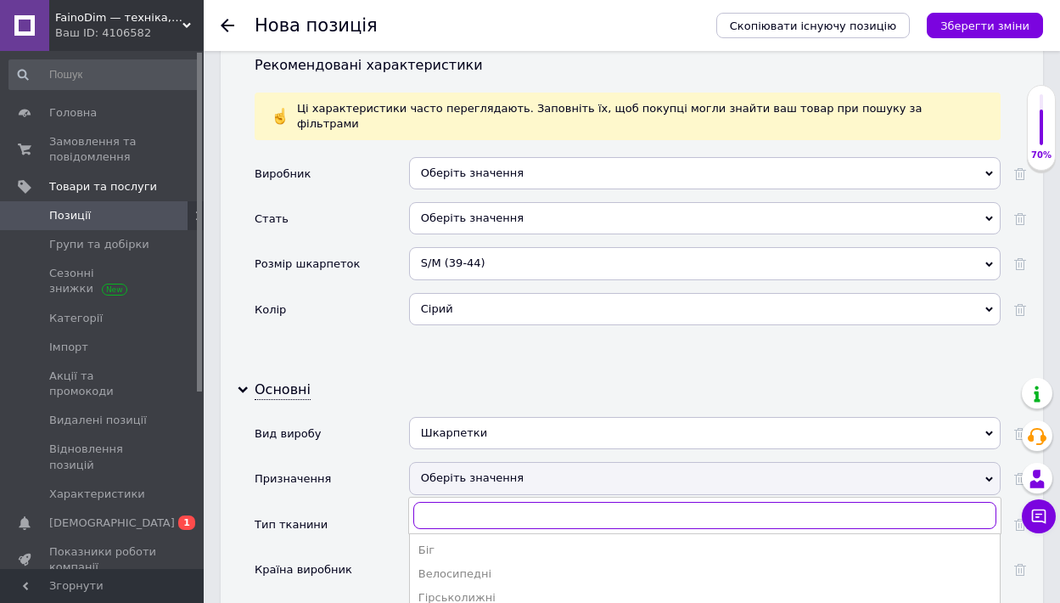
scroll to position [2211, 0]
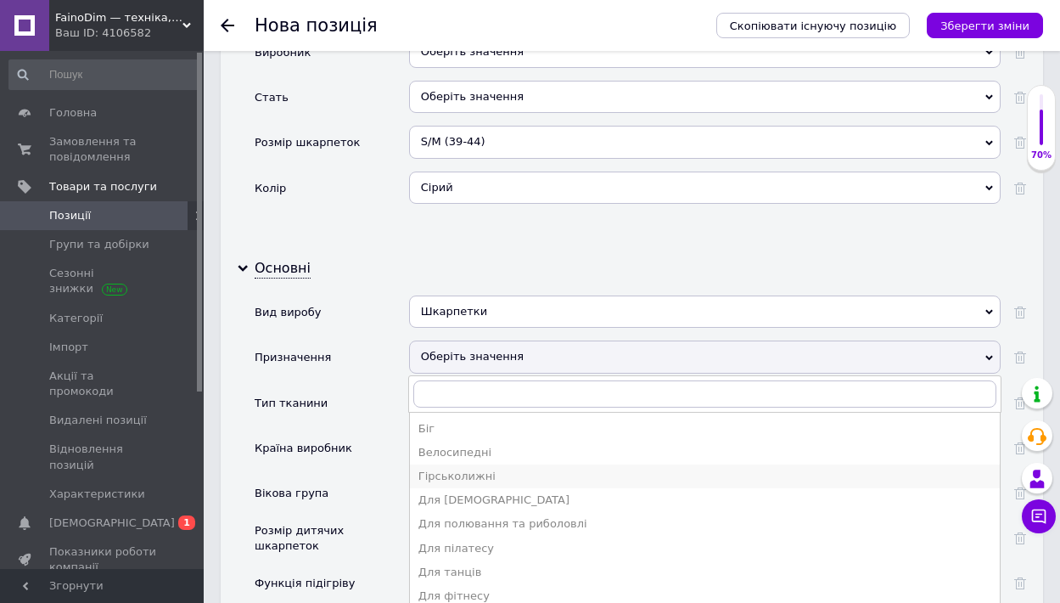
click at [474, 469] on div "Гірськолижні" at bounding box center [705, 476] width 573 height 15
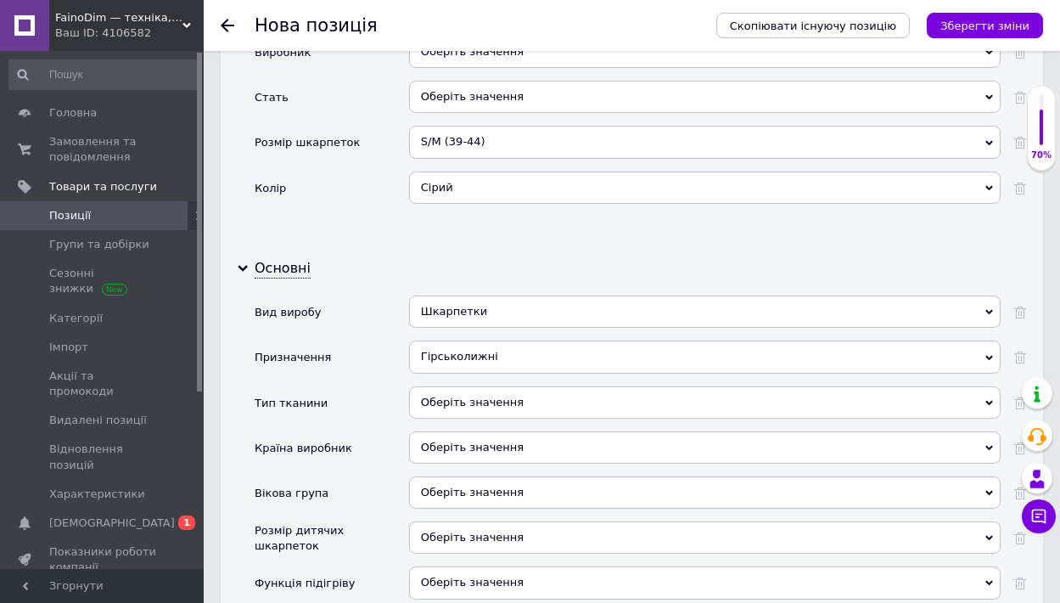
click at [492, 386] on div "Оберіть значення" at bounding box center [705, 402] width 592 height 32
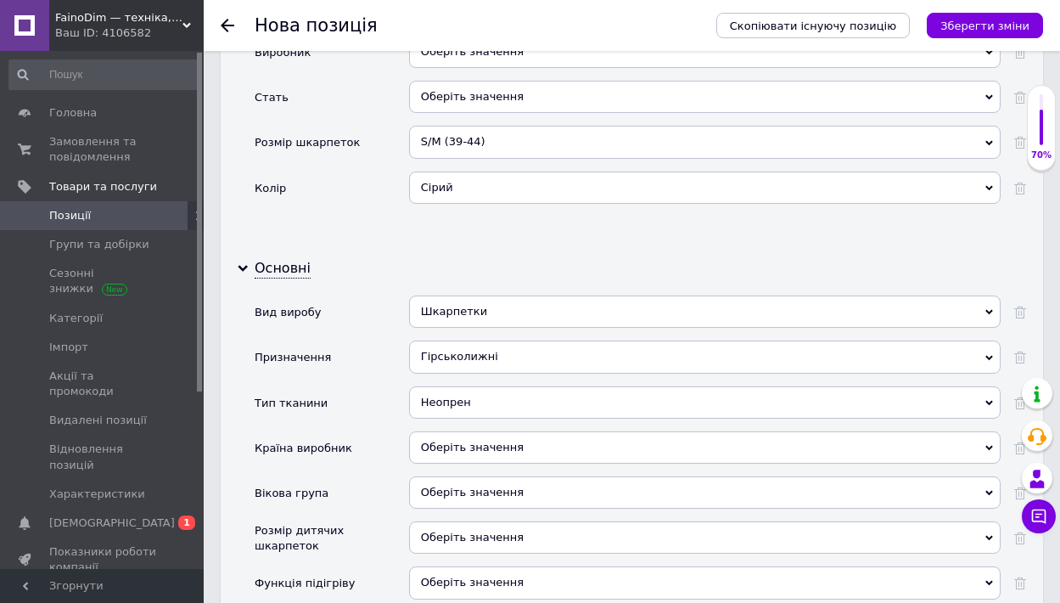
click at [536, 431] on div "Оберіть значення" at bounding box center [705, 447] width 592 height 32
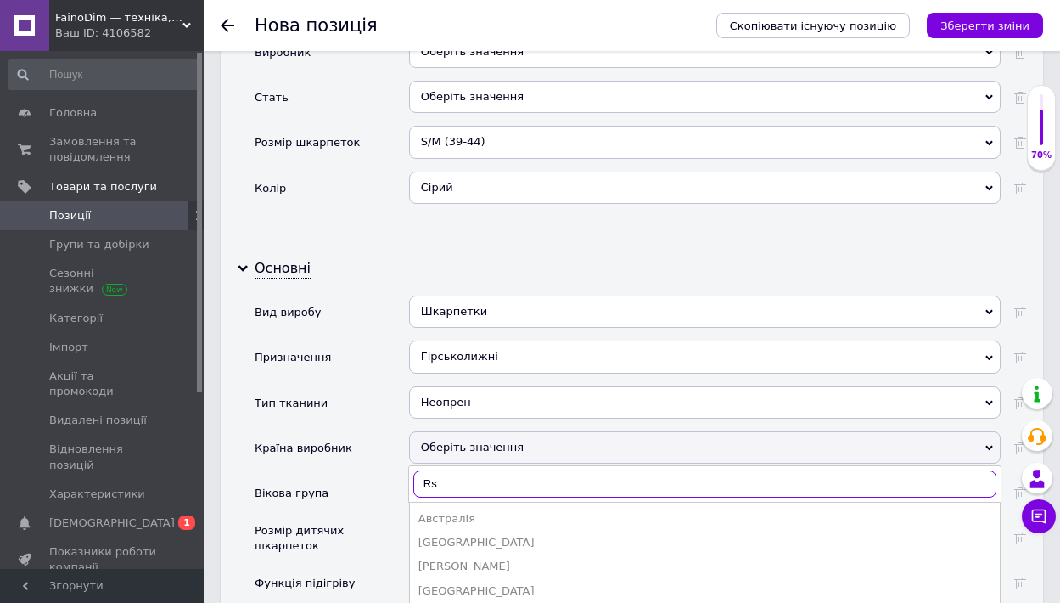
type input "R"
type input "[PERSON_NAME]"
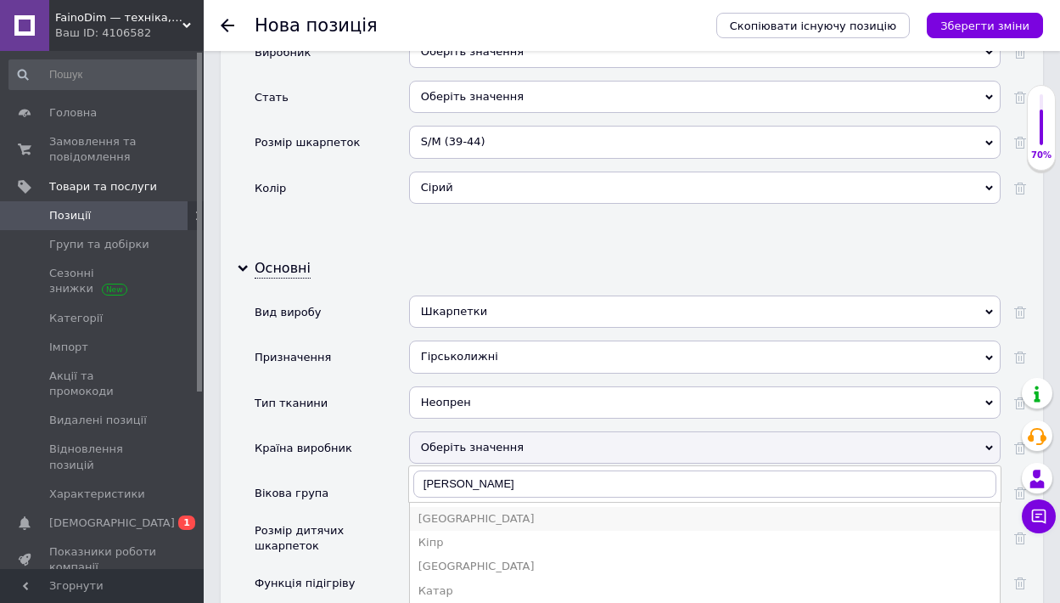
click at [480, 511] on div "[GEOGRAPHIC_DATA]" at bounding box center [705, 518] width 573 height 15
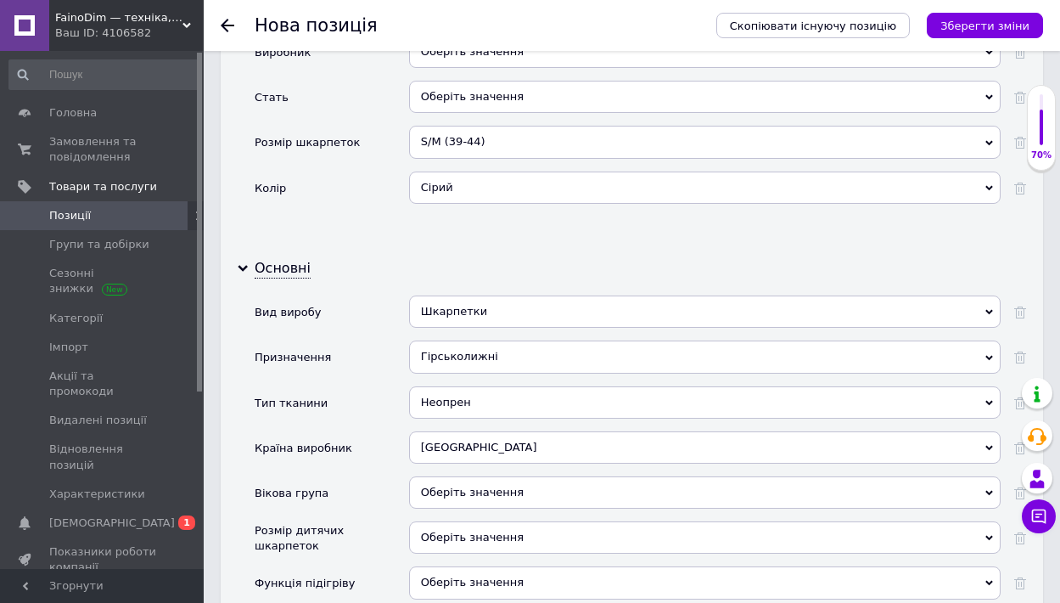
click at [502, 476] on div "Оберіть значення" at bounding box center [705, 492] width 592 height 32
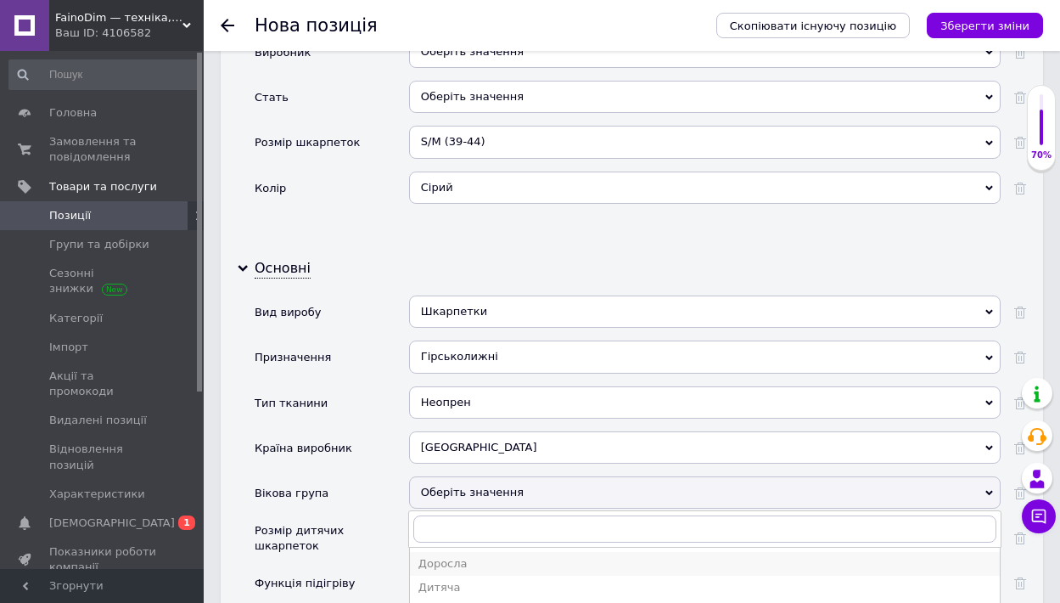
click at [471, 556] on div "Доросла" at bounding box center [705, 563] width 573 height 15
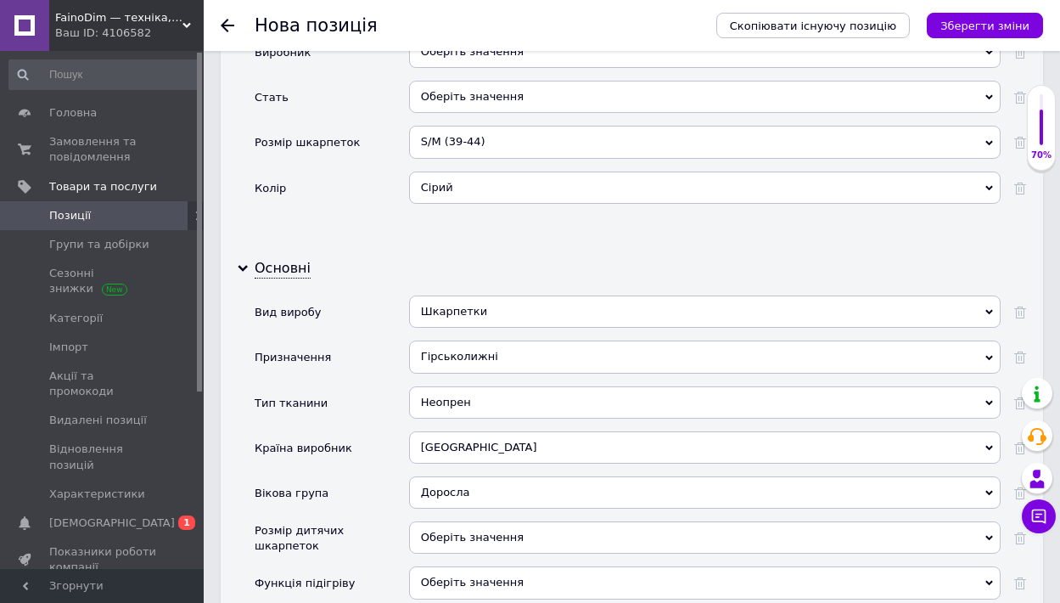
click at [488, 576] on span "Оберіть значення" at bounding box center [472, 582] width 103 height 13
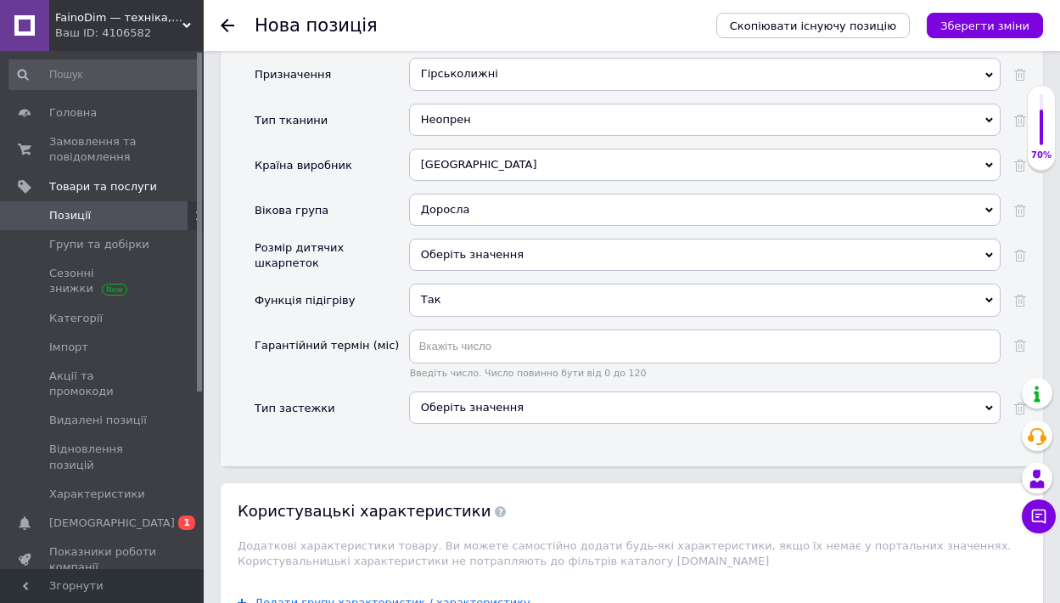
scroll to position [2744, 0]
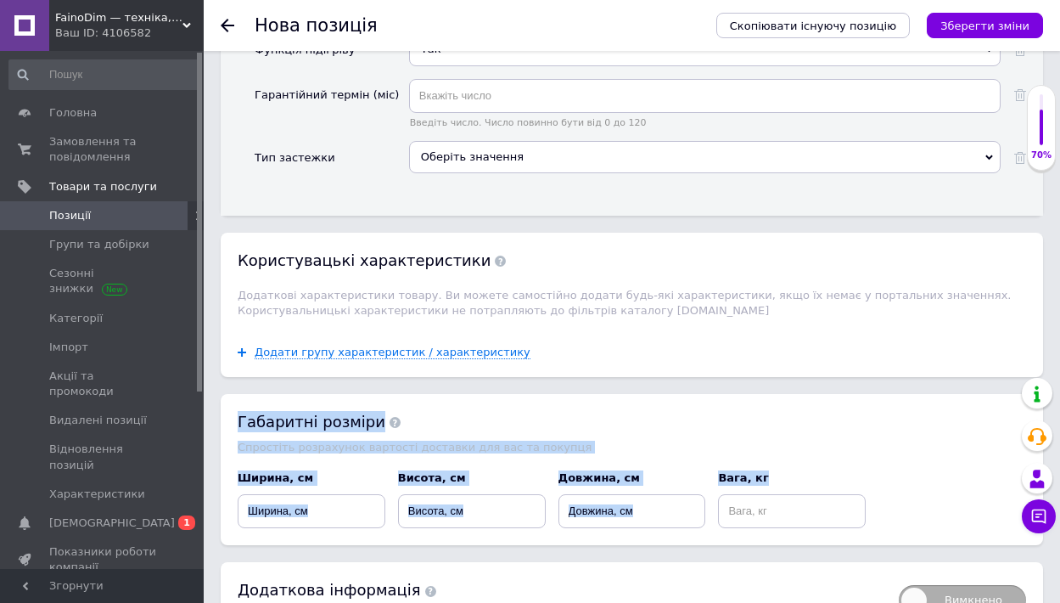
drag, startPoint x: 280, startPoint y: 317, endPoint x: 781, endPoint y: 431, distance: 513.8
click at [781, 431] on div "Габаритні розміри Спростіть розрахунок вартості доставки для вас та покупця Шир…" at bounding box center [632, 469] width 823 height 151
copy div "Габаритні розміри Спростіть розрахунок вартості доставки для вас та покупця Шир…"
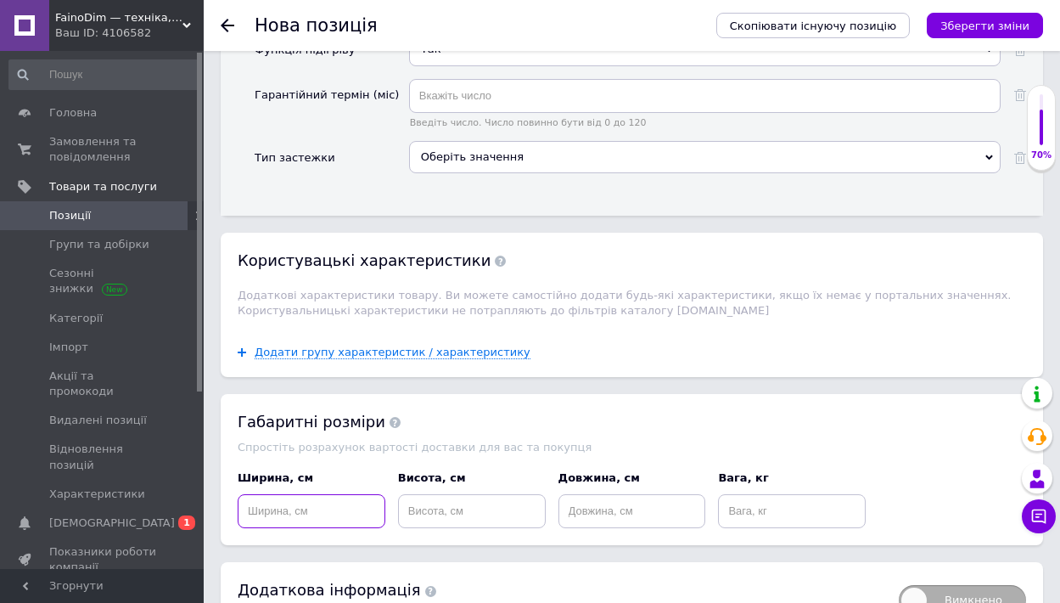
click at [321, 494] on input at bounding box center [312, 511] width 148 height 34
type input "20"
click at [468, 494] on input at bounding box center [472, 511] width 148 height 34
type input "4"
click at [604, 494] on input at bounding box center [633, 511] width 148 height 34
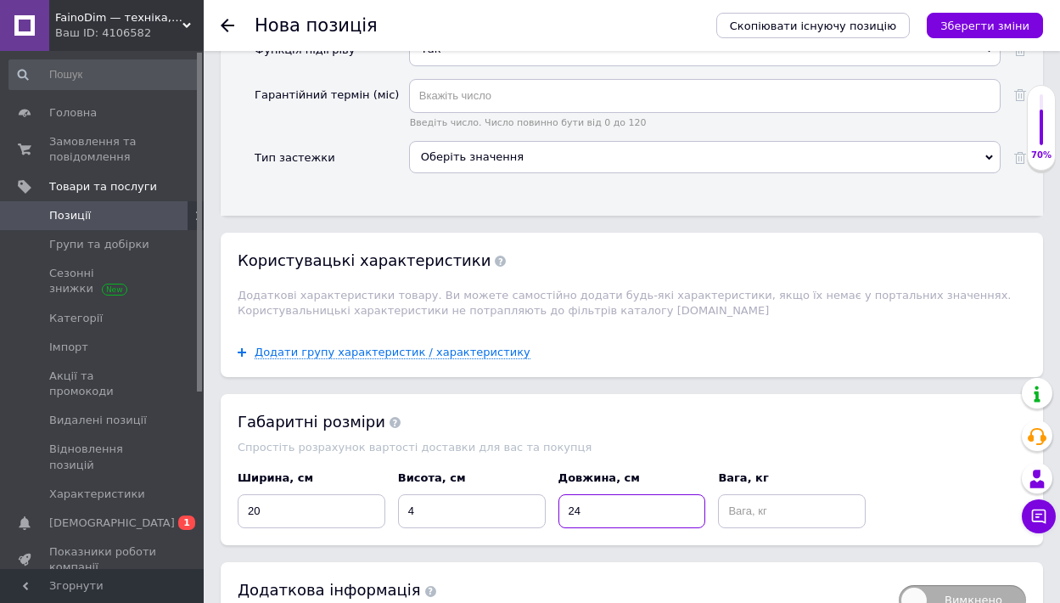
type input "24"
click at [758, 494] on input at bounding box center [792, 511] width 148 height 34
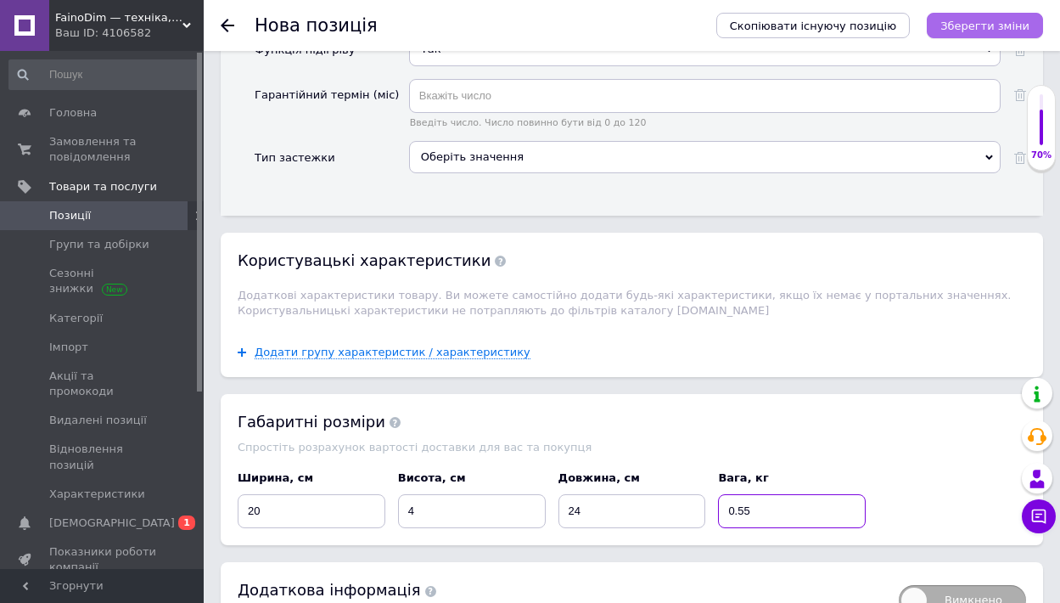
type input "0.55"
click at [971, 21] on icon "Зберегти зміни" at bounding box center [985, 26] width 89 height 13
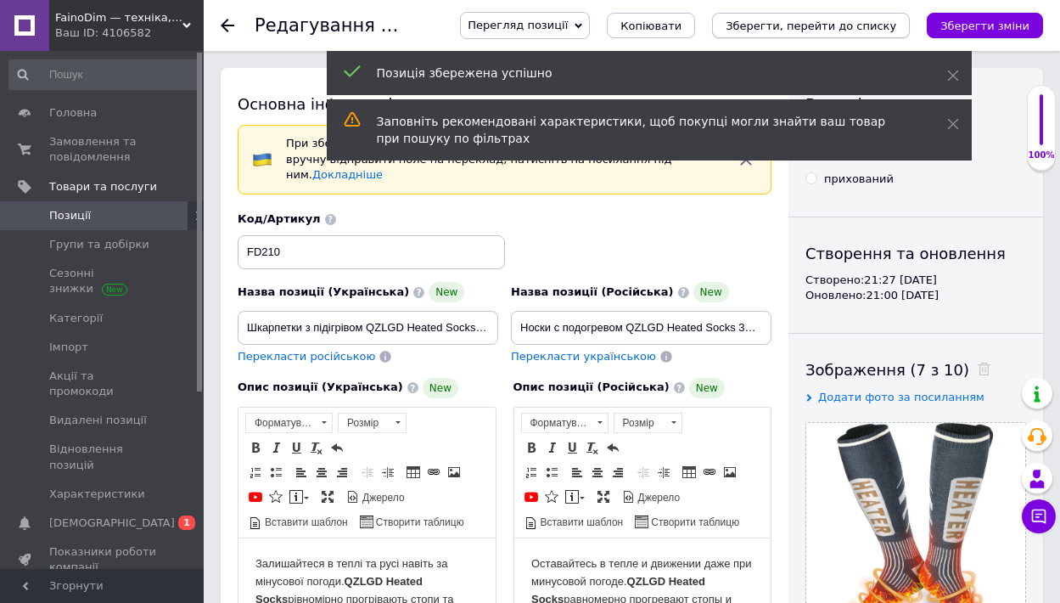
click at [863, 25] on icon "Зберегти, перейти до списку" at bounding box center [811, 26] width 171 height 13
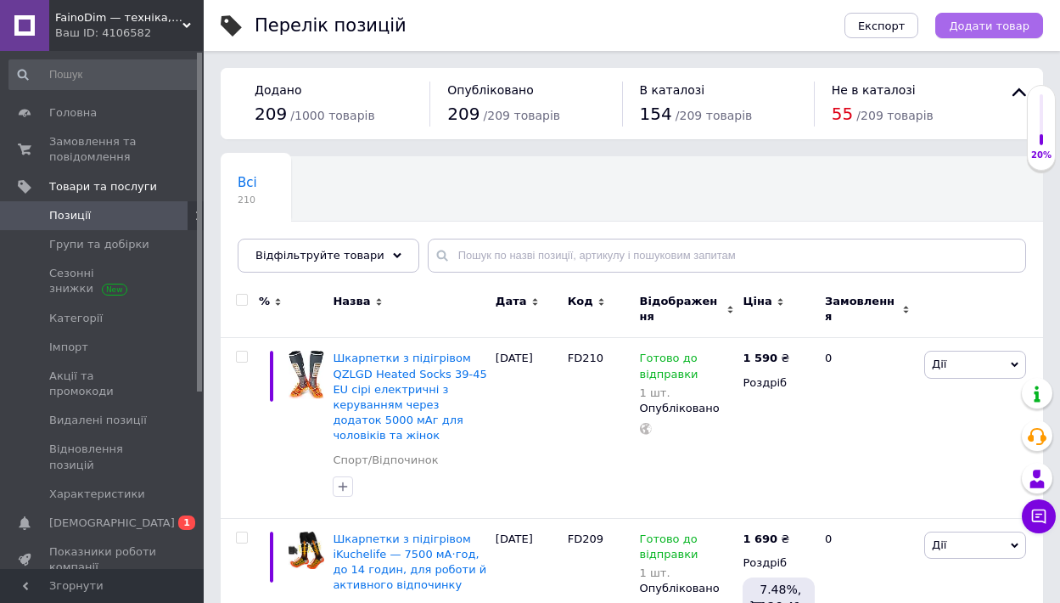
click at [986, 29] on span "Додати товар" at bounding box center [989, 26] width 81 height 13
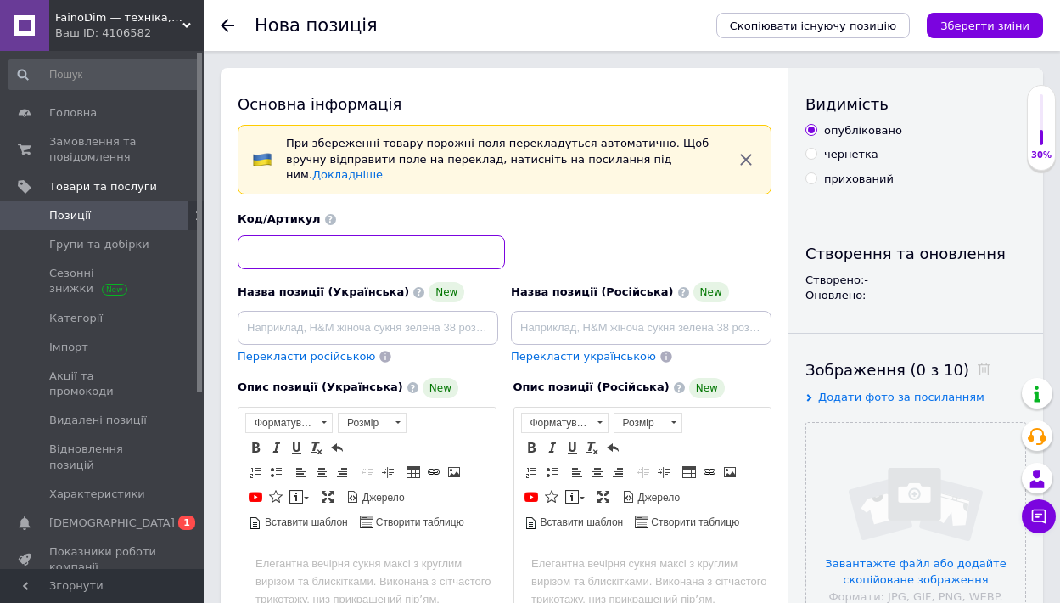
click at [351, 235] on input at bounding box center [371, 252] width 267 height 34
type input "[PERSON_NAME]"
type input "FD211"
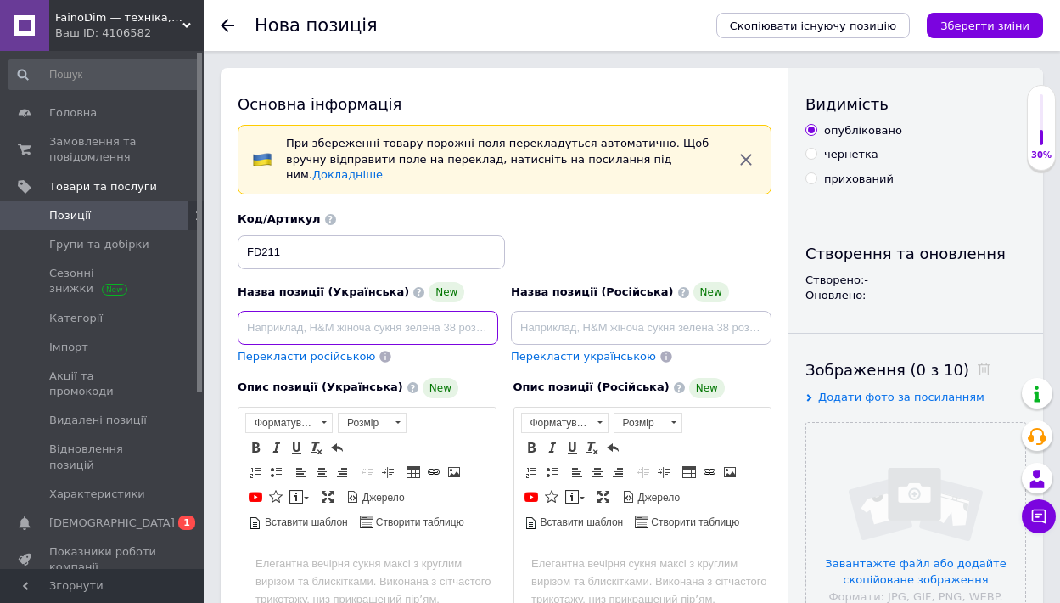
click at [340, 311] on input at bounding box center [368, 328] width 261 height 34
paste input "Шкарпетки з підігрівом 5000 мА·год — 4 режими, APP-керування, унісекс"
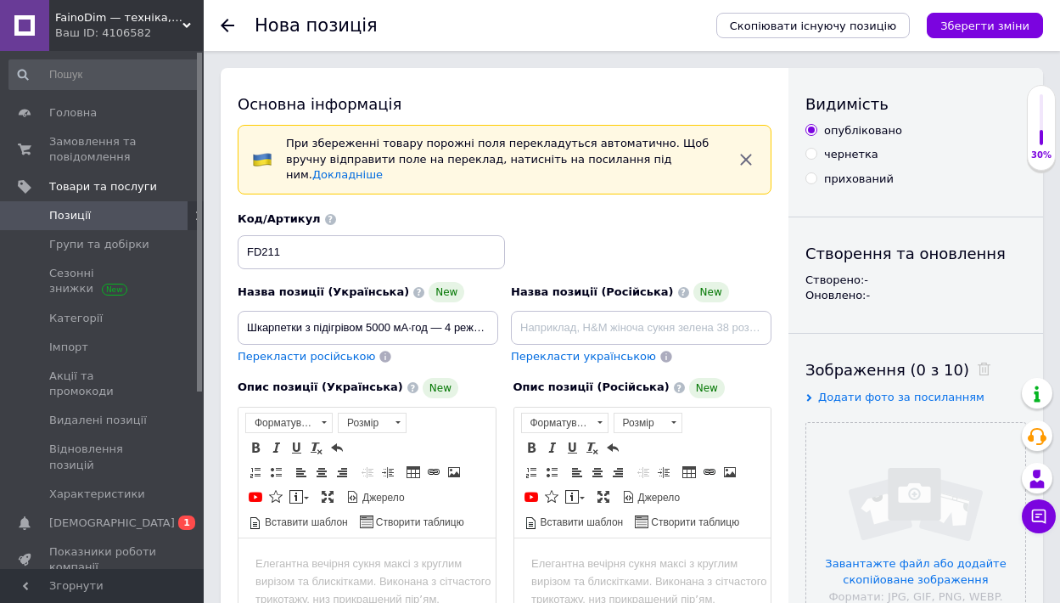
click at [437, 518] on span "Панель інструментів редактора Форматування Форматування Розмір Розмір Жирний Сп…" at bounding box center [367, 472] width 257 height 131
click at [349, 540] on html at bounding box center [367, 563] width 257 height 52
drag, startPoint x: 246, startPoint y: 306, endPoint x: 522, endPoint y: 310, distance: 275.9
click at [522, 310] on div "Назва позиції (Українська) [GEOGRAPHIC_DATA] з підігрівом 5000 мА·год — 4 режим…" at bounding box center [505, 288] width 547 height 166
type input "Обігрівальні шкарпетки PTHTECHUS (розмір L), 2×5000 мА·год, 4 режими, керування…"
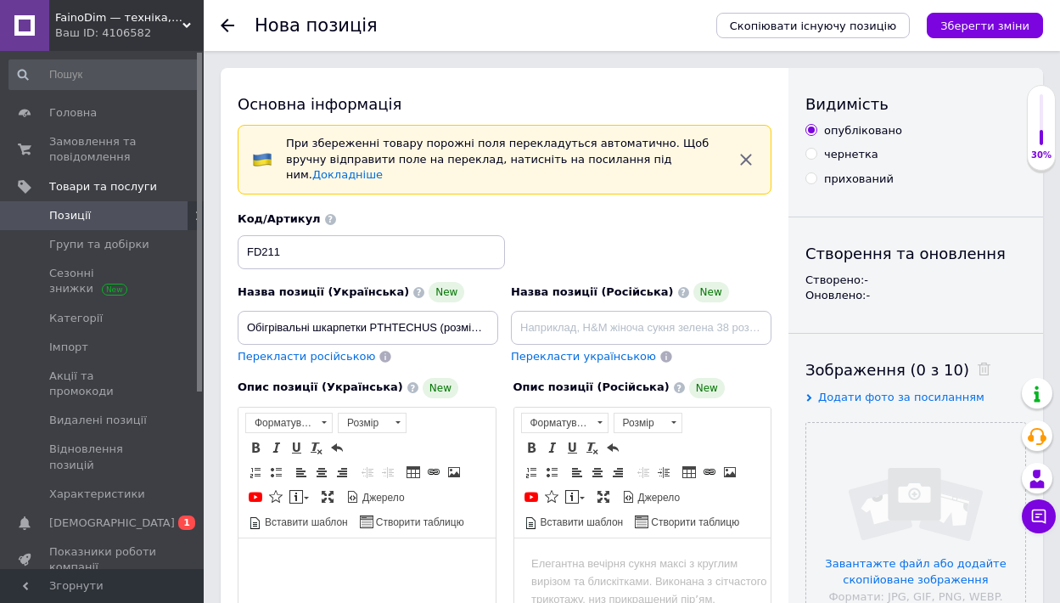
click at [340, 558] on body "Редактор, 647B0DFB-C4FA-494E-B09F-3763C34C7B83" at bounding box center [367, 563] width 223 height 18
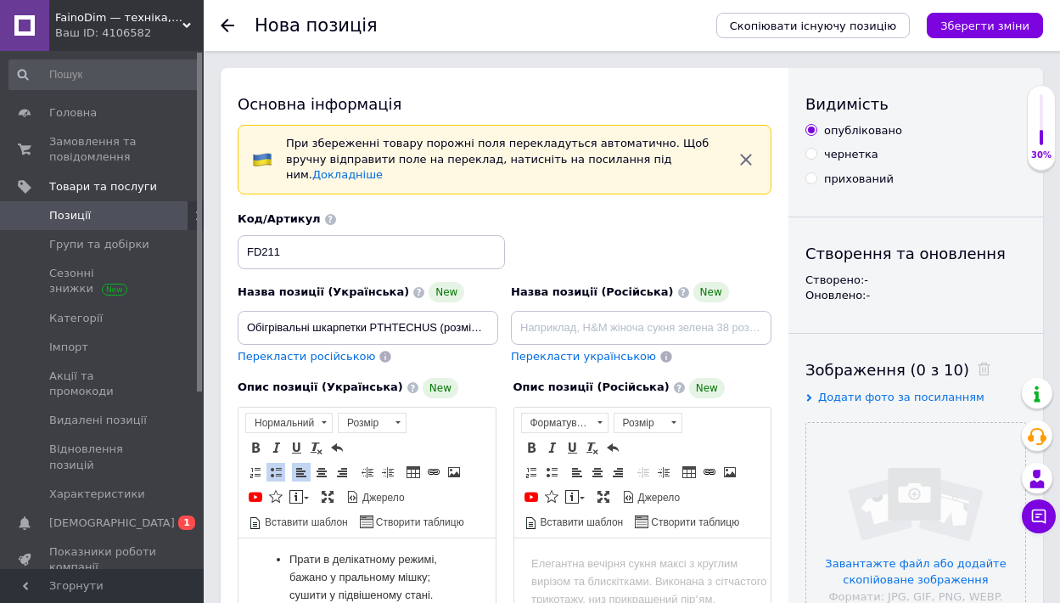
scroll to position [130, 0]
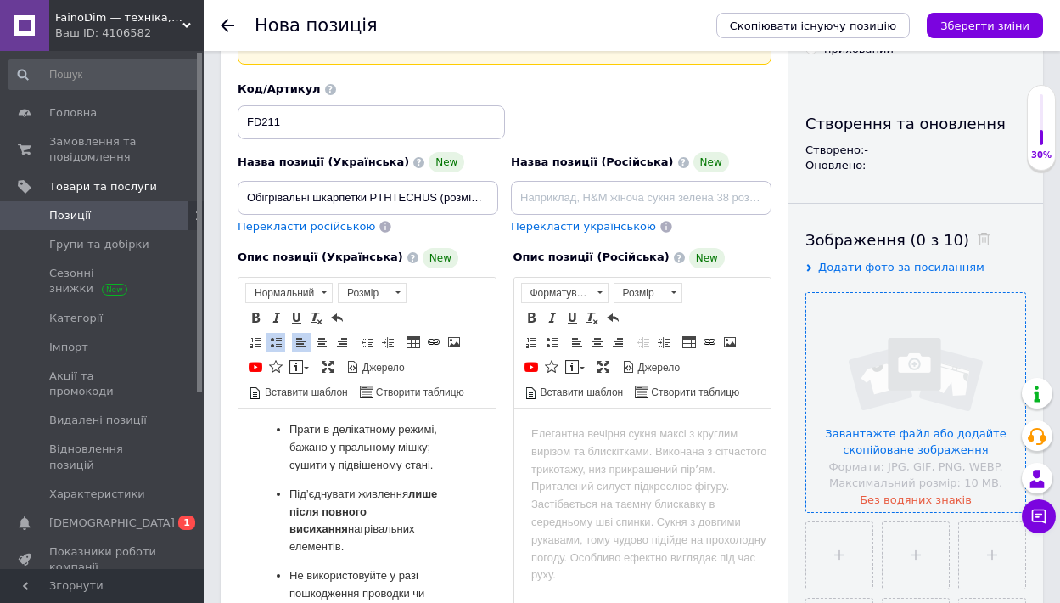
click at [935, 411] on input "file" at bounding box center [915, 402] width 219 height 219
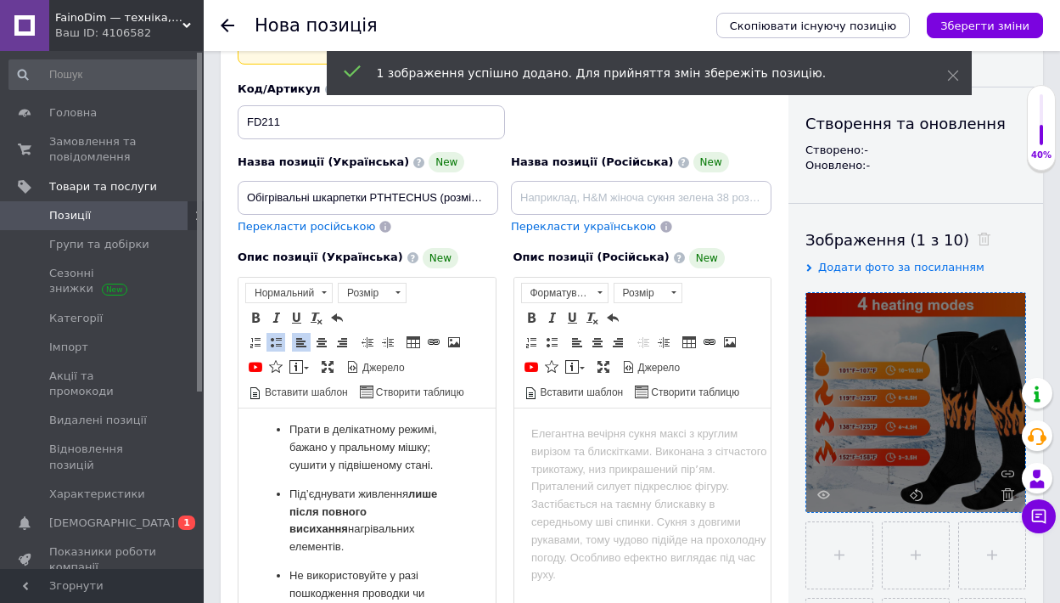
click at [863, 559] on input "file" at bounding box center [839, 555] width 66 height 66
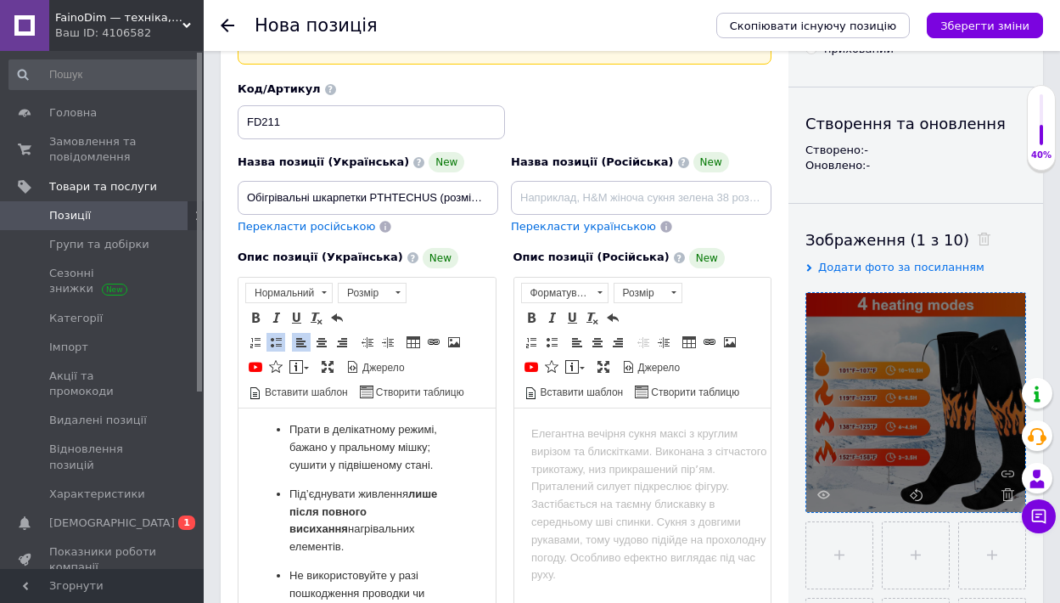
type input "C:\fakepath\71CsoM-js+L._AC_SL1500_.jpg"
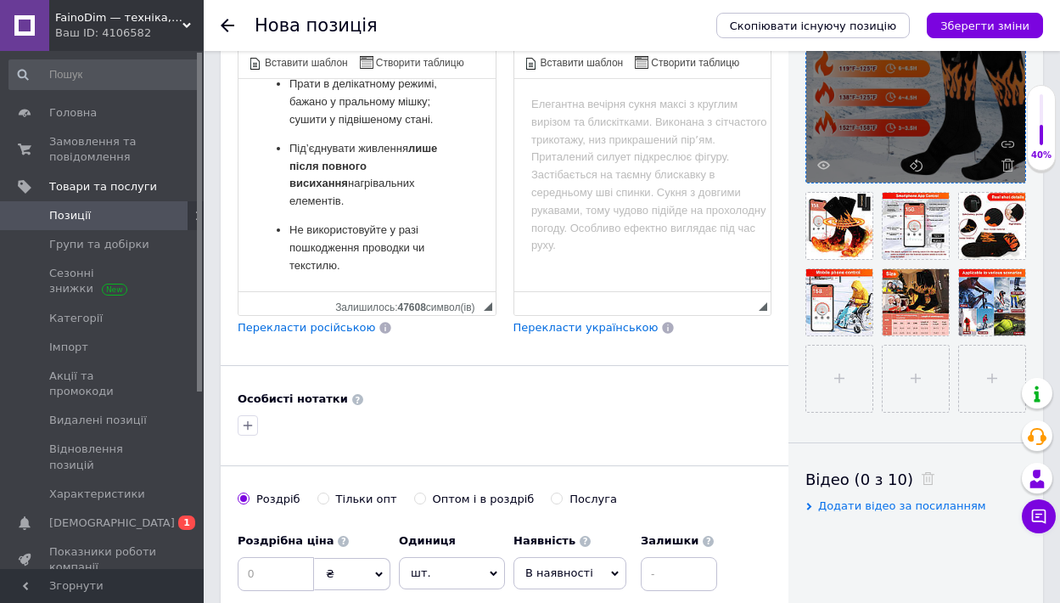
scroll to position [603, 0]
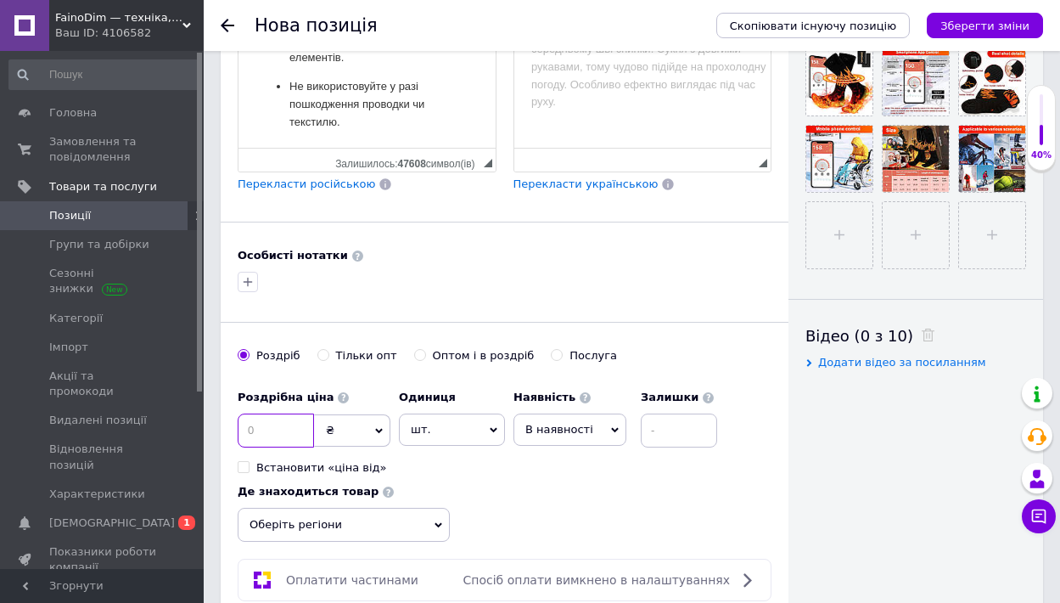
click at [267, 413] on input at bounding box center [276, 430] width 76 height 34
type input "1590"
click at [591, 413] on span "В наявності" at bounding box center [570, 429] width 113 height 32
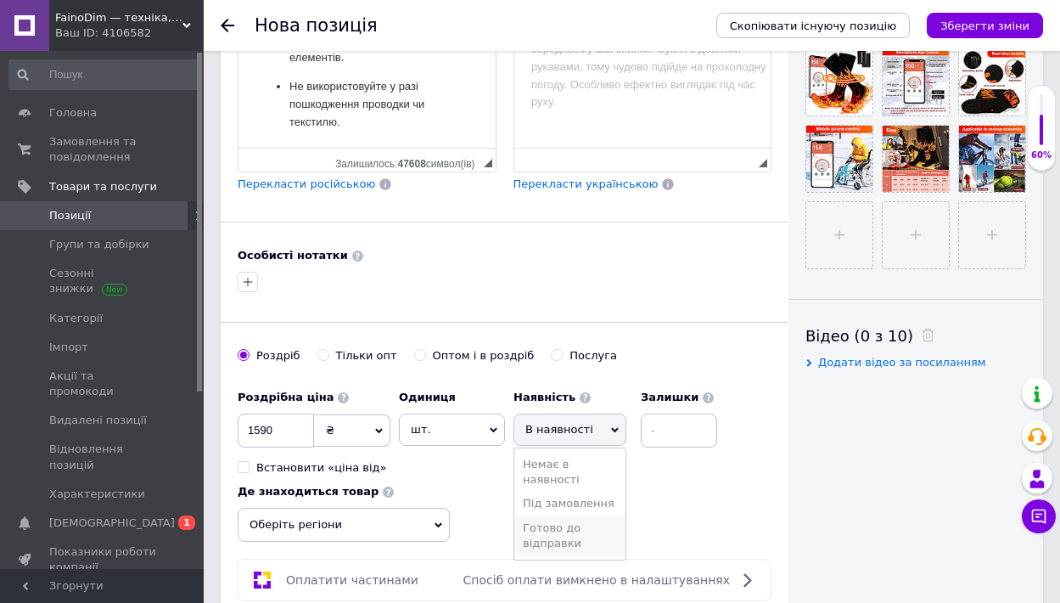
click at [569, 516] on li "Готово до відправки" at bounding box center [569, 535] width 111 height 39
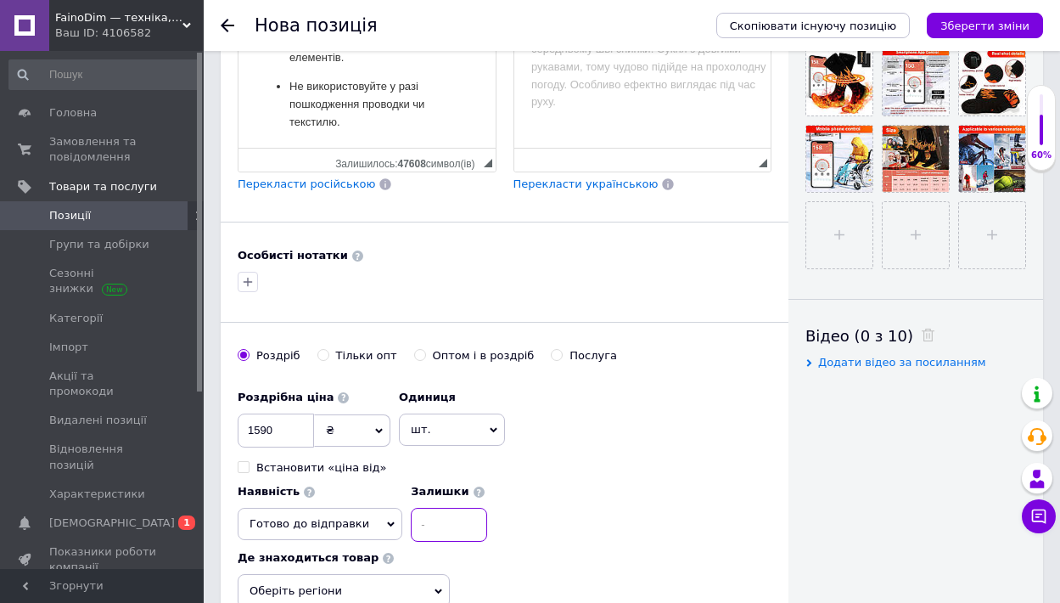
click at [487, 508] on input at bounding box center [449, 525] width 76 height 34
type input "1"
click at [263, 413] on input "1590" at bounding box center [276, 430] width 76 height 34
type input "1690"
click at [433, 574] on span "Оберіть регіони" at bounding box center [344, 591] width 212 height 34
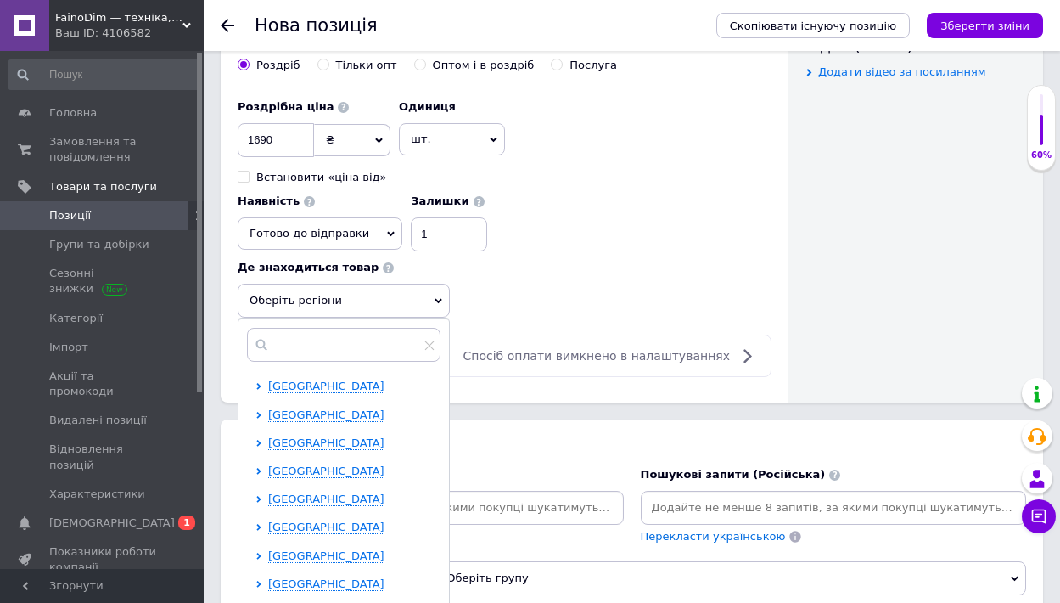
scroll to position [975, 0]
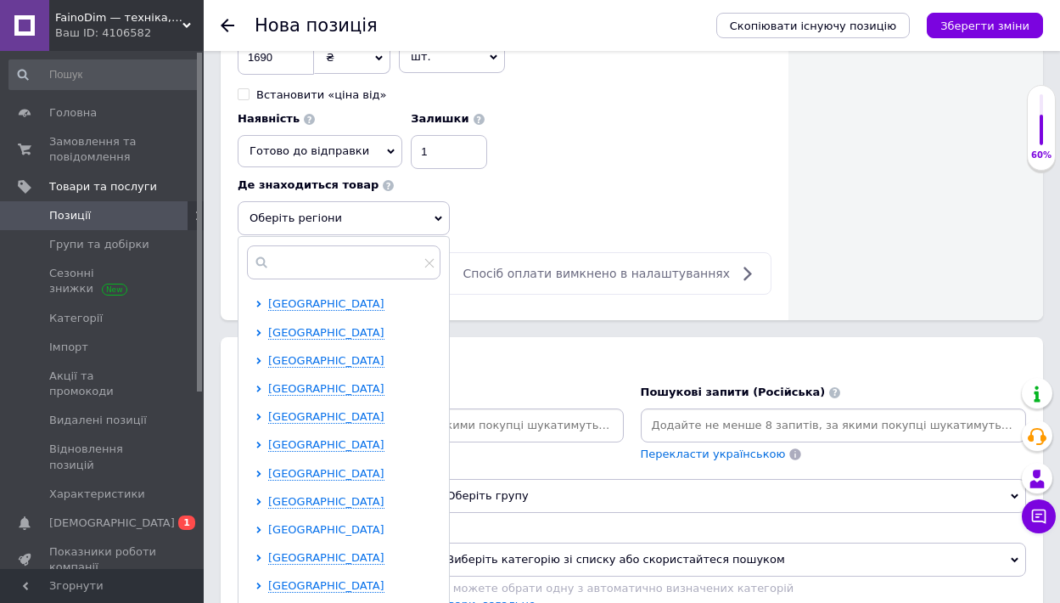
click at [257, 526] on icon at bounding box center [259, 529] width 7 height 7
click at [274, 551] on input "checkbox" at bounding box center [273, 556] width 11 height 11
checkbox input "true"
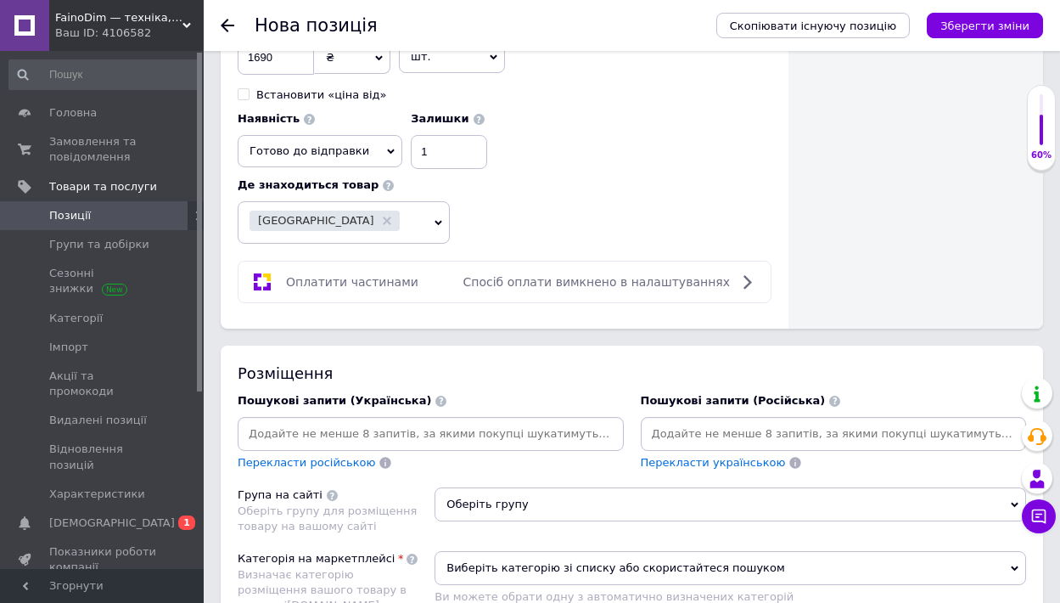
click at [296, 421] on input at bounding box center [430, 433] width 379 height 25
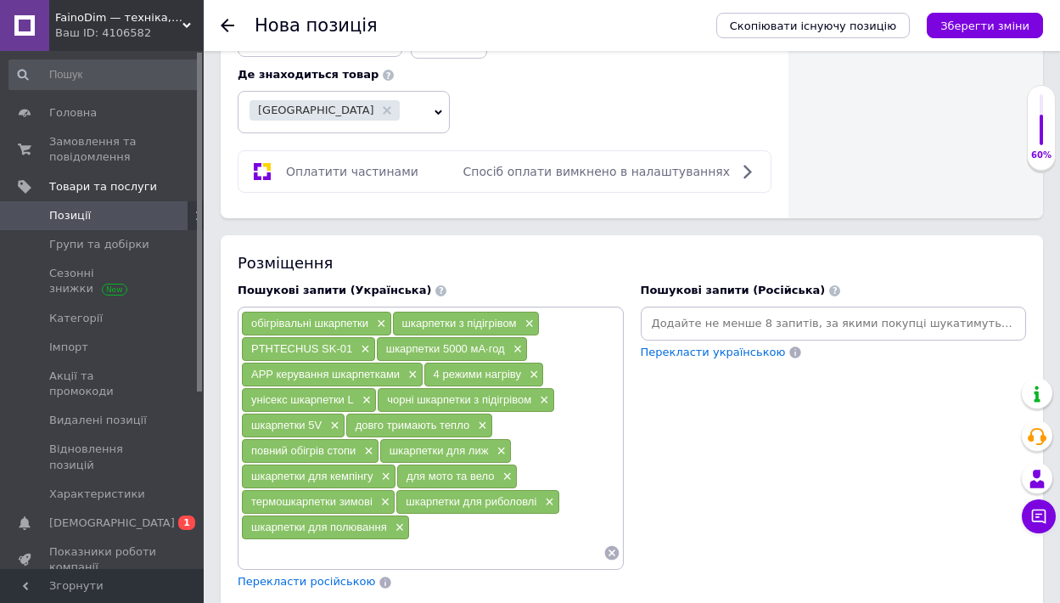
scroll to position [1214, 0]
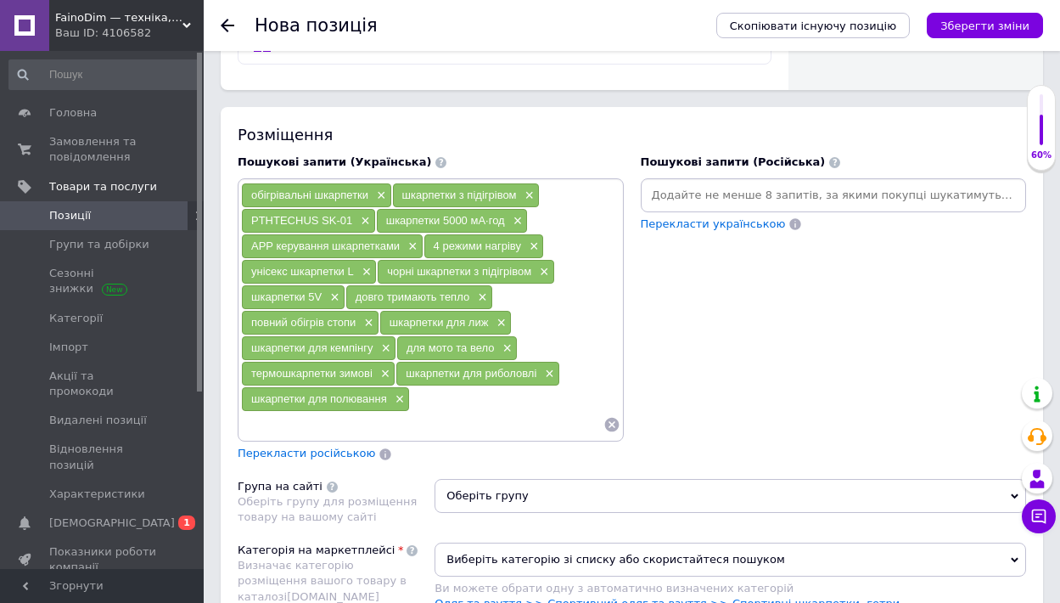
click at [625, 597] on link "Одяг та взуття >> Спортивний одяг та взуття >> Спортивні шкарпетки, гетри" at bounding box center [667, 603] width 465 height 13
click at [681, 479] on span "Оберіть групу" at bounding box center [731, 496] width 592 height 34
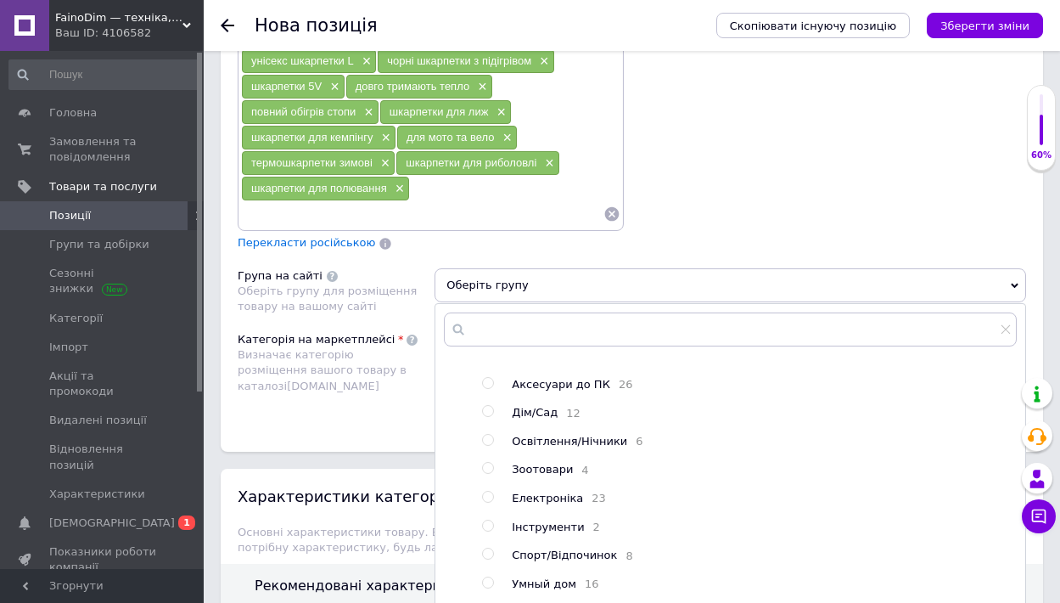
scroll to position [1505, 0]
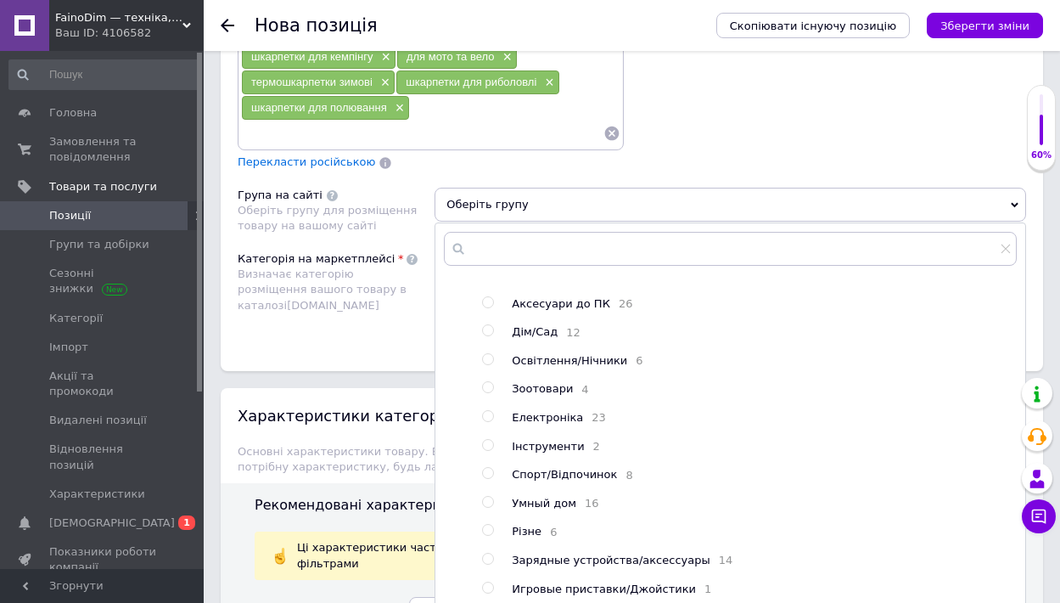
click at [493, 467] on span at bounding box center [488, 473] width 12 height 12
click at [493, 468] on input "radio" at bounding box center [487, 473] width 11 height 11
radio input "true"
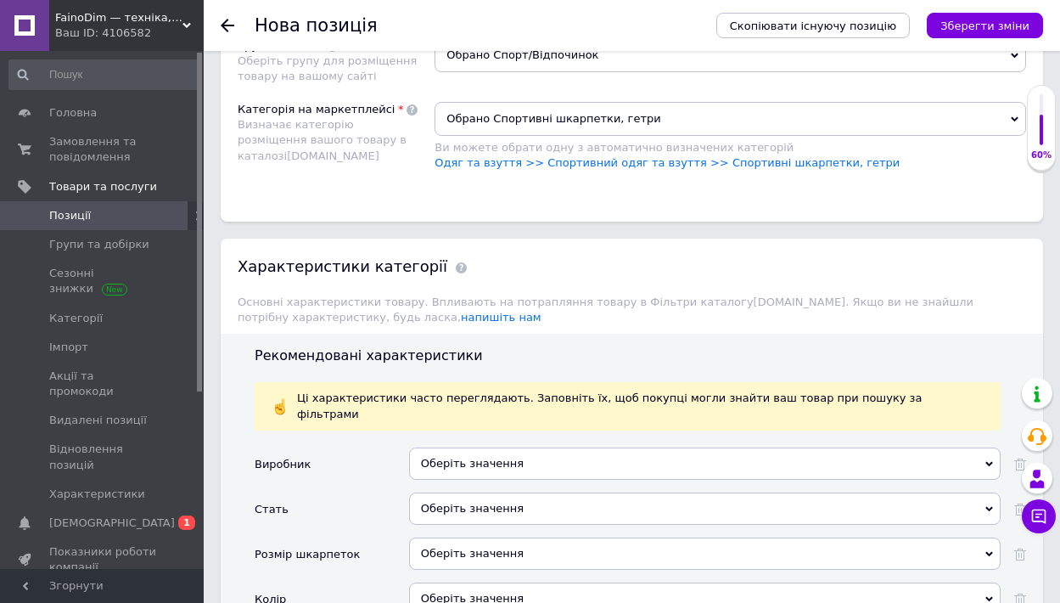
scroll to position [1770, 0]
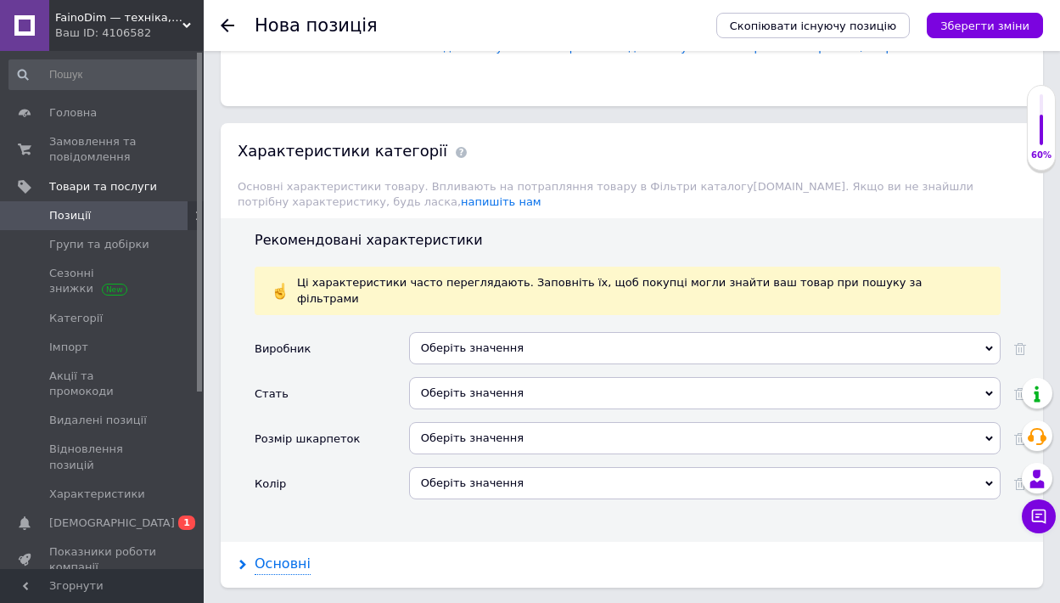
click at [288, 554] on div "Основні" at bounding box center [283, 564] width 56 height 20
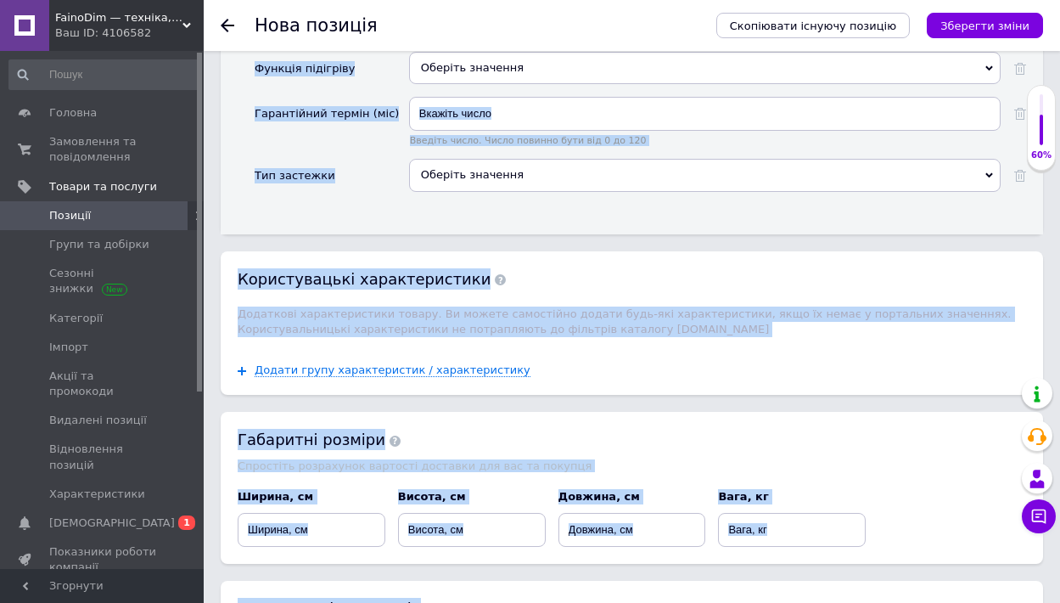
scroll to position [2599, 0]
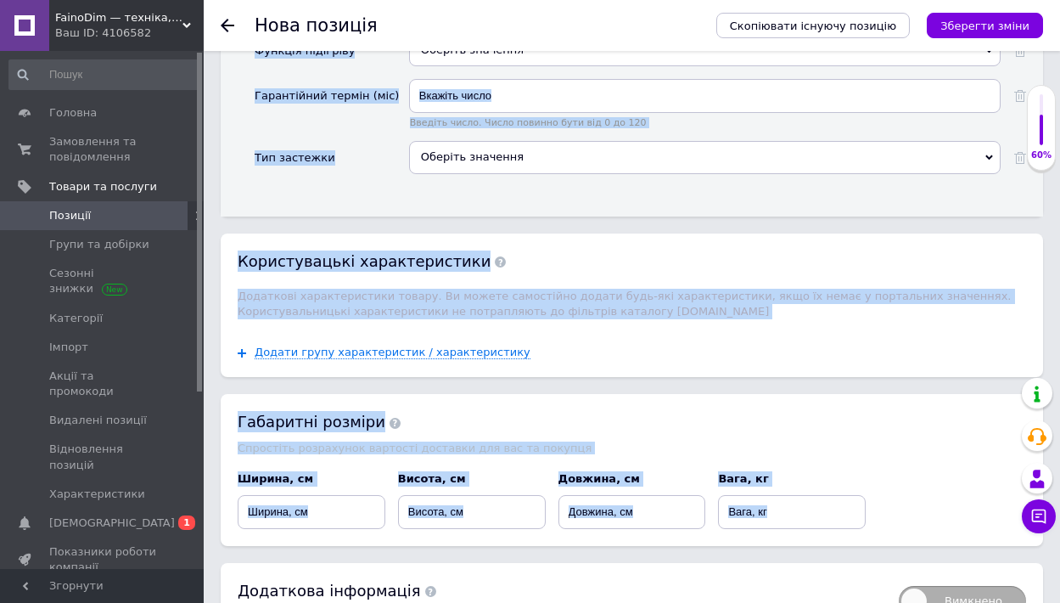
drag, startPoint x: 245, startPoint y: 238, endPoint x: 591, endPoint y: 467, distance: 414.6
copy div "Loremips Dolorsi ametcons Adipi Elitsed doeiusmo Tempor incididun Utlabor etdol…"
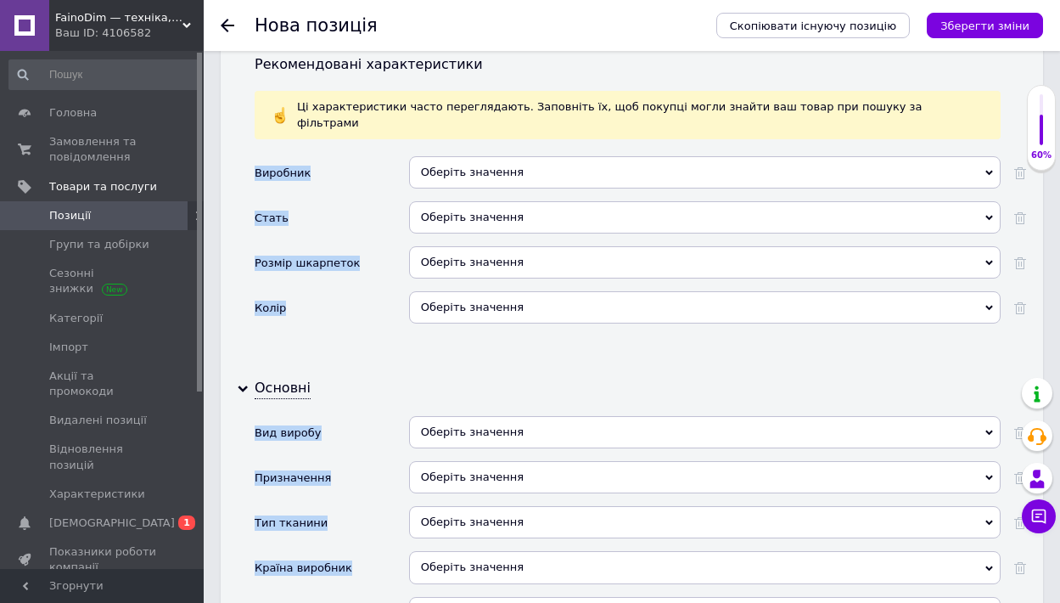
scroll to position [1621, 0]
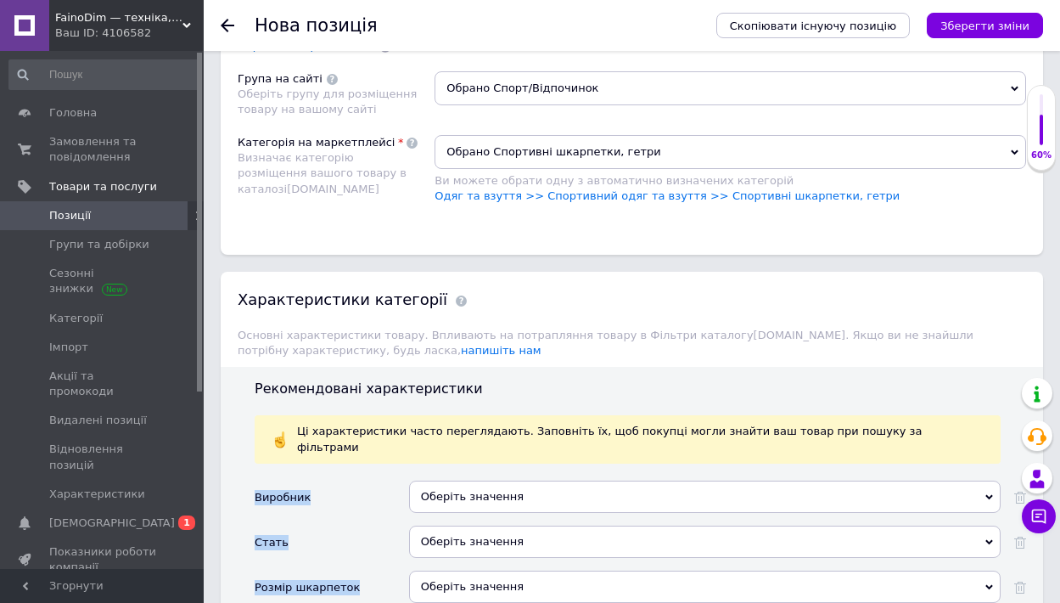
click at [433, 480] on div "Оберіть значення" at bounding box center [705, 496] width 592 height 32
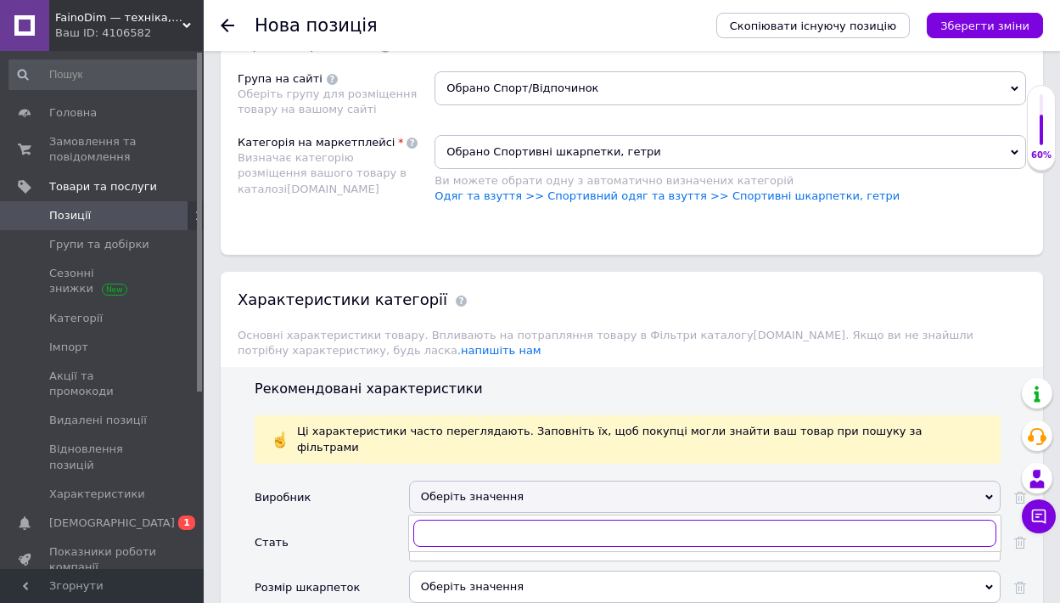
paste input "PTHTECHUS"
type input "P"
click at [338, 525] on div "Стать" at bounding box center [332, 547] width 155 height 45
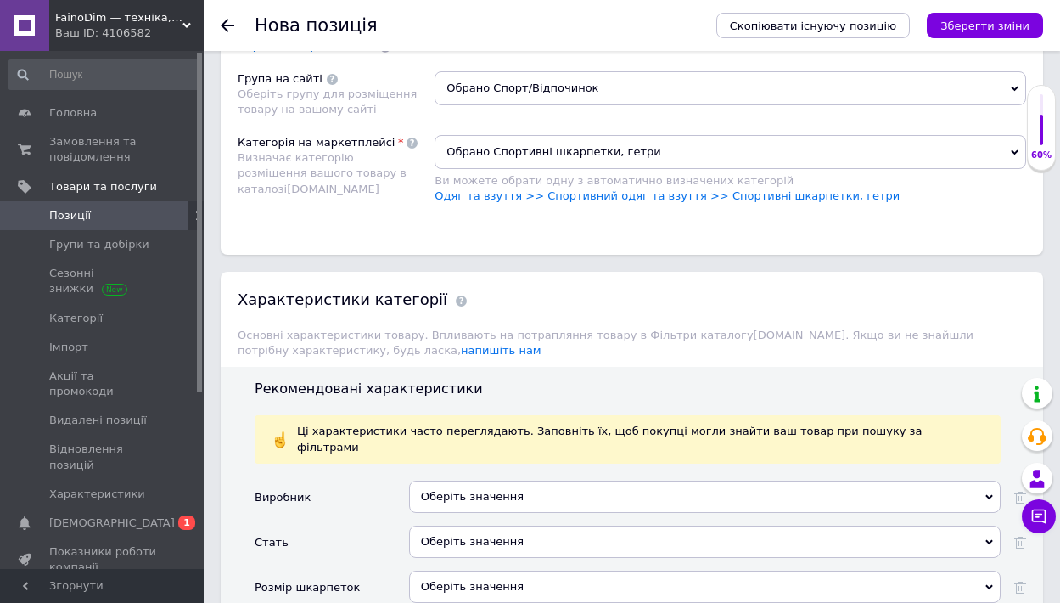
click at [459, 525] on div "Оберіть значення" at bounding box center [705, 541] width 592 height 32
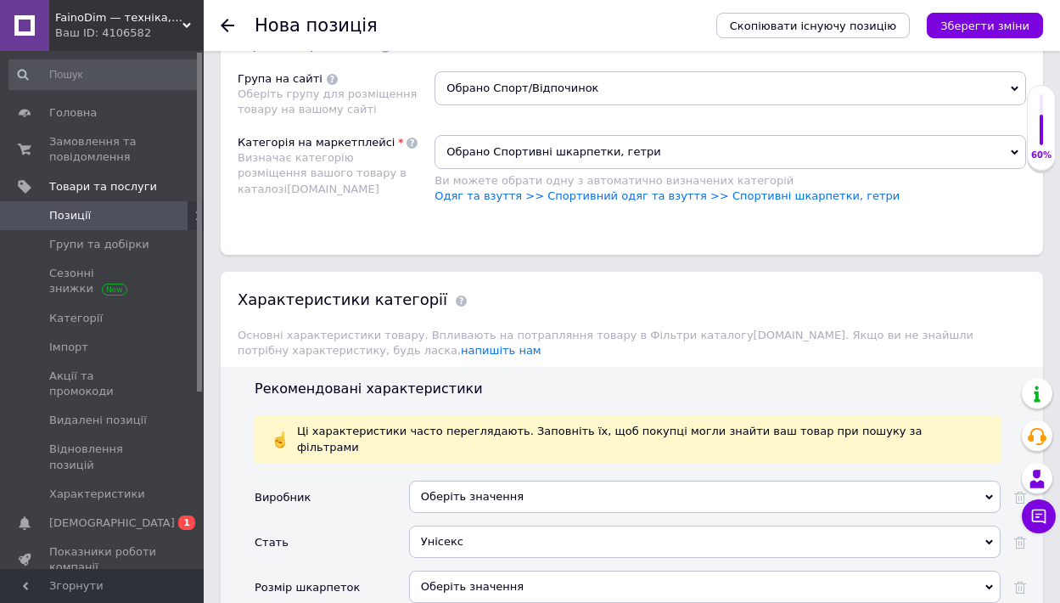
click at [520, 570] on div "Оберіть значення" at bounding box center [705, 586] width 592 height 32
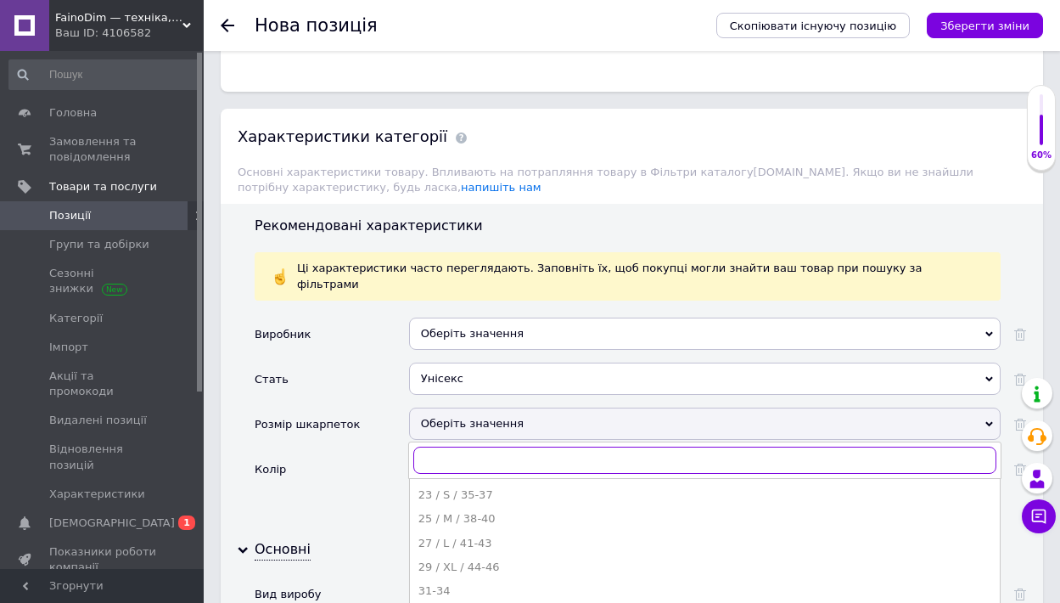
scroll to position [1788, 0]
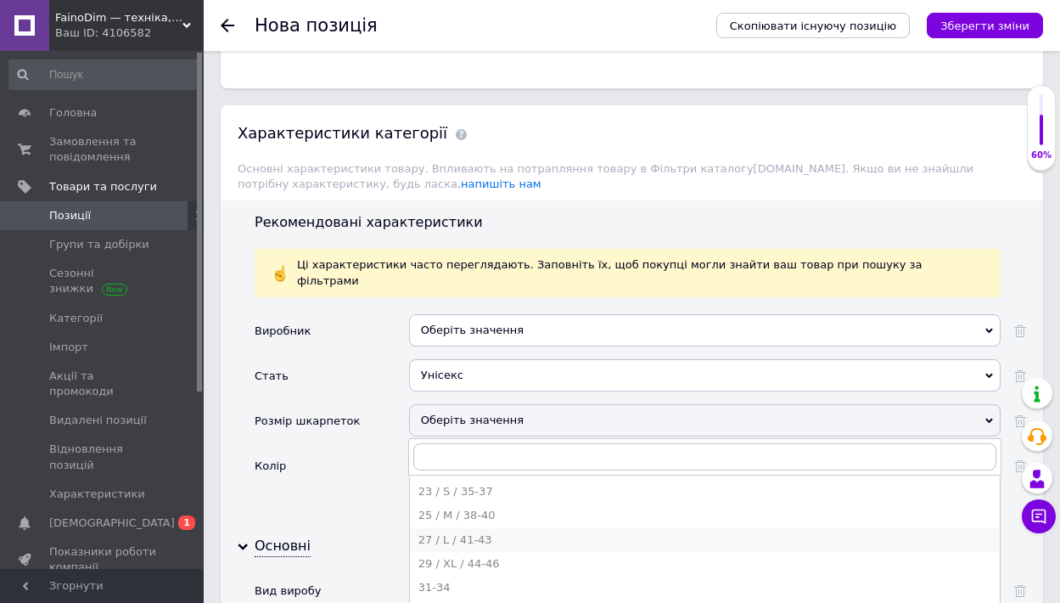
click at [459, 532] on div "27 / L / 41-43" at bounding box center [705, 539] width 573 height 15
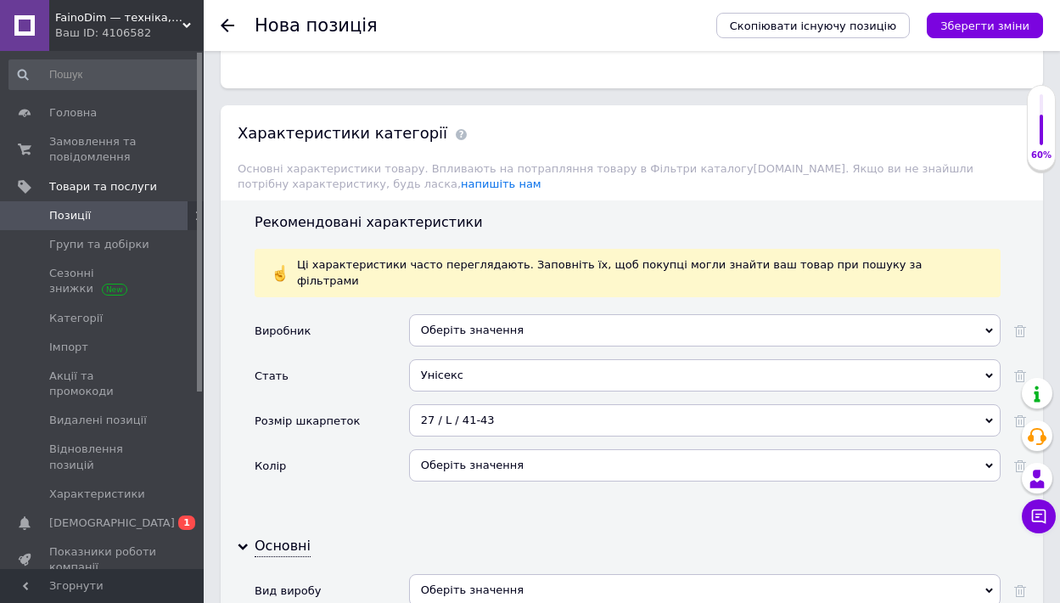
click at [507, 449] on div "Оберіть значення" at bounding box center [705, 465] width 592 height 32
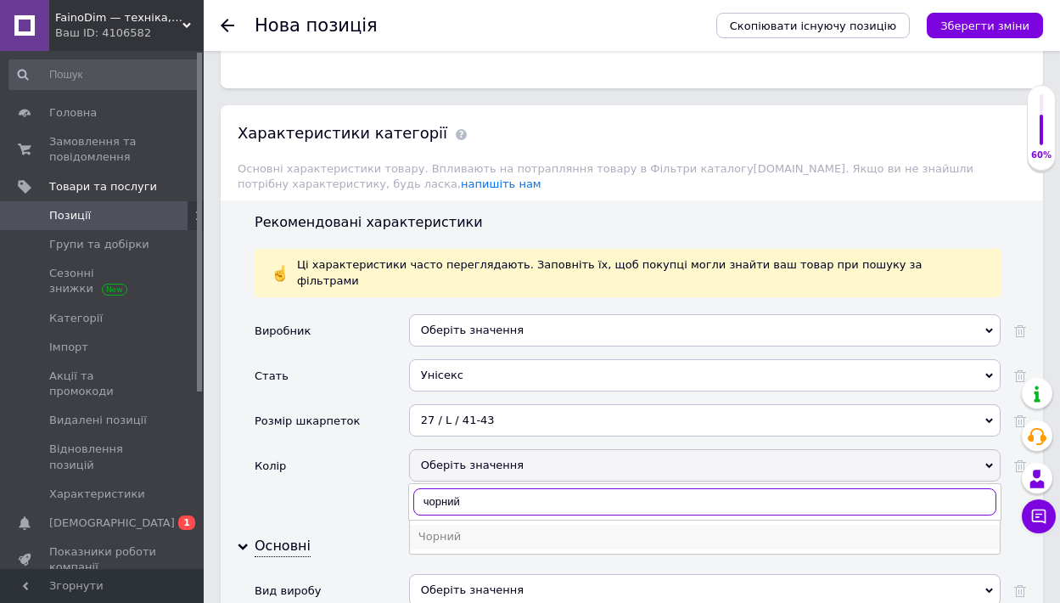
type input "чорний"
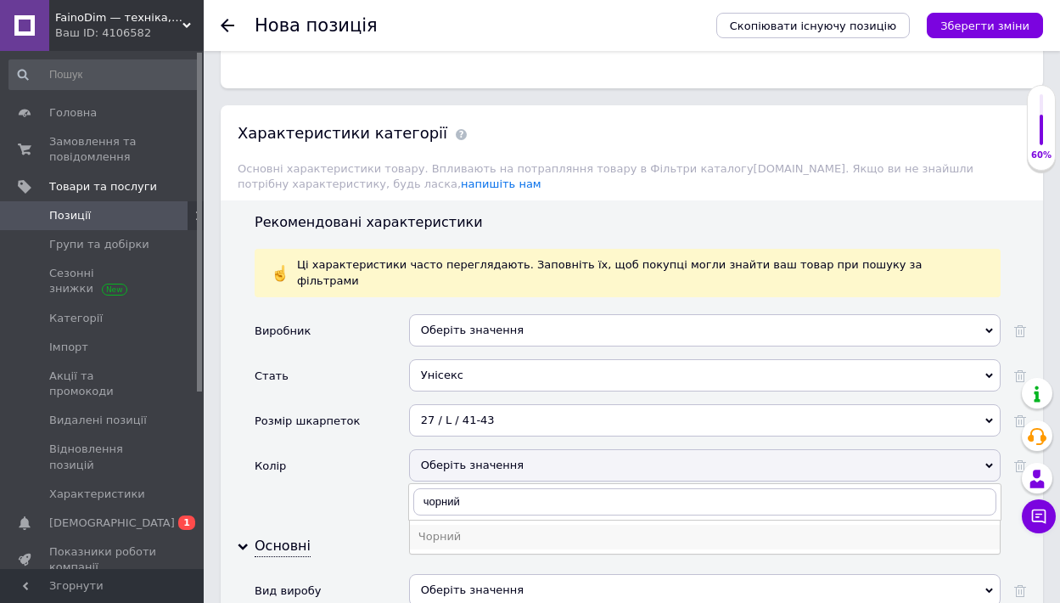
drag, startPoint x: 456, startPoint y: 426, endPoint x: 445, endPoint y: 435, distance: 14.5
click at [445, 529] on div "Чорний" at bounding box center [705, 536] width 573 height 15
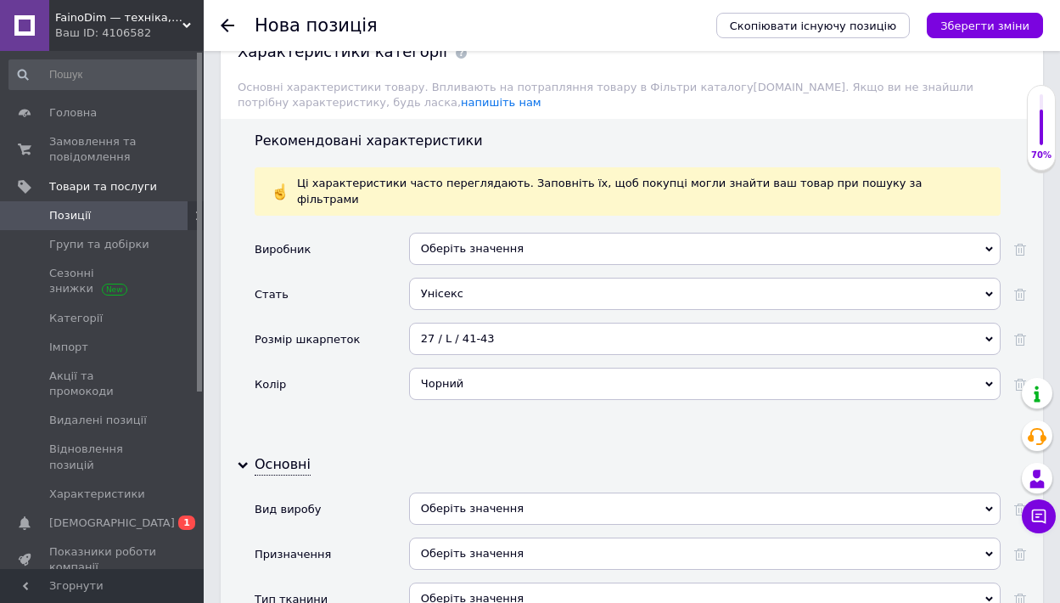
scroll to position [1873, 0]
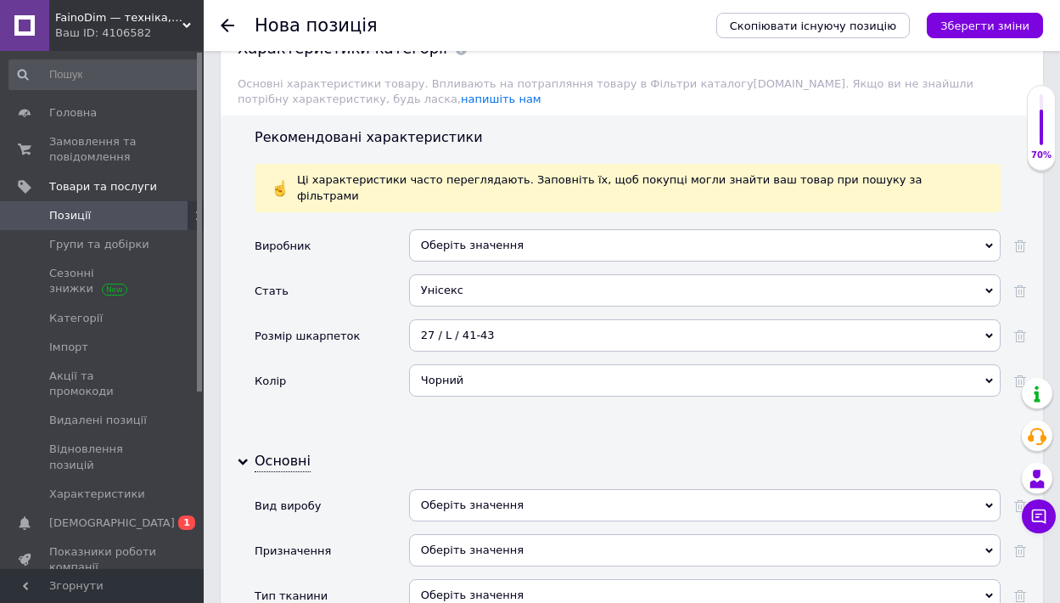
click at [523, 489] on div "Оберіть значення" at bounding box center [705, 505] width 592 height 32
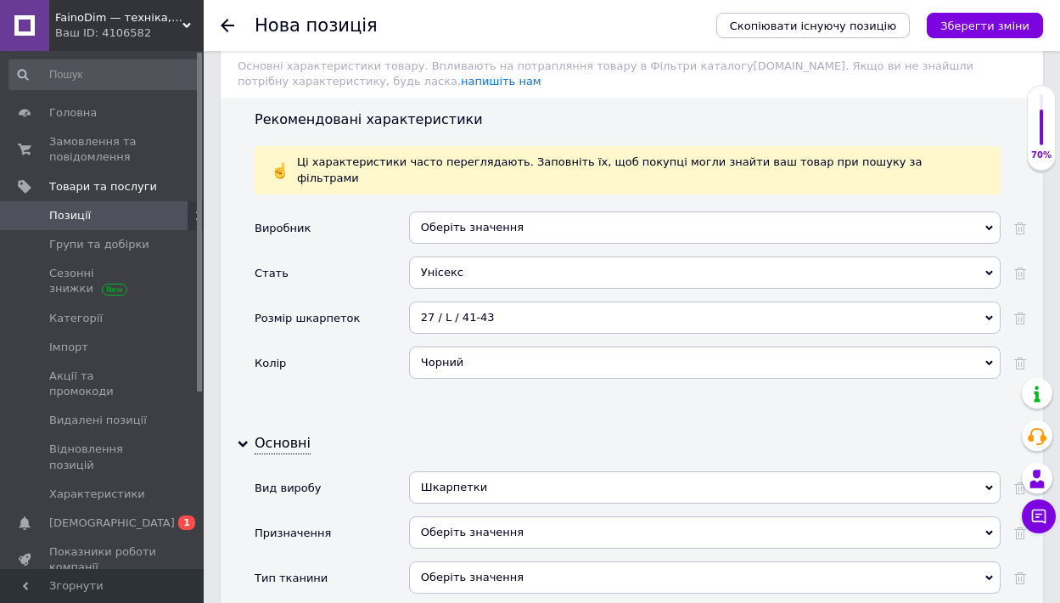
scroll to position [1913, 0]
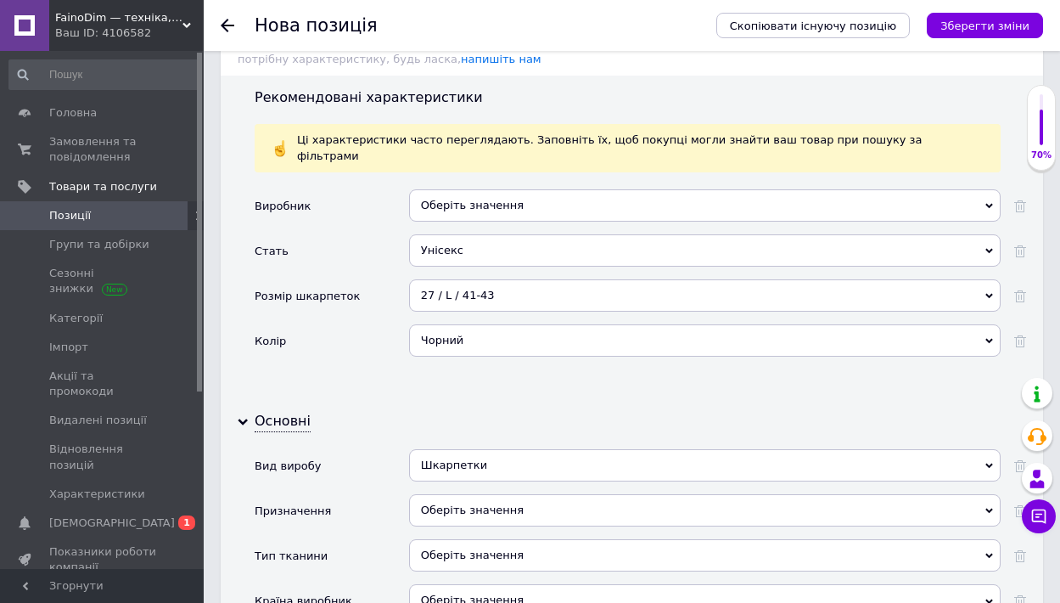
click at [552, 449] on div "Шкарпетки [PERSON_NAME]" at bounding box center [705, 471] width 592 height 45
click at [540, 494] on div "Оберіть значення" at bounding box center [705, 510] width 592 height 32
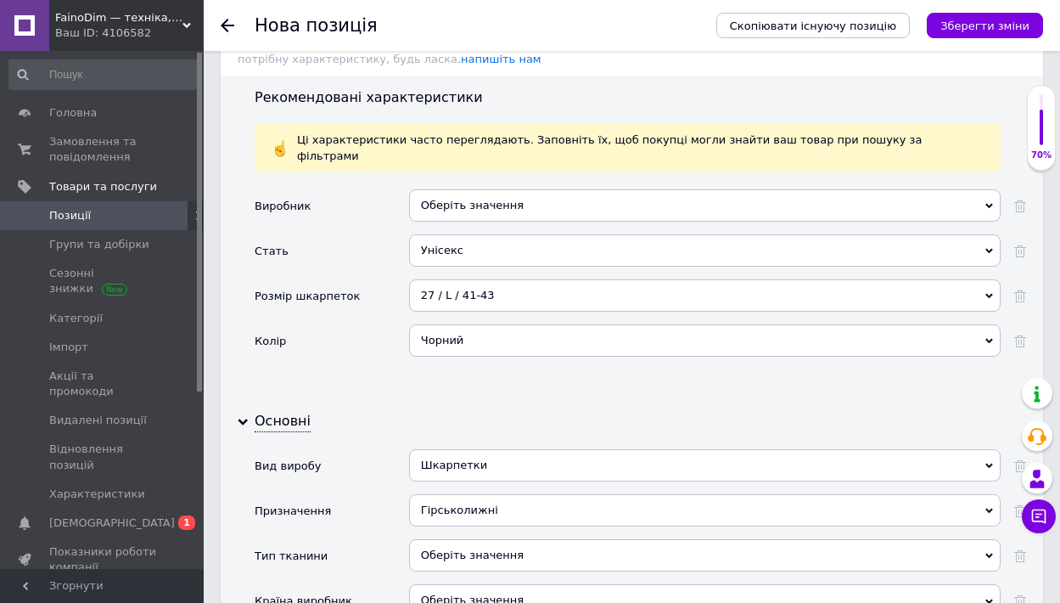
click at [564, 539] on div "Оберіть значення" at bounding box center [705, 555] width 592 height 32
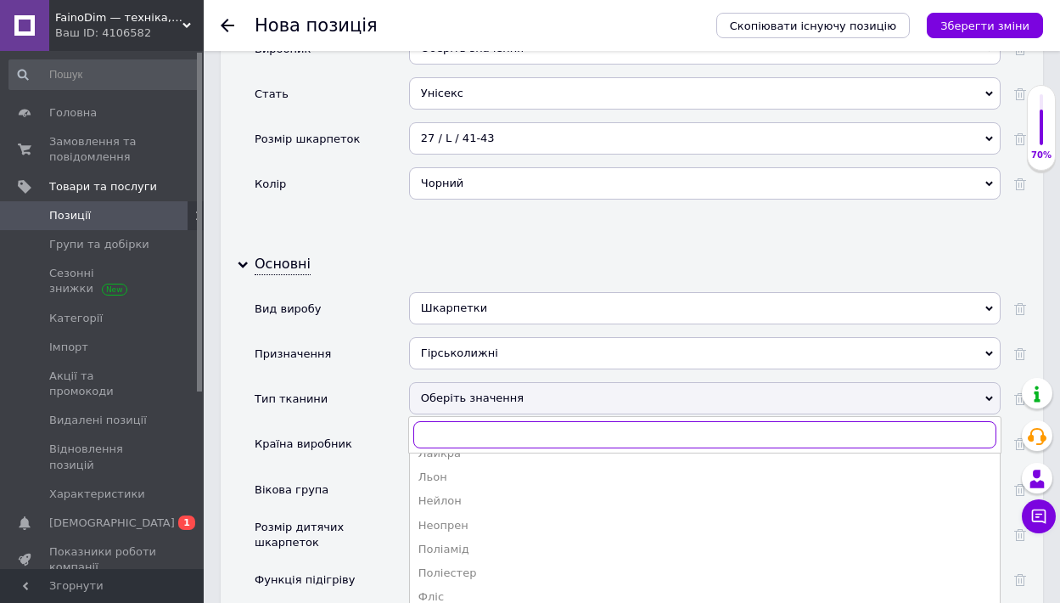
scroll to position [2076, 0]
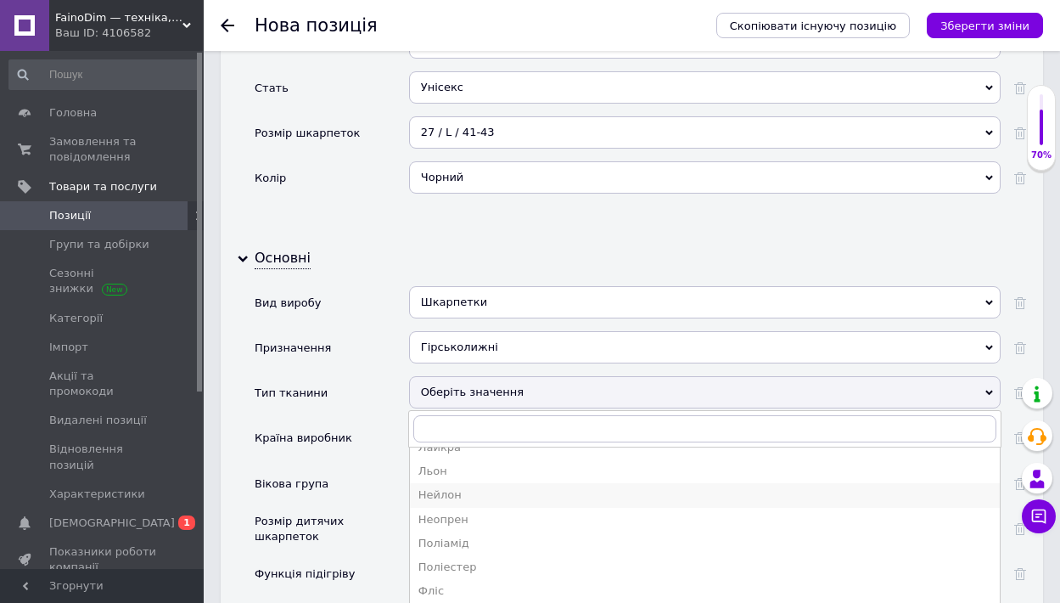
click at [497, 487] on div "Нейлон" at bounding box center [705, 494] width 573 height 15
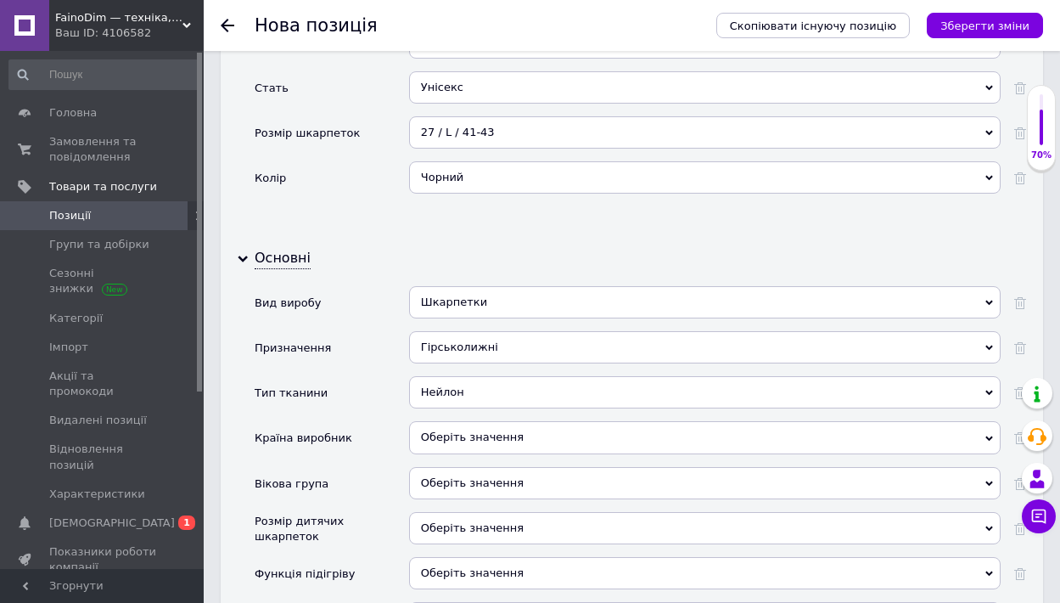
click at [521, 421] on div "Оберіть значення" at bounding box center [705, 437] width 592 height 32
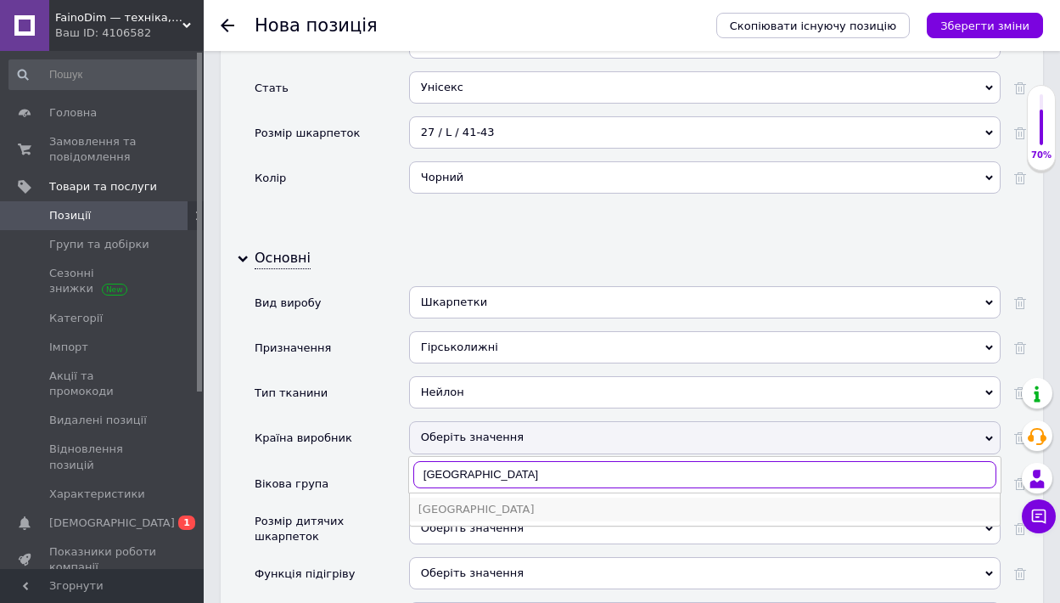
type input "[GEOGRAPHIC_DATA]"
click at [447, 502] on div "[GEOGRAPHIC_DATA]" at bounding box center [705, 509] width 573 height 15
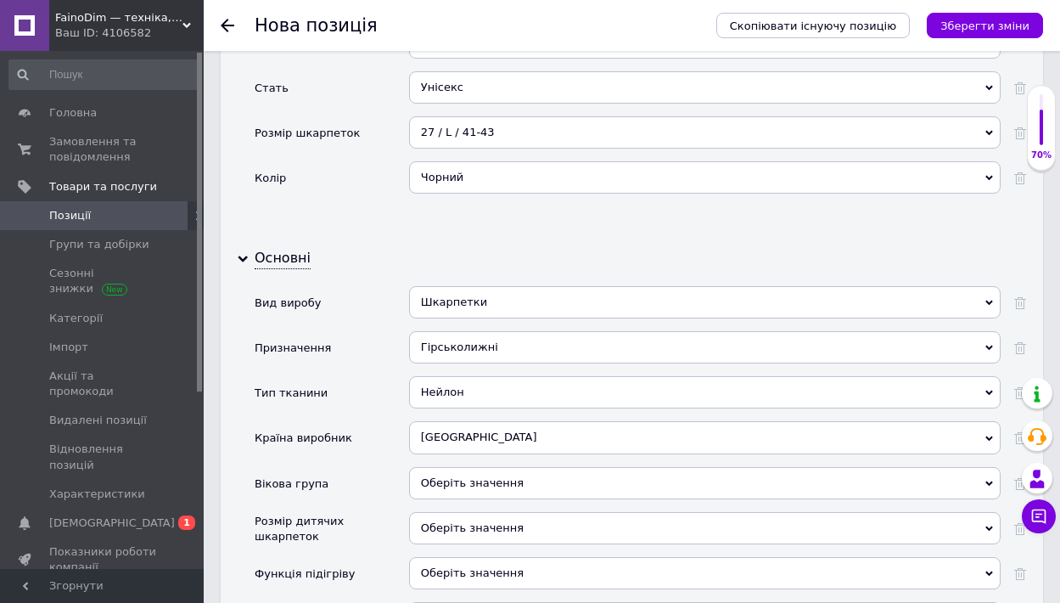
click at [480, 467] on div "Оберіть значення" at bounding box center [705, 483] width 592 height 32
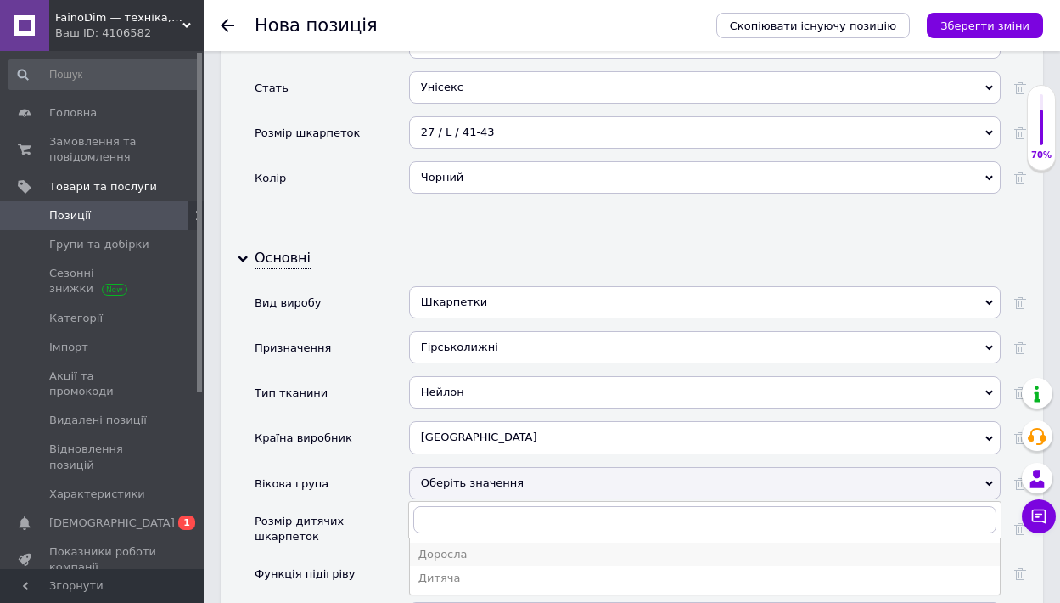
click at [469, 547] on div "Доросла" at bounding box center [705, 554] width 573 height 15
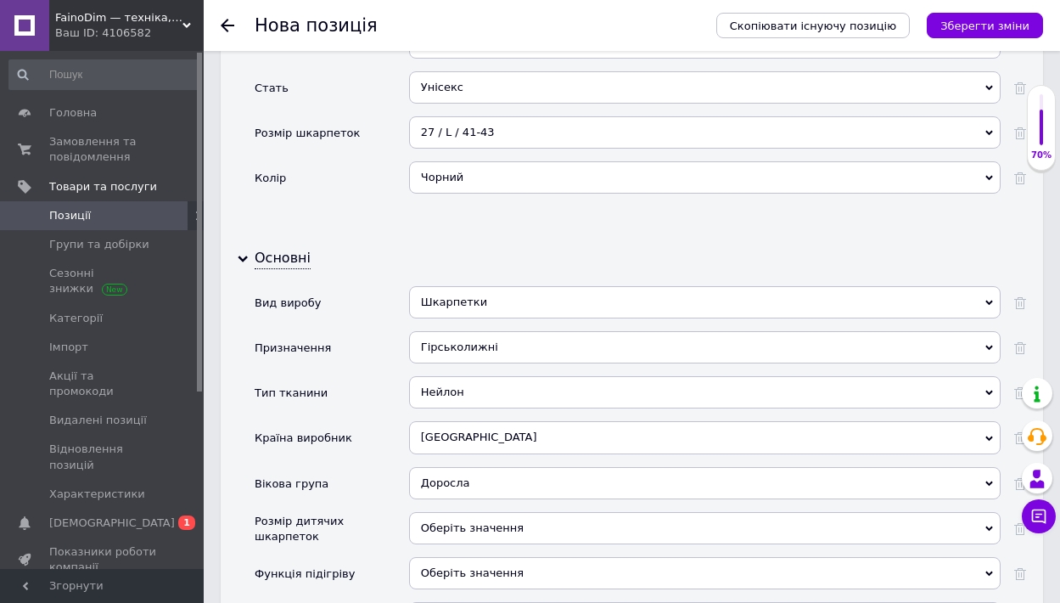
click at [478, 566] on span "Оберіть значення" at bounding box center [472, 572] width 103 height 13
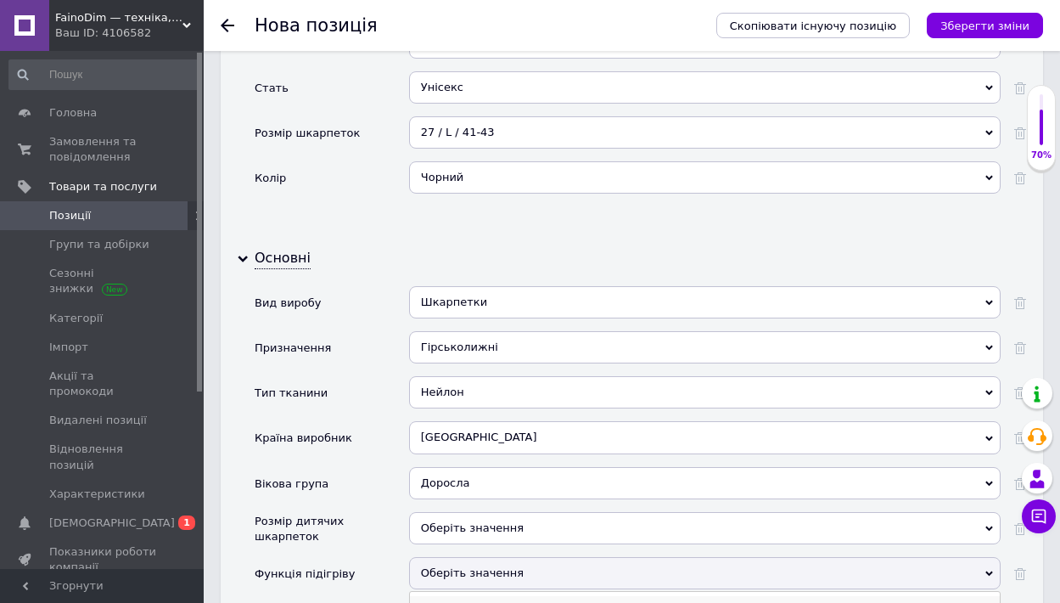
click at [455, 596] on li "Так" at bounding box center [705, 608] width 590 height 24
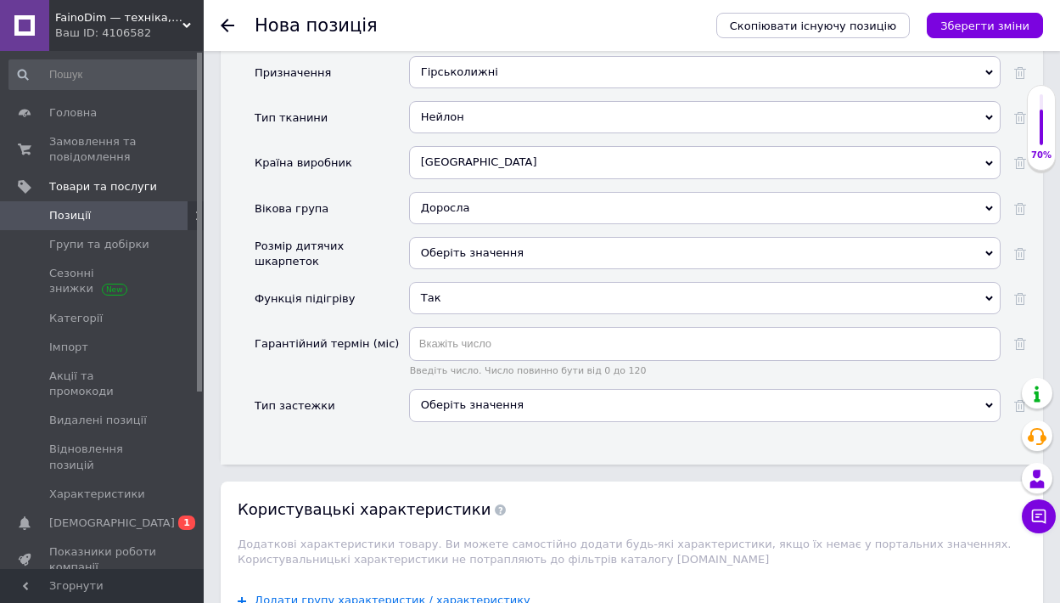
scroll to position [2472, 0]
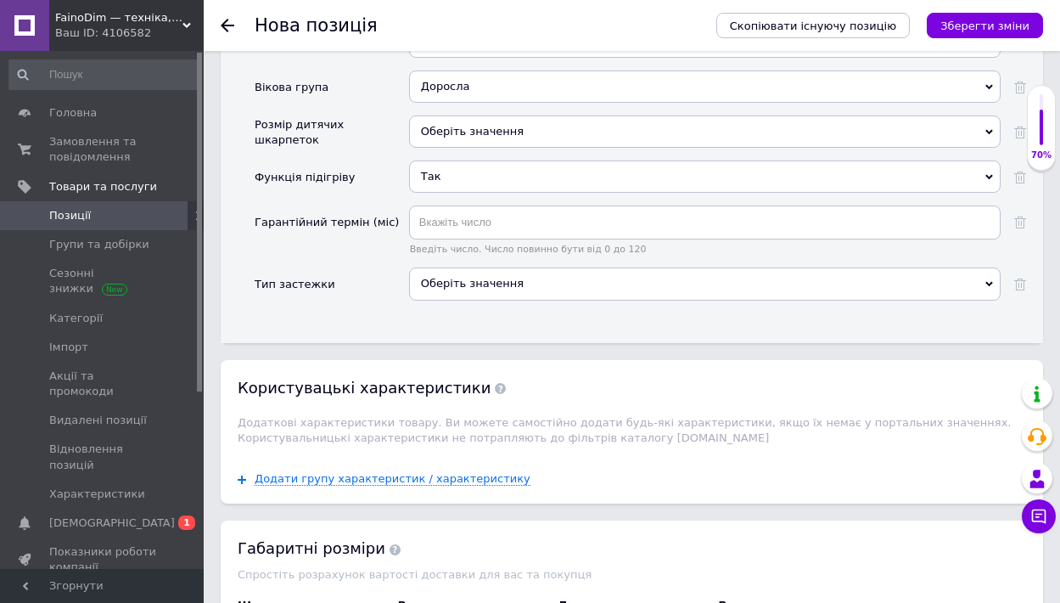
type input "10.5"
type input "0.5"
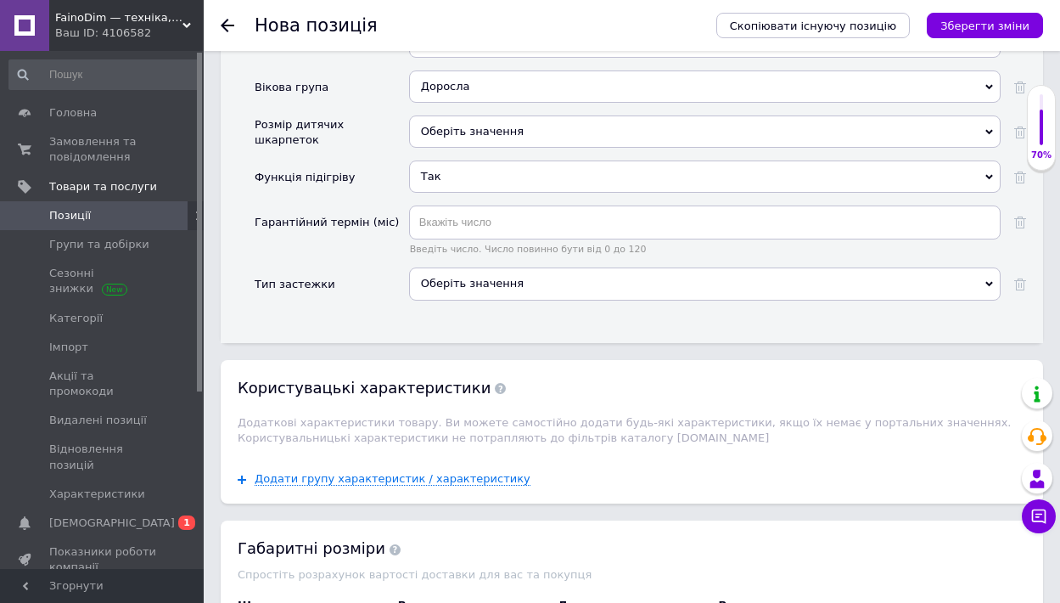
type input "22"
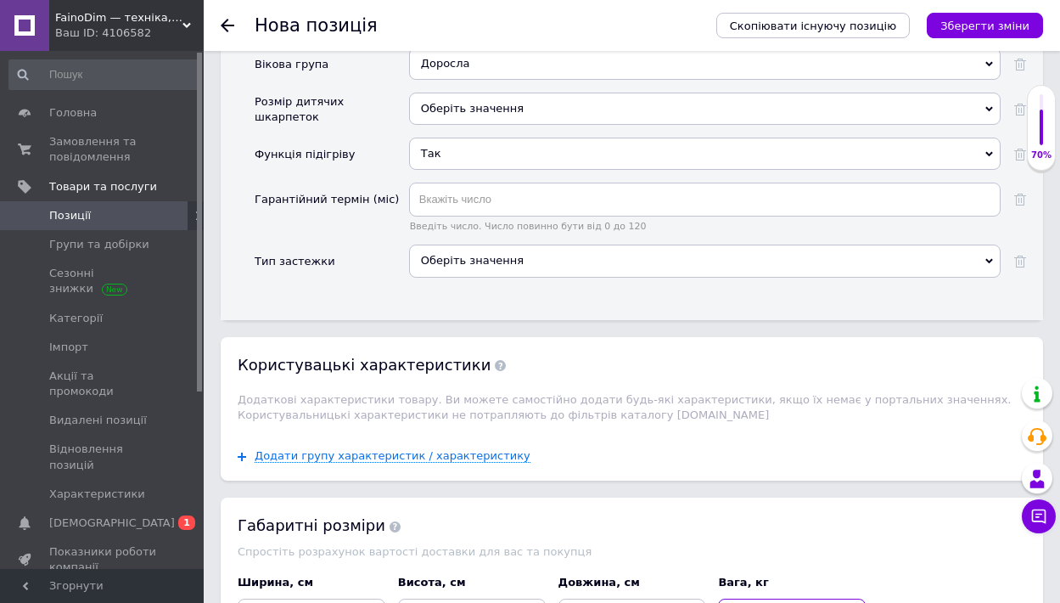
scroll to position [2599, 0]
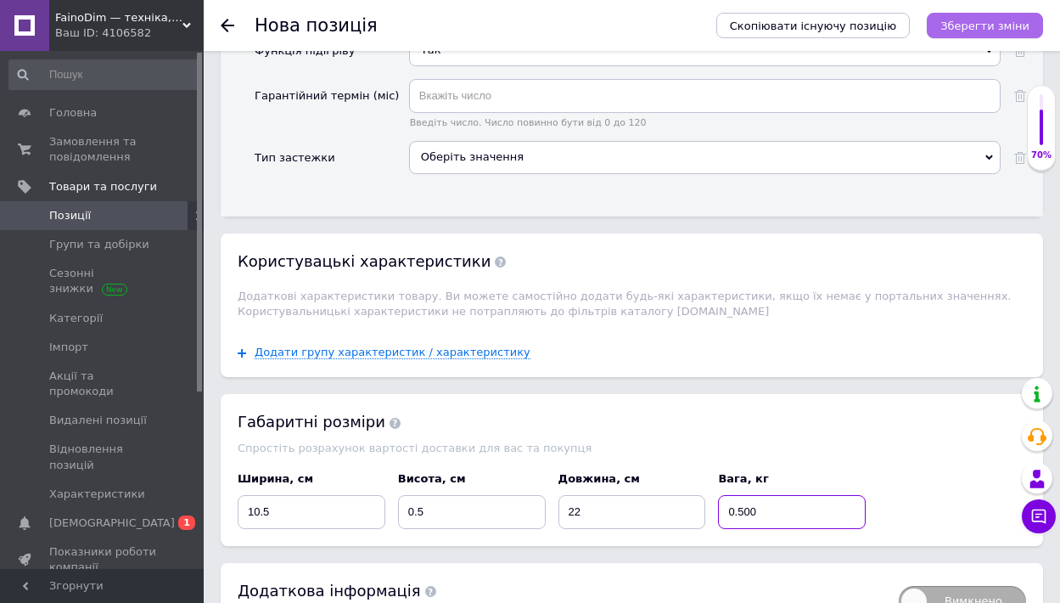
type input "0.500"
click at [966, 21] on icon "Зберегти зміни" at bounding box center [985, 26] width 89 height 13
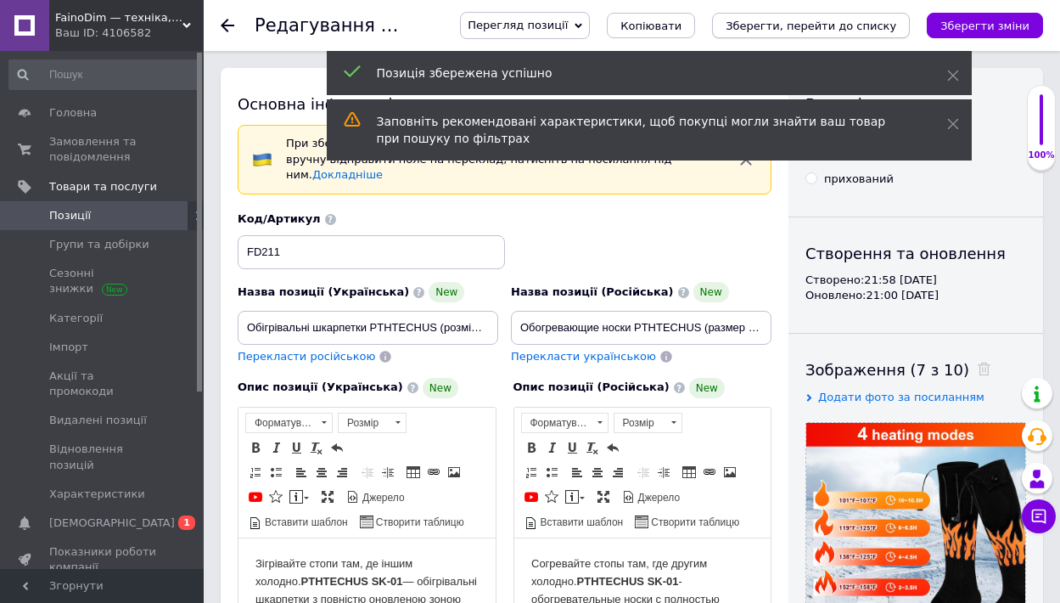
click at [885, 30] on icon "Зберегти, перейти до списку" at bounding box center [811, 26] width 171 height 13
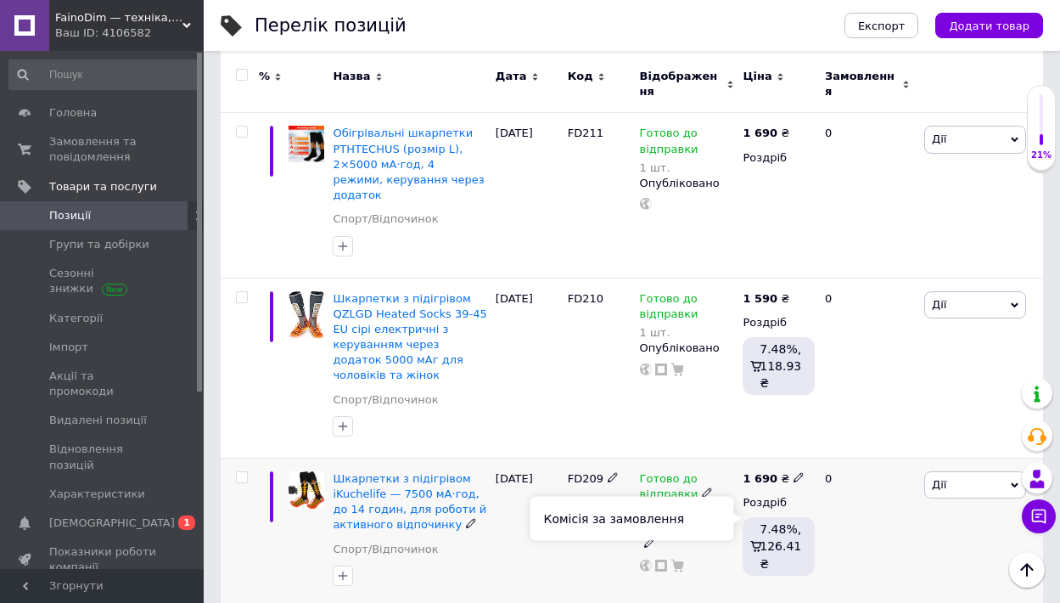
scroll to position [228, 0]
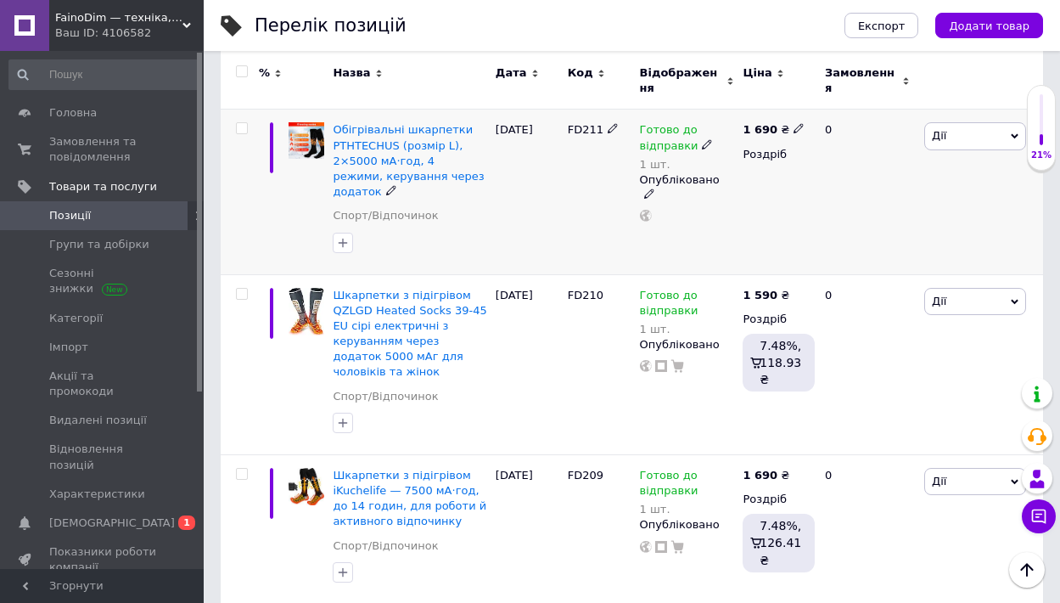
click at [794, 123] on icon at bounding box center [799, 128] width 10 height 10
click at [839, 106] on input "1690" at bounding box center [878, 111] width 129 height 34
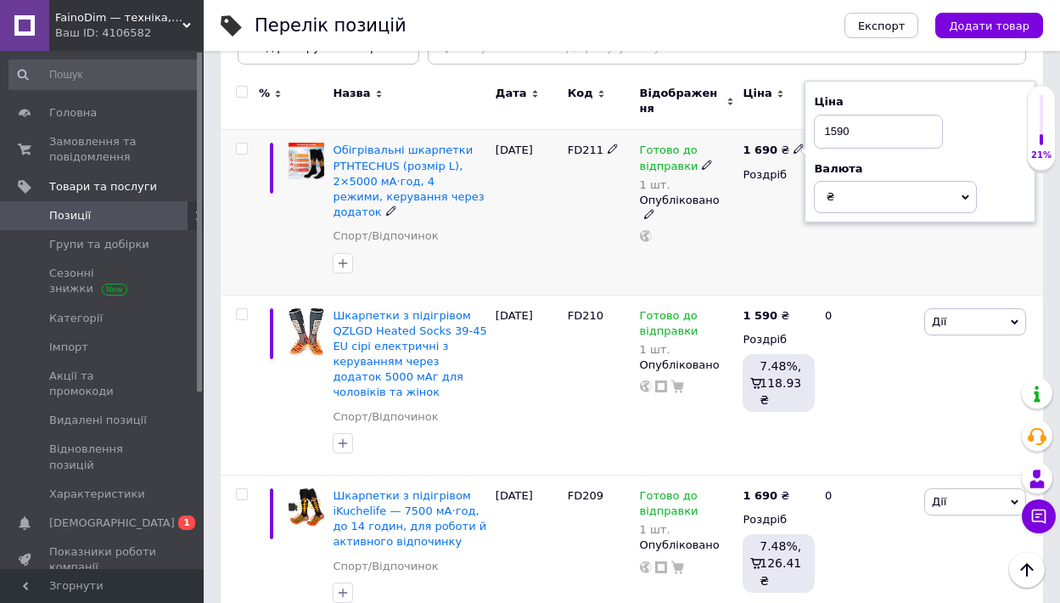
scroll to position [178, 0]
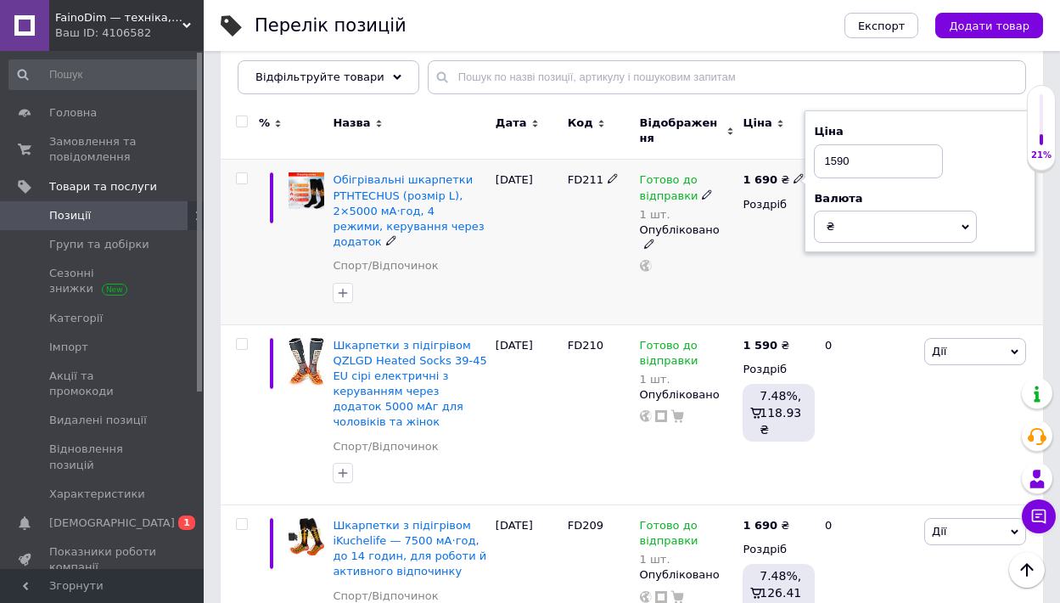
type input "1590"
click at [876, 279] on div "0" at bounding box center [867, 242] width 105 height 165
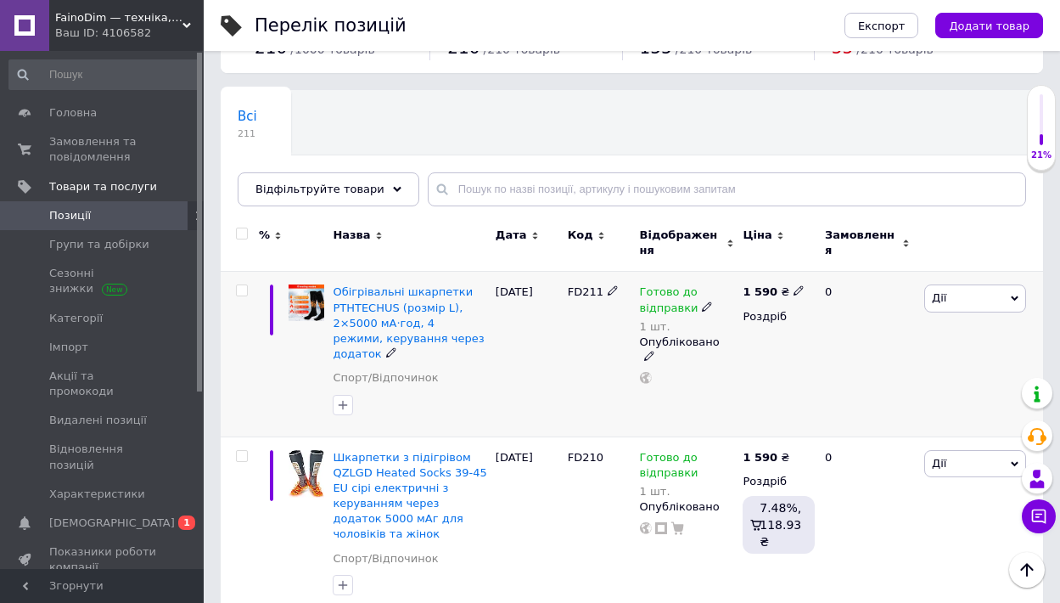
scroll to position [3, 0]
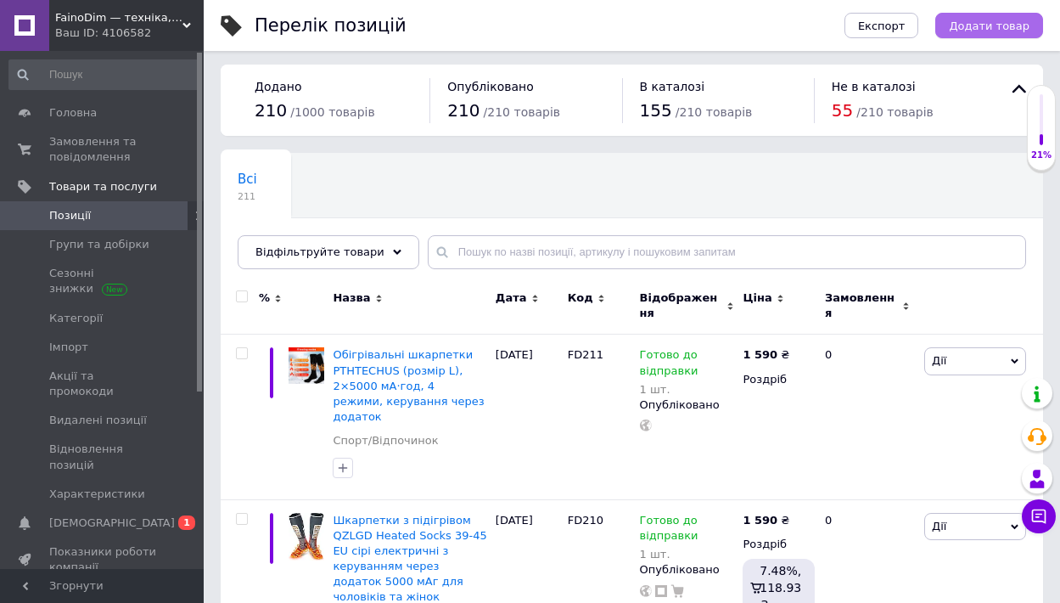
click at [1003, 23] on span "Додати товар" at bounding box center [989, 26] width 81 height 13
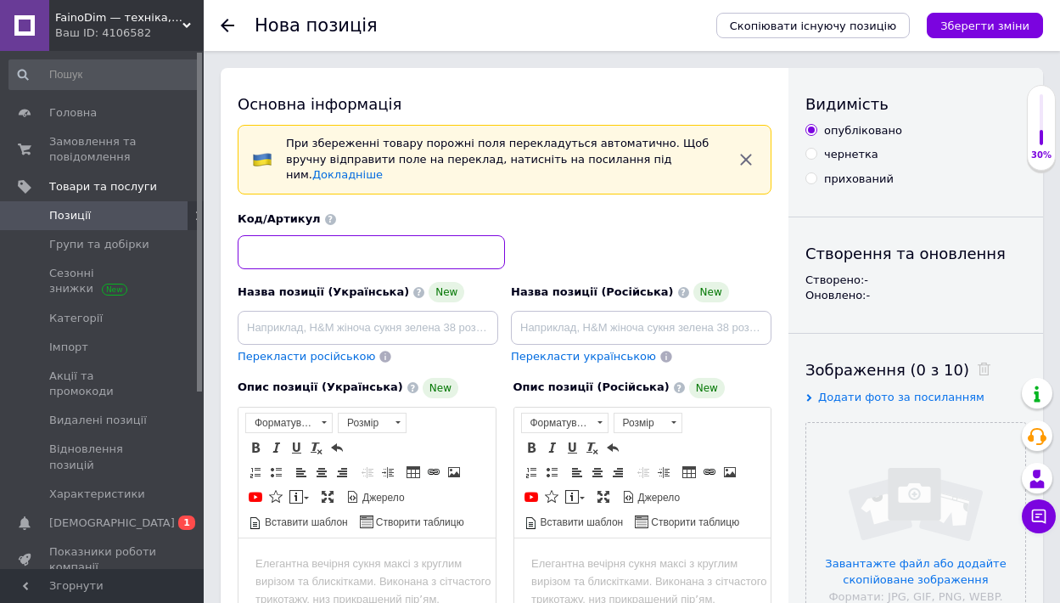
click at [267, 235] on input at bounding box center [371, 252] width 267 height 34
type input "[PERSON_NAME]"
type input "FD212"
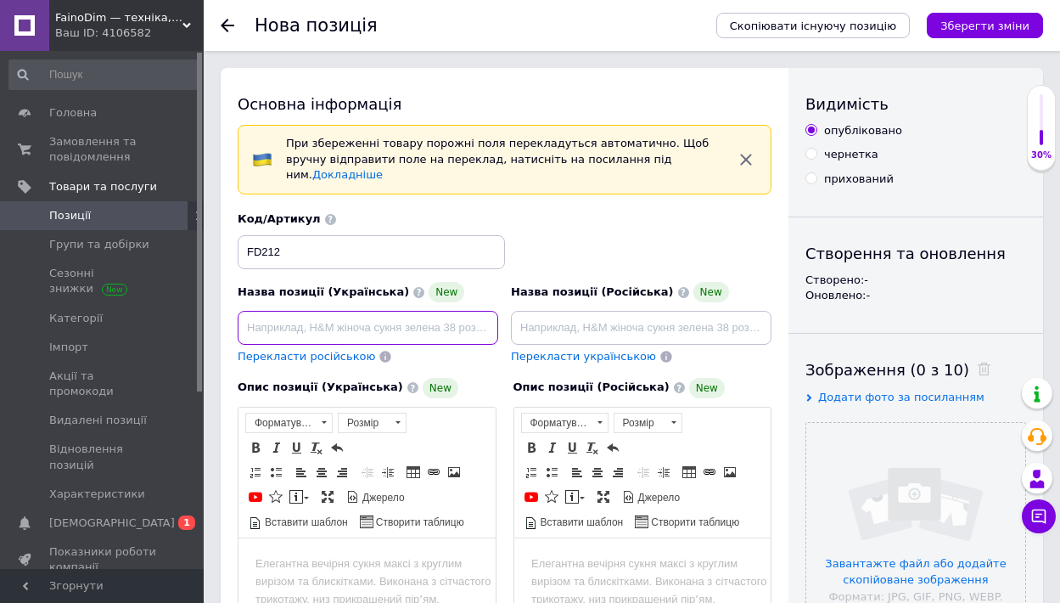
click at [335, 311] on input at bounding box center [368, 328] width 261 height 34
paste input "Рукавички з підігрівом Lottbuty Heated Gloves LT-G5-M, водонепроникні, 7.4 V / …"
drag, startPoint x: 492, startPoint y: 309, endPoint x: 162, endPoint y: 304, distance: 330.3
paste input "бігрівальні рукавички LOTTBUTY (розмір M) — 7.4 V, 2×5000 мА·год, водонепроникн…"
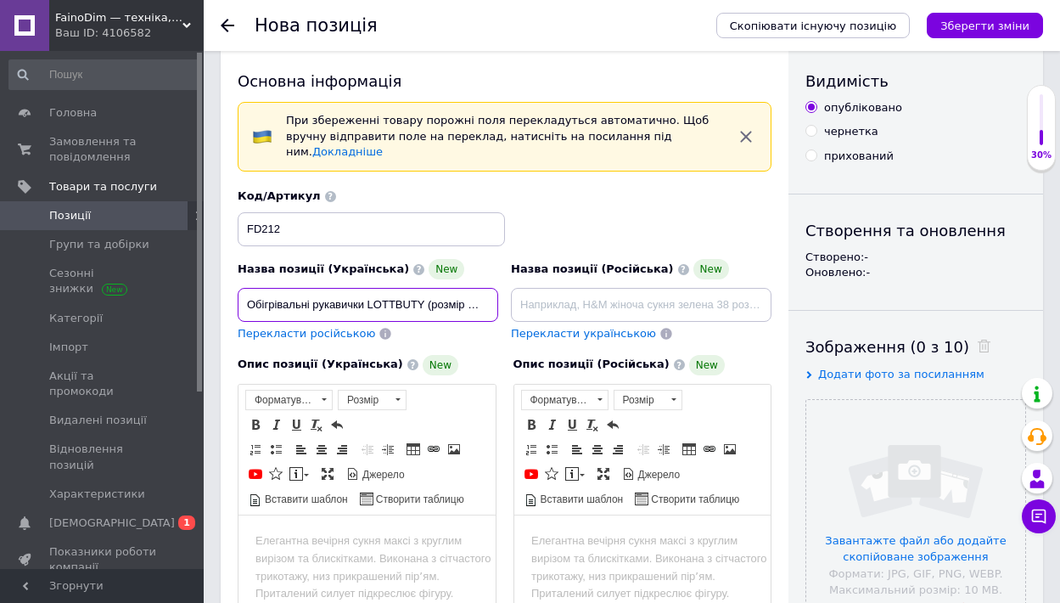
scroll to position [210, 0]
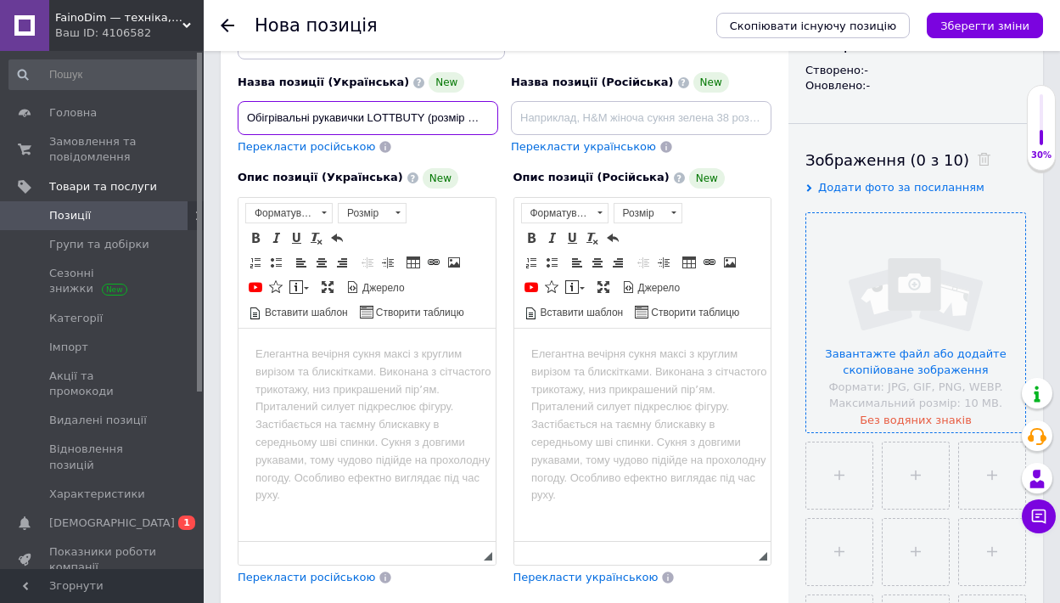
type input "Обігрівальні рукавички LOTTBUTY (розмір M) — 7.4 V, 2×5000 мА·год, водонепроник…"
click at [902, 361] on input "file" at bounding box center [915, 322] width 219 height 219
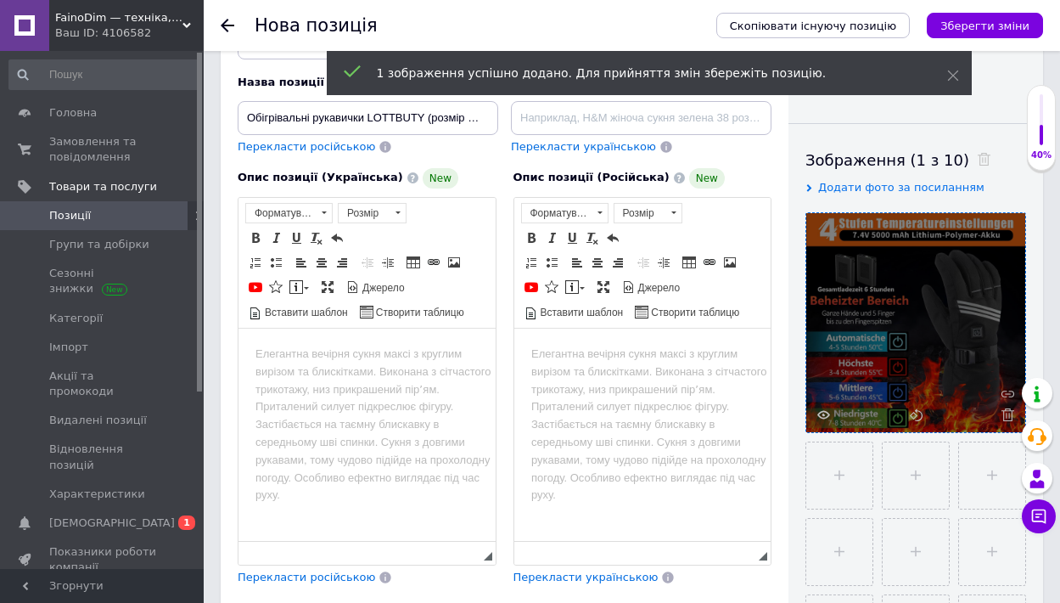
click at [856, 480] on input "file" at bounding box center [839, 475] width 66 height 66
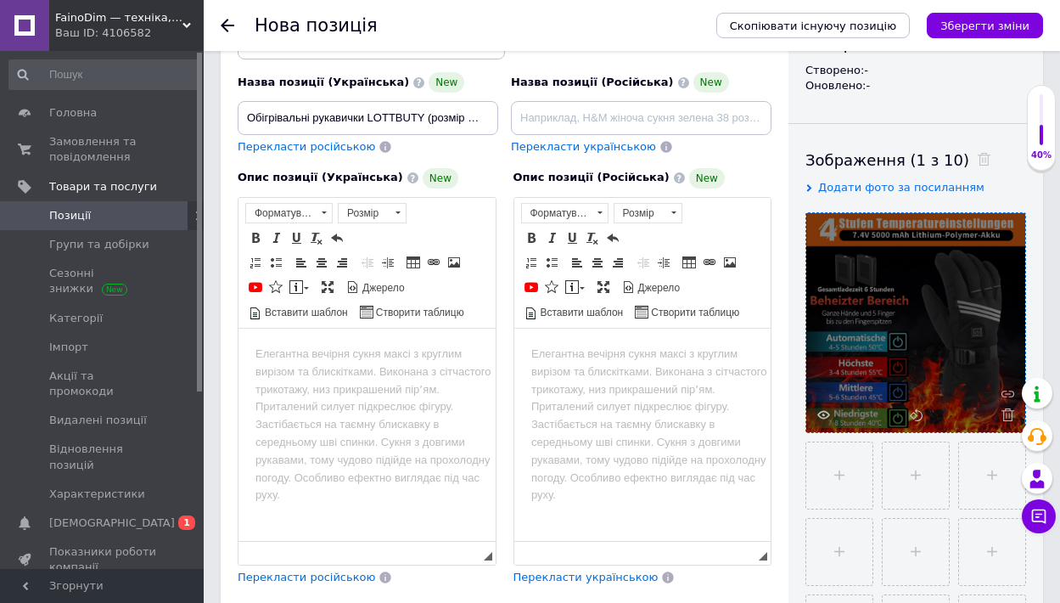
type input "C:\fakepath\71-UccmG+nL._AC_SL1500_.jpg"
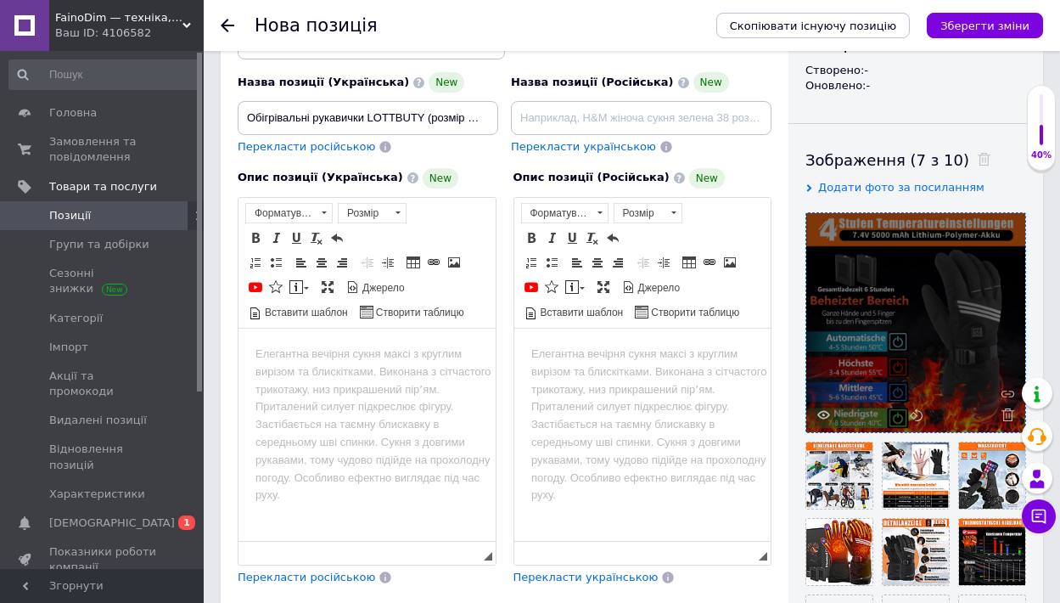
click at [305, 359] on body "Редактор, 6794D3CF-6D42-4050-8C2A-1775321DBC19" at bounding box center [367, 354] width 223 height 18
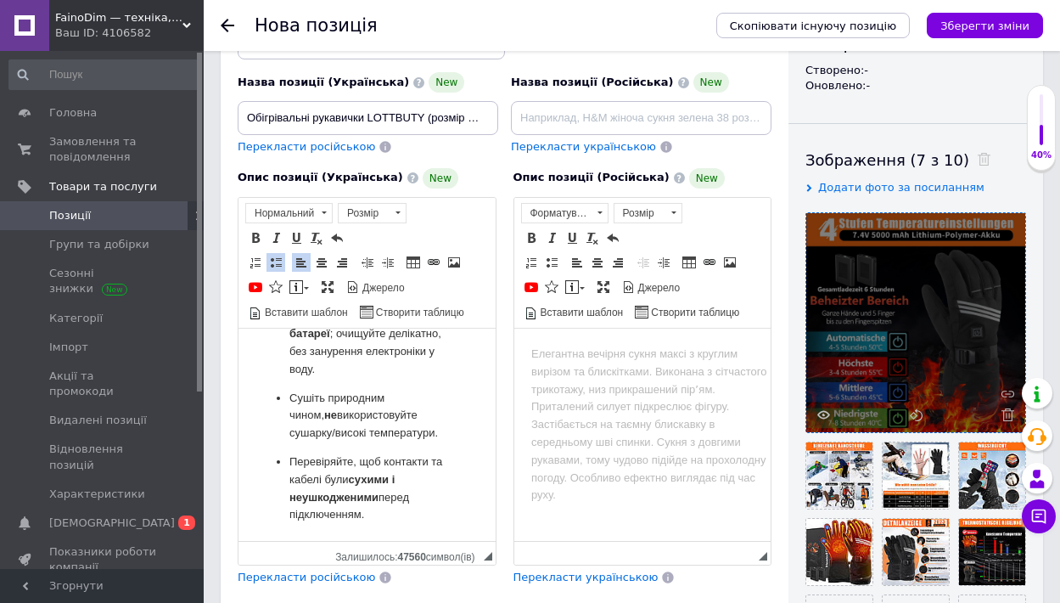
scroll to position [691, 0]
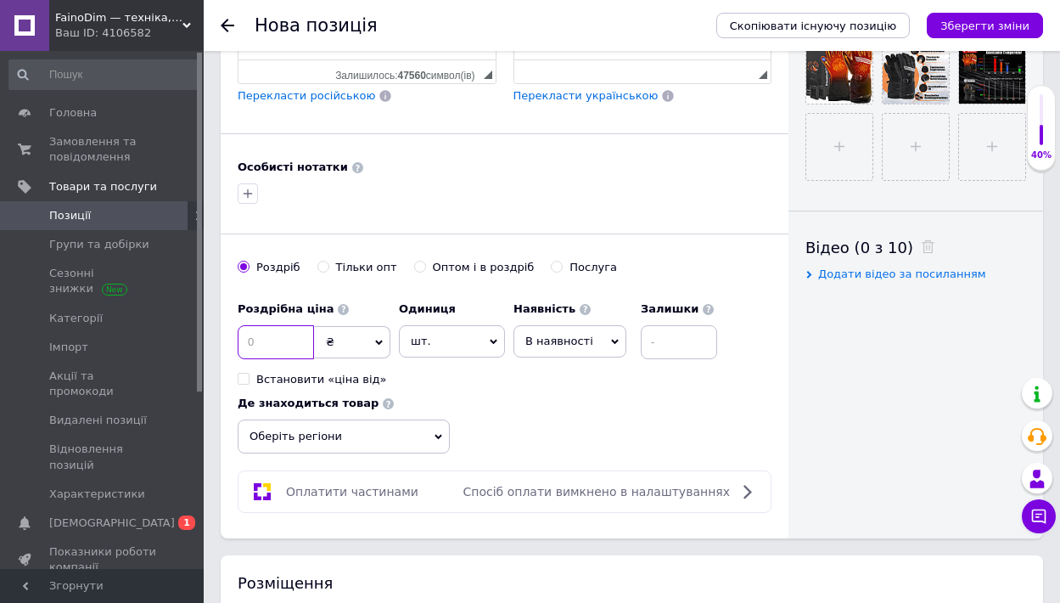
click at [263, 325] on input at bounding box center [276, 342] width 76 height 34
type input "1970"
click at [611, 338] on icon at bounding box center [615, 342] width 8 height 8
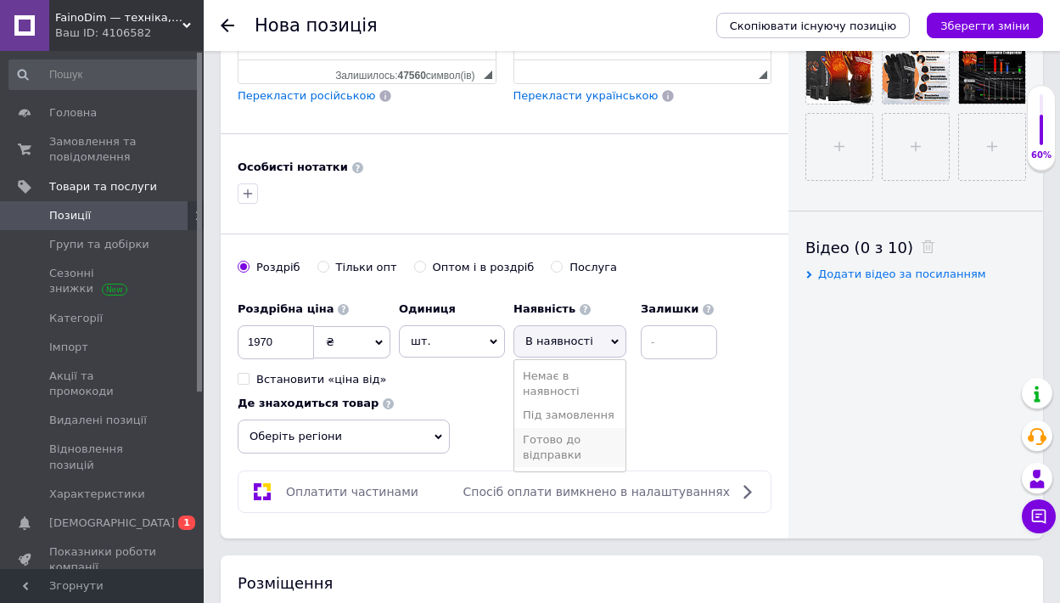
click at [575, 428] on li "Готово до відправки" at bounding box center [569, 447] width 111 height 39
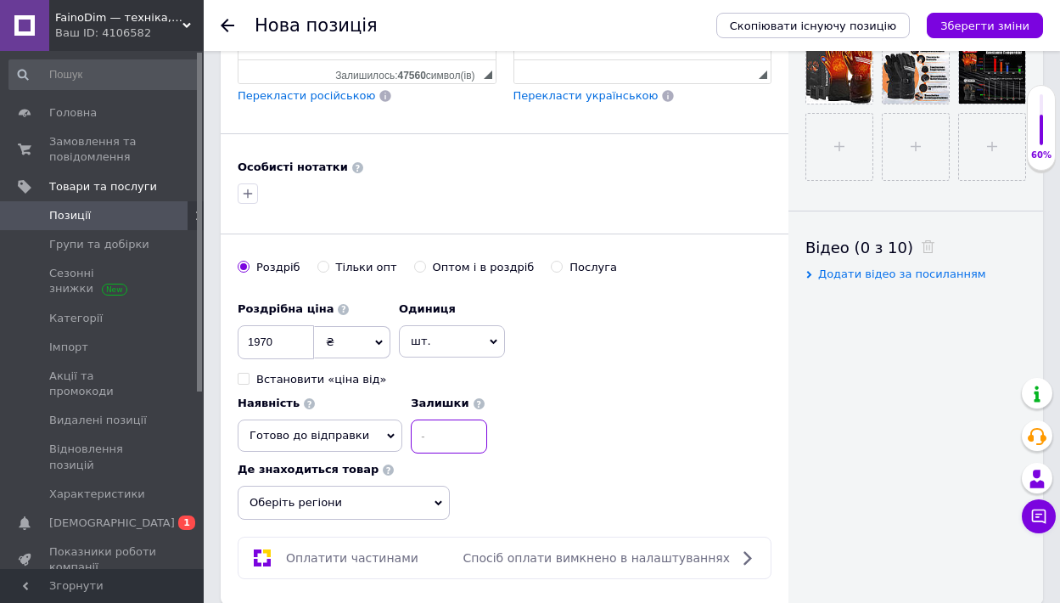
click at [487, 419] on input at bounding box center [449, 436] width 76 height 34
type input "1"
click at [444, 486] on span "Оберіть регіони" at bounding box center [344, 503] width 212 height 34
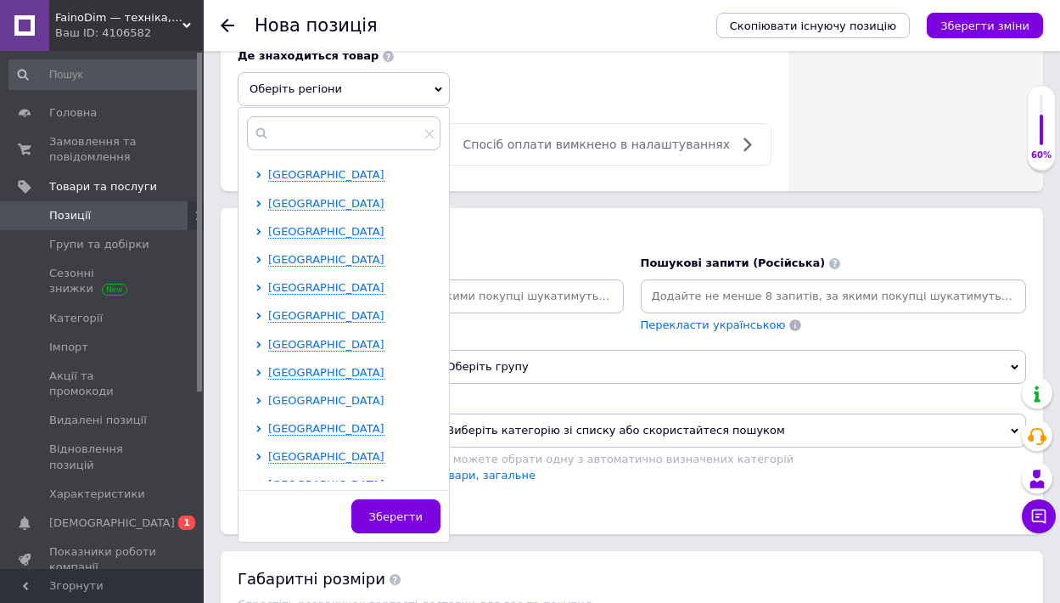
click at [258, 397] on icon at bounding box center [259, 400] width 7 height 7
click at [275, 422] on input "checkbox" at bounding box center [273, 427] width 11 height 11
checkbox input "true"
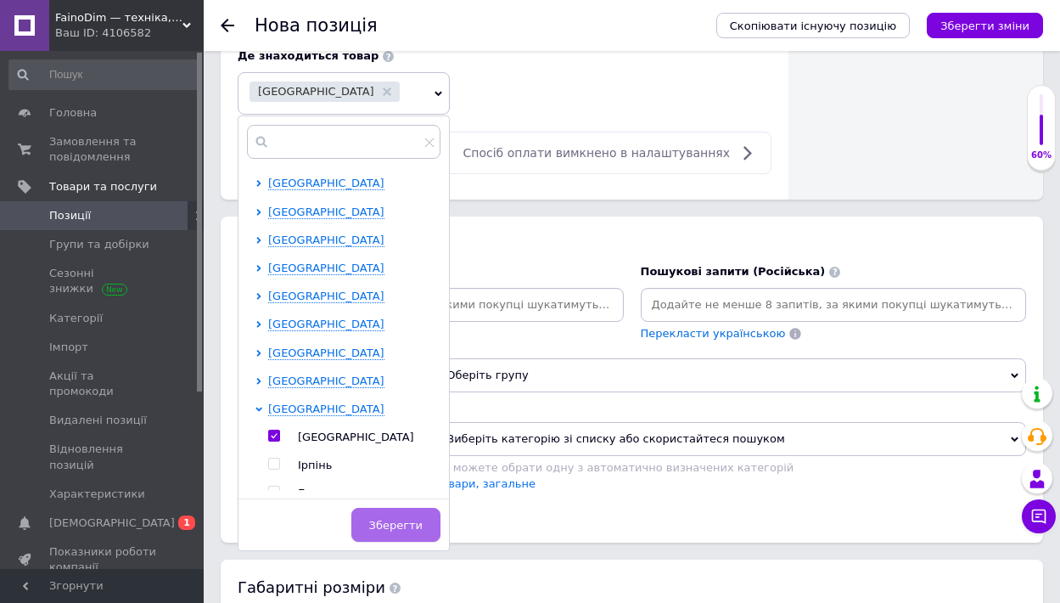
click at [413, 508] on button "Зберегти" at bounding box center [395, 525] width 89 height 34
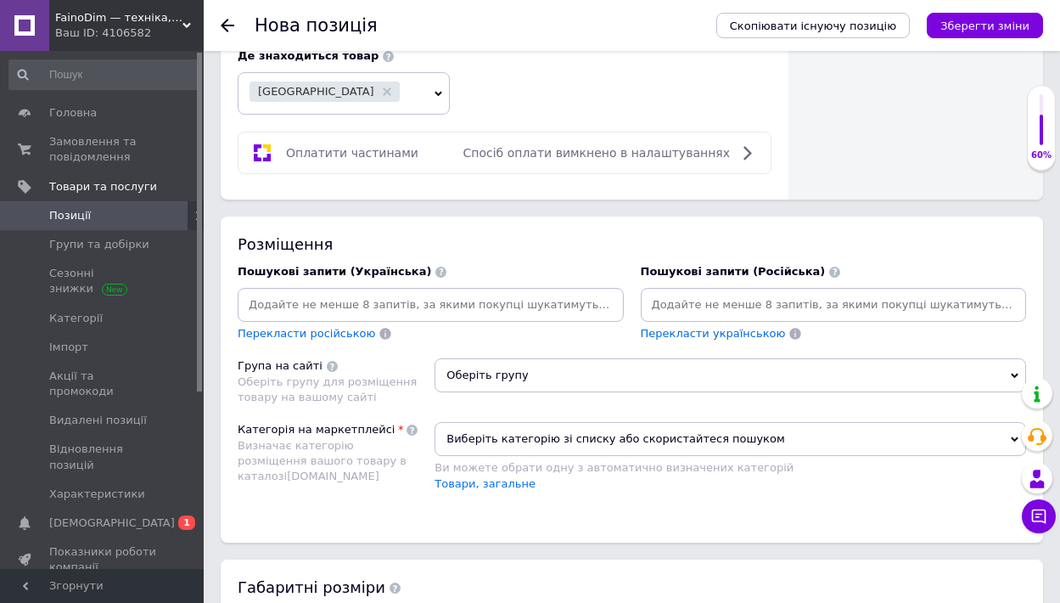
click at [407, 292] on input at bounding box center [430, 304] width 379 height 25
click at [357, 292] on input at bounding box center [430, 304] width 379 height 25
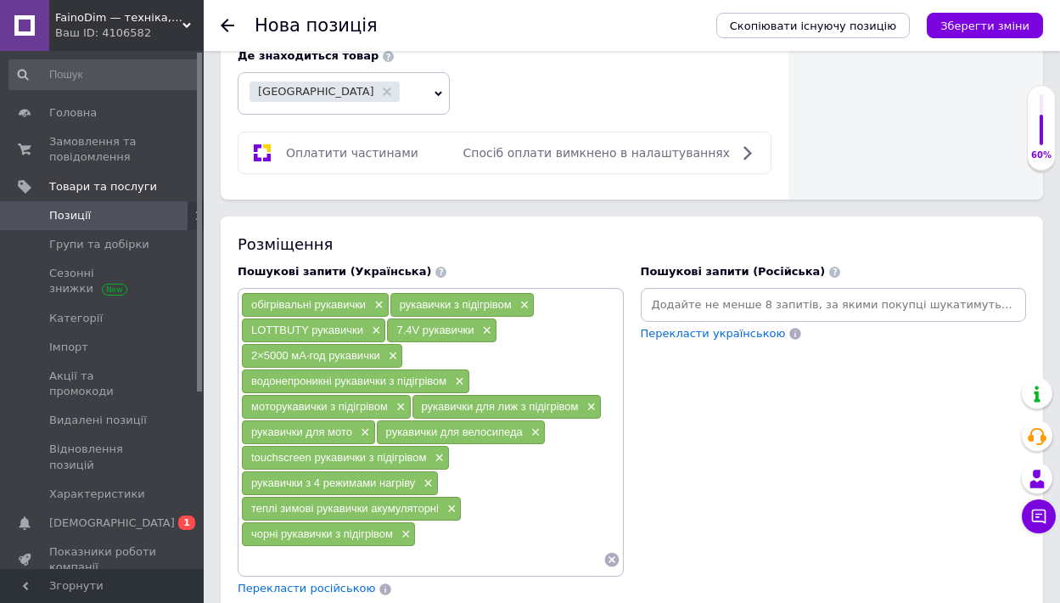
scroll to position [1378, 0]
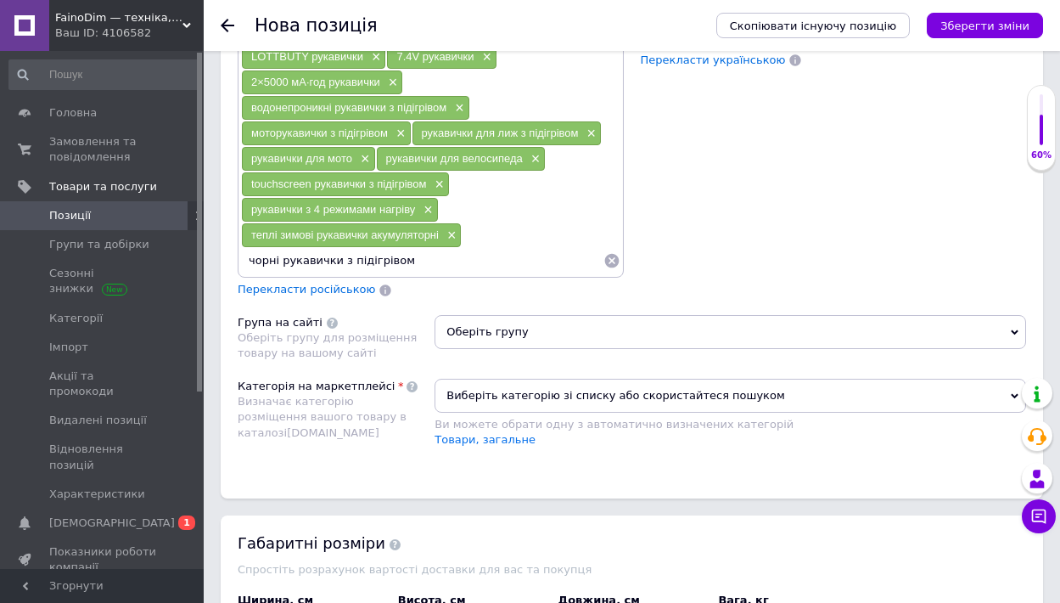
type input "чорні рукавички з підігрівом"
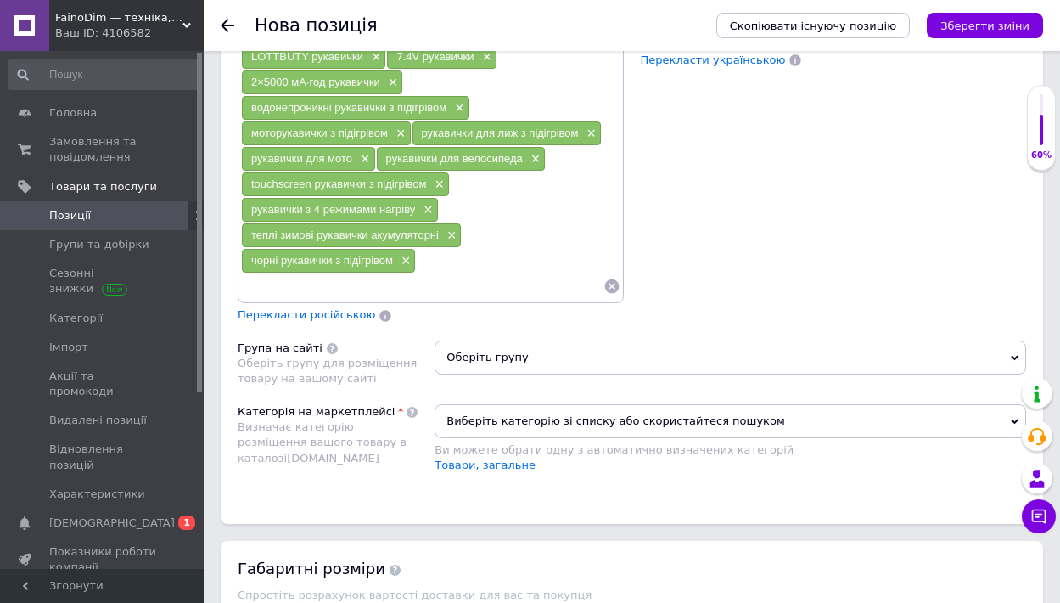
click at [592, 340] on span "Оберіть групу" at bounding box center [731, 357] width 592 height 34
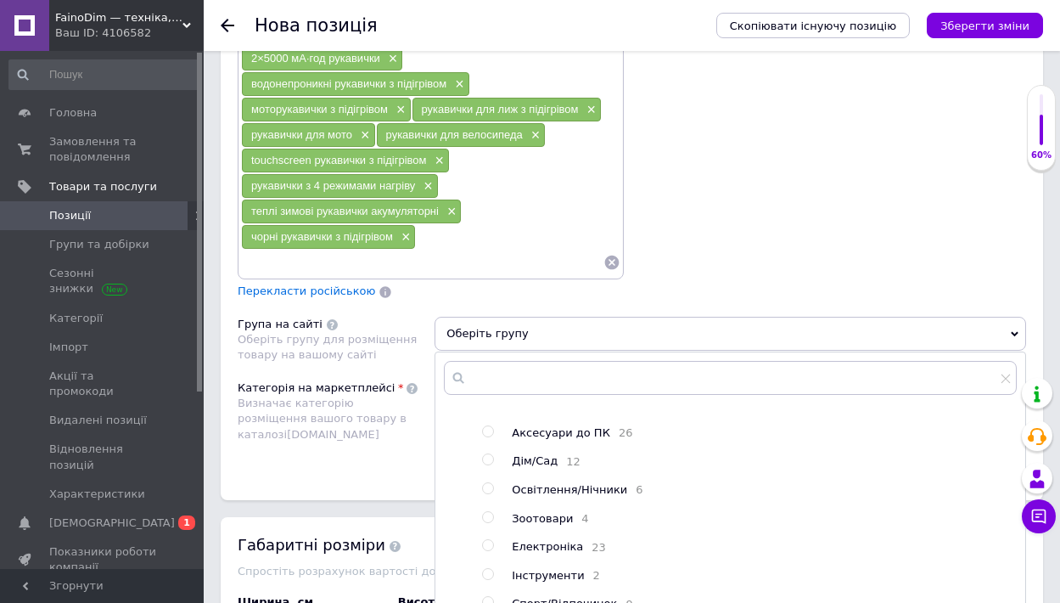
scroll to position [1518, 0]
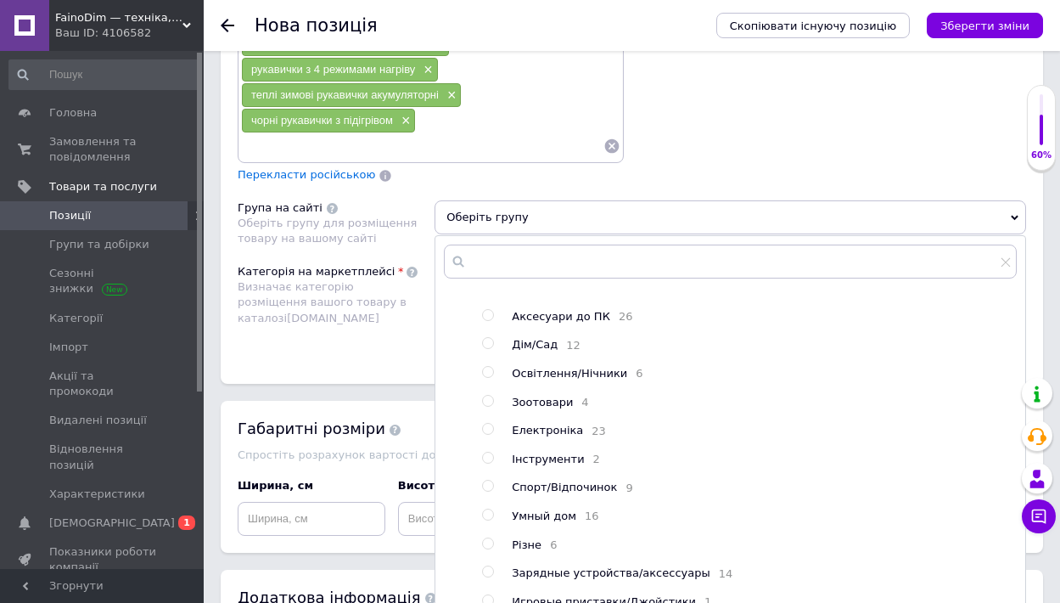
click at [486, 480] on input "radio" at bounding box center [487, 485] width 11 height 11
radio input "true"
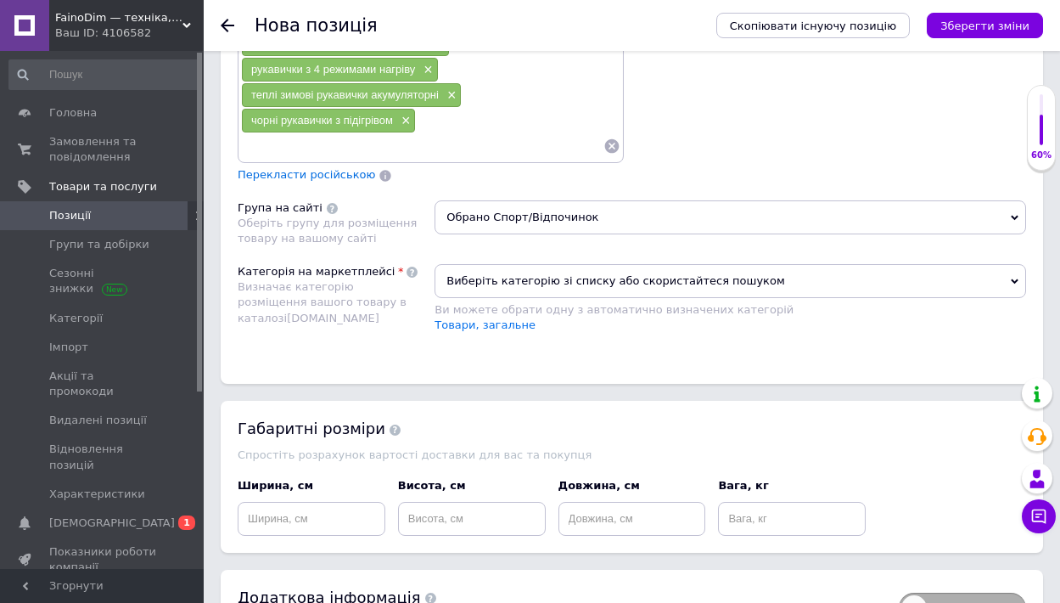
click at [542, 264] on span "Виберіть категорію зі списку або скористайтеся пошуком" at bounding box center [731, 281] width 592 height 34
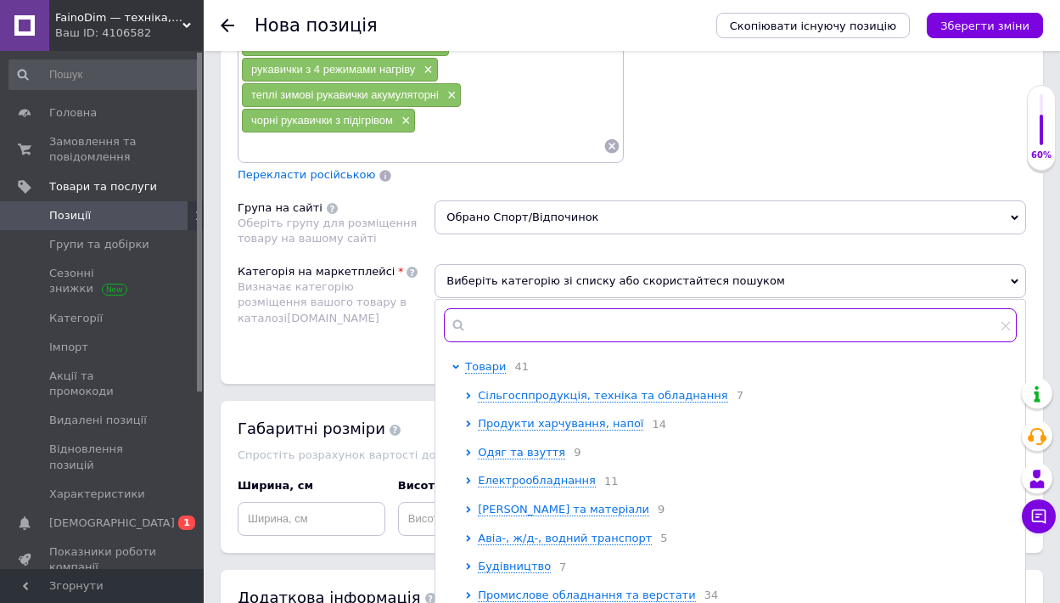
click at [524, 308] on input "text" at bounding box center [730, 325] width 573 height 34
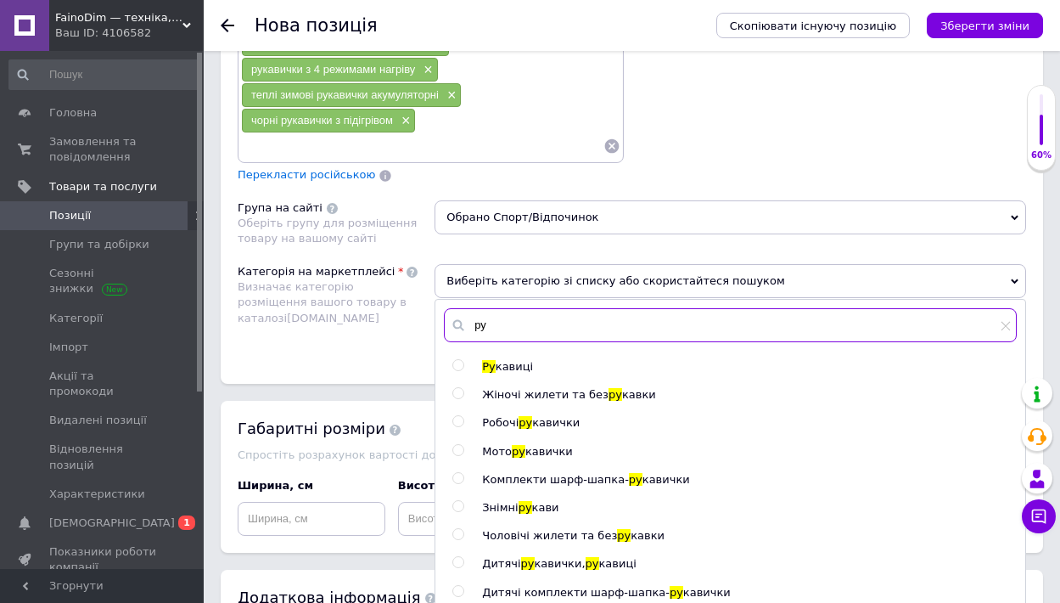
type input "р"
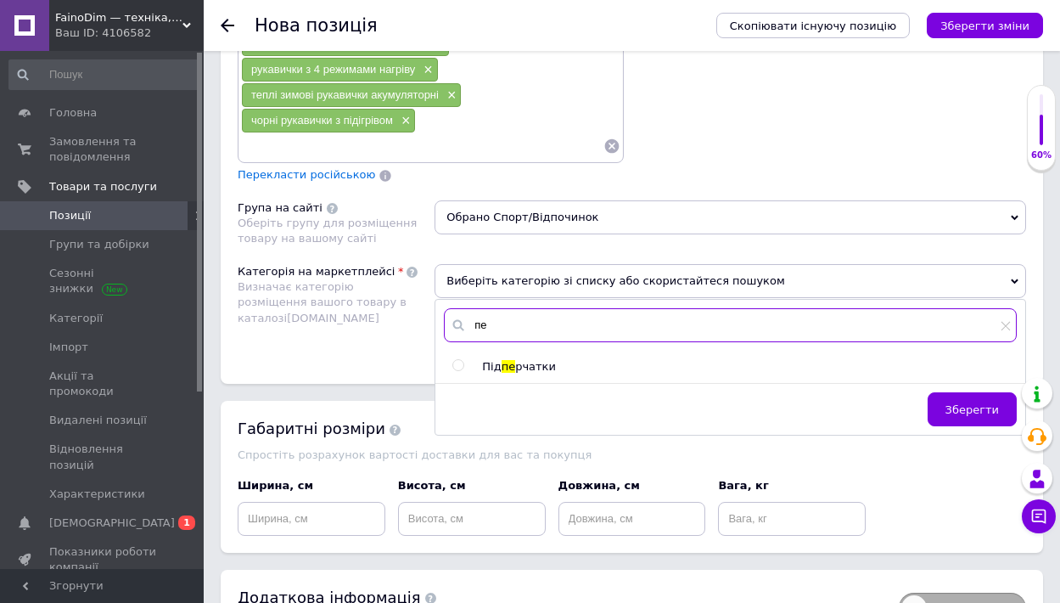
type input "п"
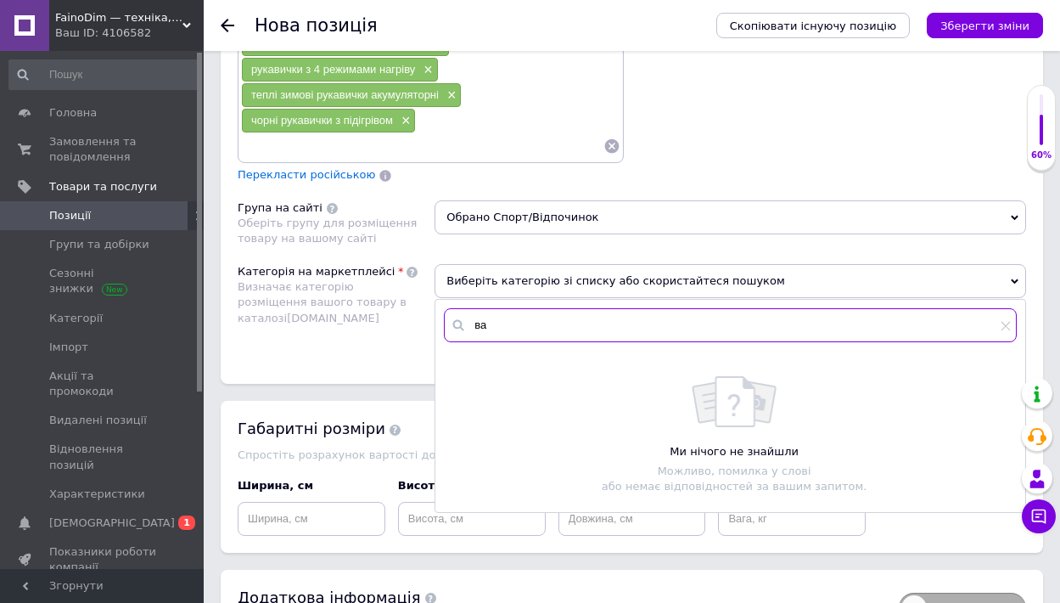
type input "в"
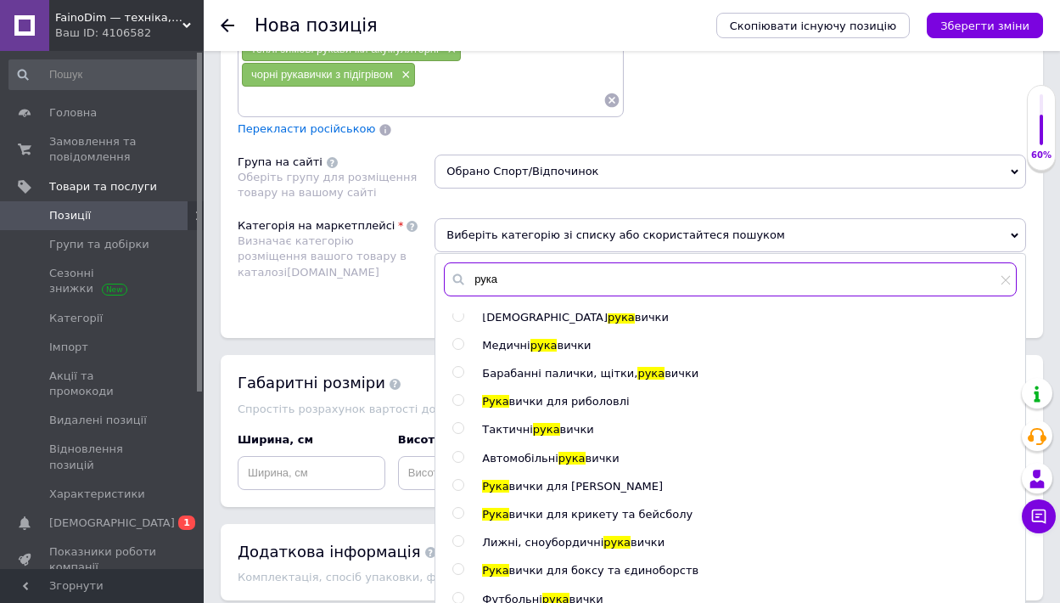
scroll to position [1361, 0]
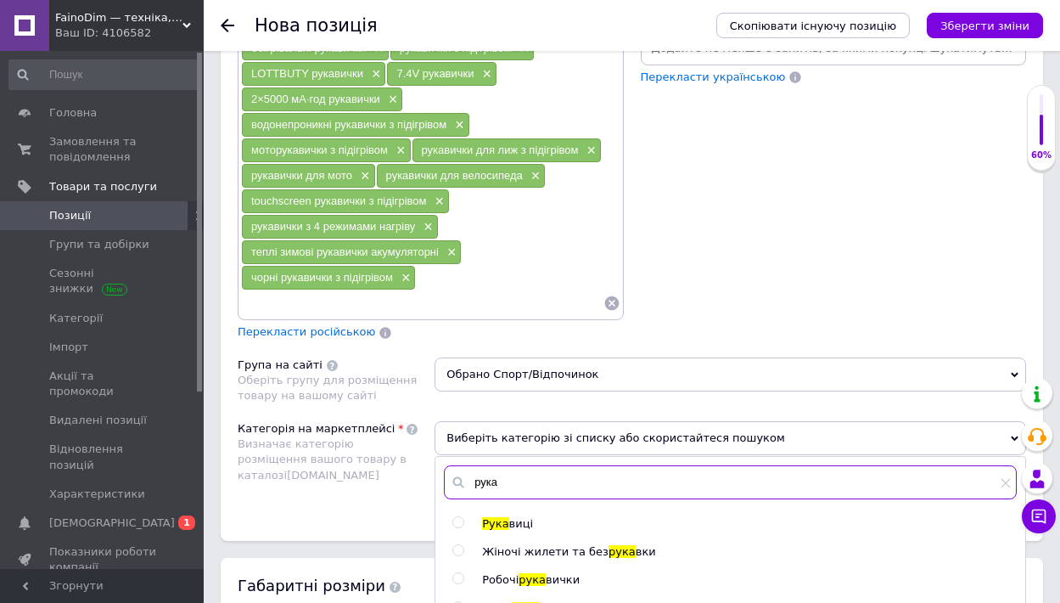
type input "рука"
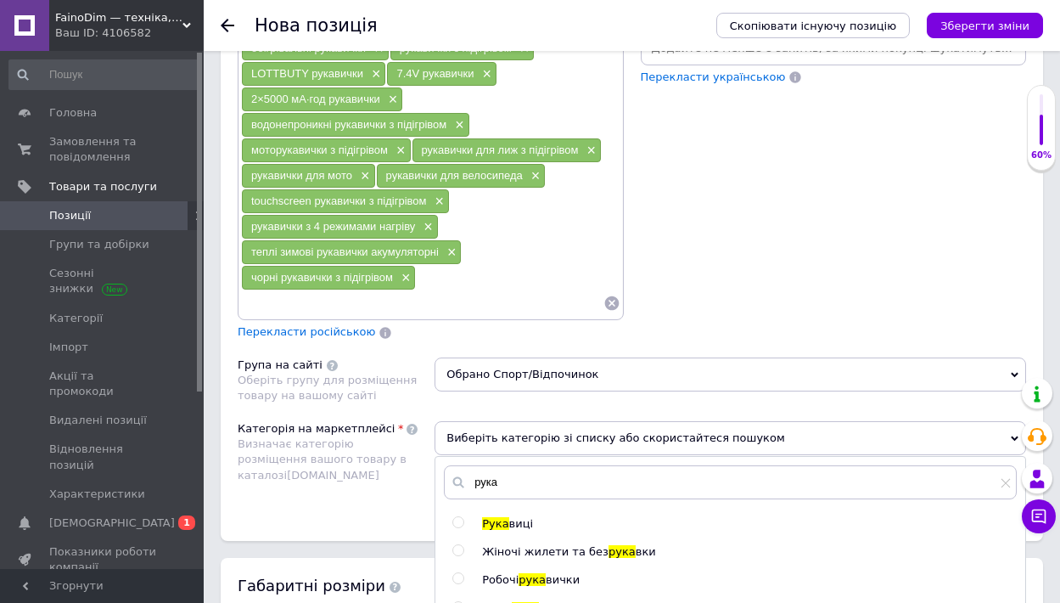
click at [458, 517] on input "radio" at bounding box center [457, 522] width 11 height 11
radio input "true"
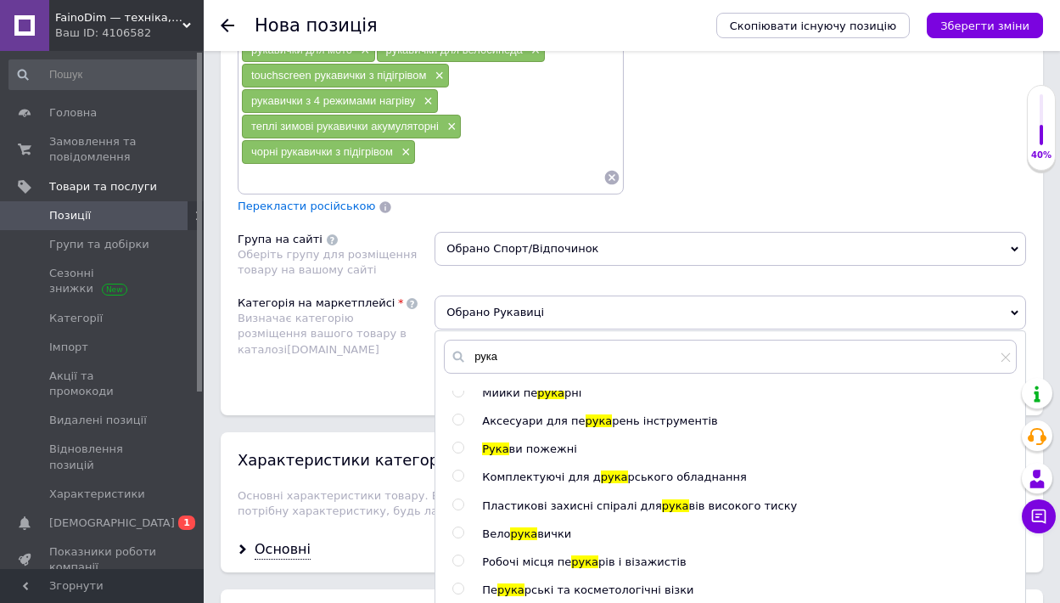
scroll to position [1861, 0]
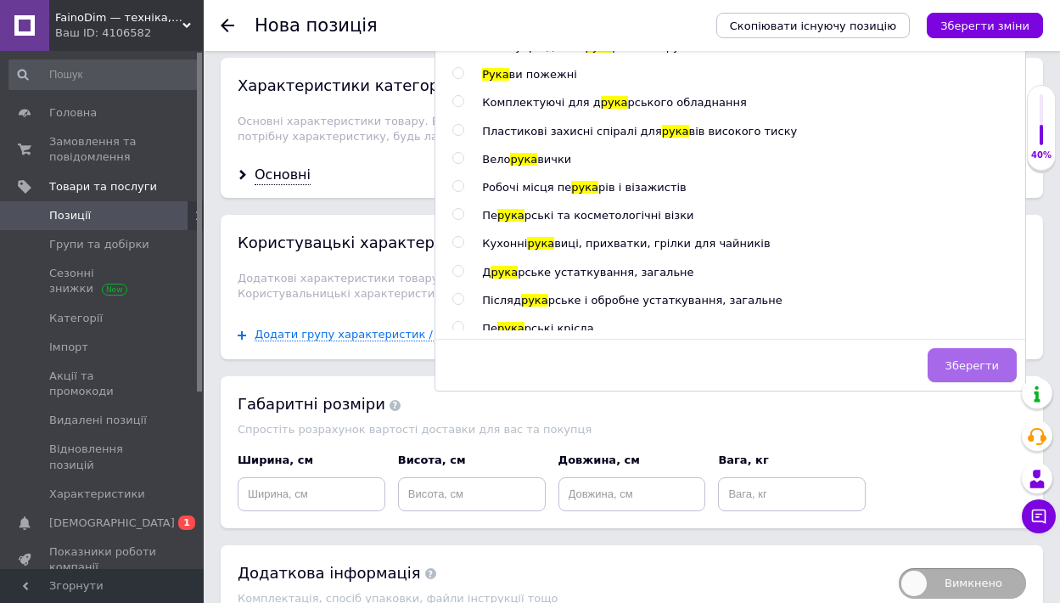
click at [986, 359] on span "Зберегти" at bounding box center [972, 365] width 53 height 13
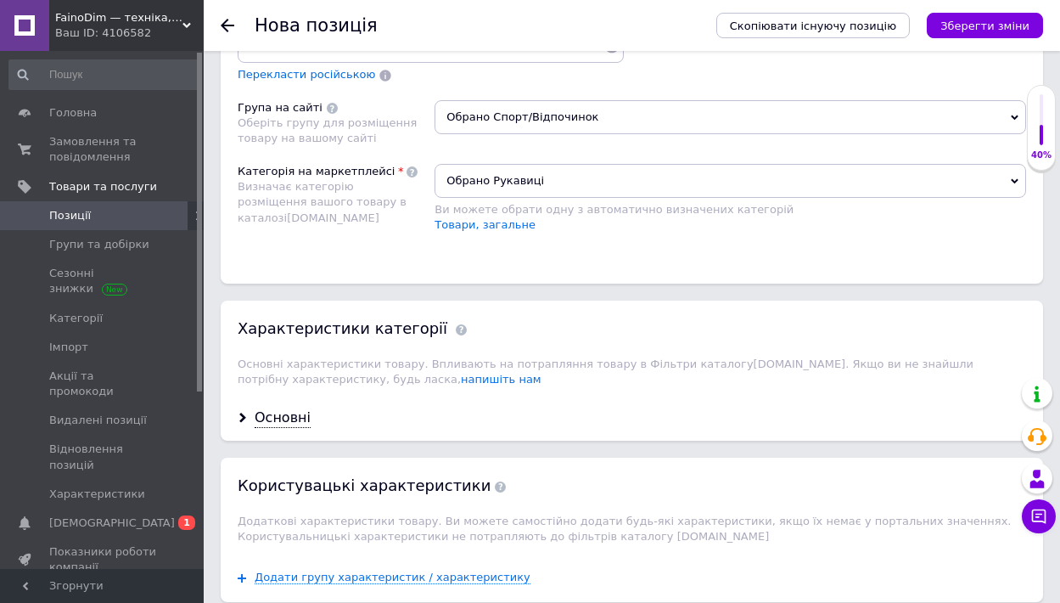
scroll to position [1609, 0]
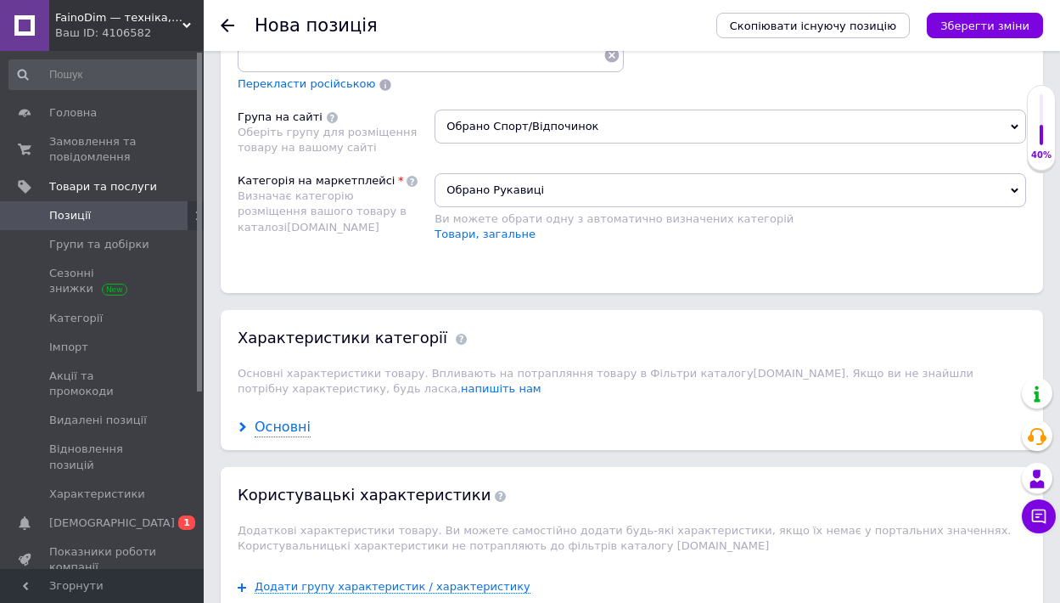
click at [244, 422] on icon at bounding box center [243, 427] width 10 height 10
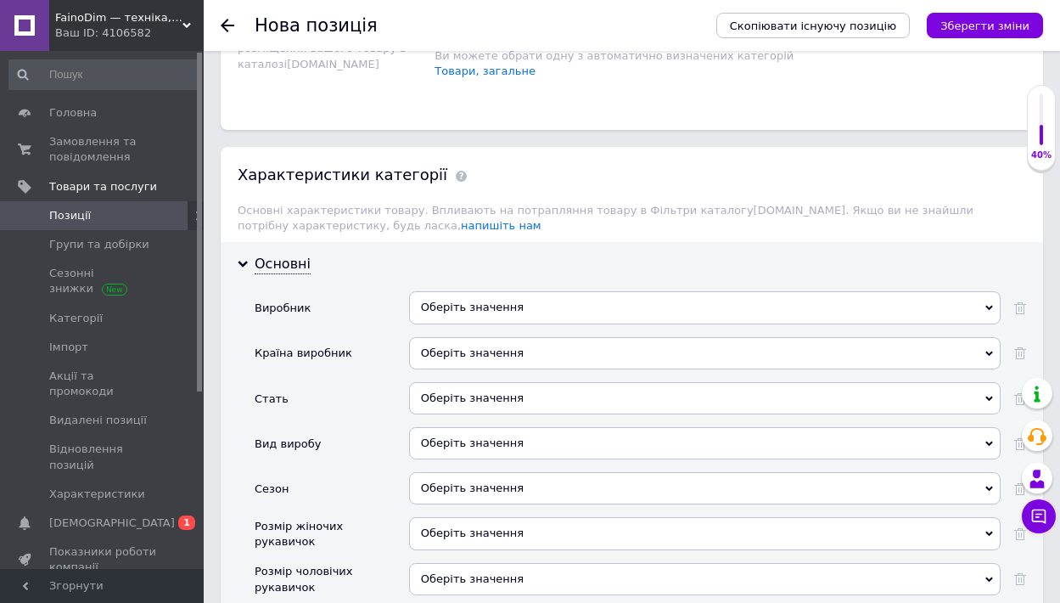
scroll to position [1775, 0]
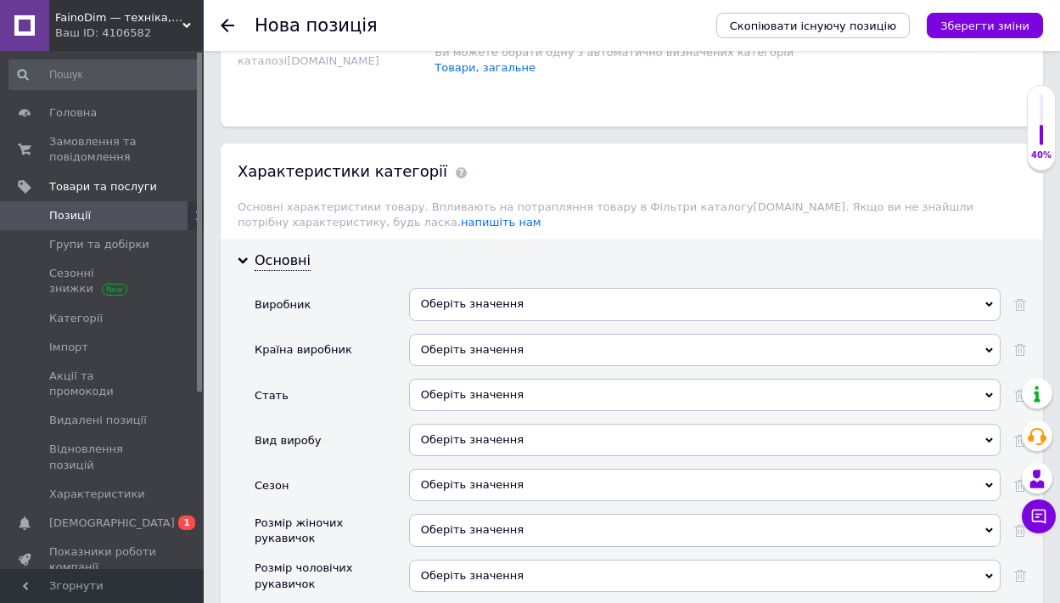
click at [565, 334] on div "Оберіть значення" at bounding box center [705, 350] width 592 height 32
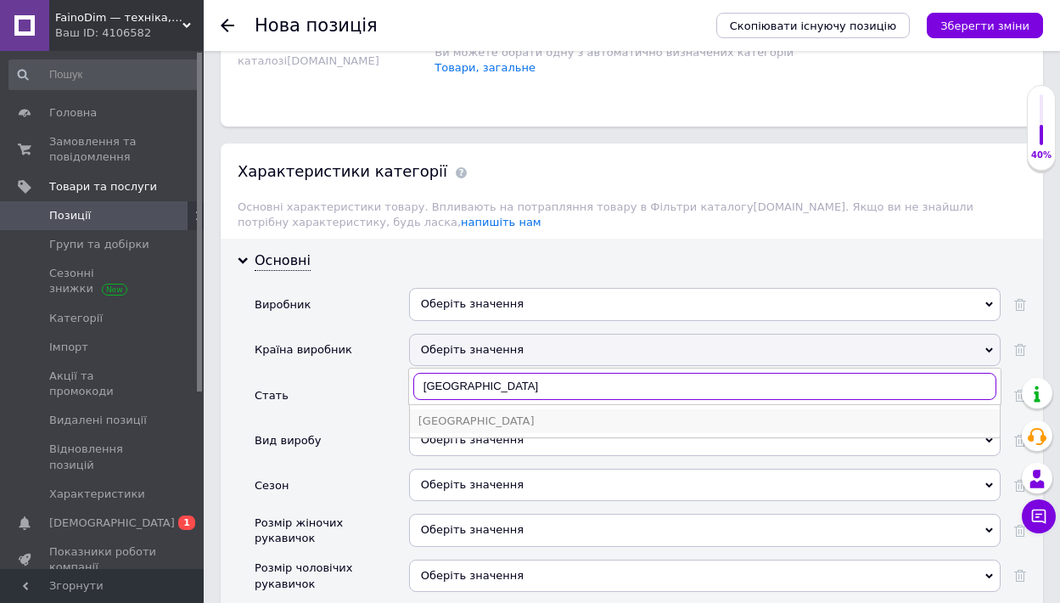
type input "[GEOGRAPHIC_DATA]"
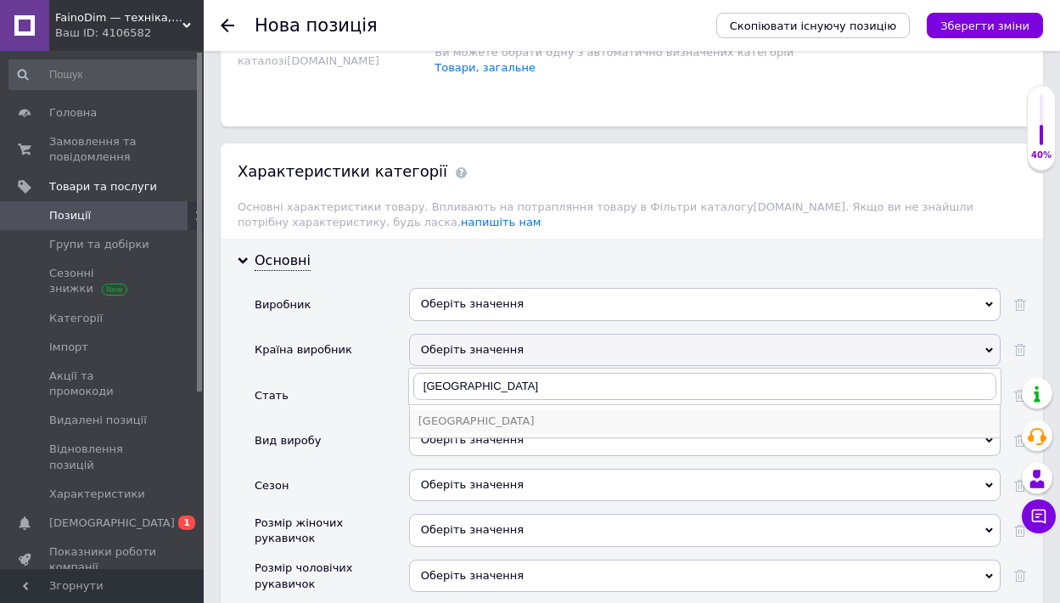
click at [500, 413] on div "[GEOGRAPHIC_DATA]" at bounding box center [705, 420] width 573 height 15
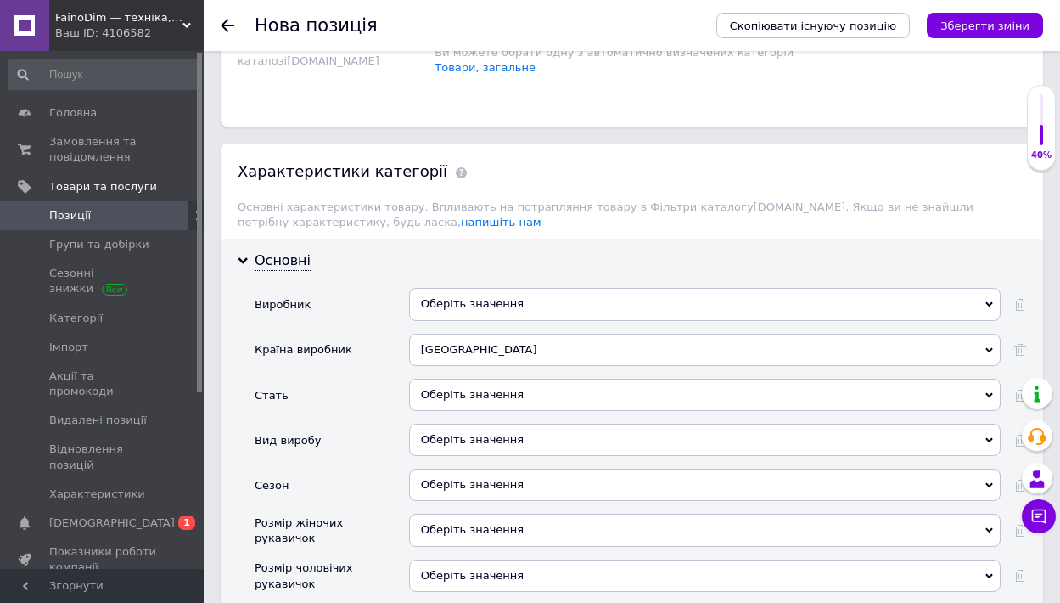
click at [524, 379] on div "Оберіть значення" at bounding box center [705, 395] width 592 height 32
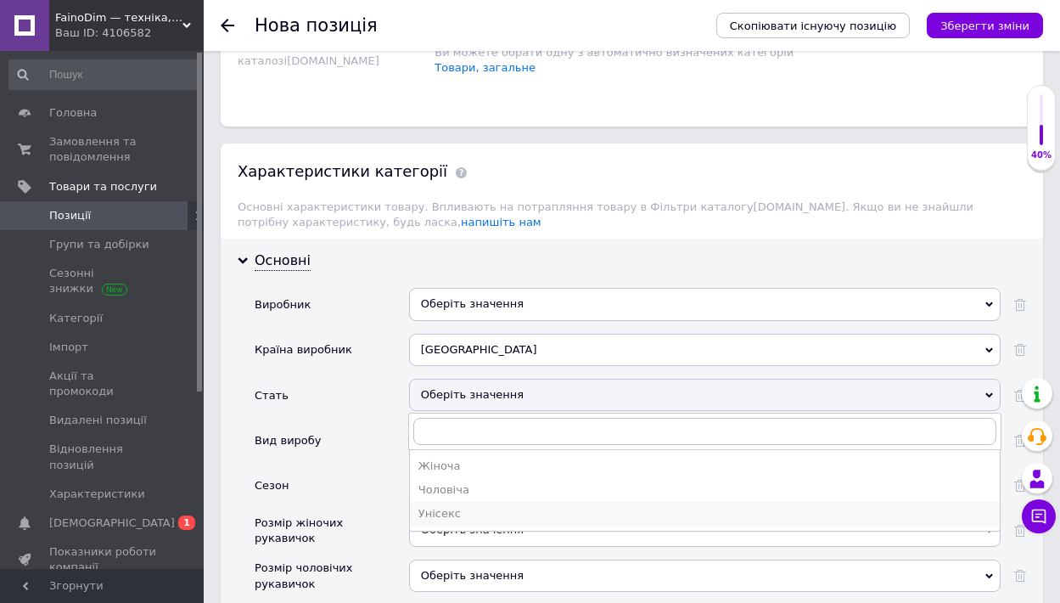
click at [448, 506] on div "Унісекс" at bounding box center [705, 513] width 573 height 15
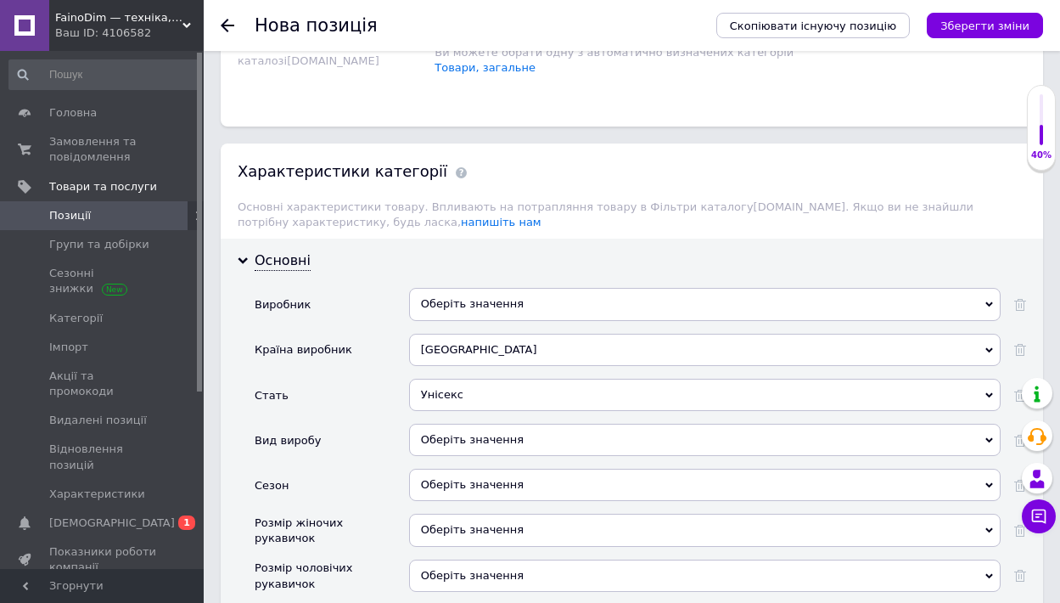
click at [492, 424] on div "Оберіть значення" at bounding box center [705, 440] width 592 height 32
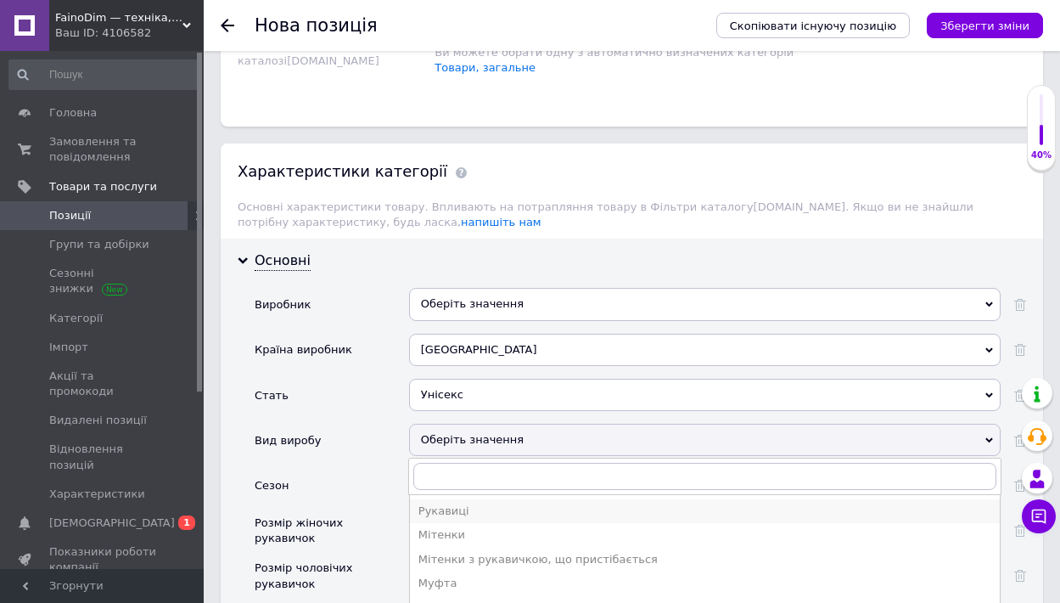
click at [462, 503] on div "Рукавиці" at bounding box center [705, 510] width 573 height 15
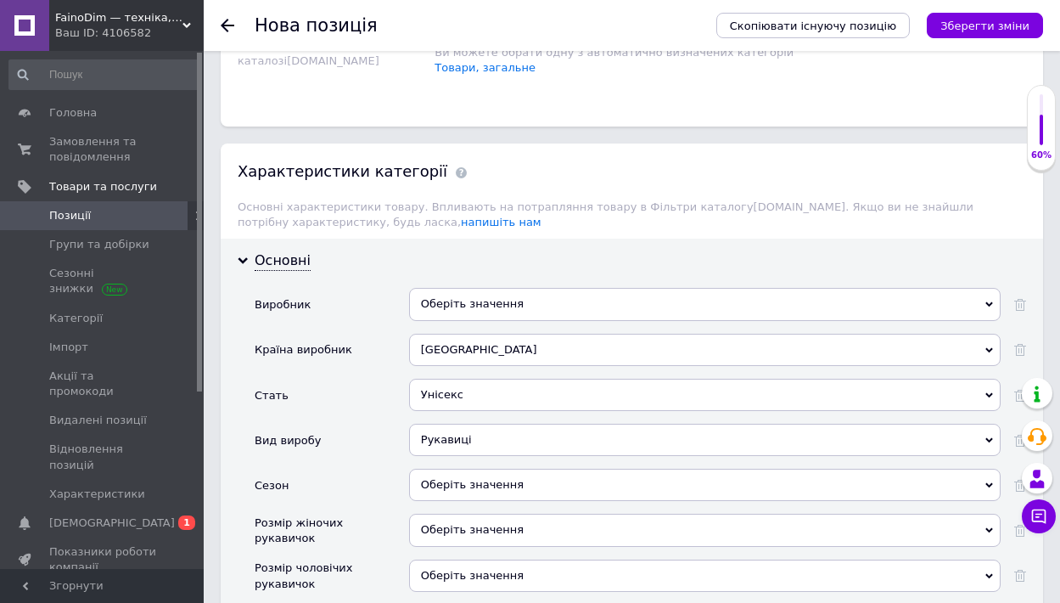
click at [509, 469] on div "Оберіть значення" at bounding box center [705, 485] width 592 height 32
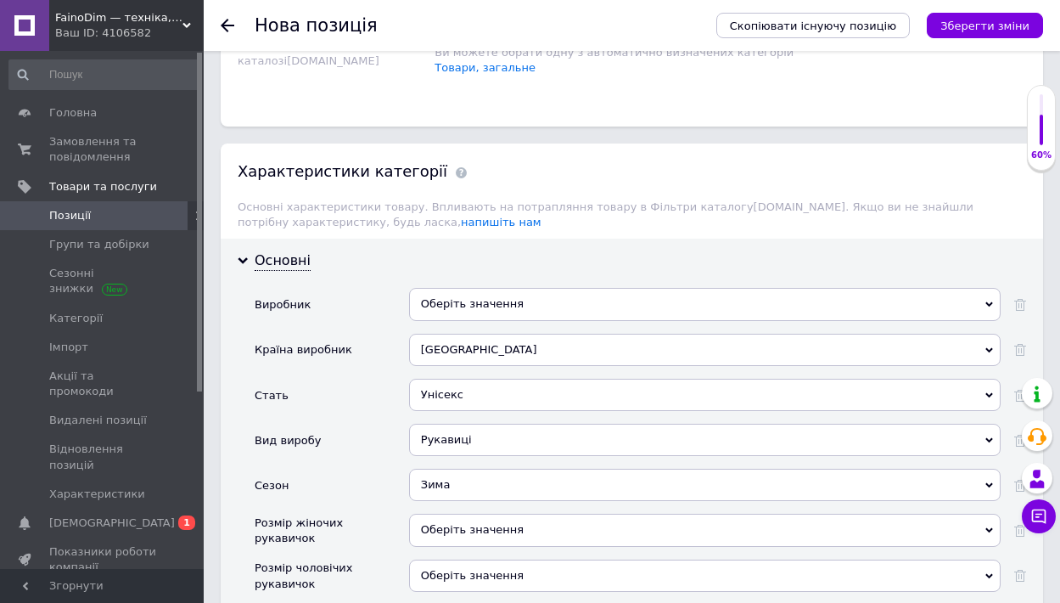
click at [577, 469] on div "Зима" at bounding box center [705, 485] width 592 height 32
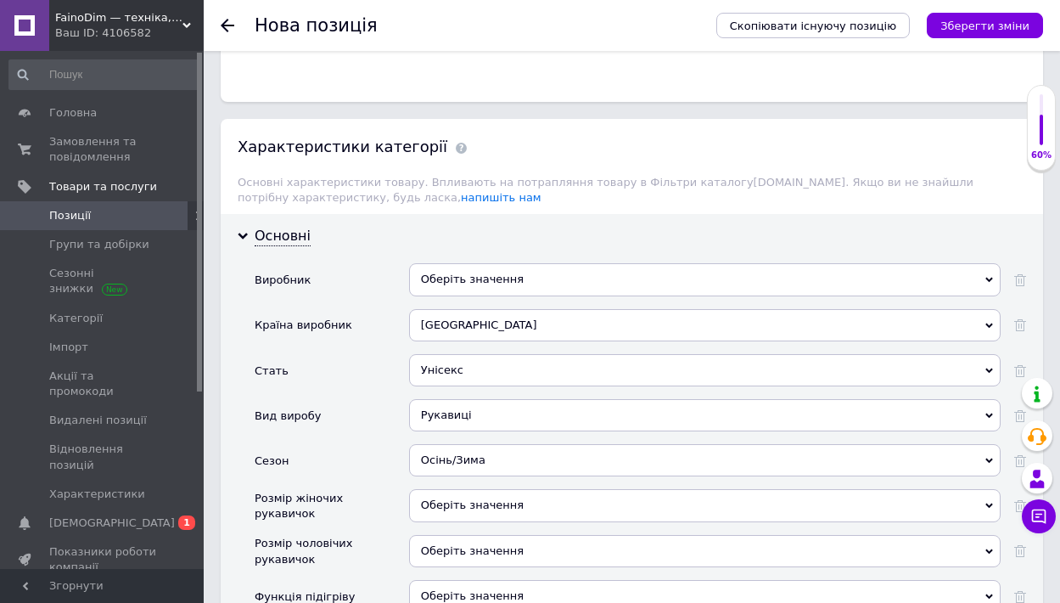
scroll to position [1803, 0]
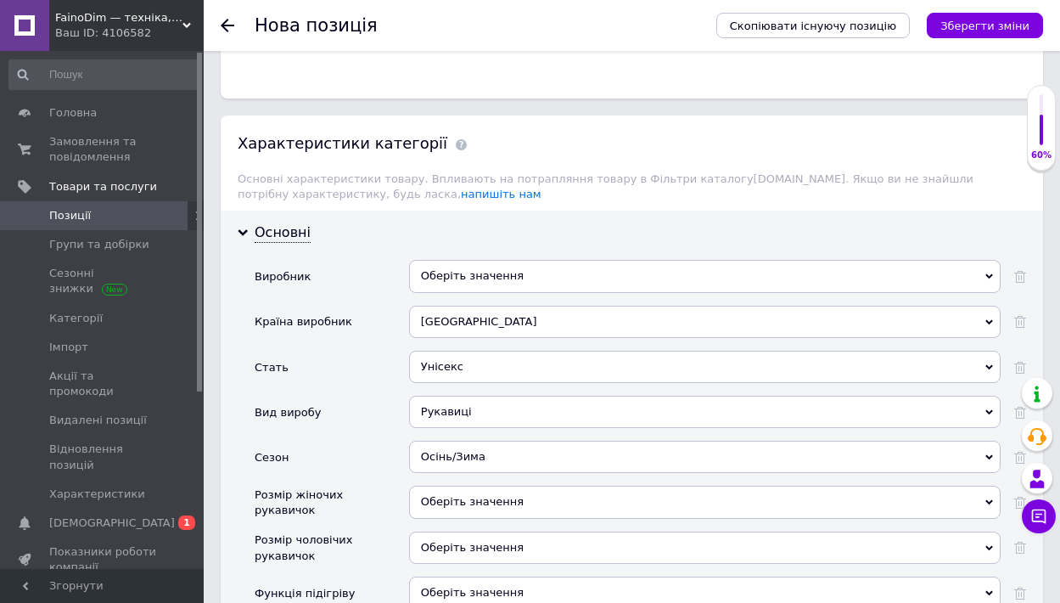
click at [544, 486] on div "Оберіть значення" at bounding box center [705, 502] width 592 height 32
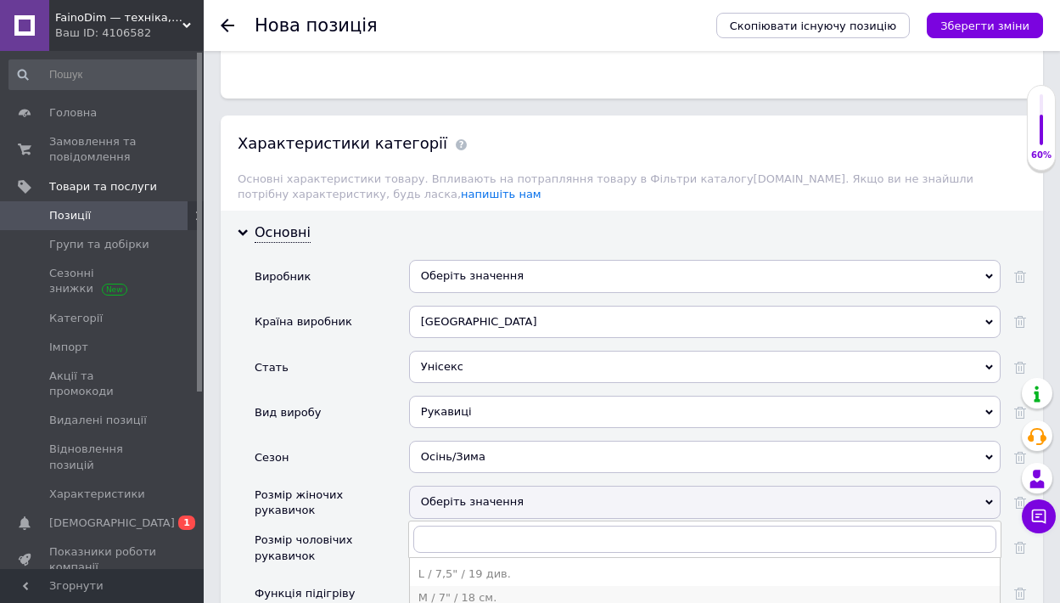
click at [503, 590] on div "M / 7" / 18 см." at bounding box center [705, 597] width 573 height 15
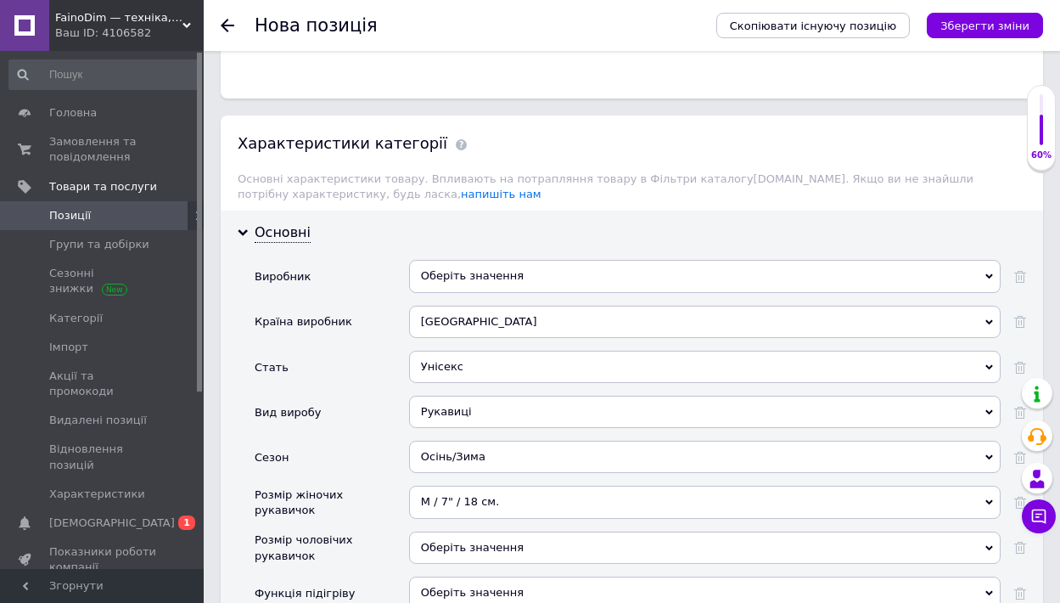
click at [514, 531] on div "Оберіть значення" at bounding box center [705, 547] width 592 height 32
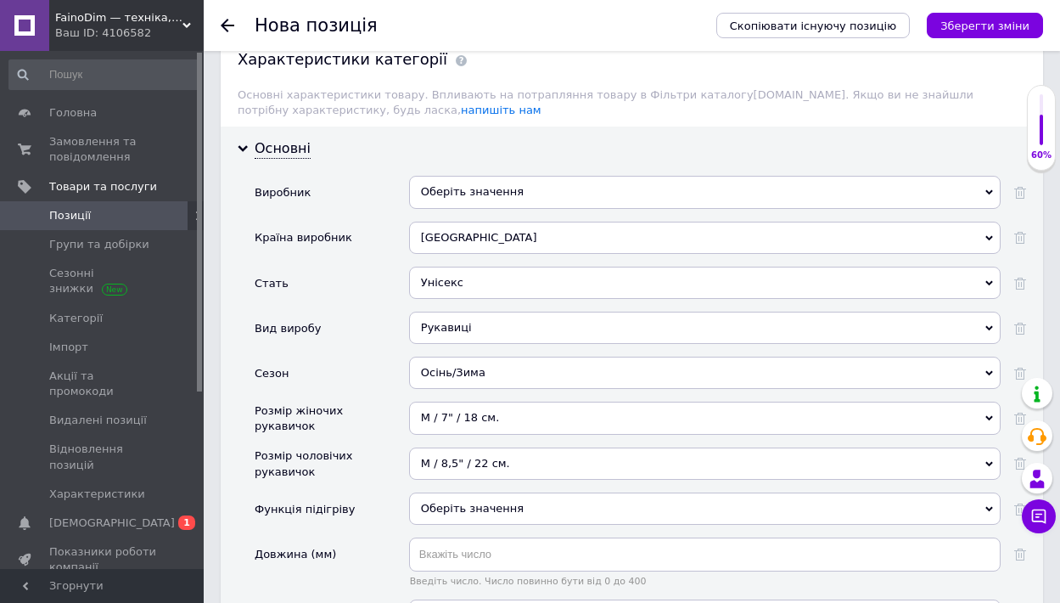
scroll to position [1891, 0]
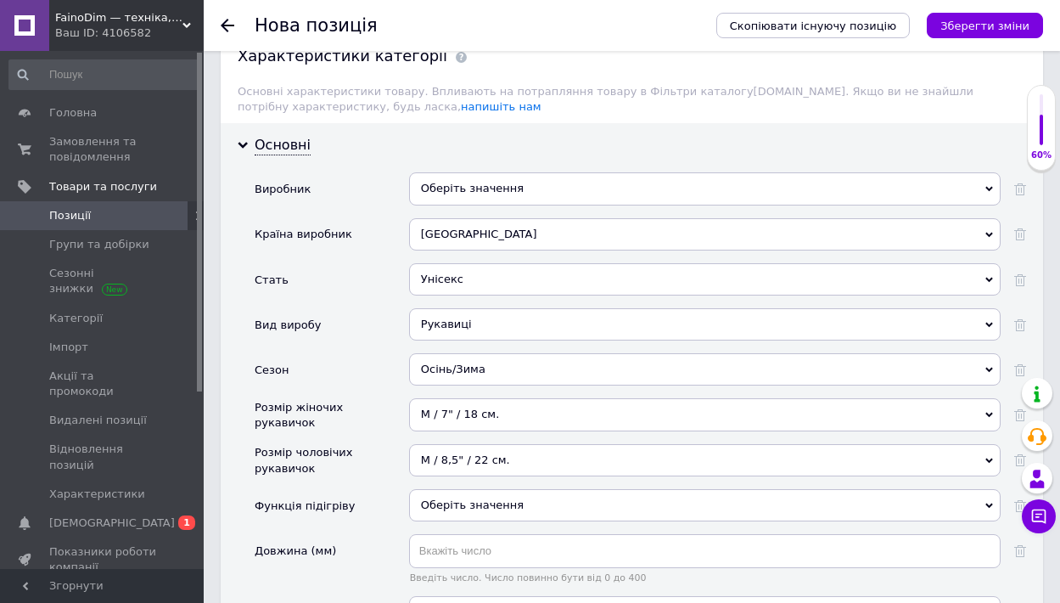
click at [553, 489] on span "Оберіть значення" at bounding box center [705, 505] width 592 height 32
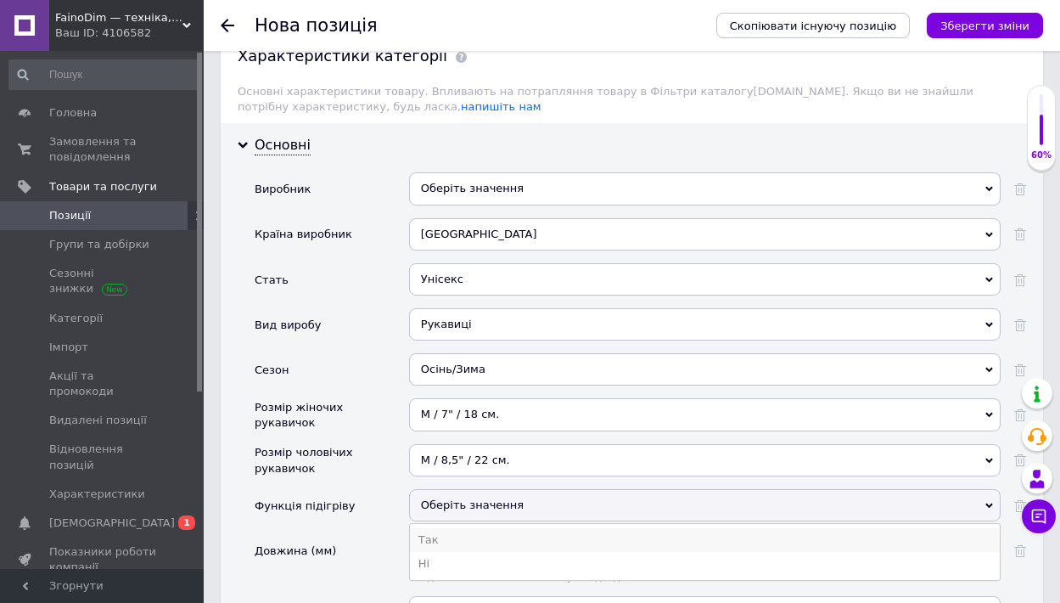
click at [484, 528] on li "Так" at bounding box center [705, 540] width 590 height 24
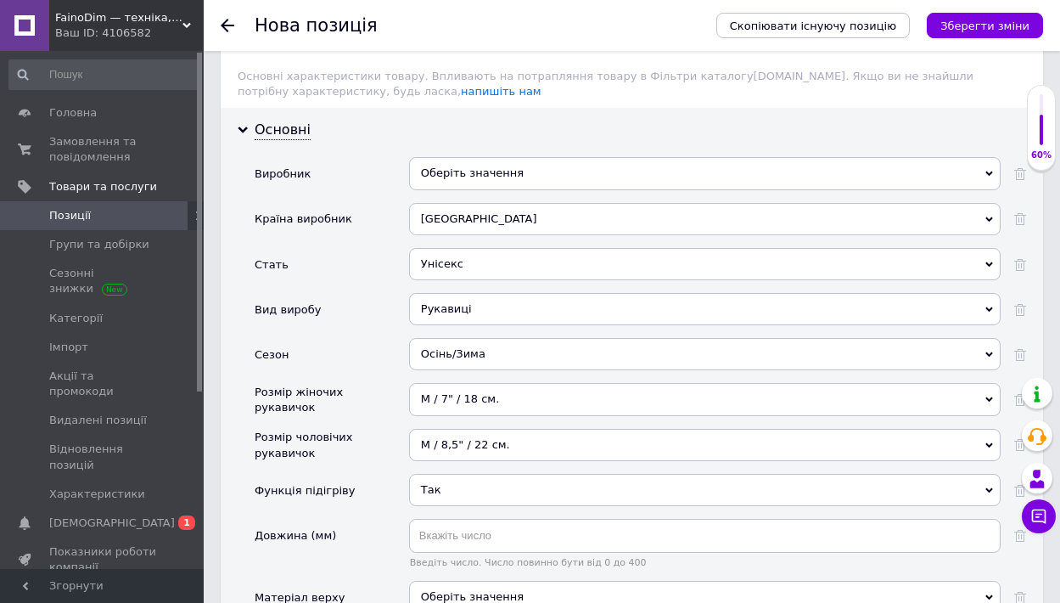
scroll to position [1971, 0]
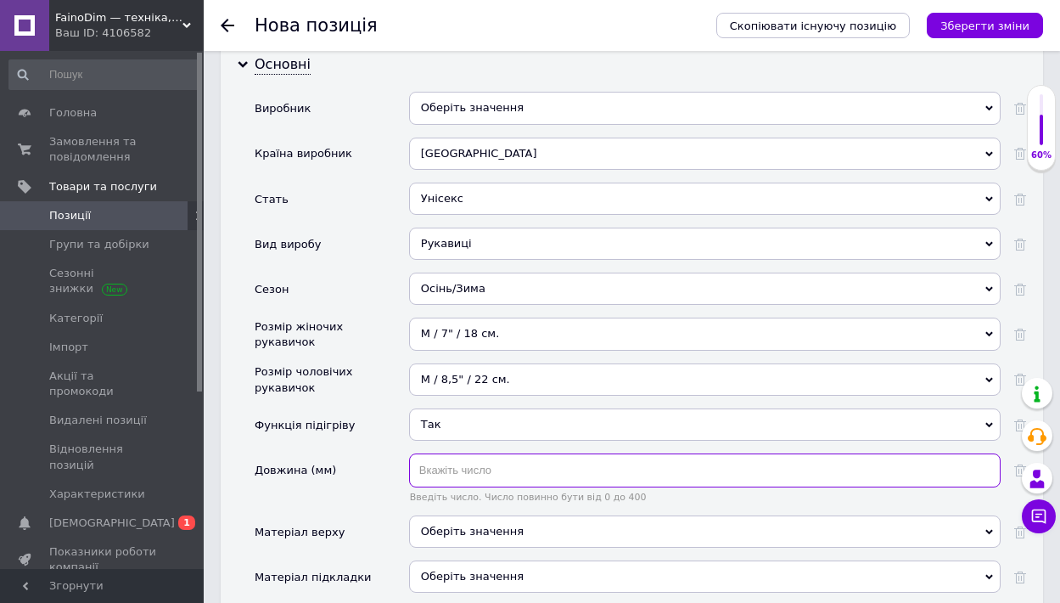
click at [525, 453] on input "text" at bounding box center [705, 470] width 592 height 34
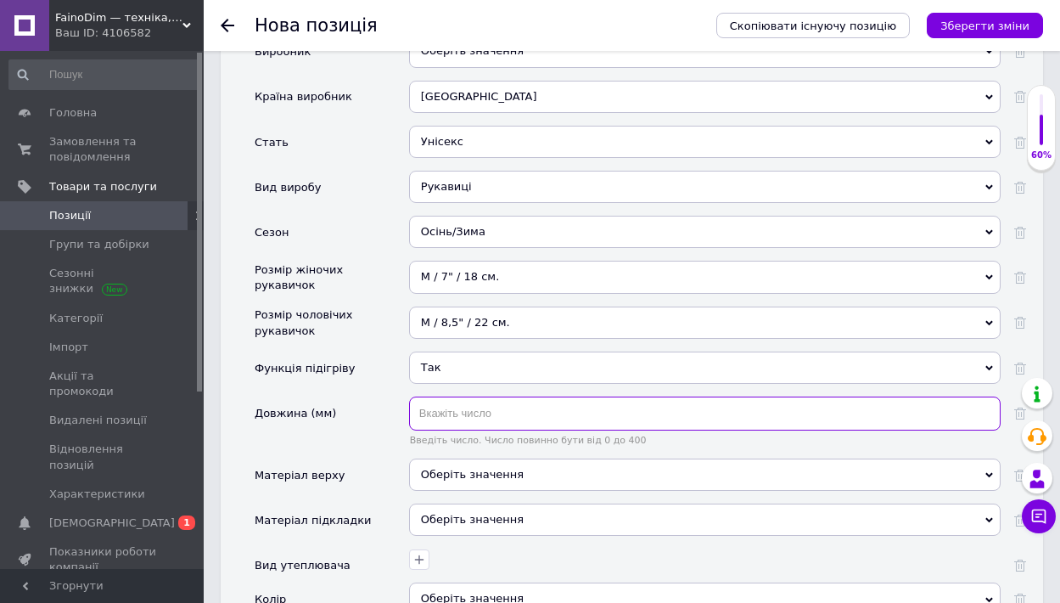
scroll to position [2048, 0]
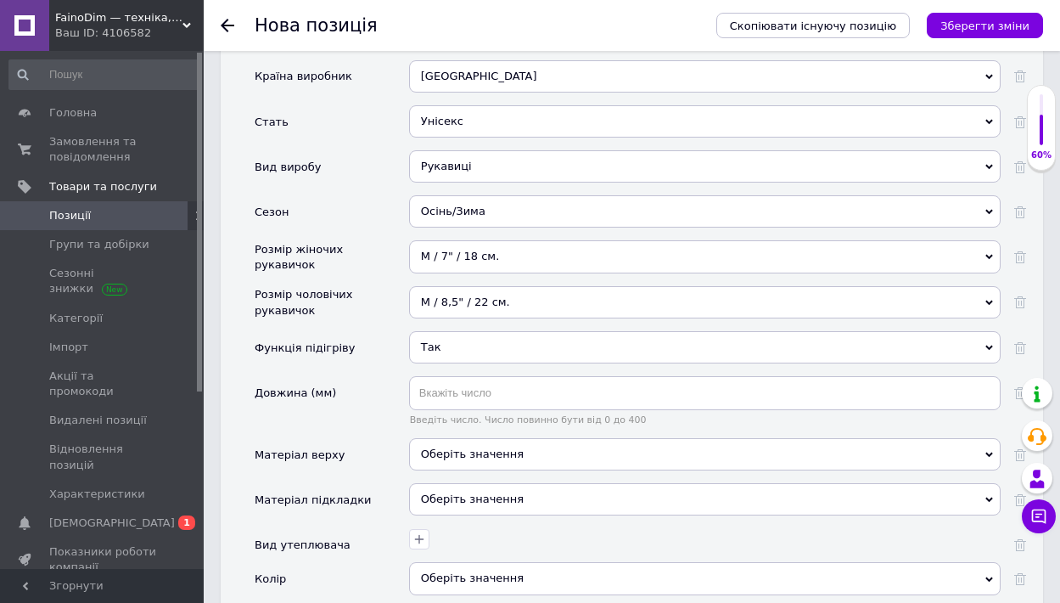
click at [461, 562] on div "Оберіть значення" at bounding box center [705, 578] width 592 height 32
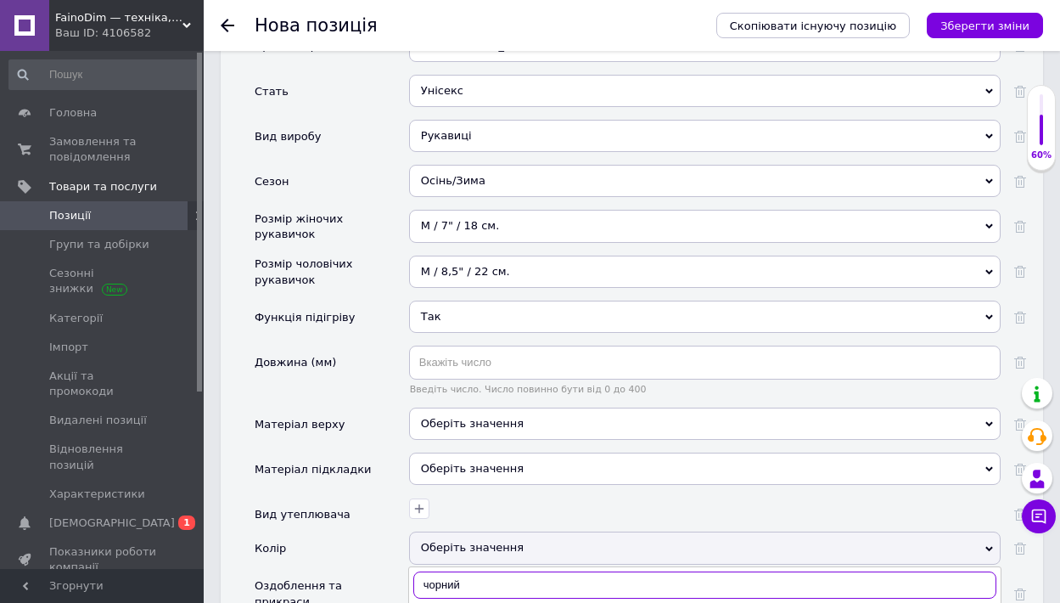
scroll to position [2108, 0]
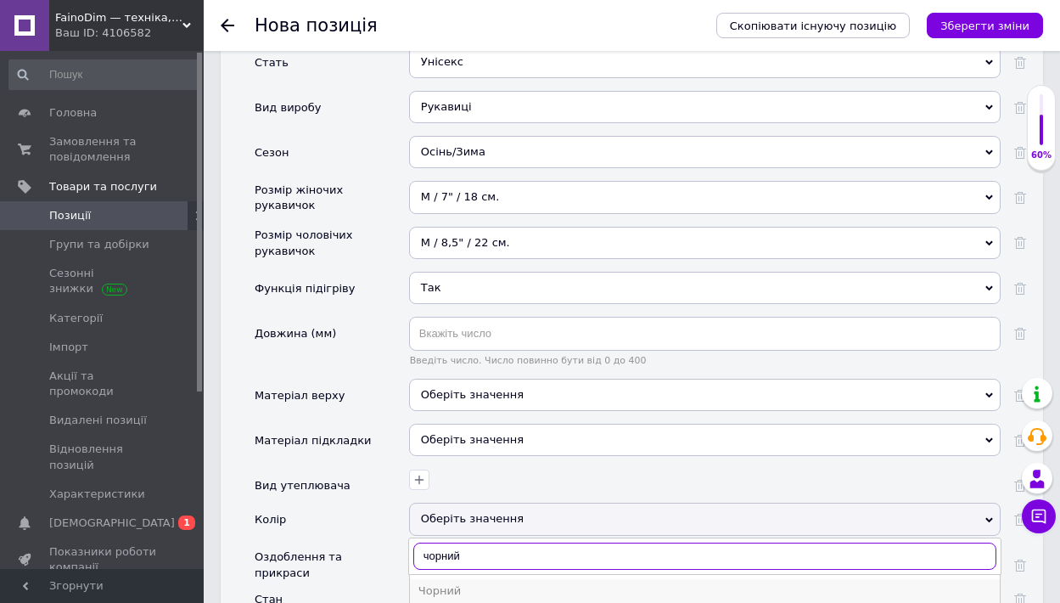
type input "чорний"
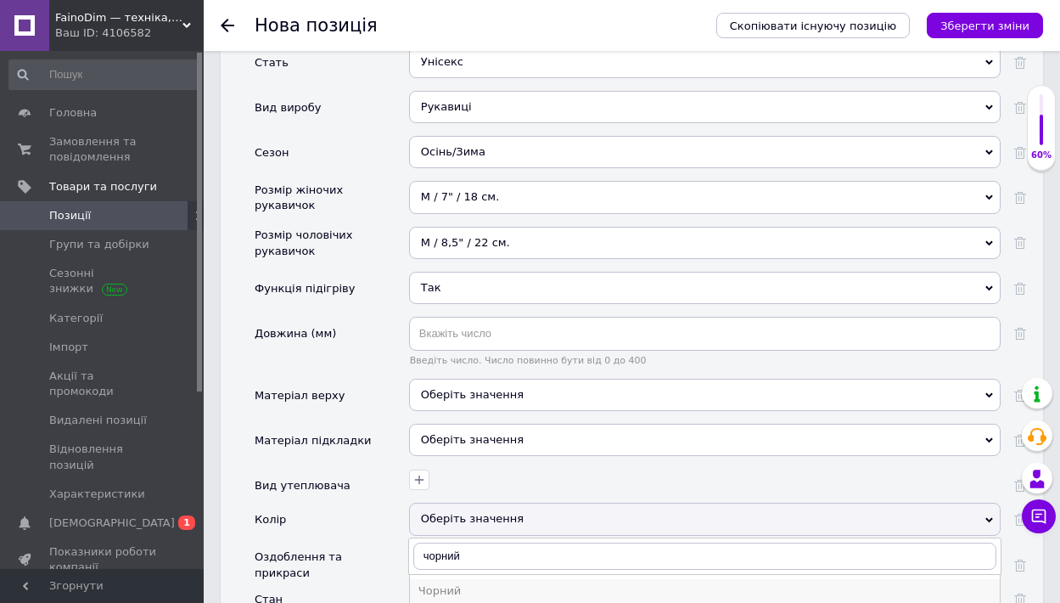
click at [521, 579] on li "Чорний" at bounding box center [705, 591] width 590 height 24
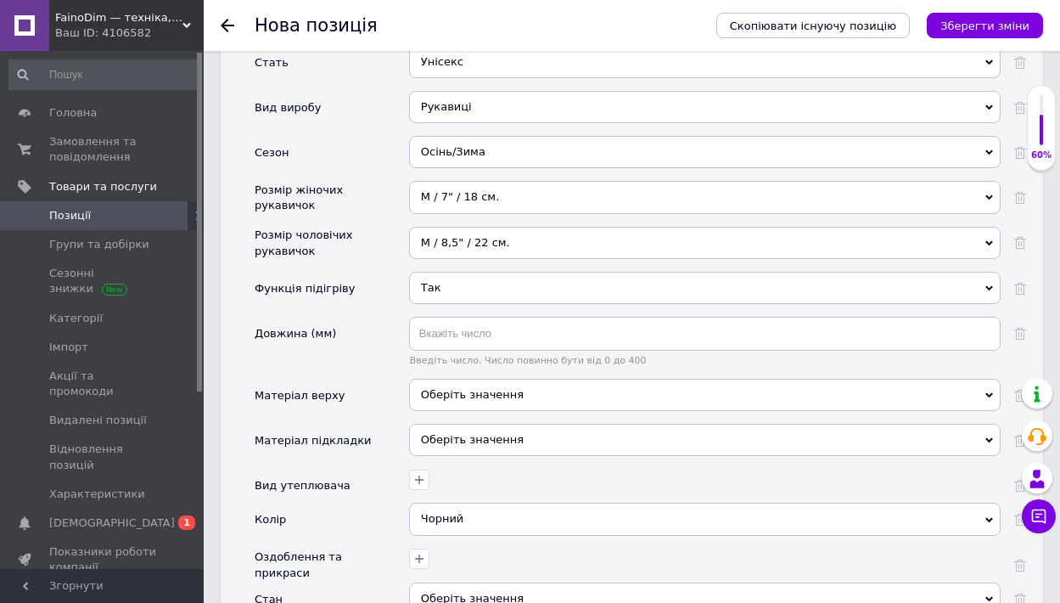
click at [514, 582] on div "Оберіть значення" at bounding box center [705, 598] width 592 height 32
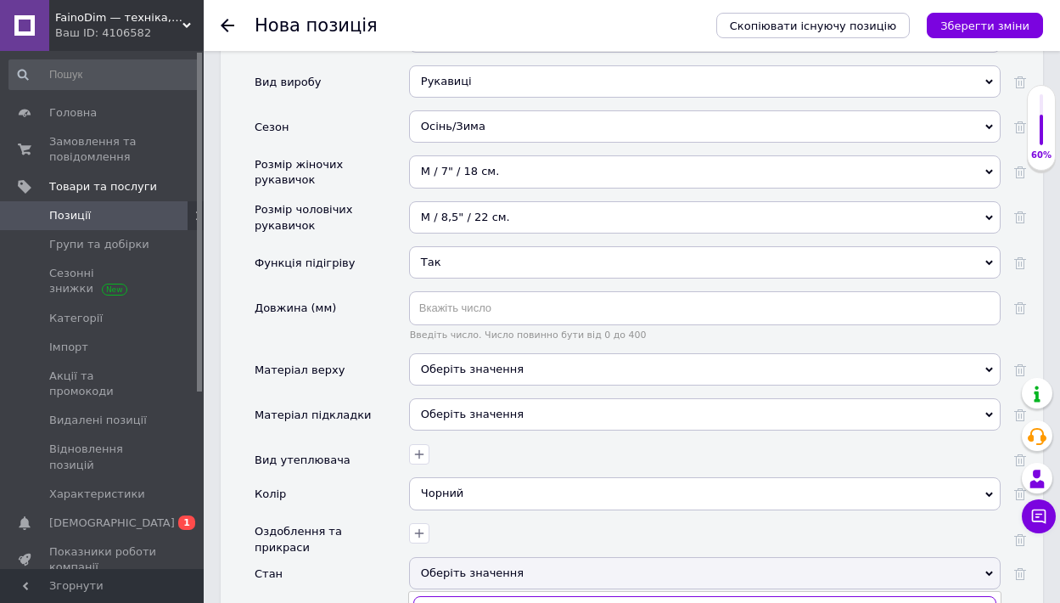
scroll to position [2344, 0]
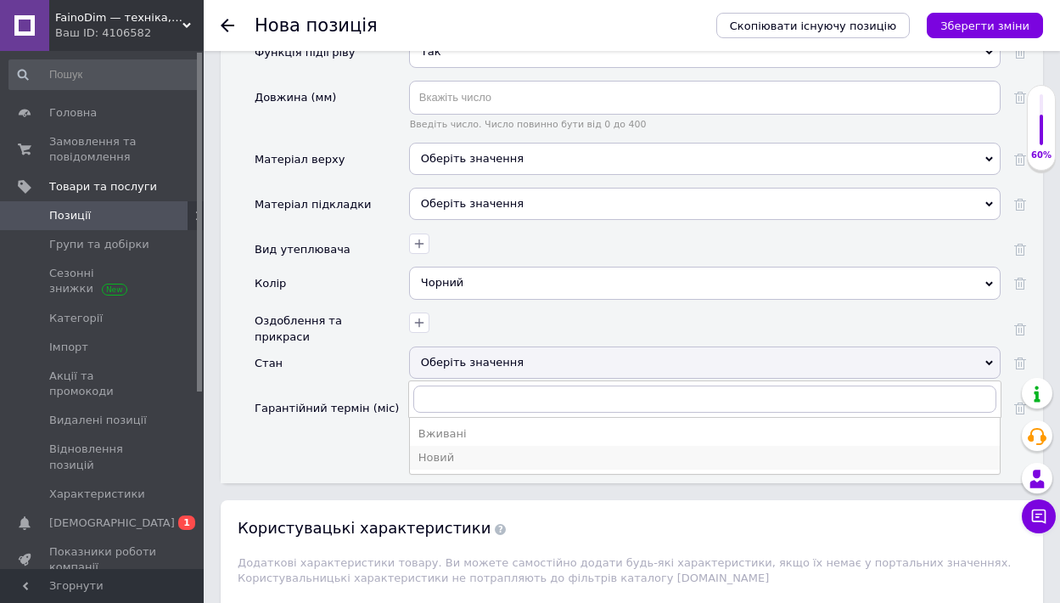
click at [447, 446] on li "Новий" at bounding box center [705, 458] width 590 height 24
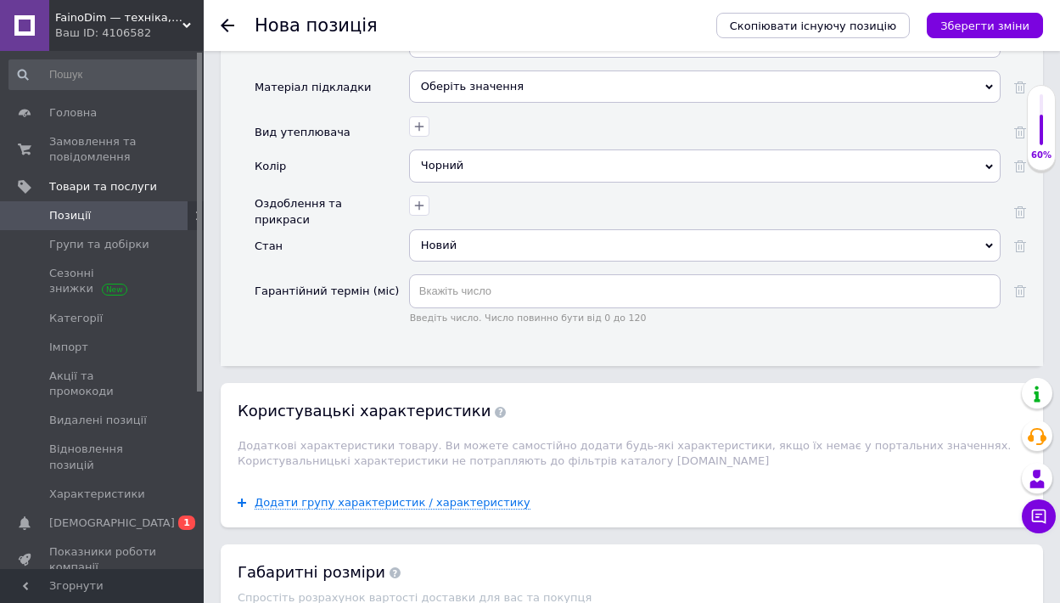
scroll to position [2602, 0]
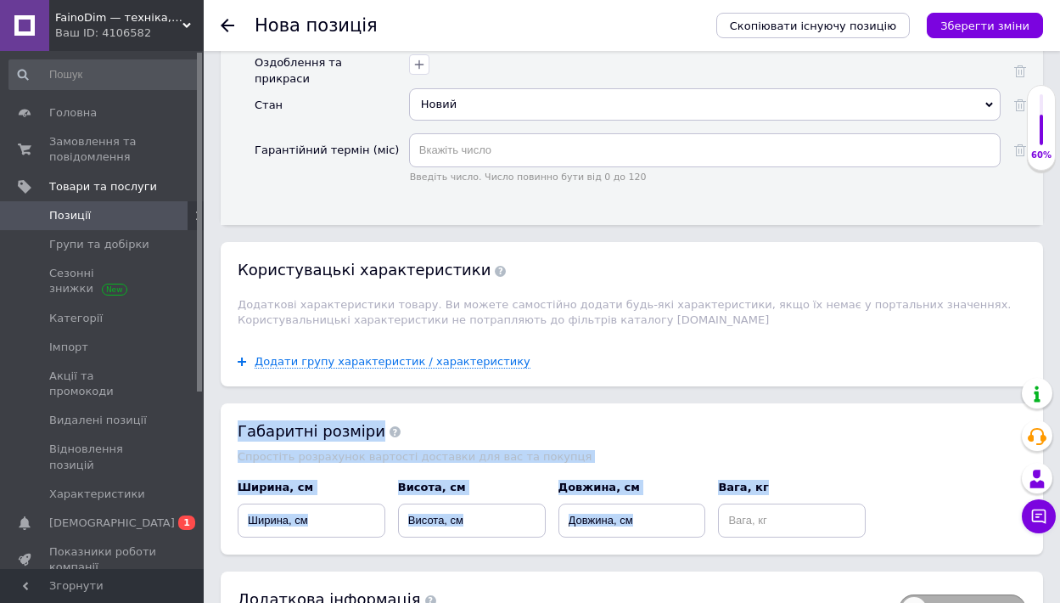
drag, startPoint x: 240, startPoint y: 342, endPoint x: 796, endPoint y: 450, distance: 566.4
click at [796, 450] on div "Габаритні розміри Спростіть розрахунок вартості доставки для вас та покупця Шир…" at bounding box center [632, 478] width 823 height 151
copy div "Габаритні розміри Спростіть розрахунок вартості доставки для вас та покупця Шир…"
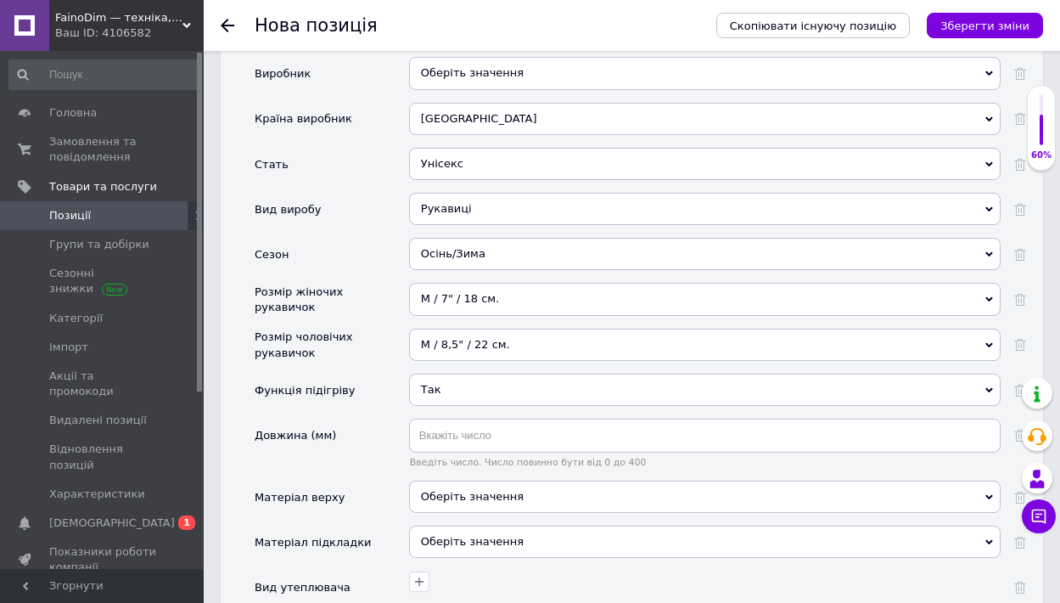
scroll to position [2003, 0]
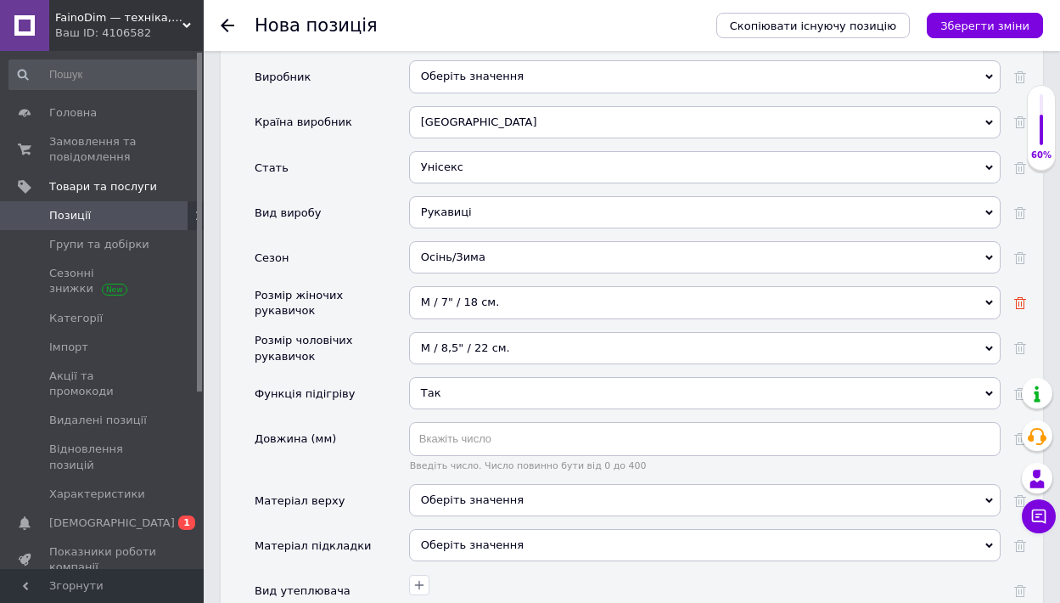
click at [1021, 297] on use at bounding box center [1020, 303] width 12 height 12
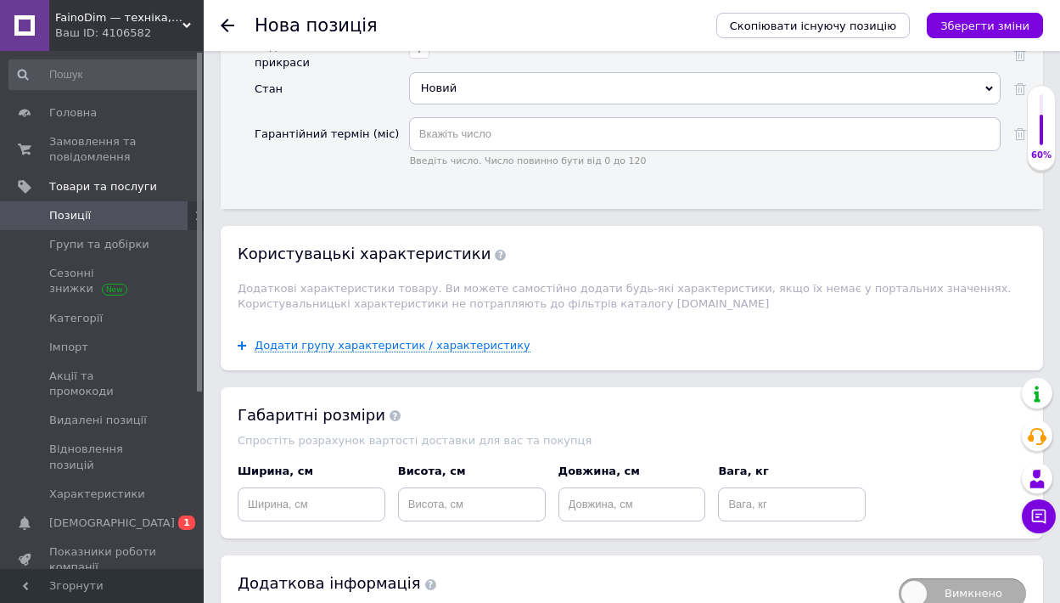
scroll to position [2627, 0]
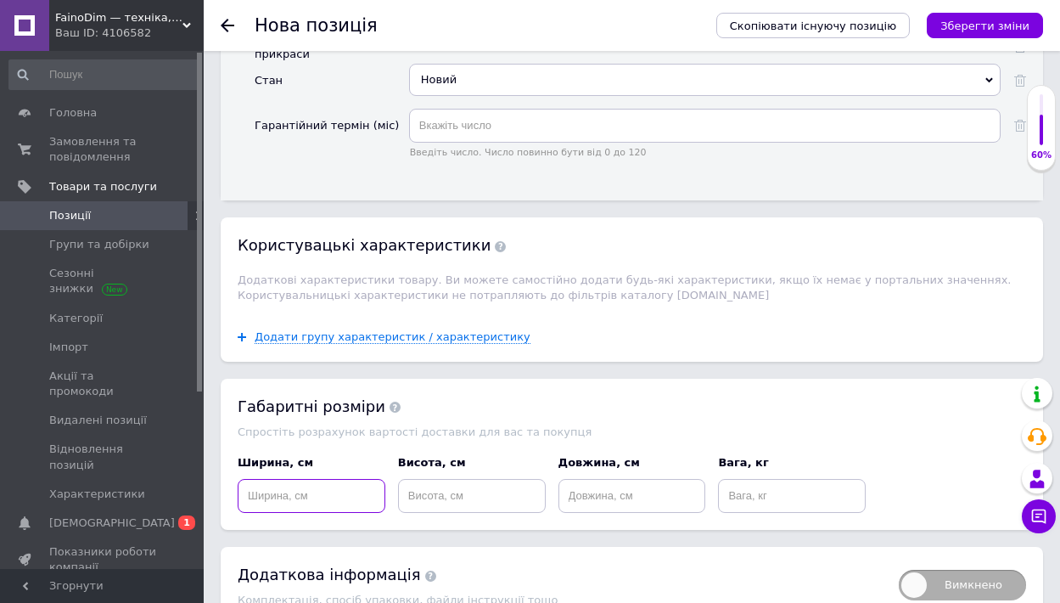
click at [314, 479] on input at bounding box center [312, 496] width 148 height 34
type input "14.2"
click at [435, 479] on input at bounding box center [472, 496] width 148 height 34
type input "9.1"
click at [583, 479] on input at bounding box center [633, 496] width 148 height 34
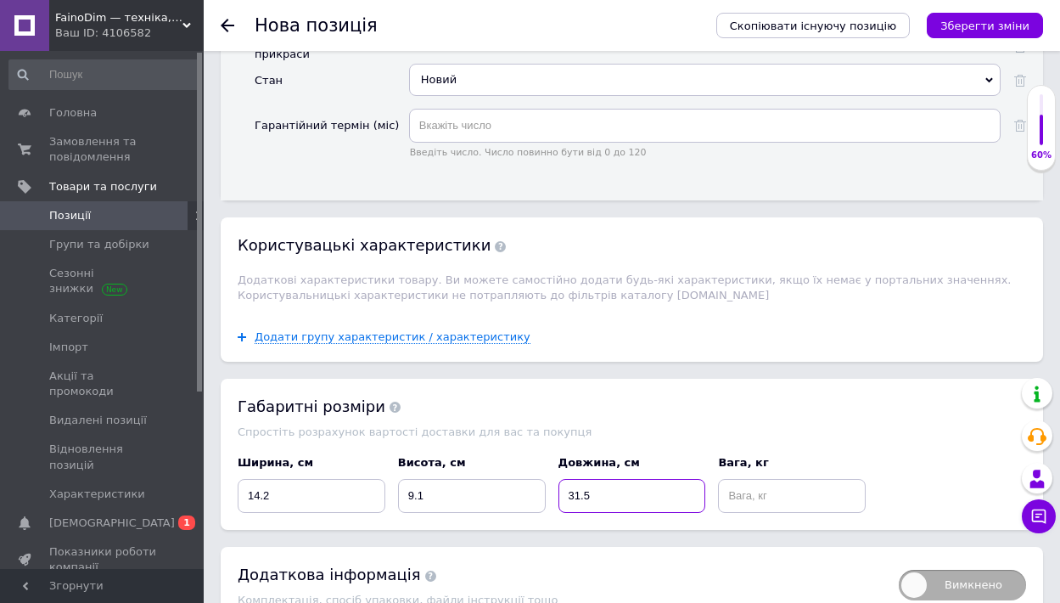
type input "31.5"
click at [739, 479] on input at bounding box center [792, 496] width 148 height 34
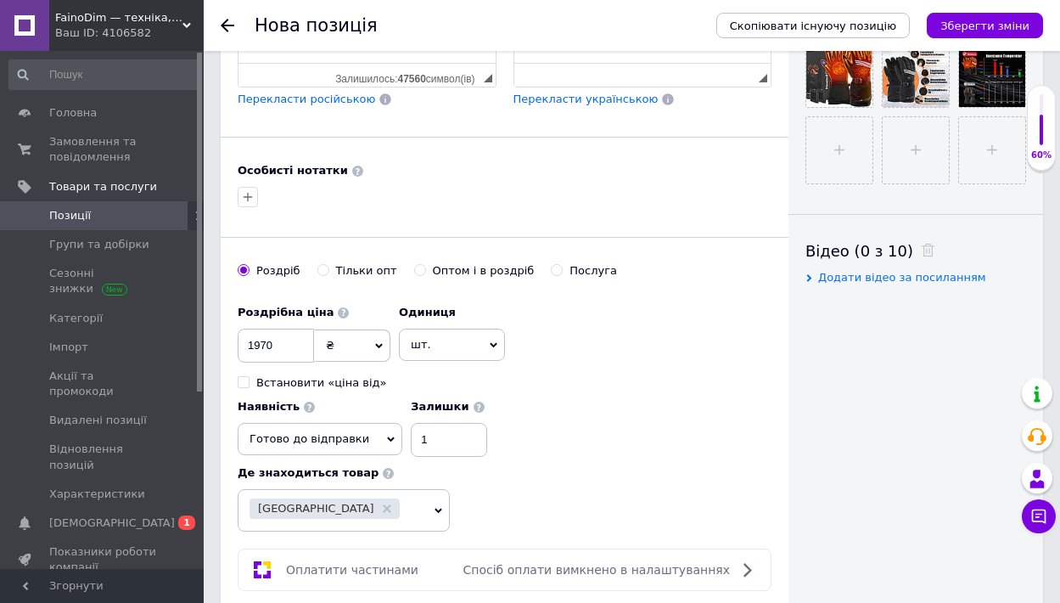
scroll to position [684, 0]
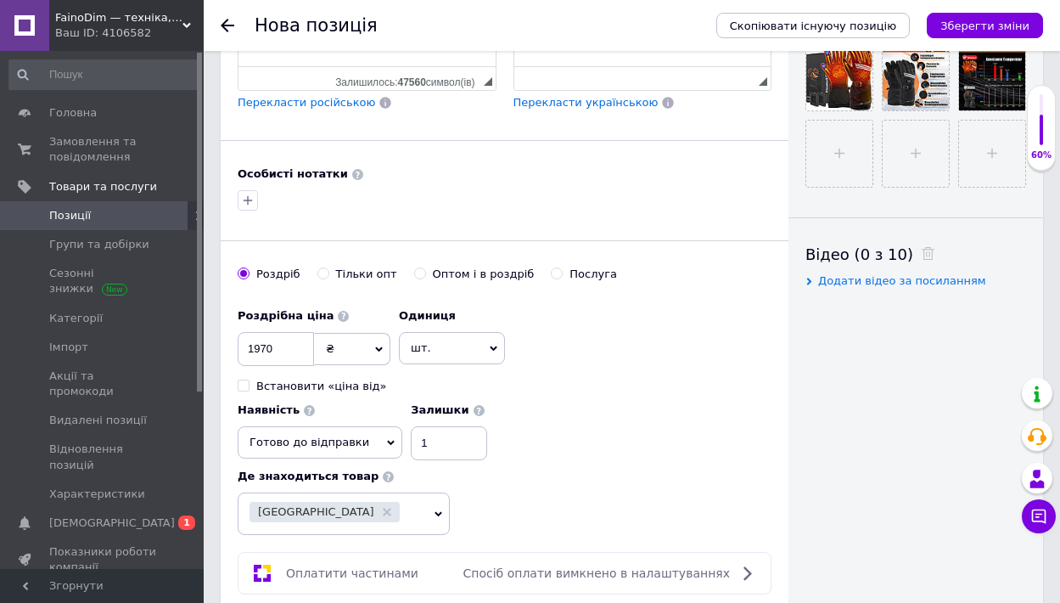
type input "0.650"
click at [262, 332] on input "1970" at bounding box center [276, 349] width 76 height 34
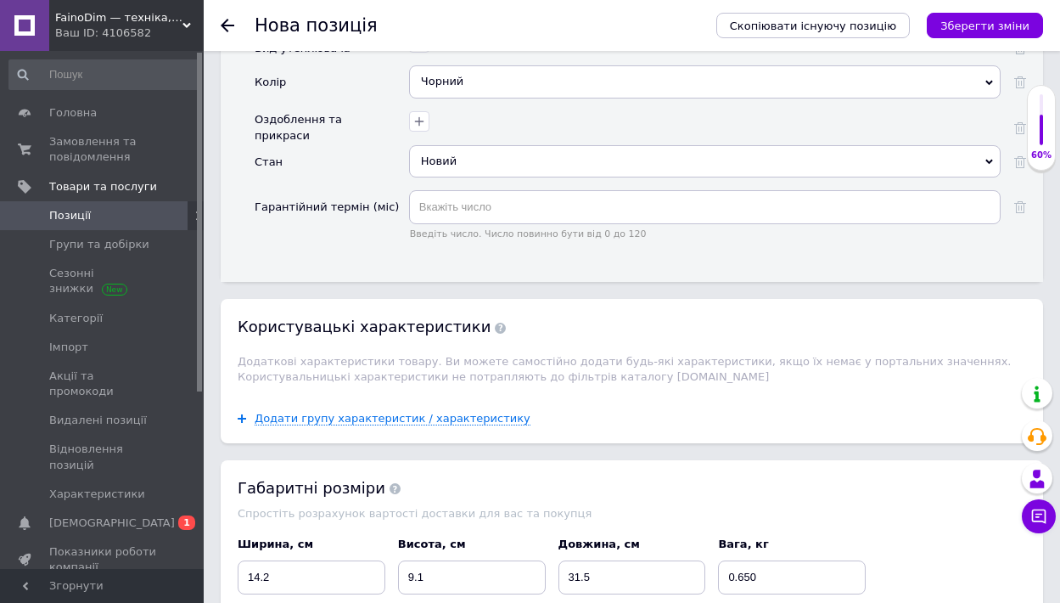
scroll to position [2627, 0]
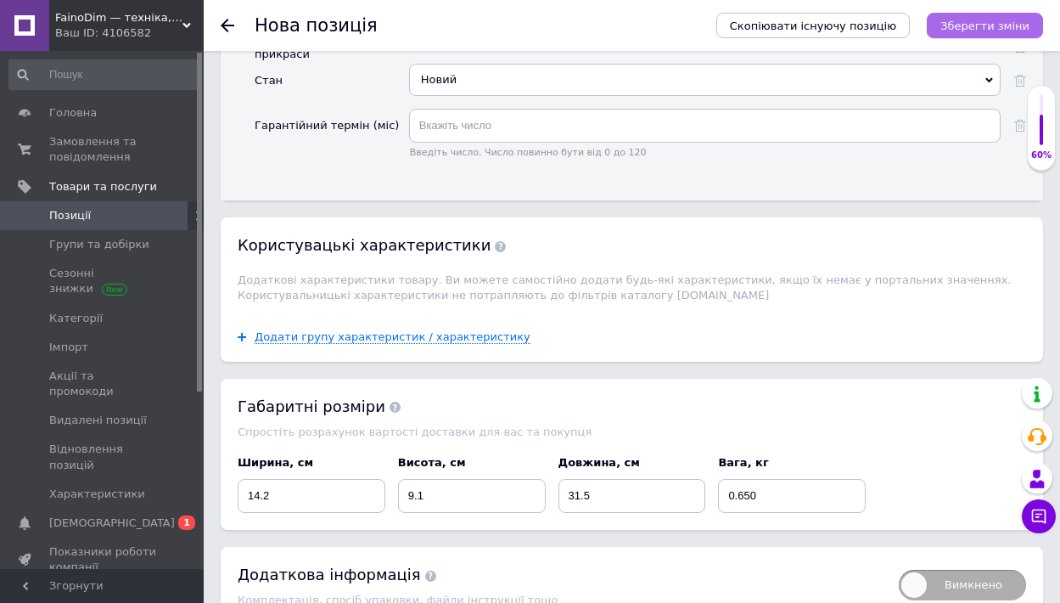
type input "2170"
click at [981, 34] on button "Зберегти зміни" at bounding box center [985, 25] width 116 height 25
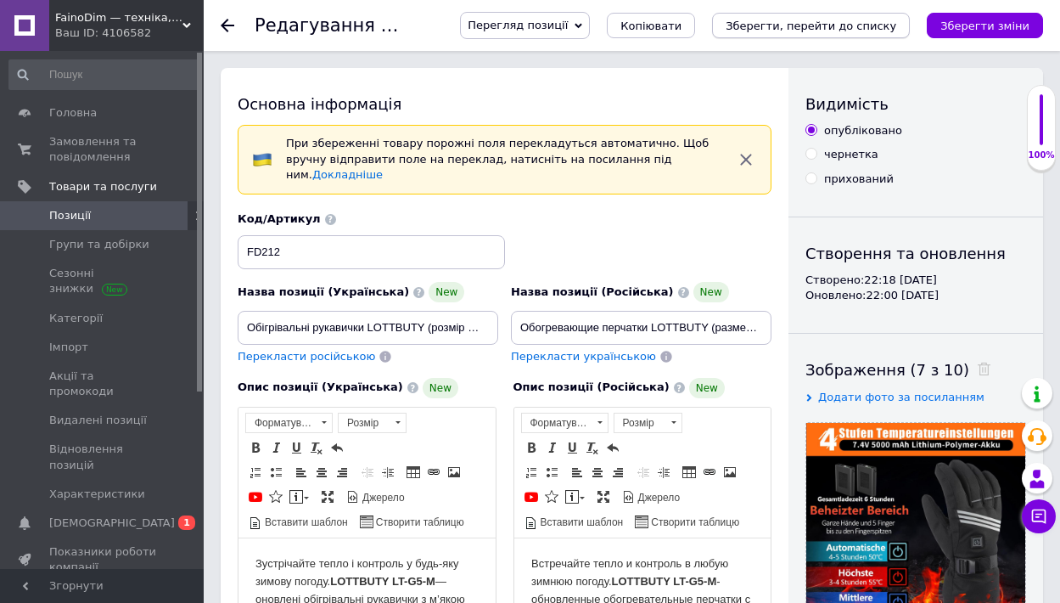
click at [770, 21] on icon "Зберегти, перейти до списку" at bounding box center [811, 26] width 171 height 13
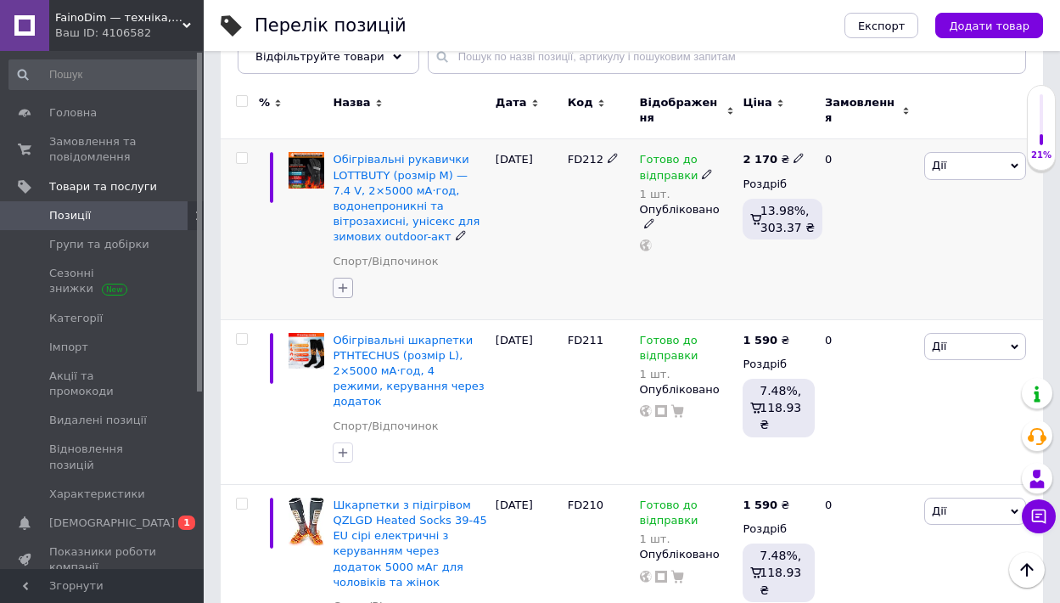
scroll to position [202, 0]
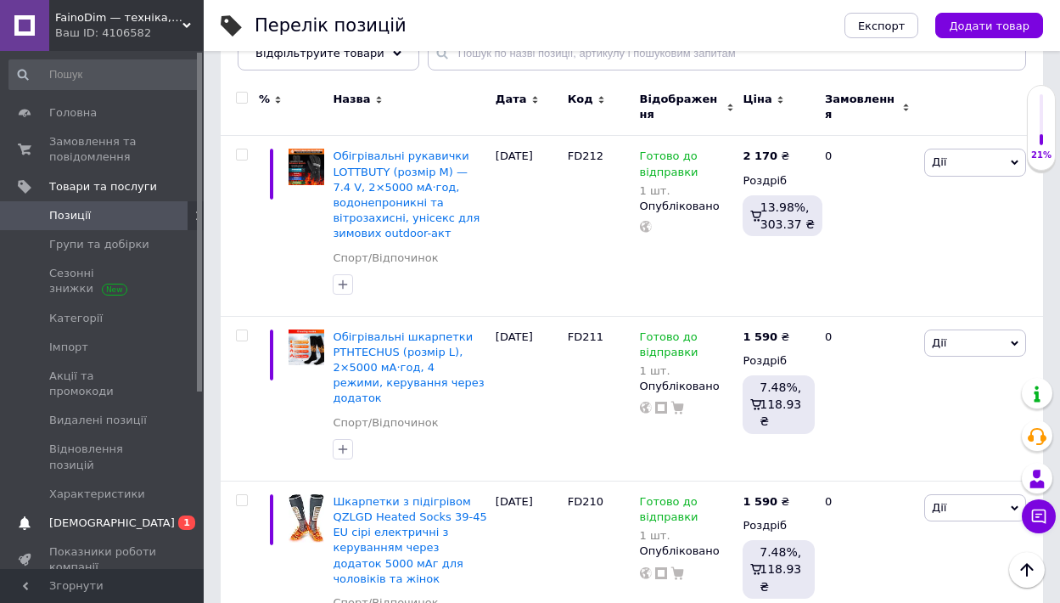
click at [110, 515] on span "[DEMOGRAPHIC_DATA]" at bounding box center [112, 522] width 126 height 15
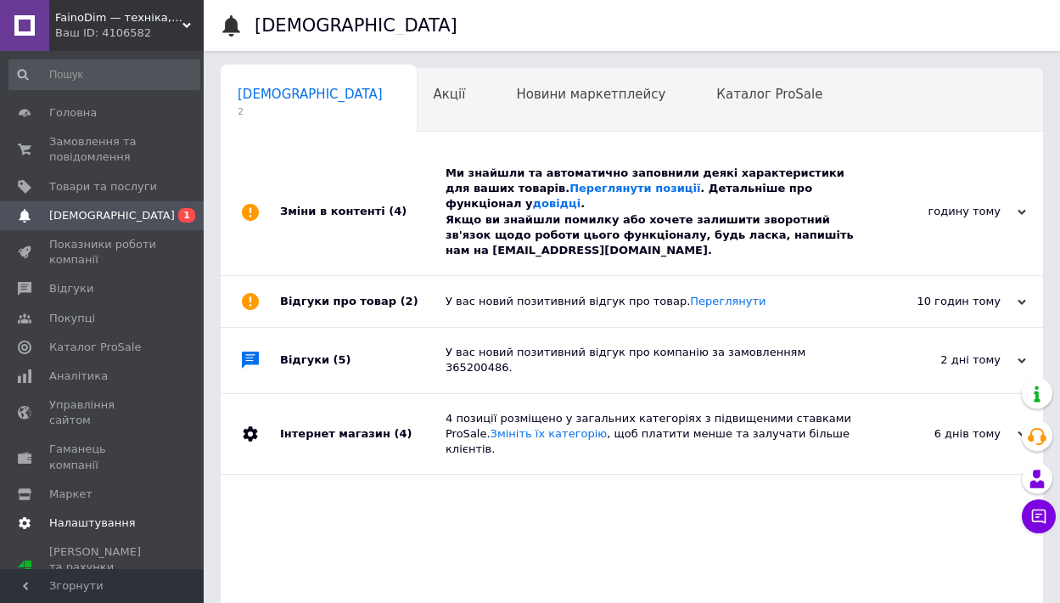
scroll to position [0, 8]
click at [672, 236] on div "Ми знайшли та автоматично заповнили деякі характеристики для ваших товарів. Пер…" at bounding box center [651, 212] width 411 height 93
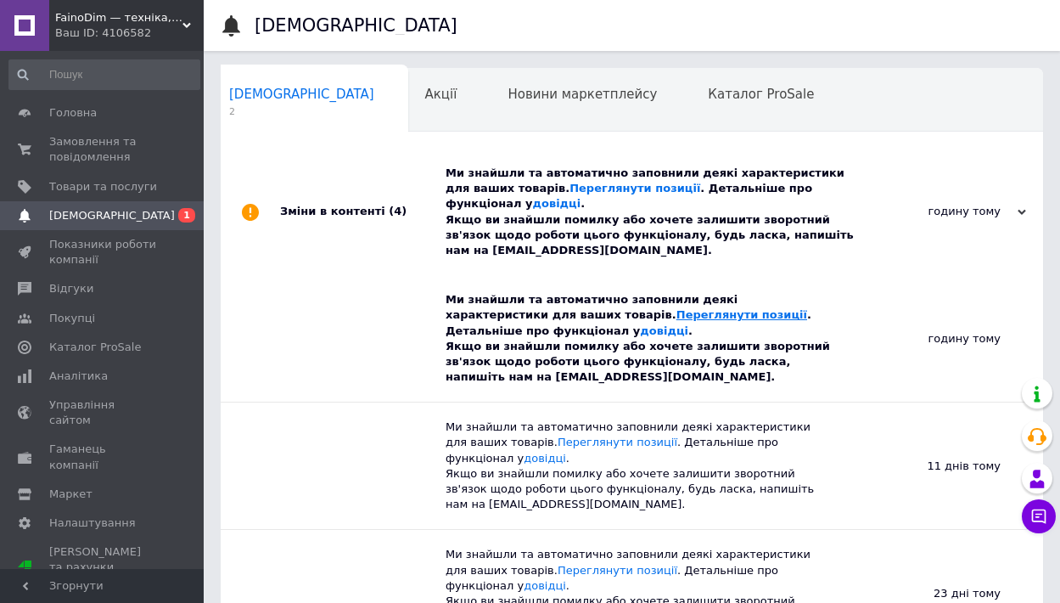
click at [677, 316] on link "Переглянути позиції" at bounding box center [742, 314] width 131 height 13
